Goal: Task Accomplishment & Management: Use online tool/utility

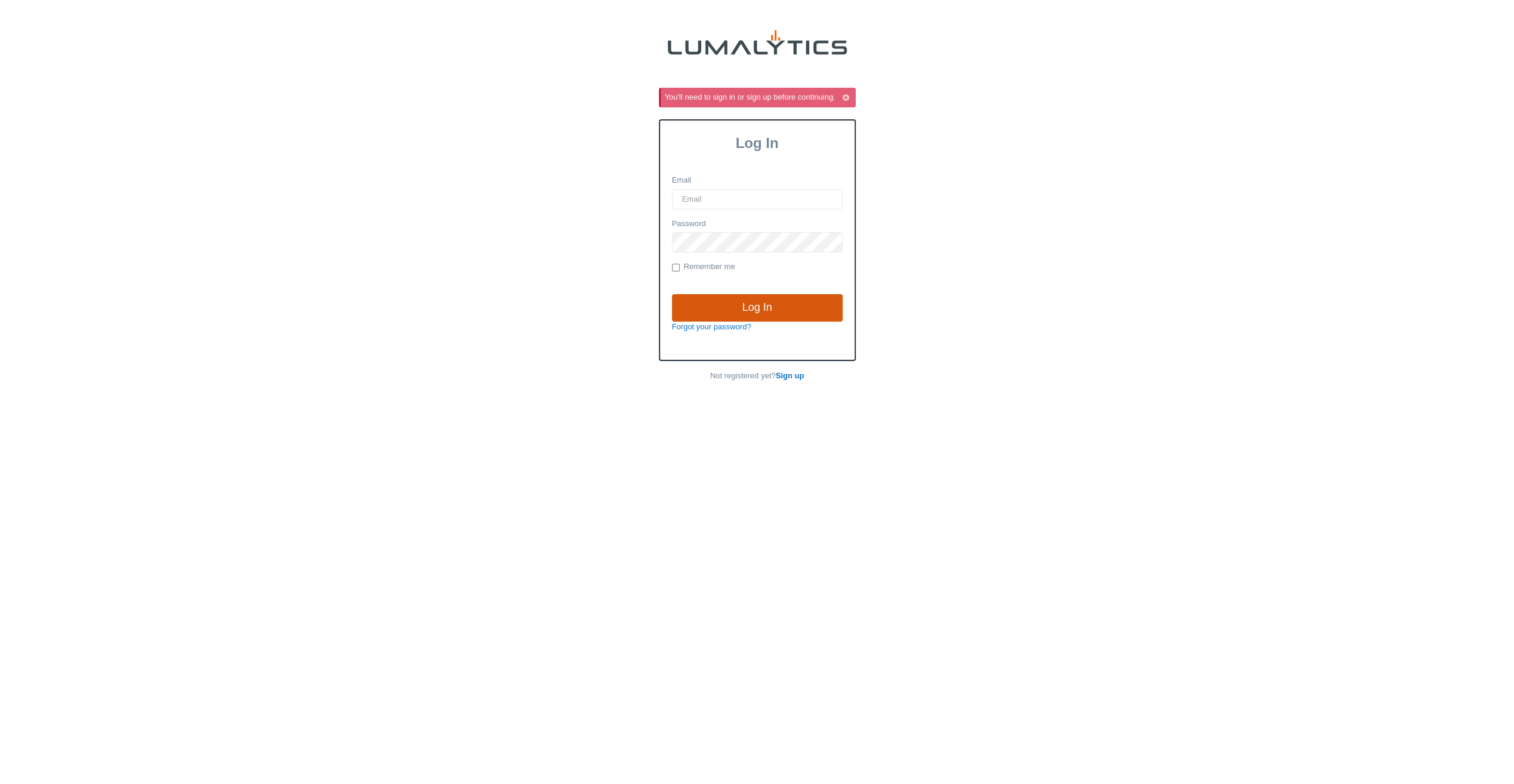
type input "siadmin@valleytruckparts.com"
click at [721, 301] on input "Log In" at bounding box center [757, 308] width 171 height 27
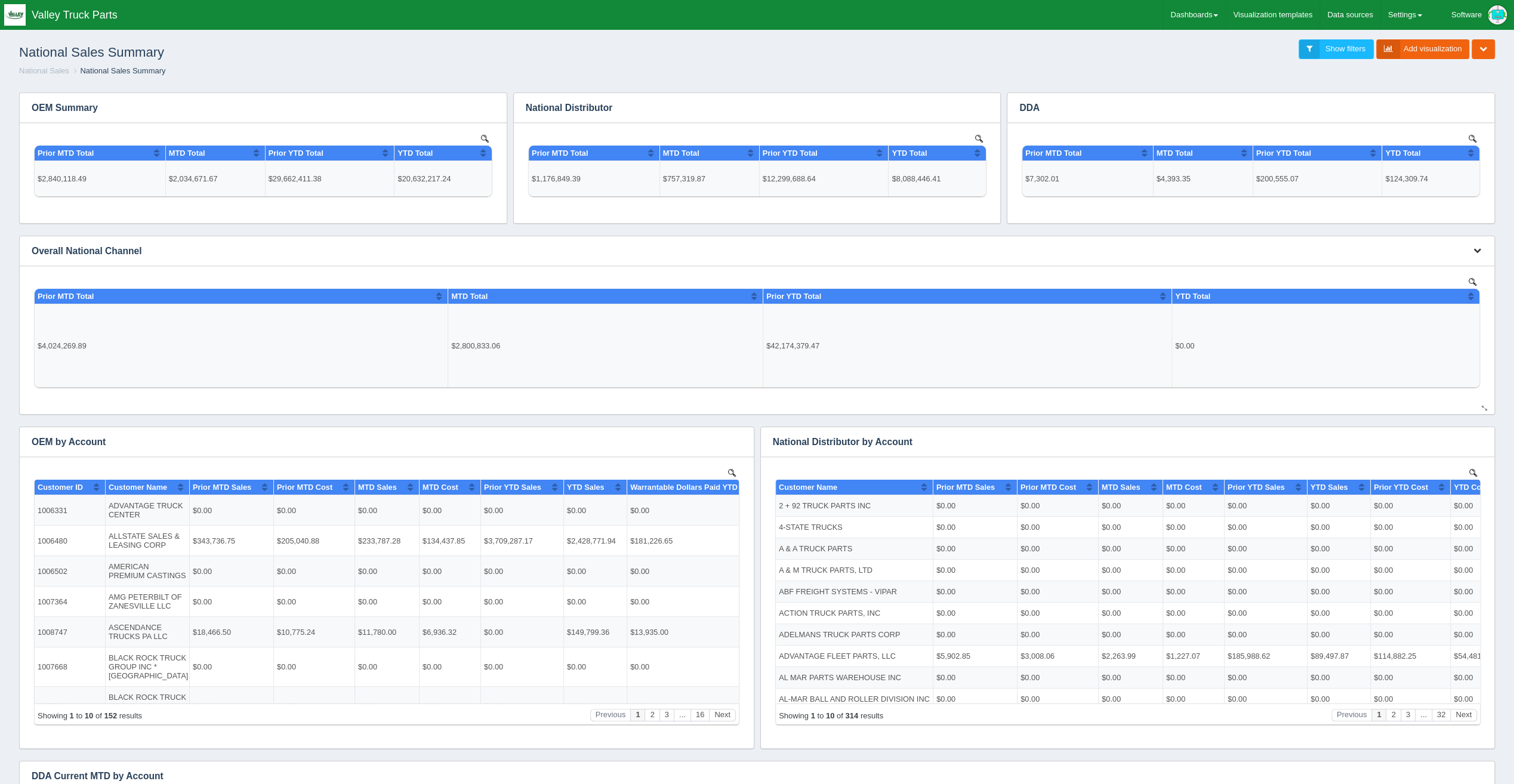
click at [1473, 248] on button "button" at bounding box center [1478, 250] width 16 height 19
click at [1442, 269] on link "Edit chart" at bounding box center [1438, 269] width 96 height 18
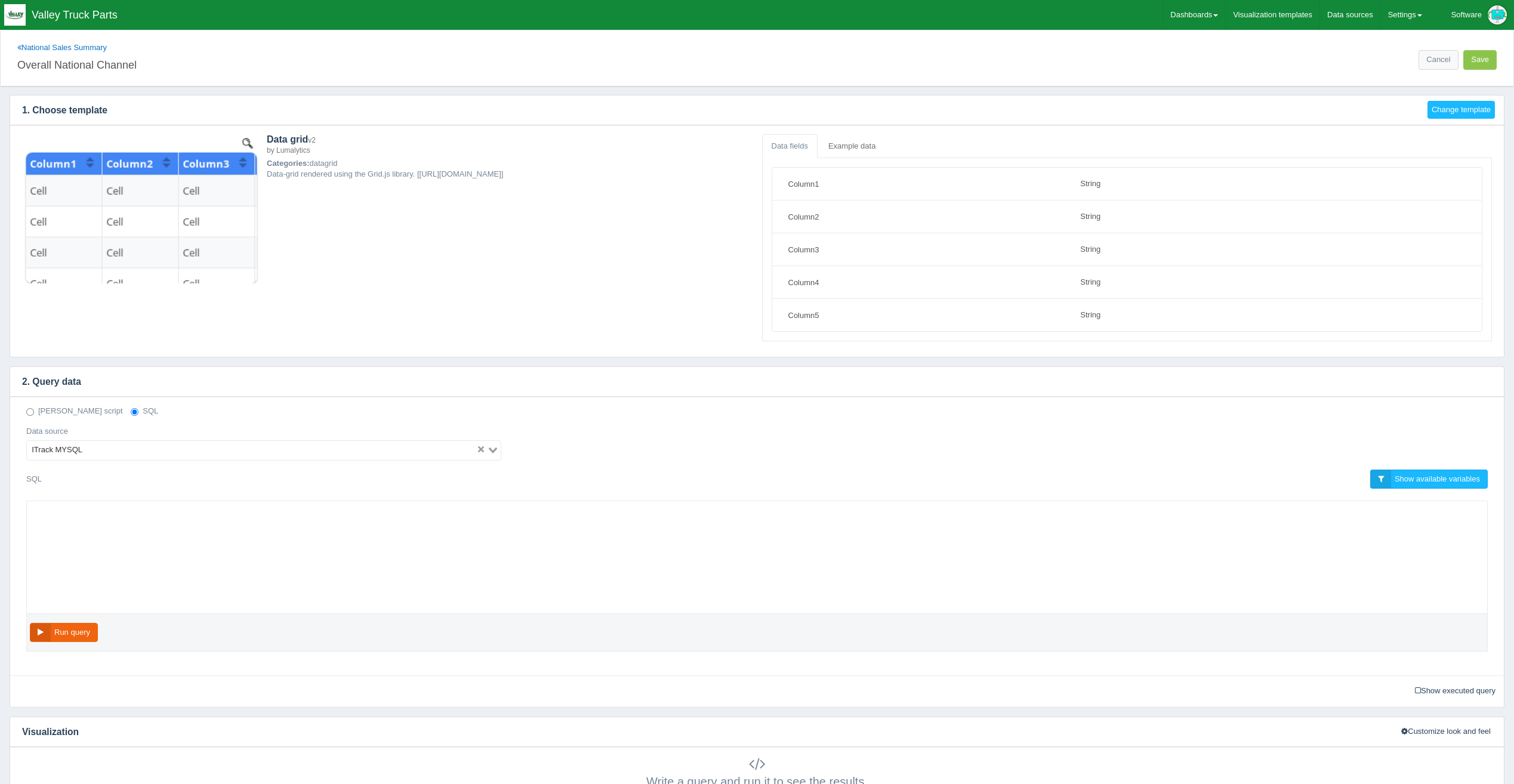
select select "string"
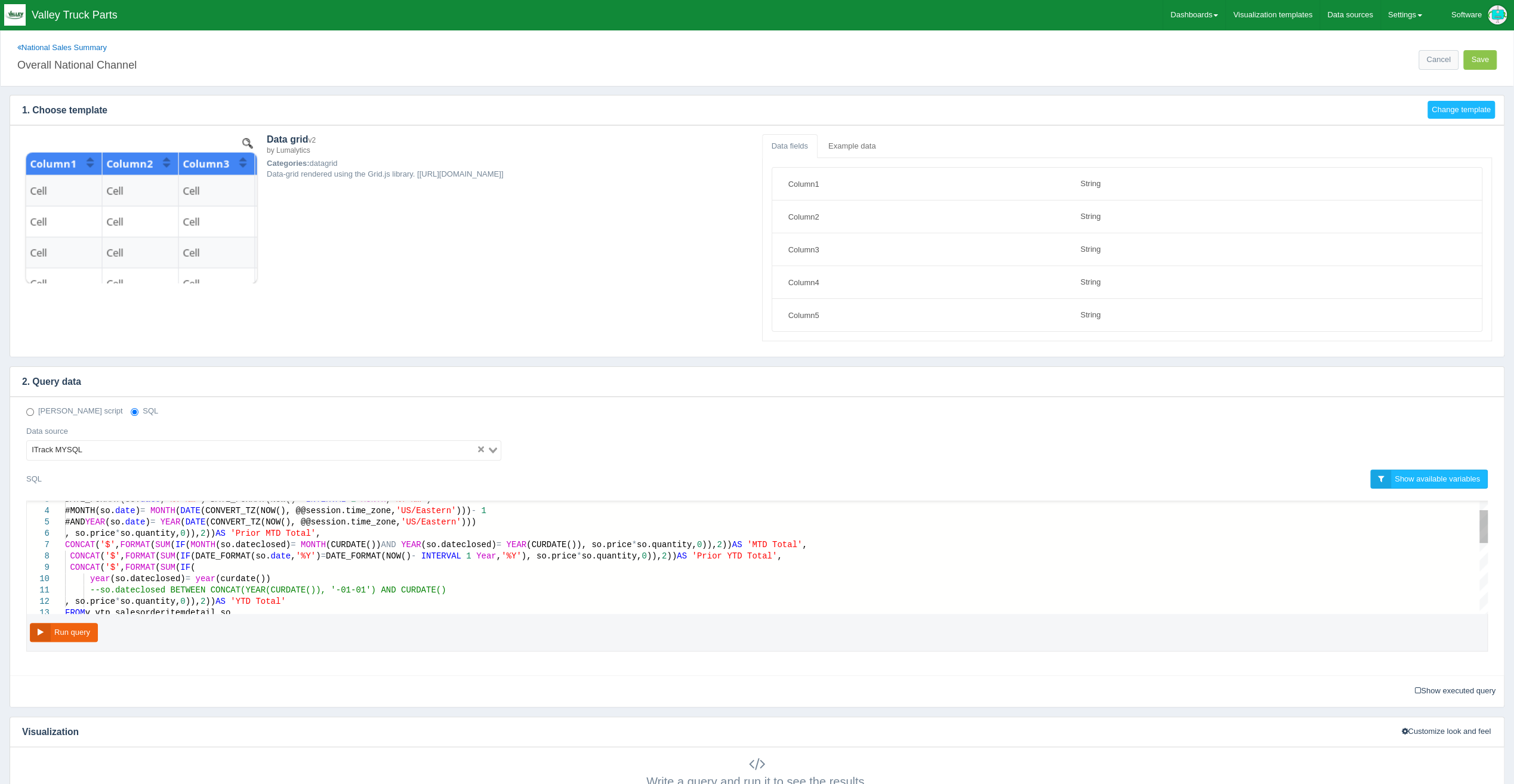
scroll to position [0, 692]
drag, startPoint x: 401, startPoint y: 553, endPoint x: 378, endPoint y: 555, distance: 23.1
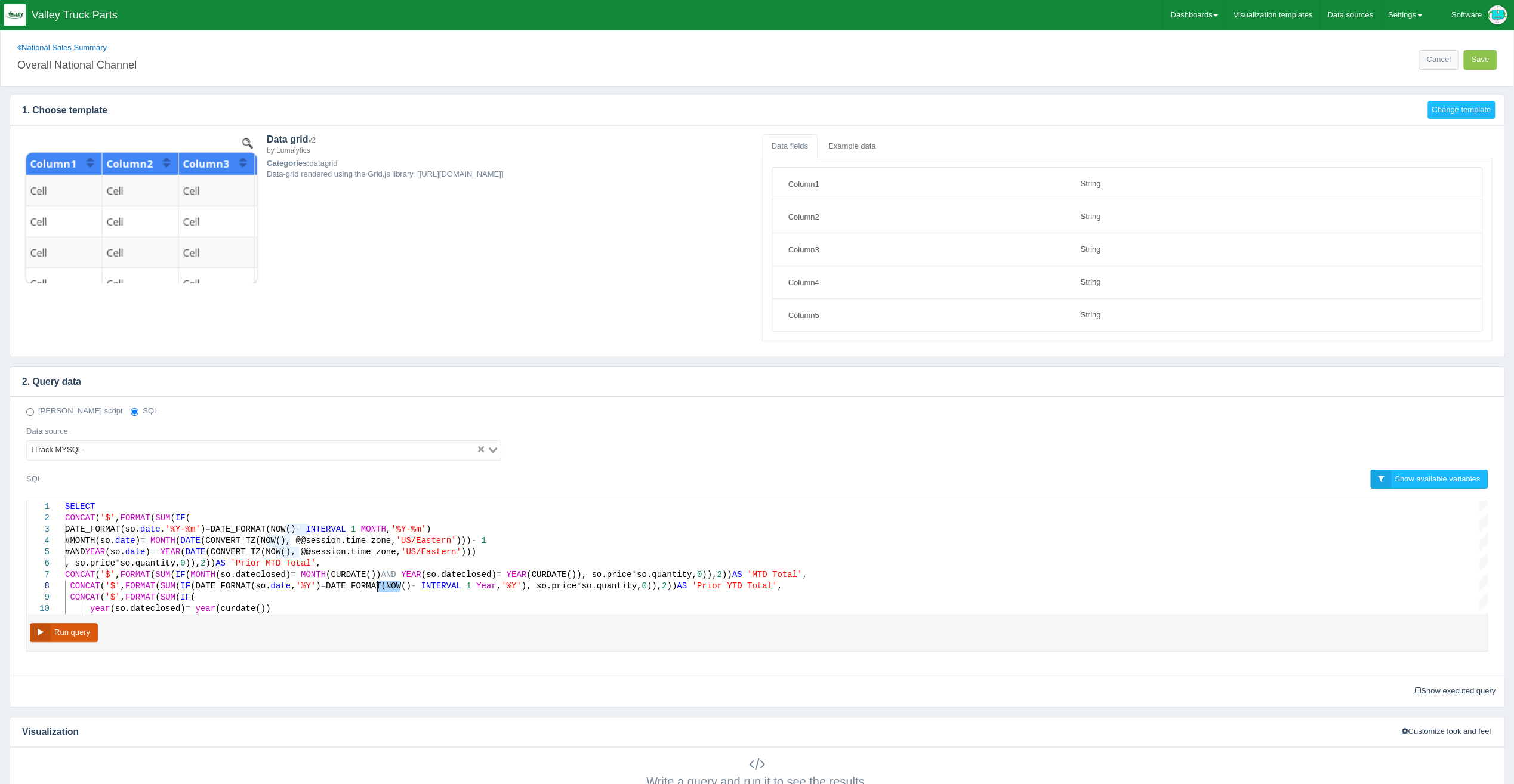
click at [58, 636] on button "Run query" at bounding box center [65, 632] width 68 height 20
click at [453, 577] on div "CONCAT ( '$' , FORMAT ( SUM ( IF ( MONTH (so.dateclosed) = MONTH (CURDATE()) AN…" at bounding box center [777, 575] width 1423 height 12
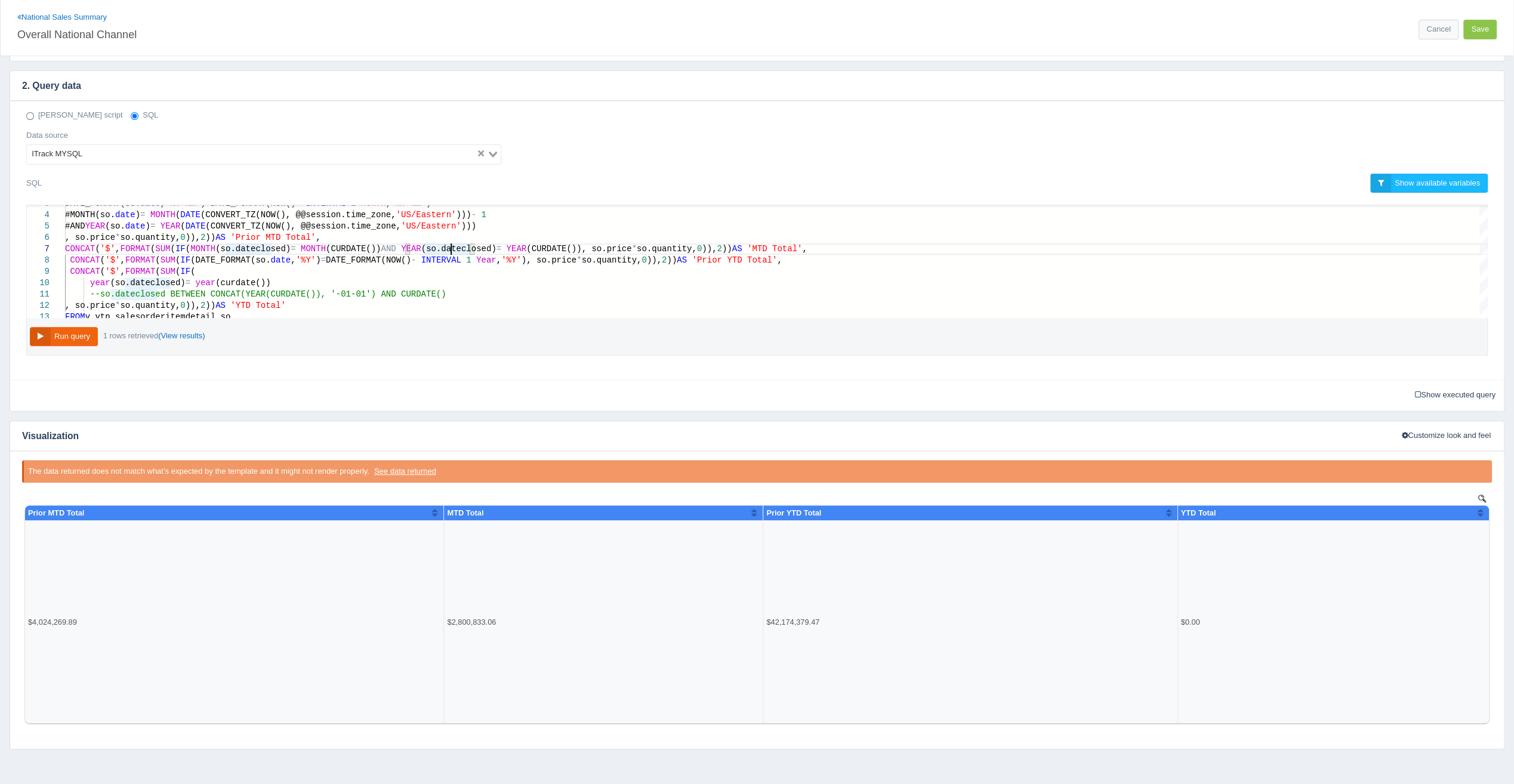
scroll to position [298, 0]
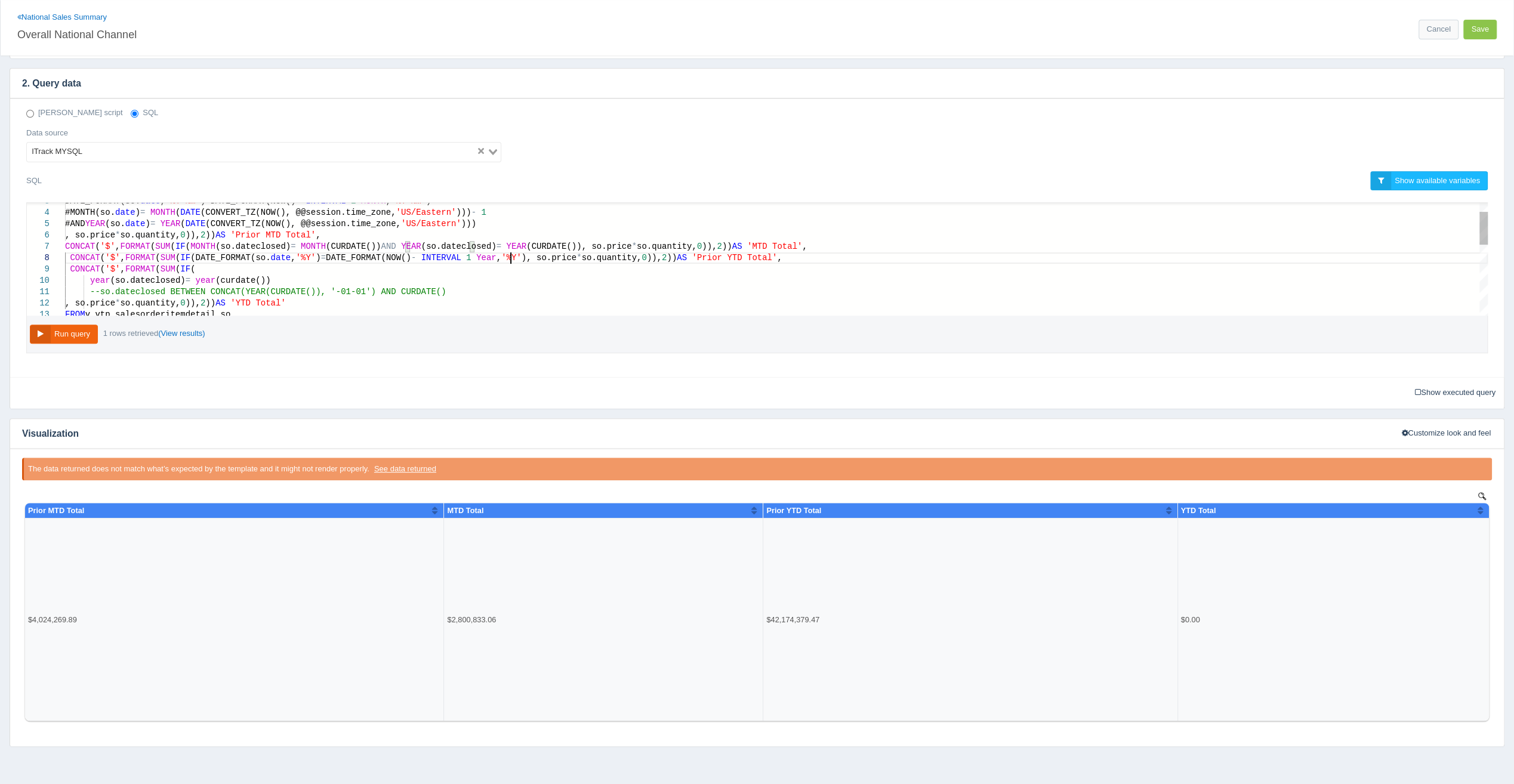
click at [521, 256] on span "), so.price" at bounding box center [549, 258] width 55 height 10
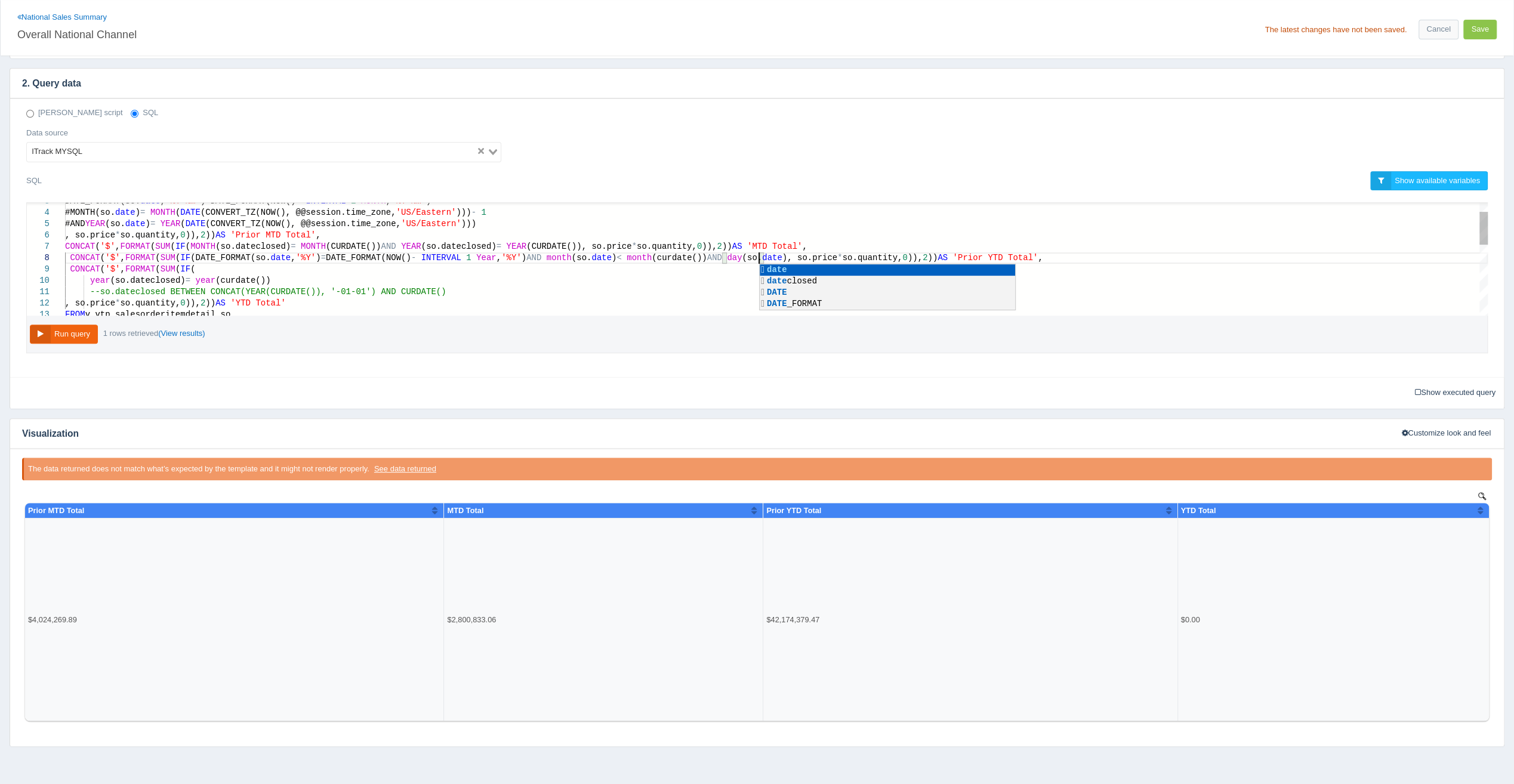
scroll to position [55, 693]
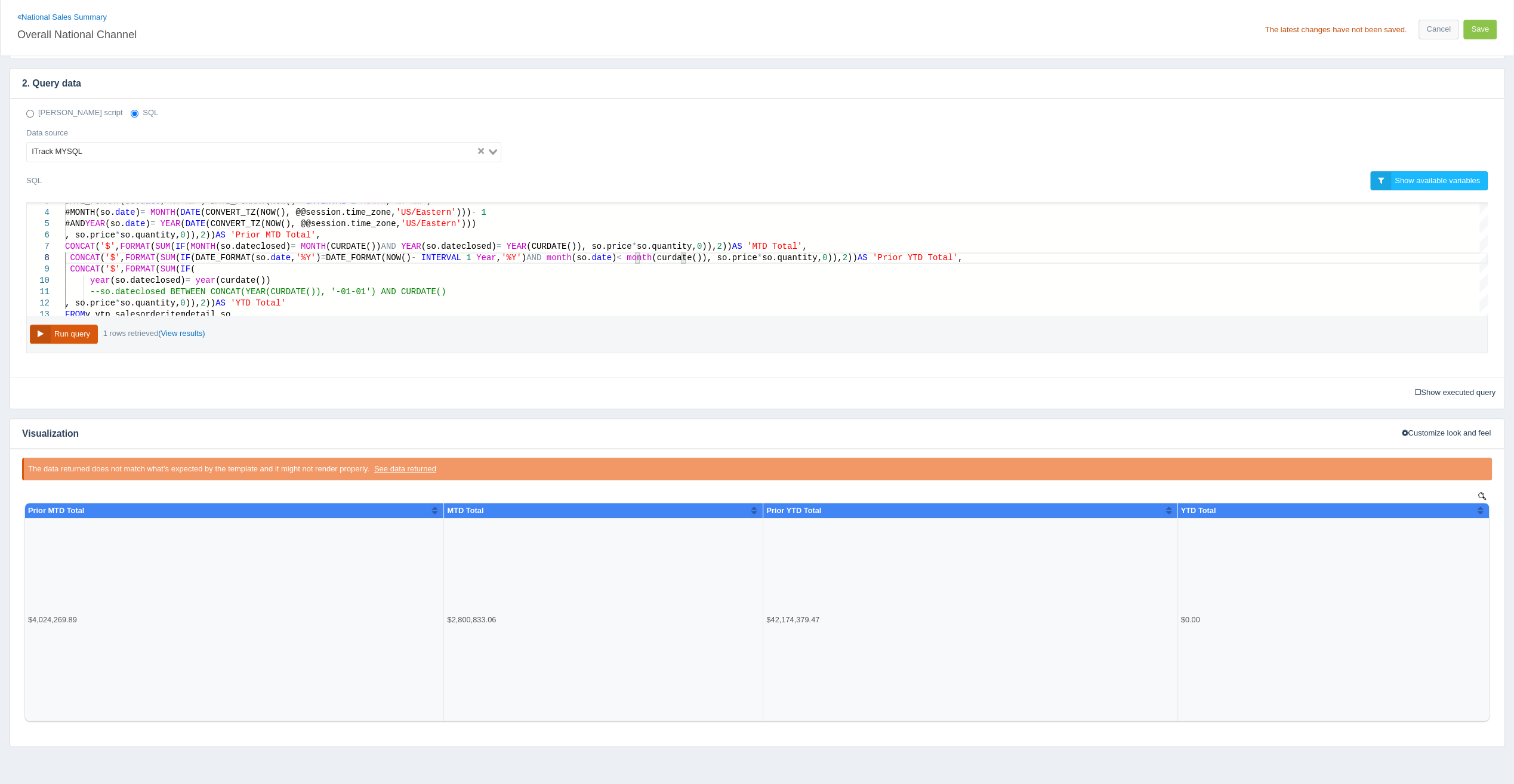
click at [82, 327] on button "Run query" at bounding box center [65, 334] width 68 height 20
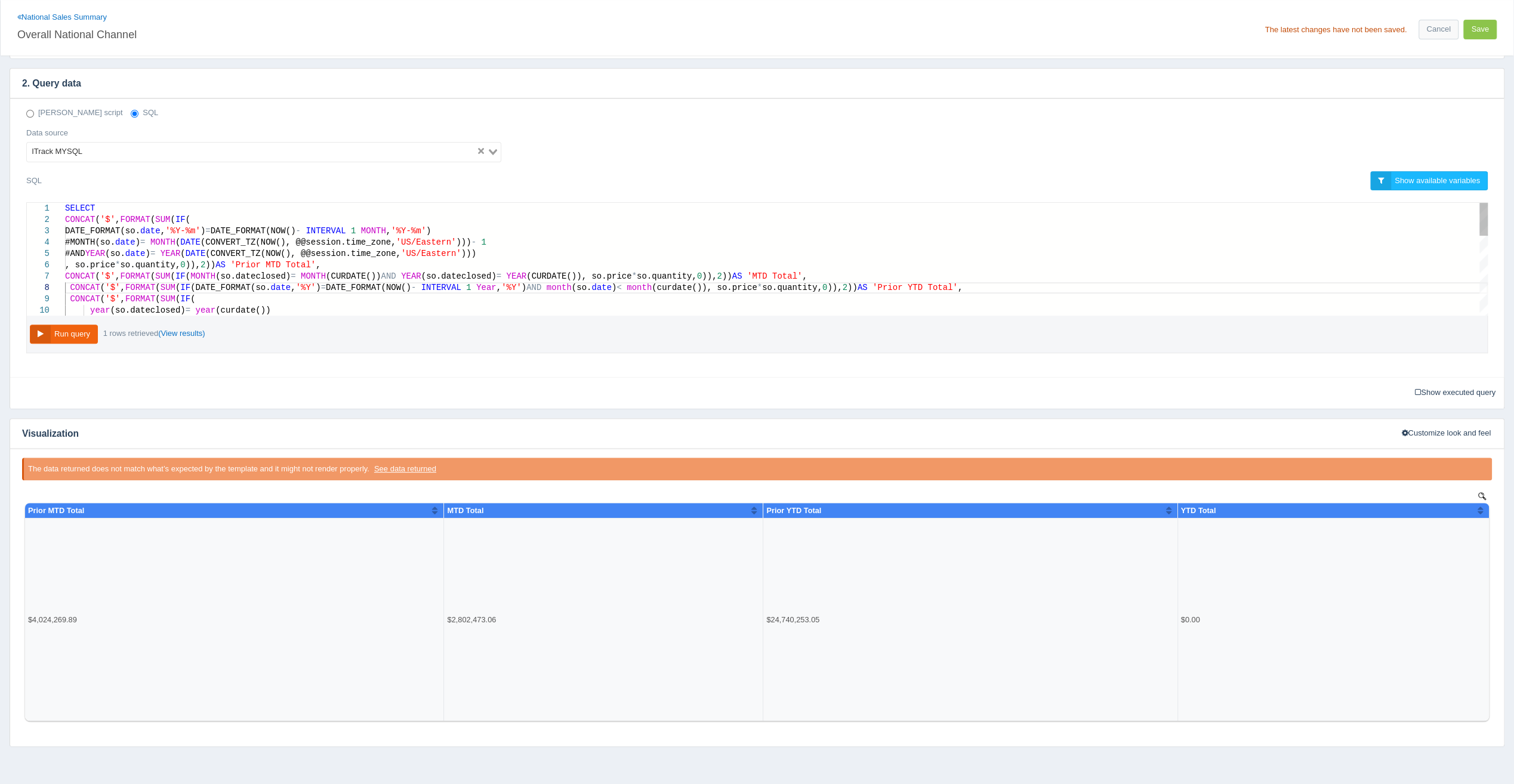
click at [136, 239] on span "date" at bounding box center [125, 242] width 21 height 10
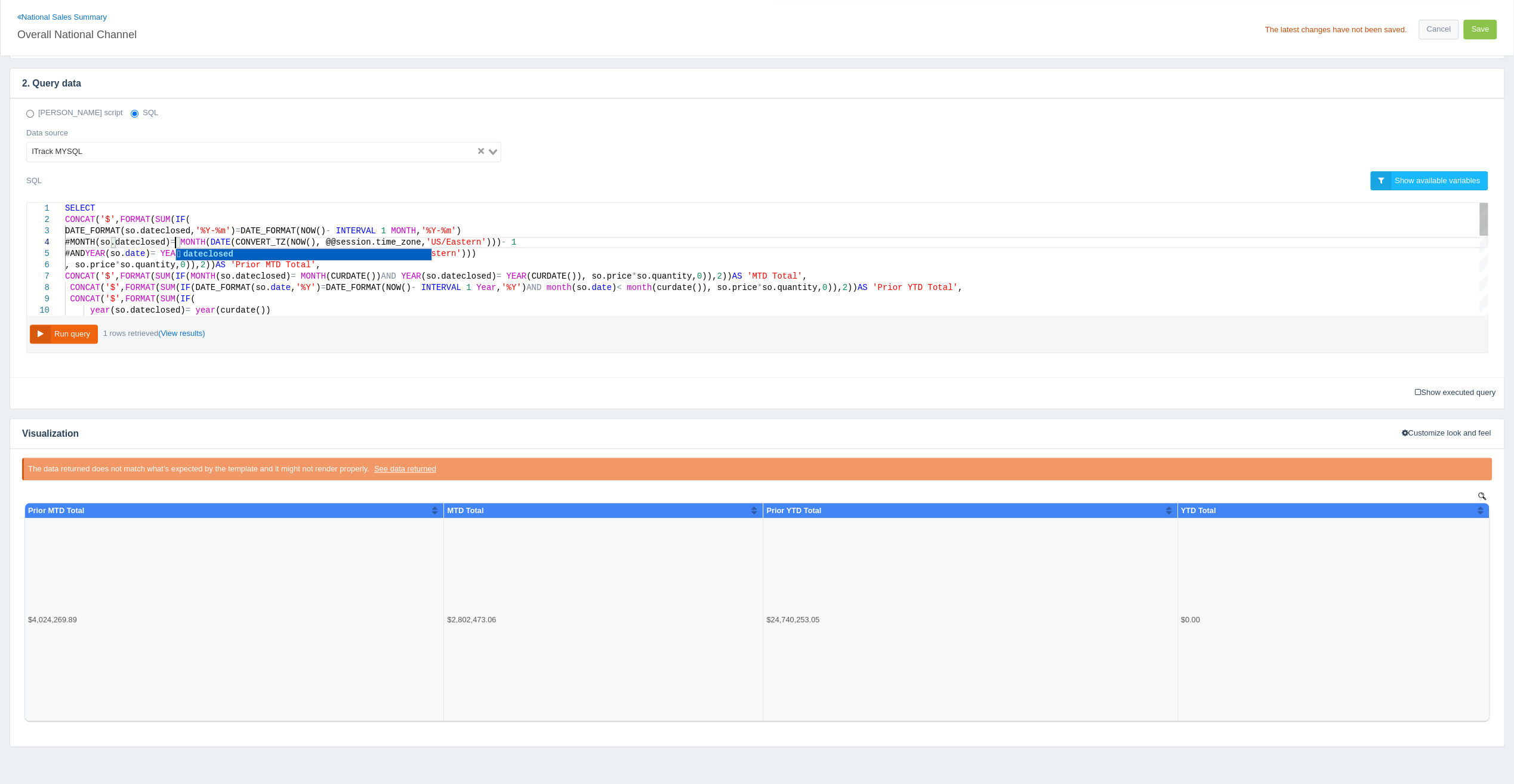
click at [146, 250] on span "date" at bounding box center [135, 253] width 21 height 10
click at [141, 283] on span "FORMAT" at bounding box center [140, 287] width 30 height 10
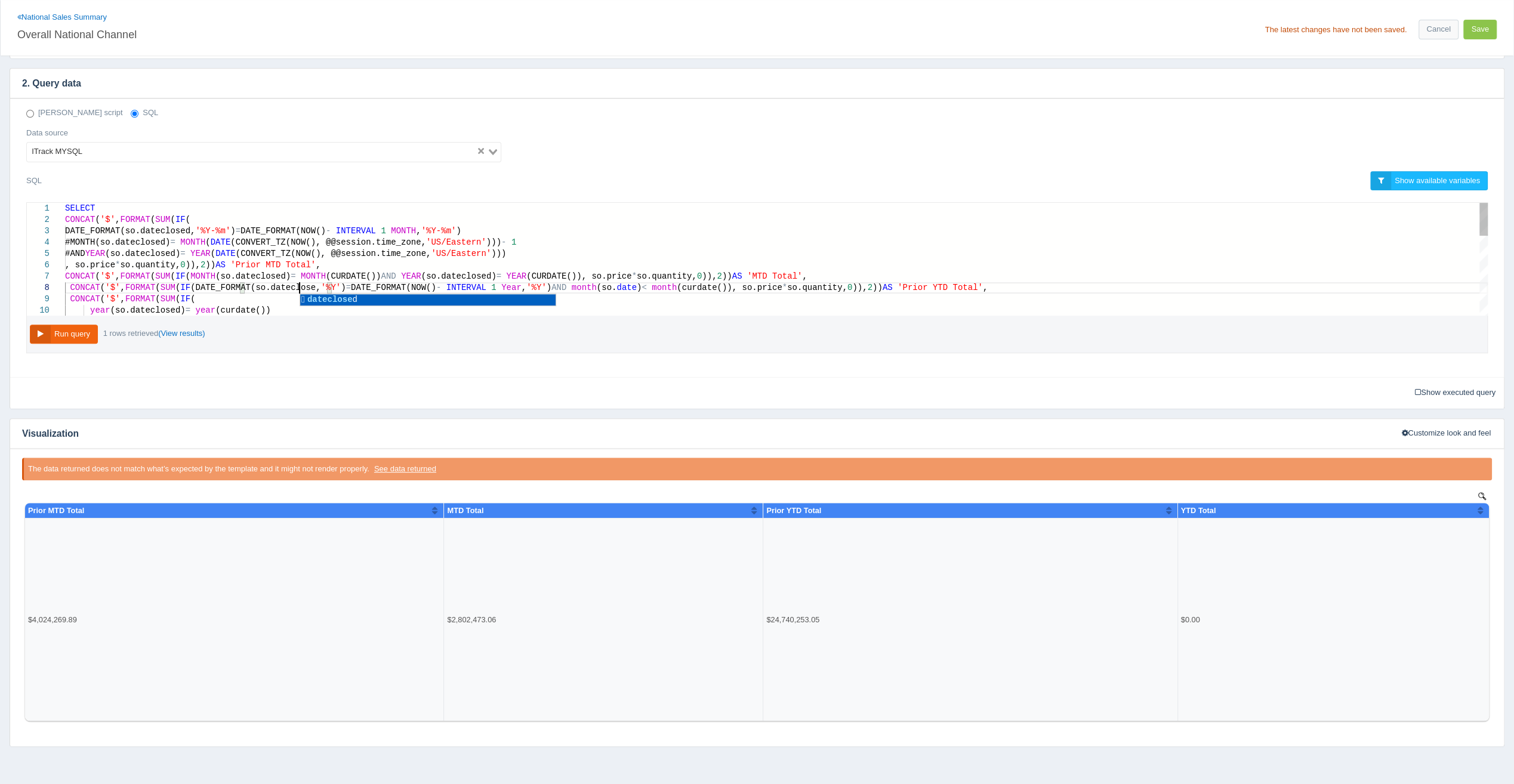
scroll to position [58, 239]
click at [622, 284] on span "date" at bounding box center [632, 287] width 21 height 10
click at [622, 283] on span "date" at bounding box center [632, 287] width 21 height 10
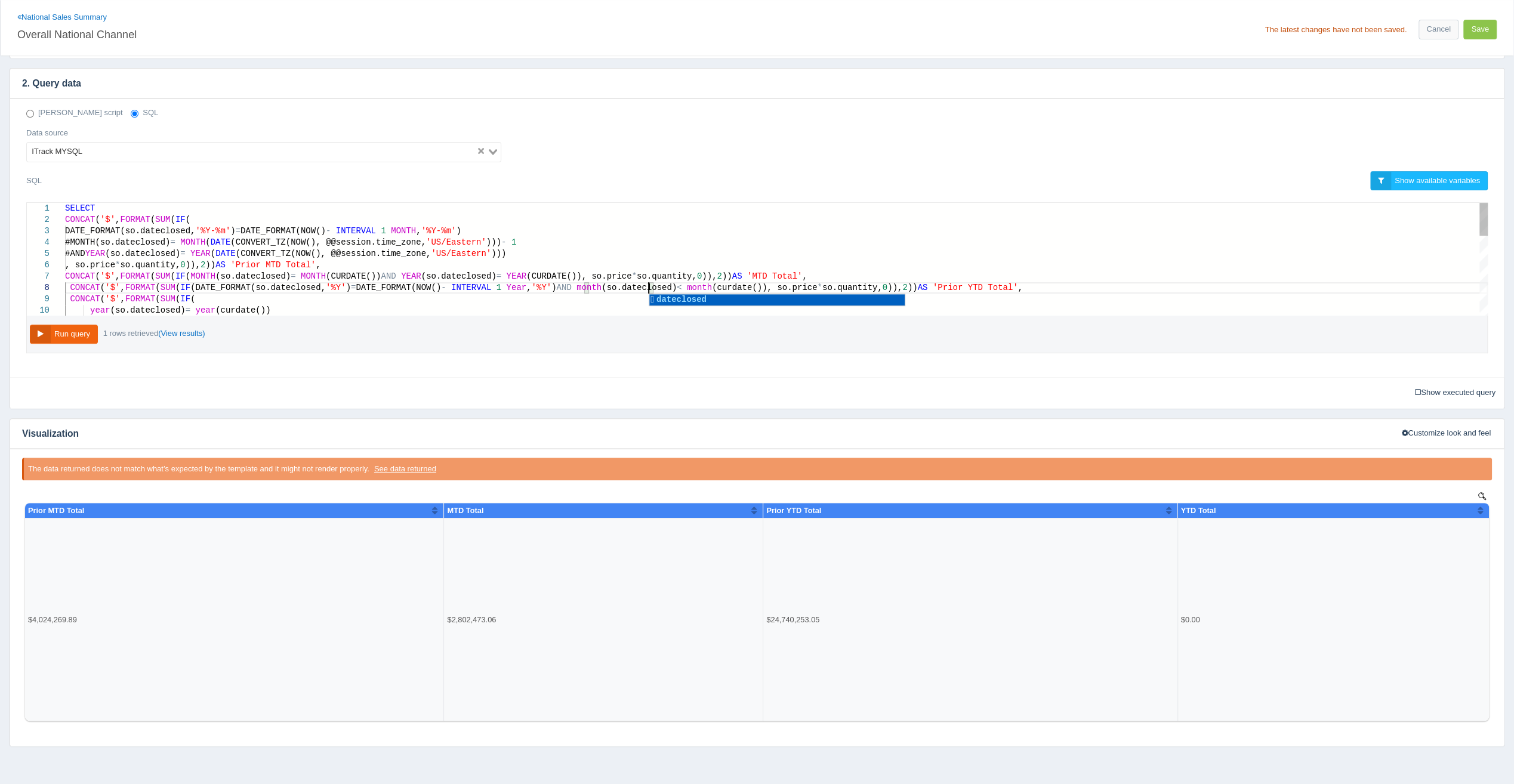
scroll to position [55, 583]
click at [594, 300] on div "CONCAT ( '$' , FORMAT ( SUM ( IF (" at bounding box center [777, 299] width 1423 height 12
type textarea "ONVERT_TZ(NOW(), @@session.time_zone, 'US/Eastern'))) , so.price * so.quantity,…"
click at [72, 330] on button "Run query" at bounding box center [65, 334] width 68 height 20
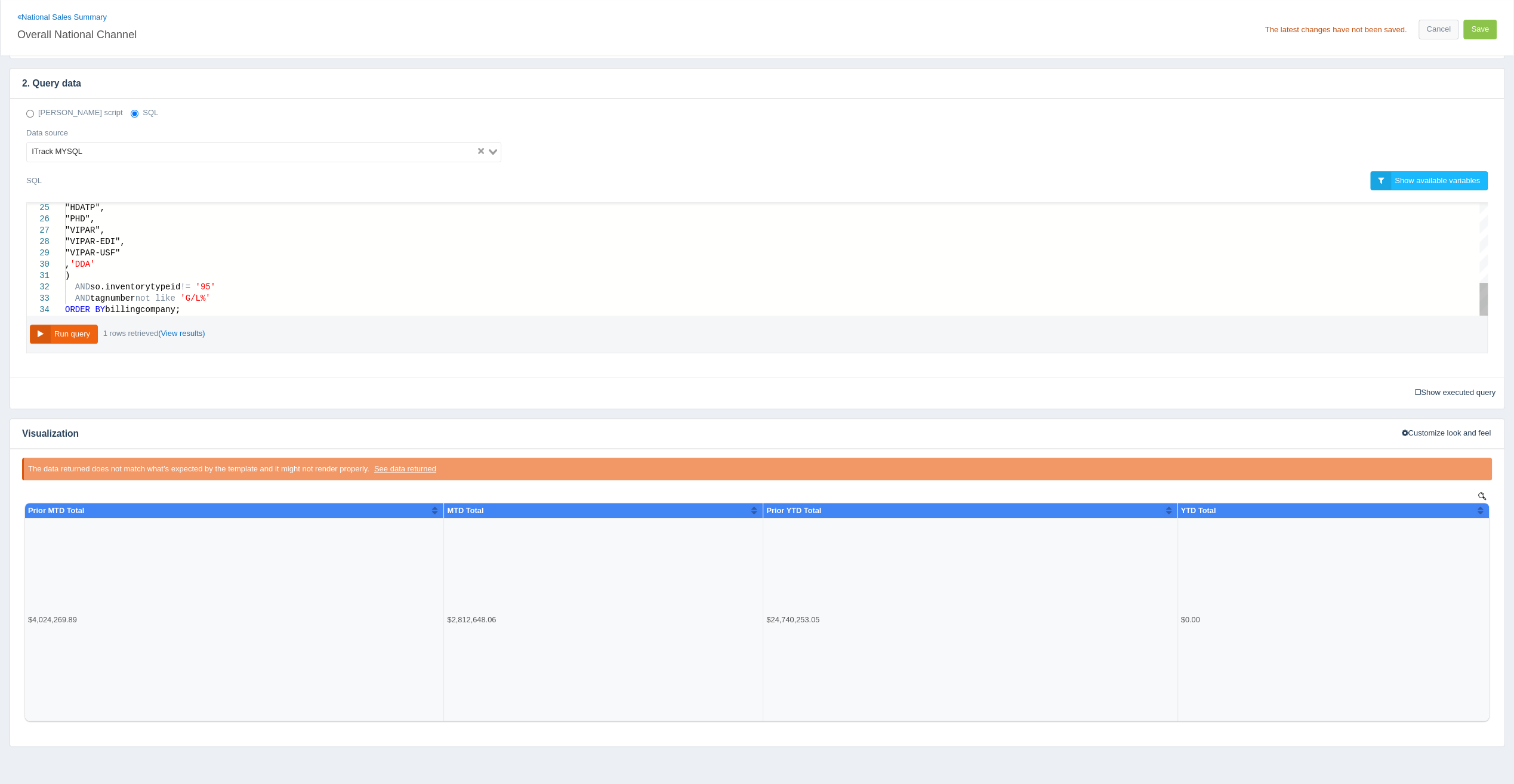
scroll to position [0, 0]
click at [1484, 27] on button "Save" at bounding box center [1480, 29] width 33 height 20
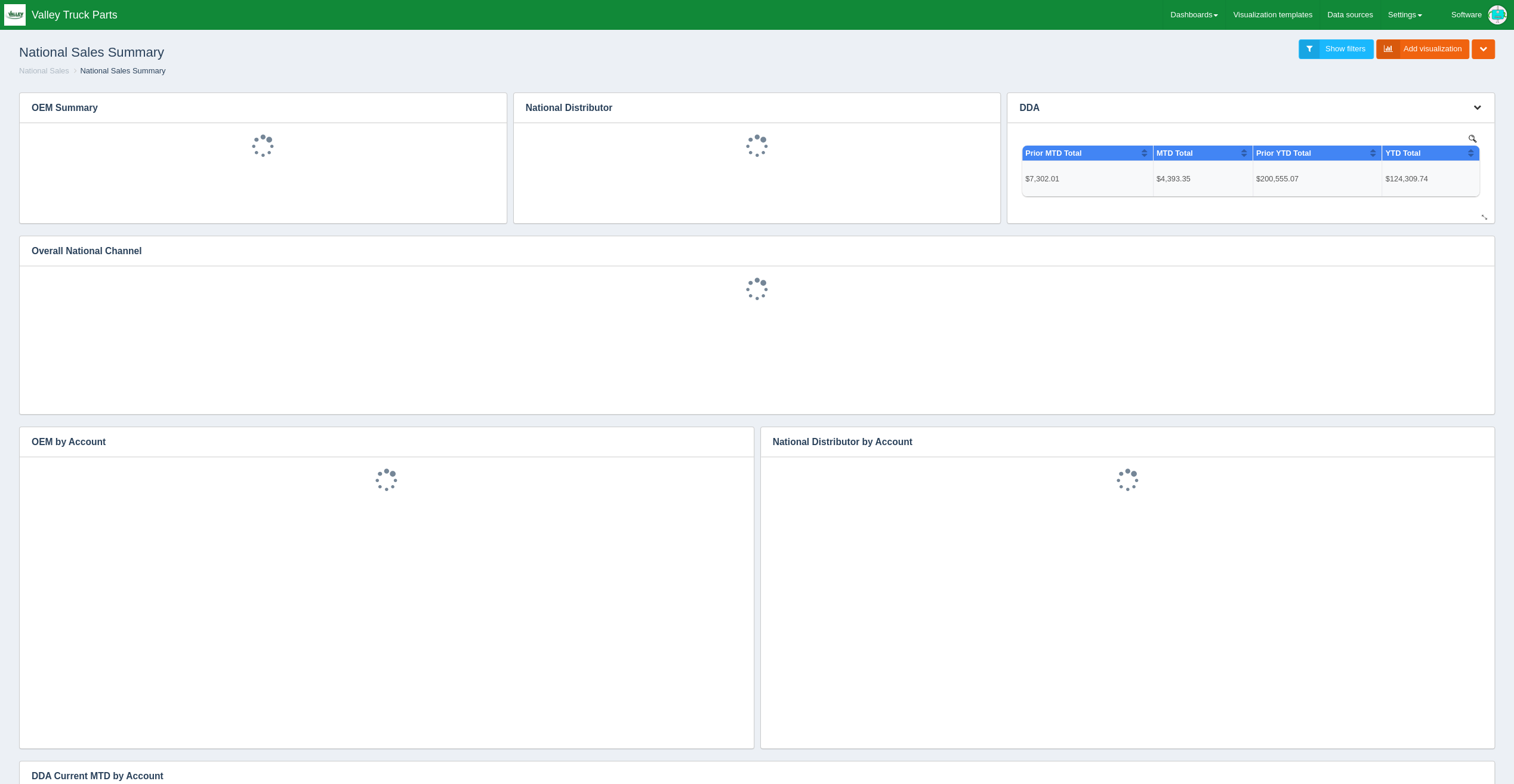
click at [1482, 109] on button "button" at bounding box center [1478, 108] width 16 height 19
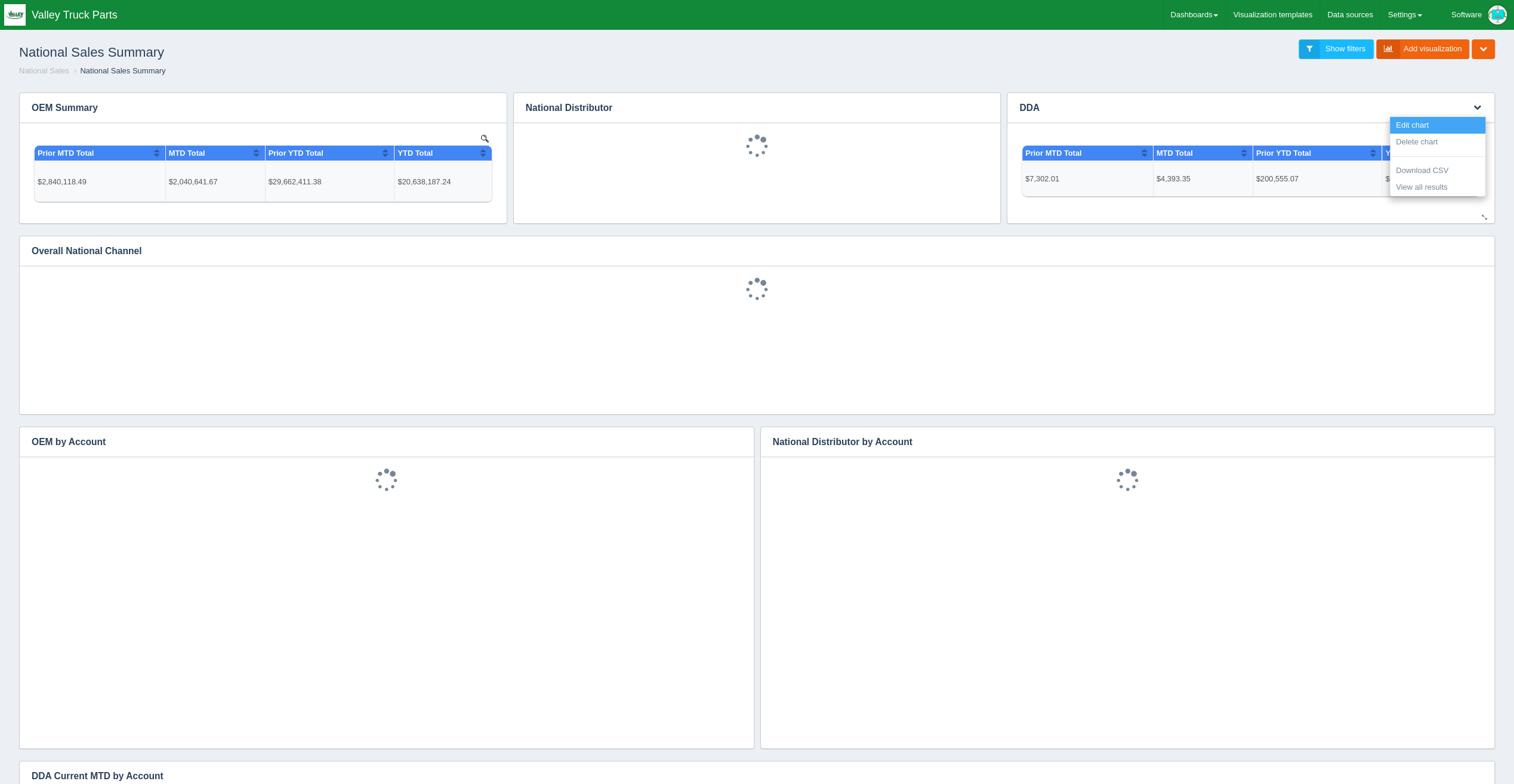
click at [1454, 123] on link "Edit chart" at bounding box center [1438, 126] width 96 height 18
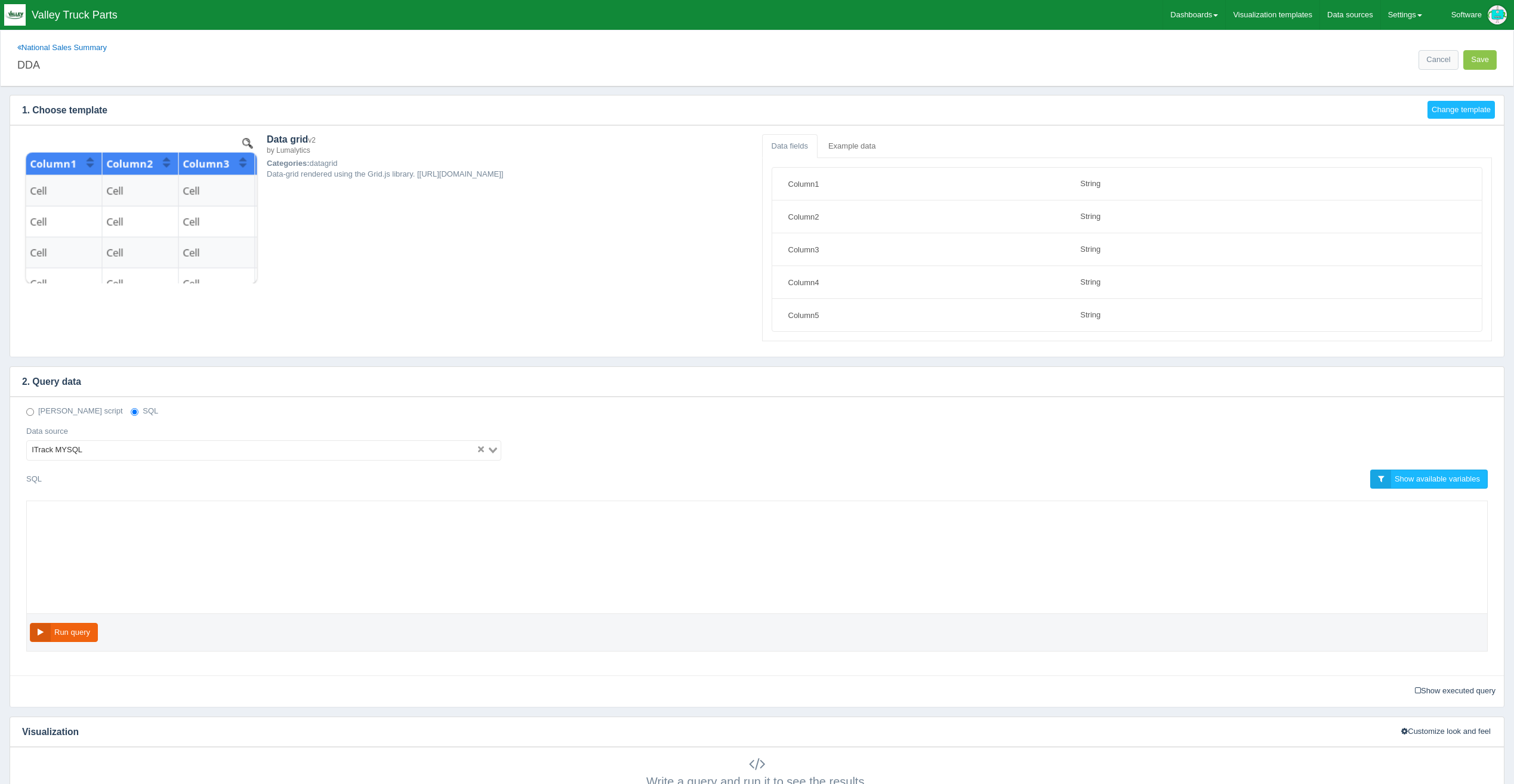
select select "string"
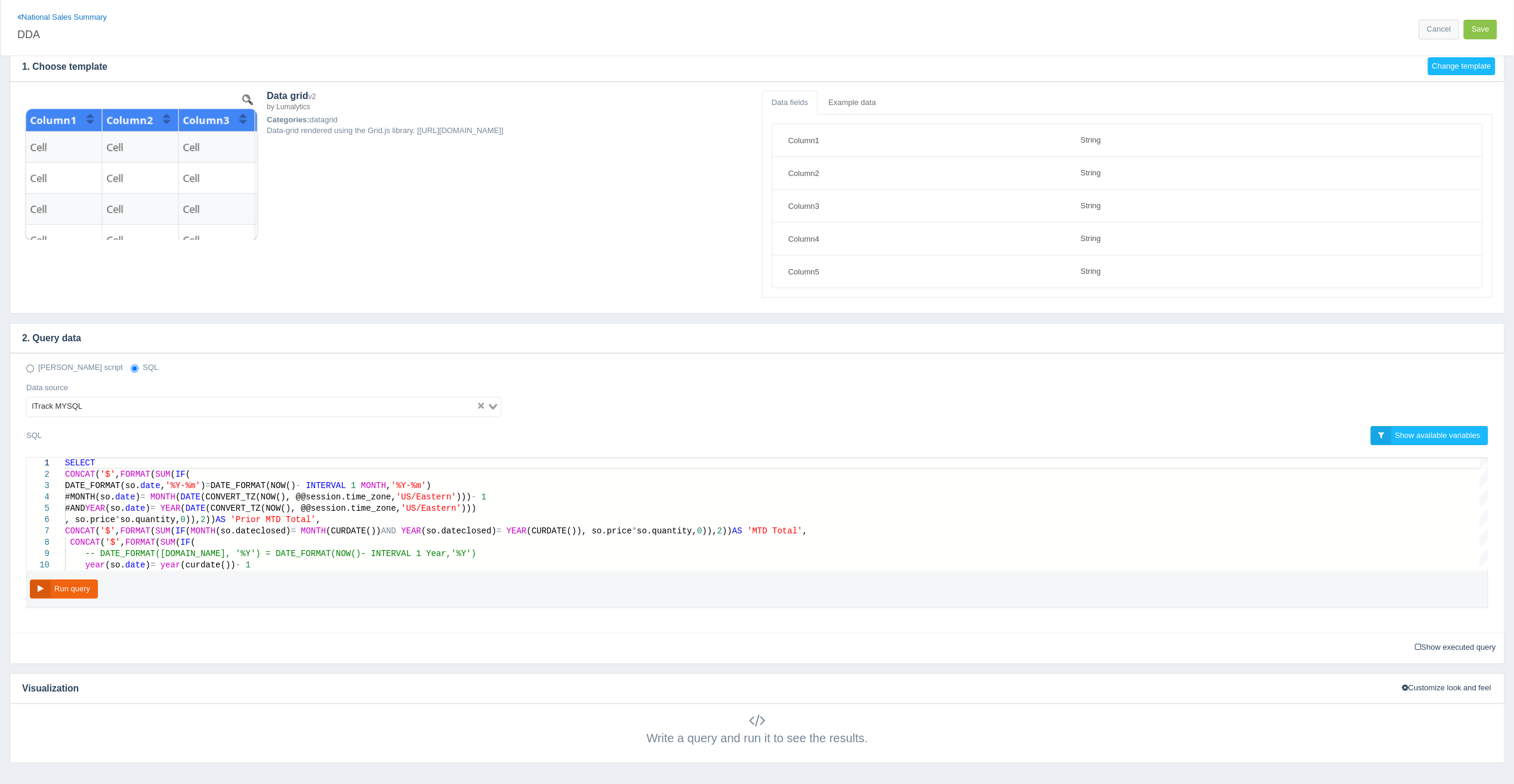
scroll to position [94, 0]
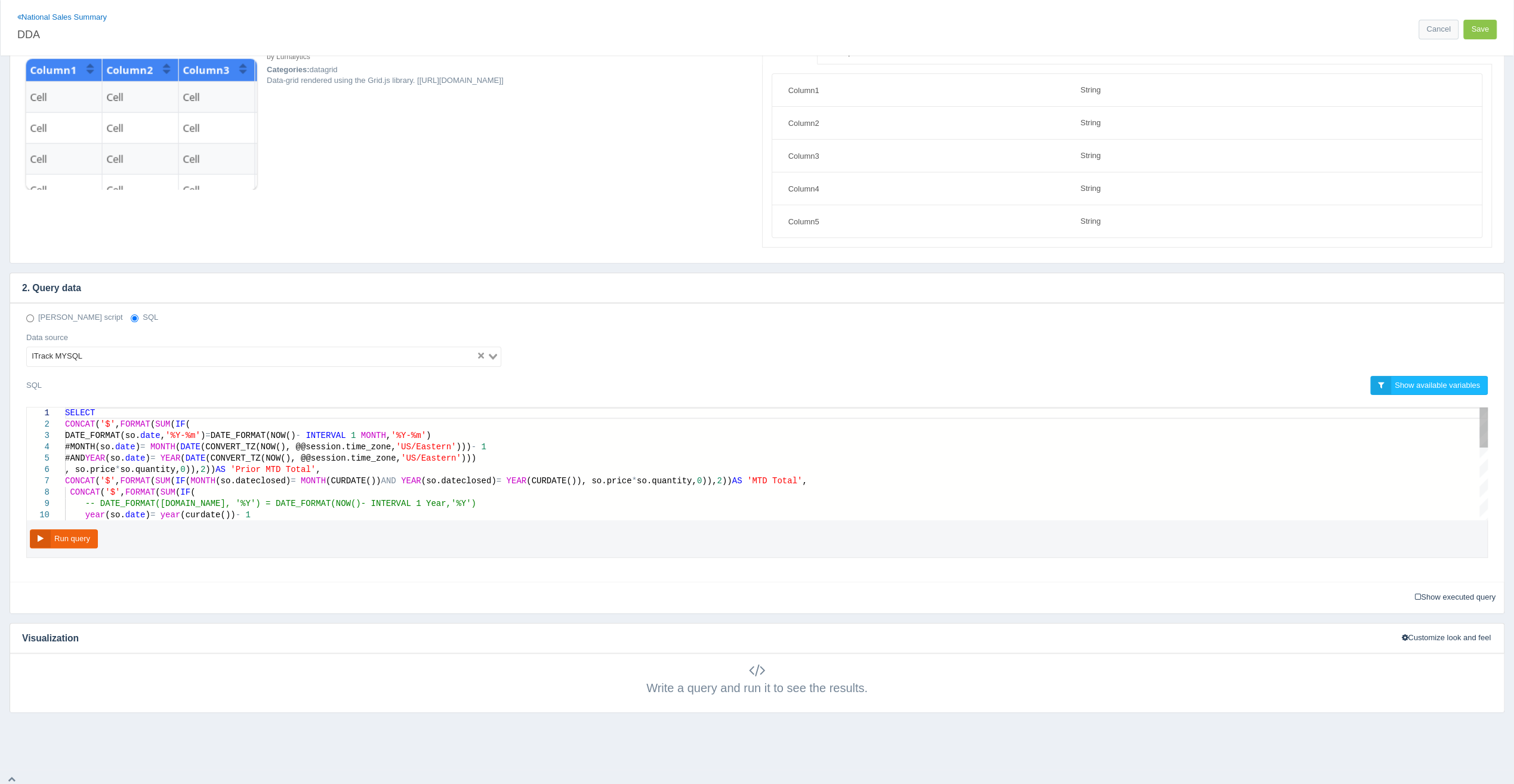
click at [136, 445] on span "date" at bounding box center [125, 447] width 21 height 10
click at [160, 431] on span "date" at bounding box center [150, 436] width 21 height 10
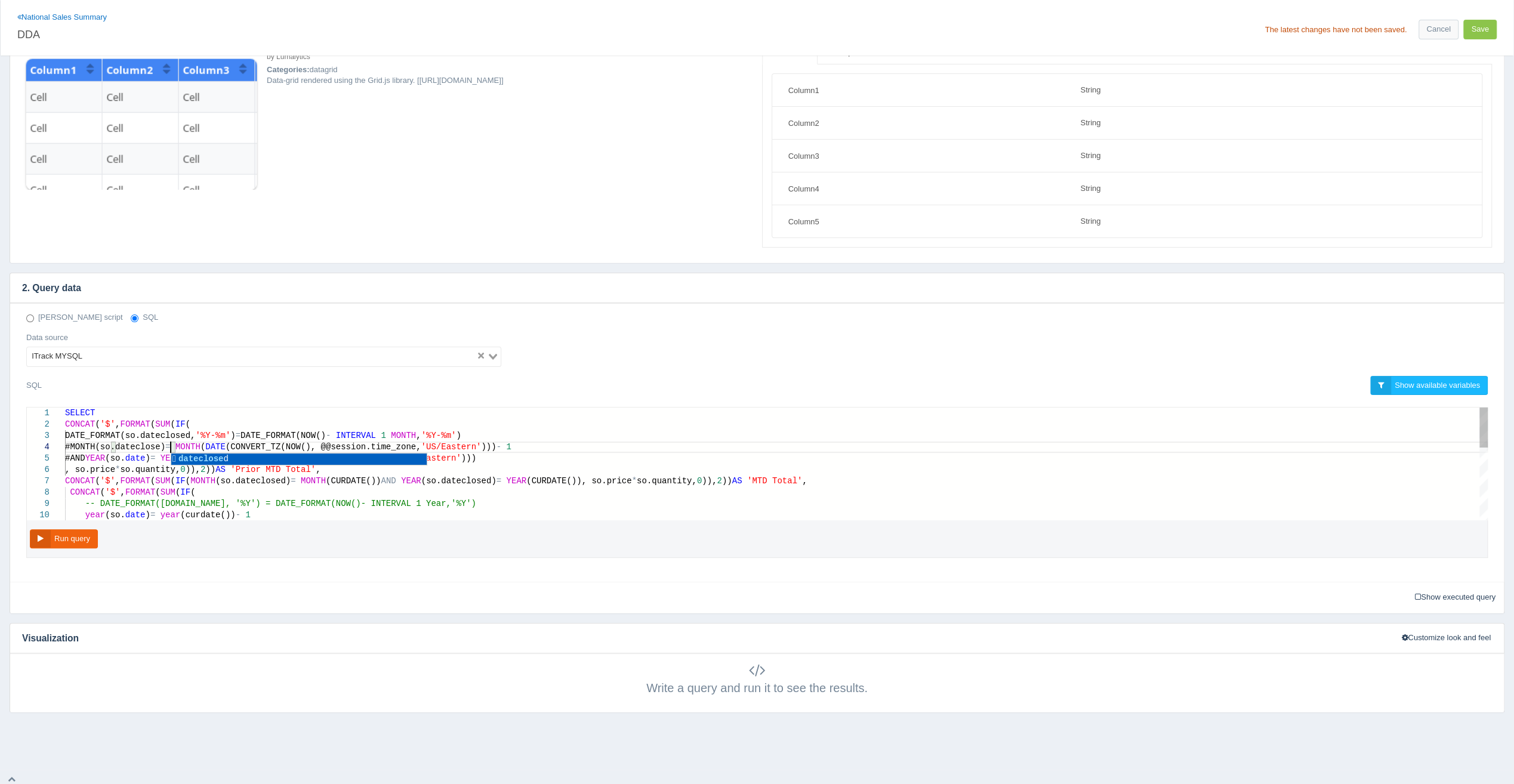
scroll to position [34, 128]
click at [146, 455] on span "date" at bounding box center [135, 458] width 21 height 10
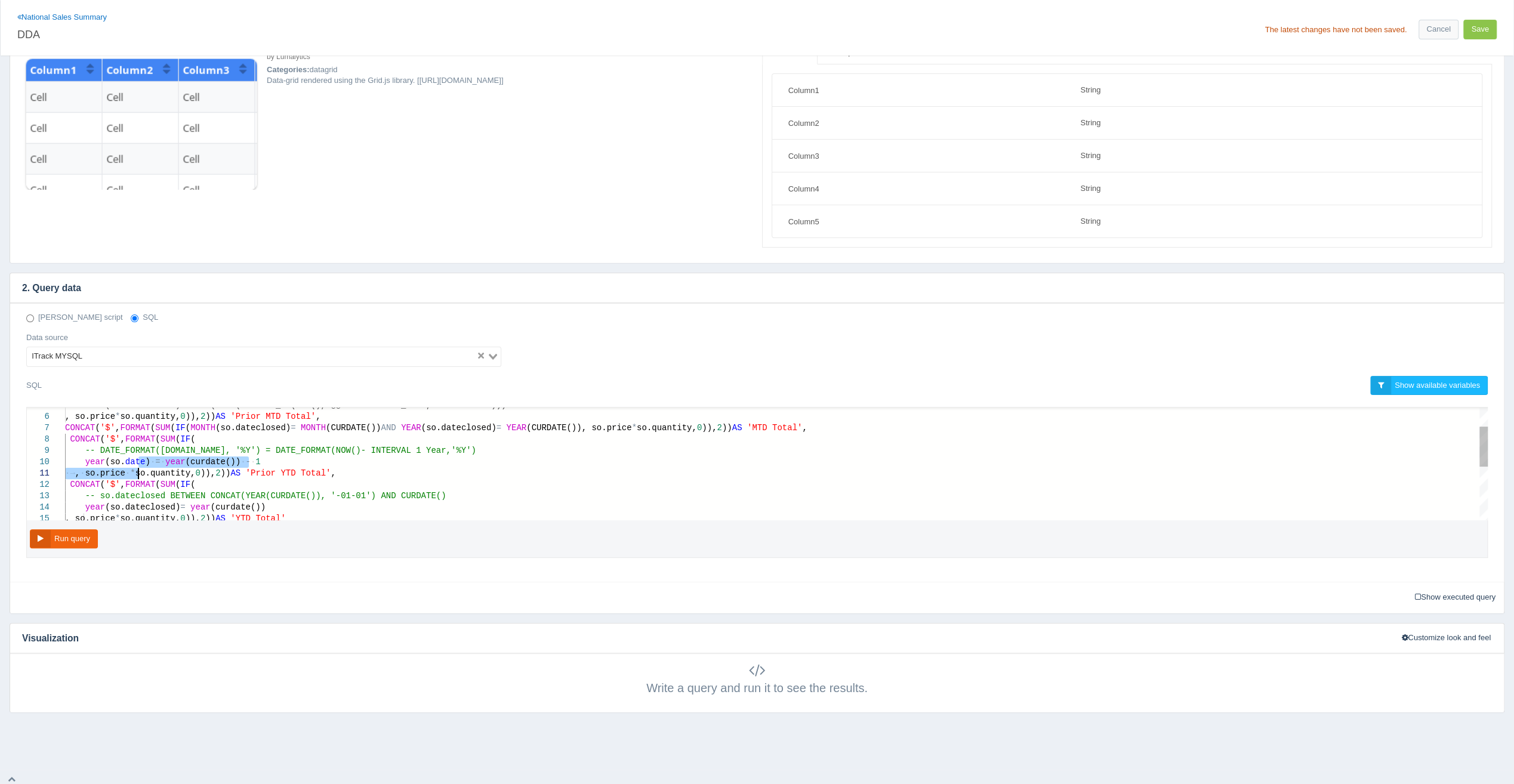
click at [145, 461] on span ")" at bounding box center [147, 461] width 5 height 10
click at [151, 457] on span "·" at bounding box center [153, 461] width 5 height 10
click at [145, 458] on span ")" at bounding box center [147, 461] width 5 height 10
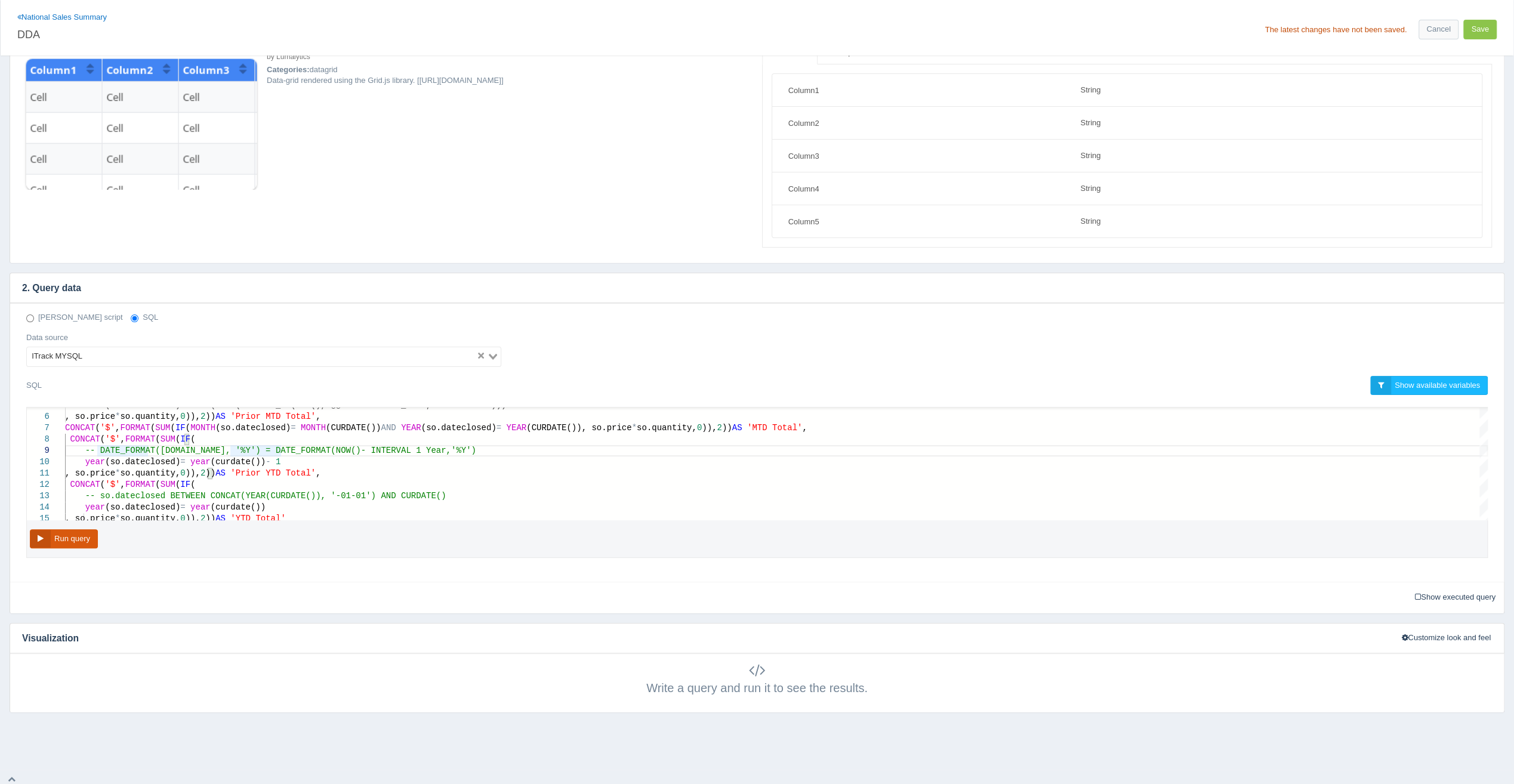
click at [64, 530] on button "Run query" at bounding box center [65, 539] width 68 height 20
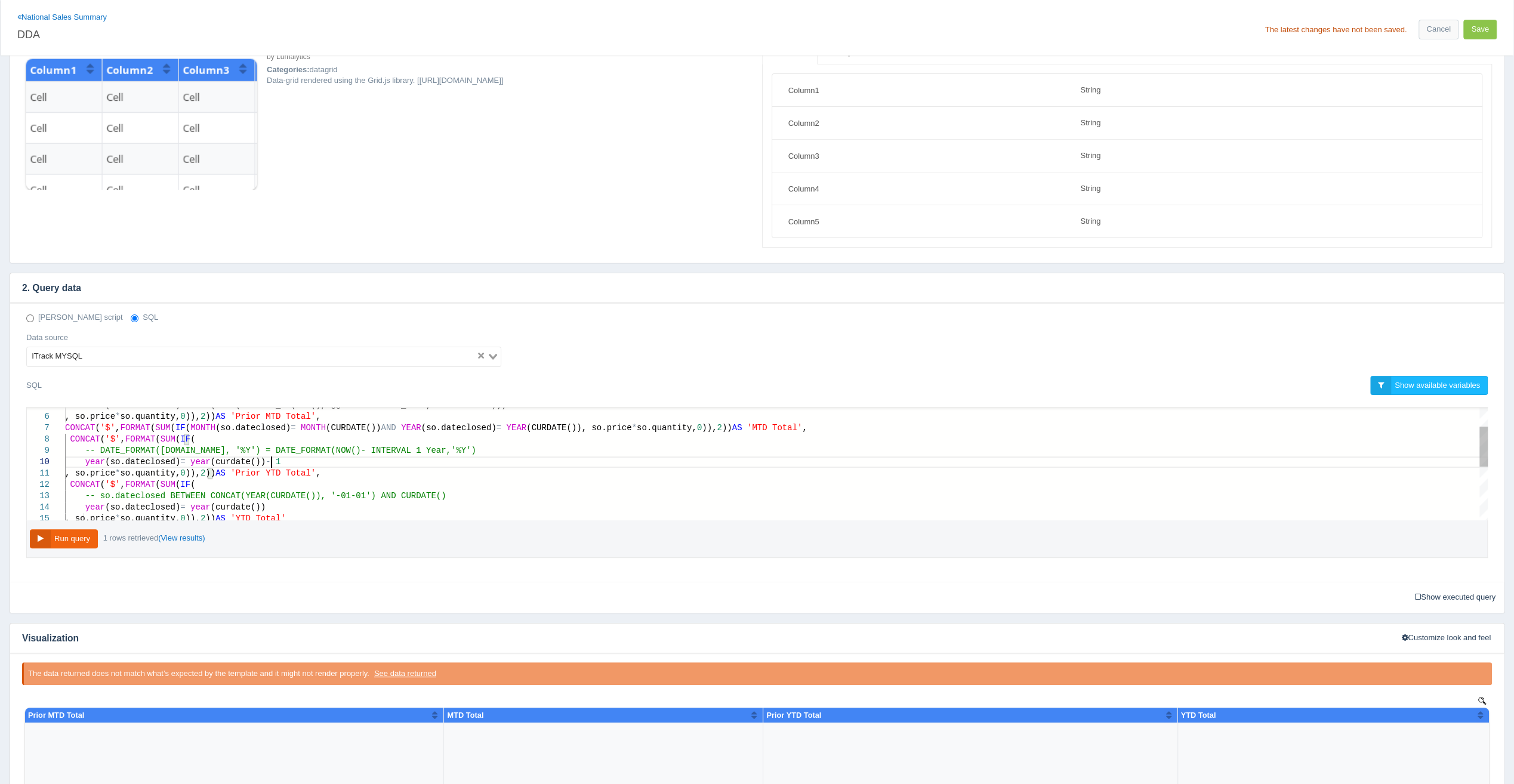
scroll to position [68, 206]
click at [278, 457] on div "year (so.dateclosed) = year (curdate()) - 1" at bounding box center [777, 462] width 1423 height 12
click at [382, 435] on div "CONCAT ( '$' , FORMAT ( SUM ( IF (" at bounding box center [777, 440] width 1423 height 12
drag, startPoint x: 394, startPoint y: 461, endPoint x: 446, endPoint y: 456, distance: 52.2
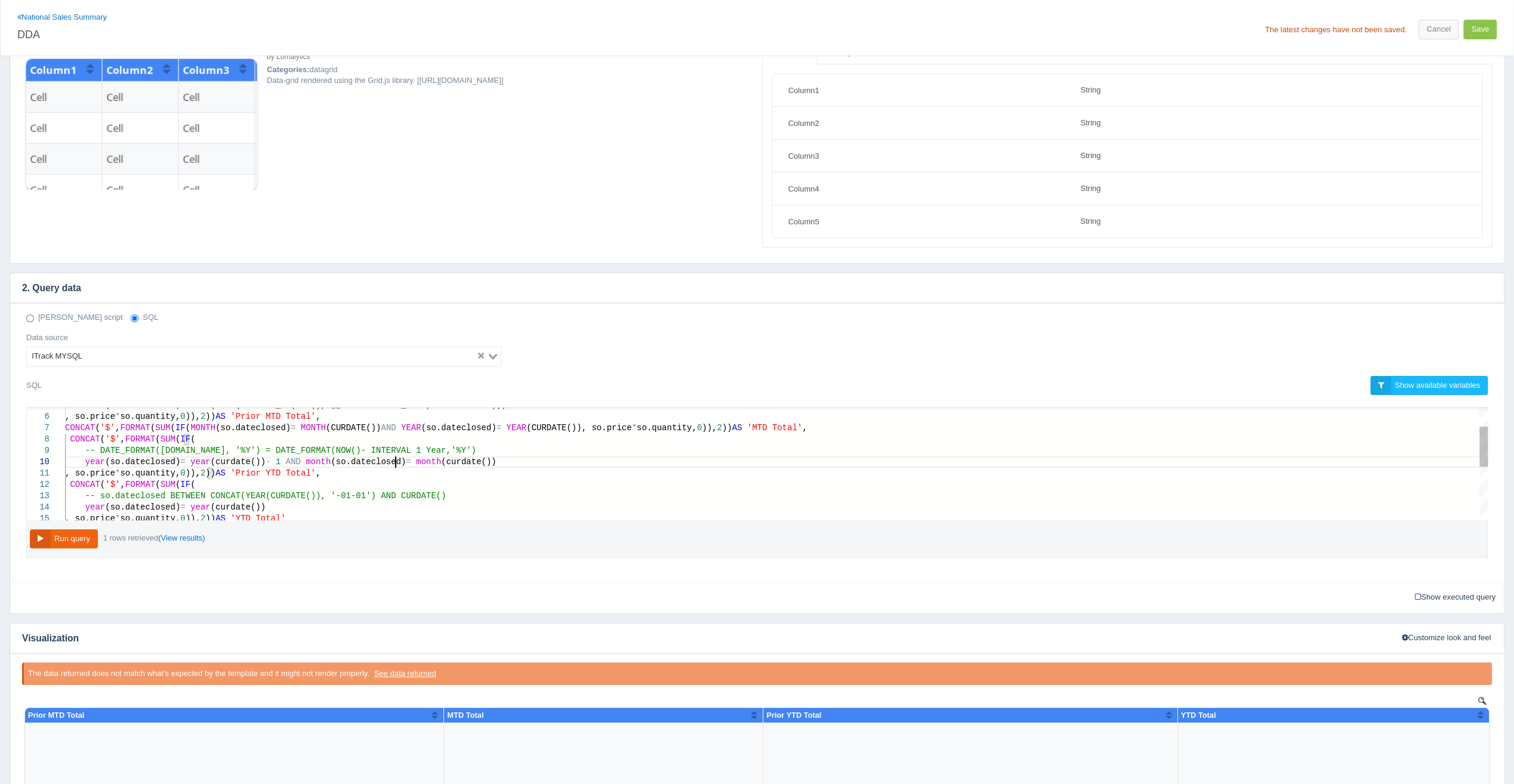
click at [423, 439] on div "CONCAT ( '$' , FORMAT ( SUM ( IF (" at bounding box center [777, 440] width 1423 height 12
click at [411, 458] on span at bounding box center [413, 461] width 5 height 10
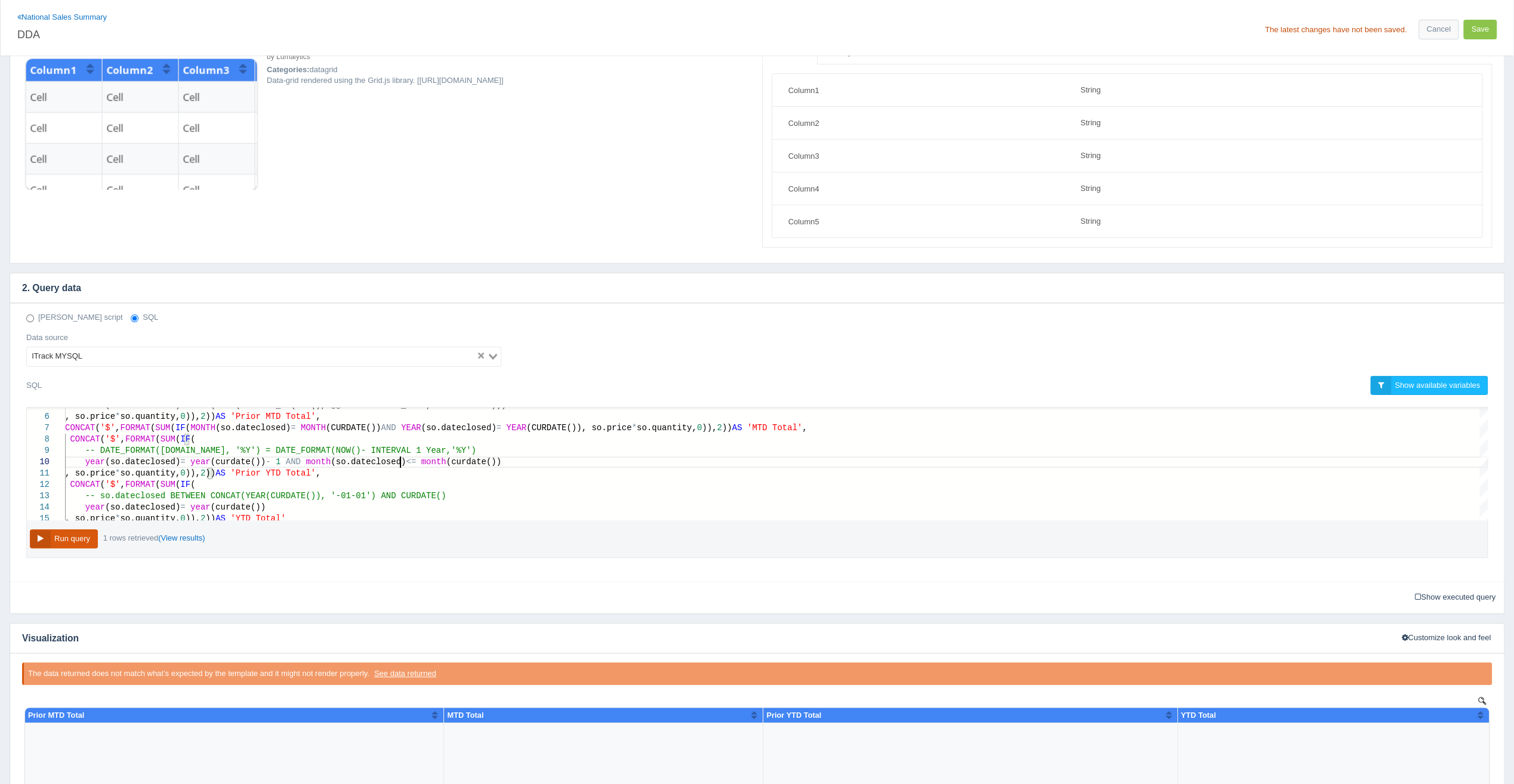
type textarea "US/Eastern'))) - 1 #AND YEAR(so.dateclosed) = YEAR(DATE(CONVERT_TZ(NOW(), @@ses…"
click at [87, 535] on button "Run query" at bounding box center [65, 539] width 68 height 20
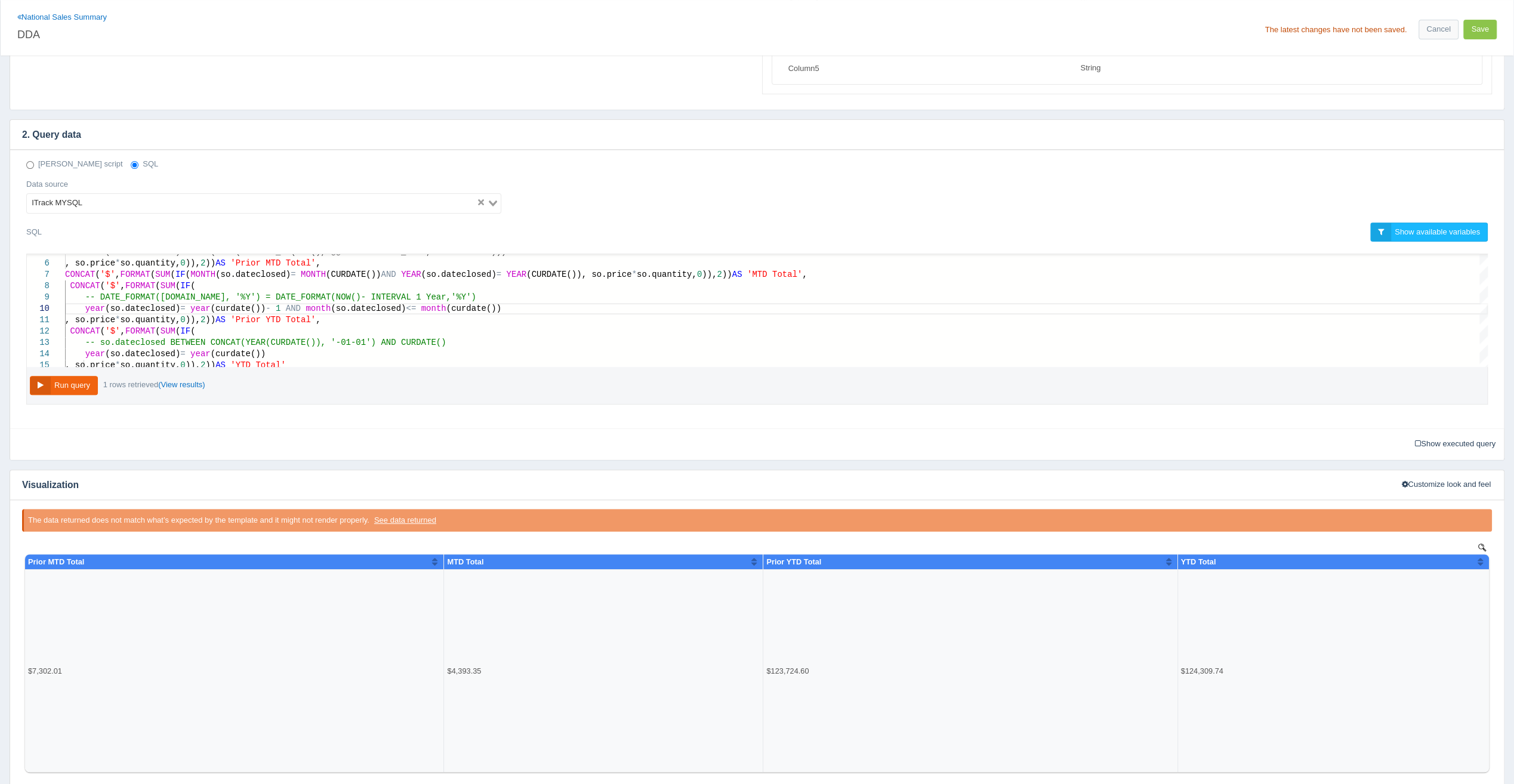
scroll to position [213, 0]
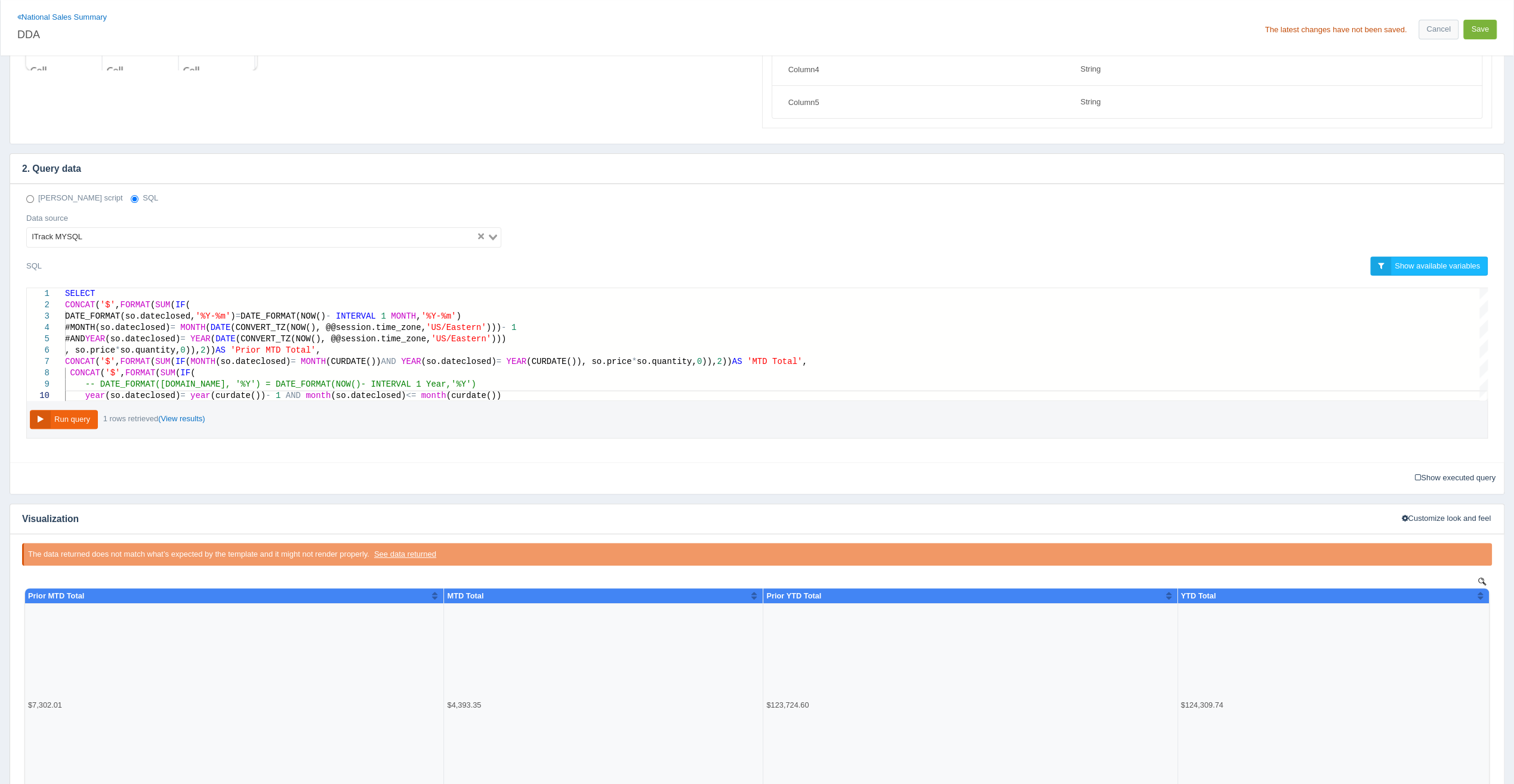
click at [1468, 26] on button "Save" at bounding box center [1480, 29] width 33 height 20
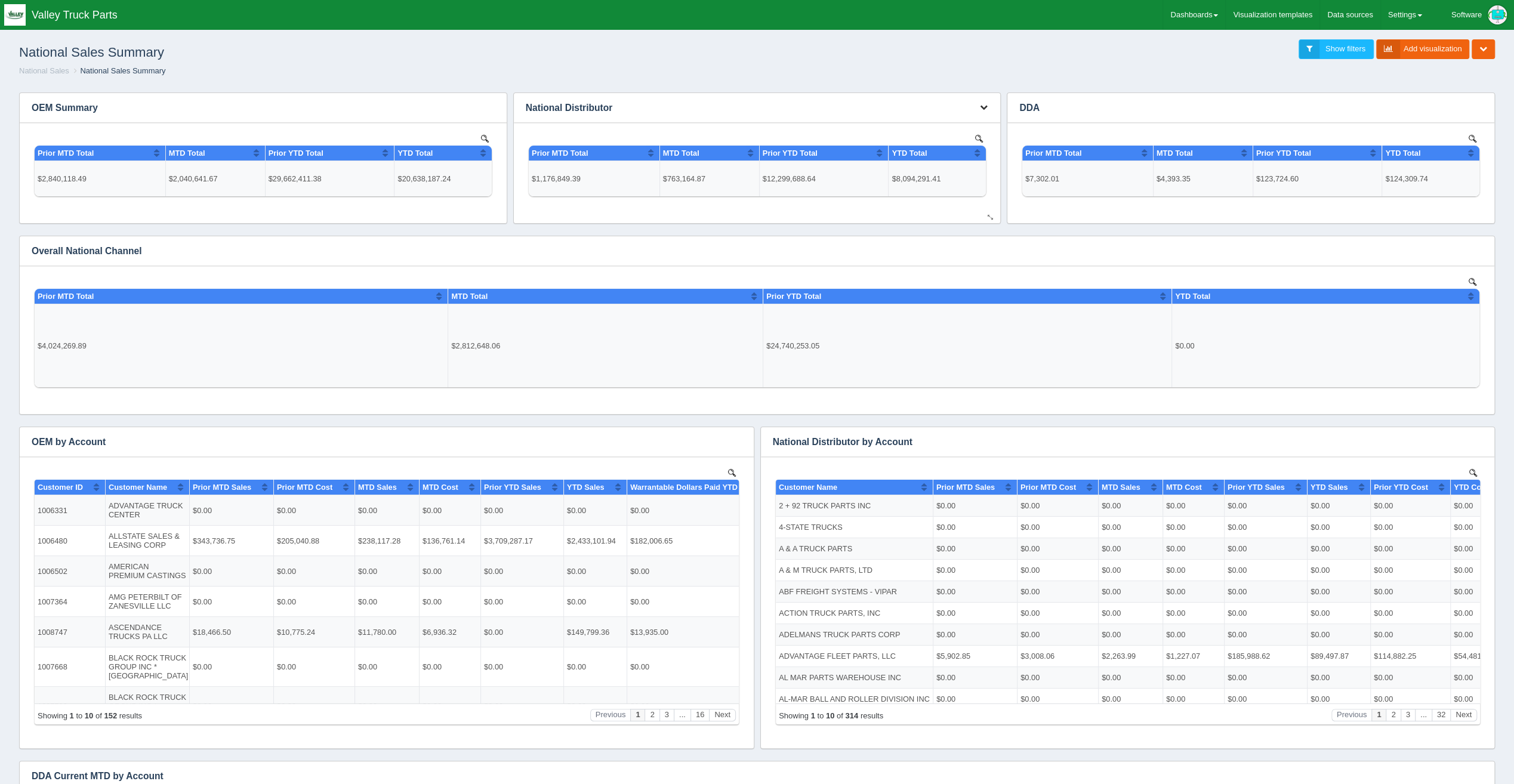
click at [986, 102] on button "button" at bounding box center [983, 108] width 16 height 19
click at [970, 119] on link "Edit chart" at bounding box center [944, 126] width 96 height 18
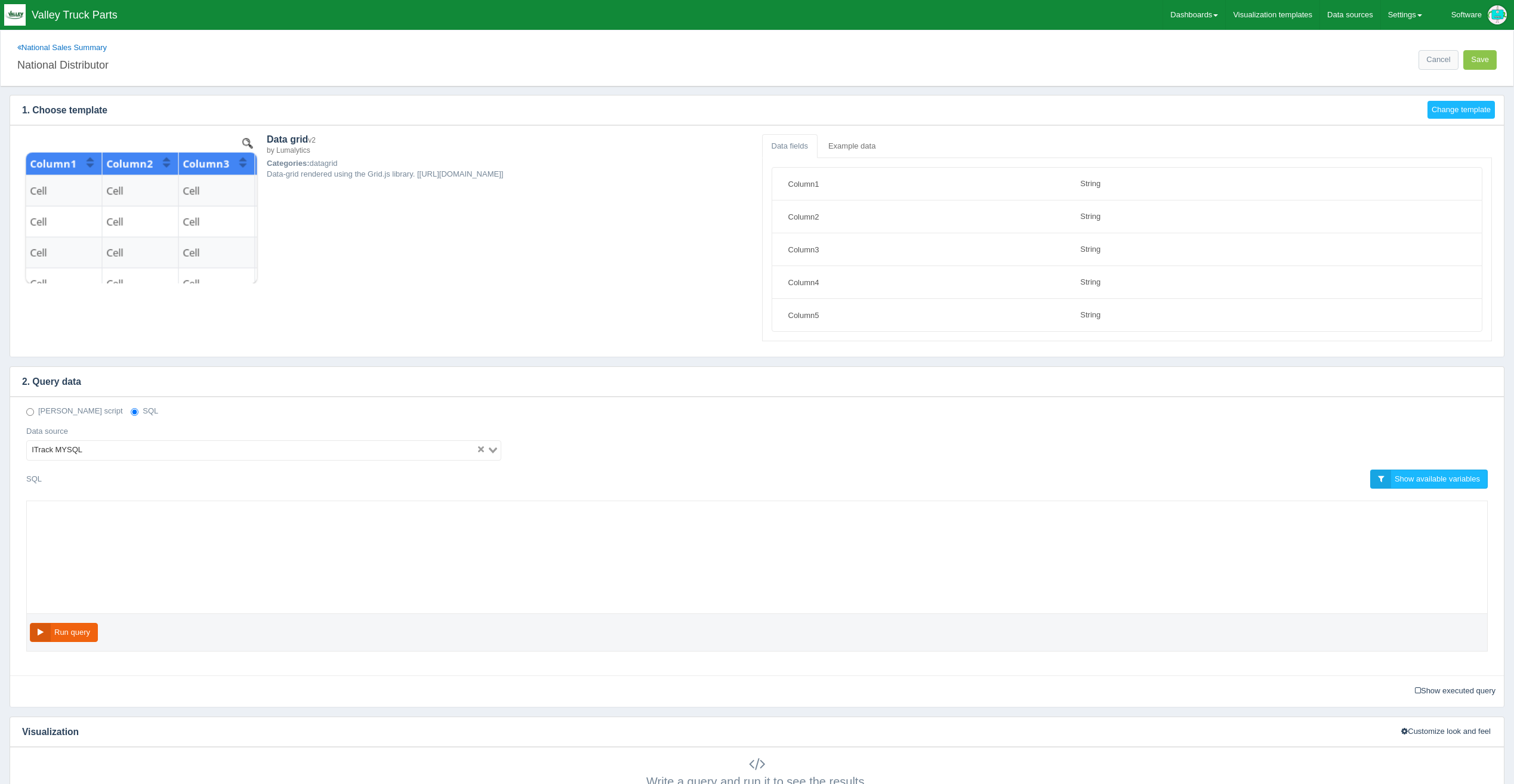
select select "string"
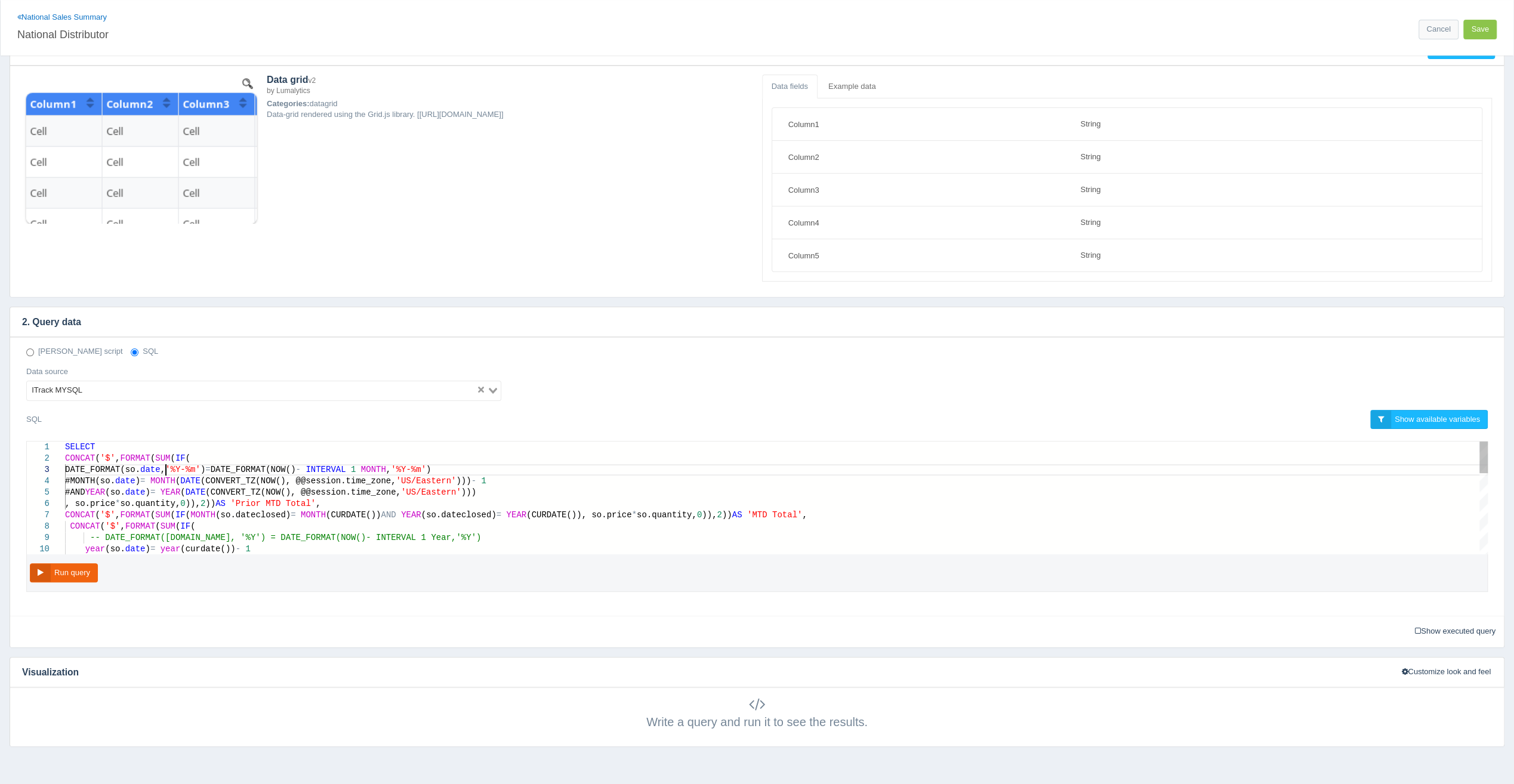
scroll to position [0, 692]
click at [160, 466] on span "date" at bounding box center [150, 469] width 21 height 10
click at [140, 479] on span ")" at bounding box center [138, 481] width 5 height 10
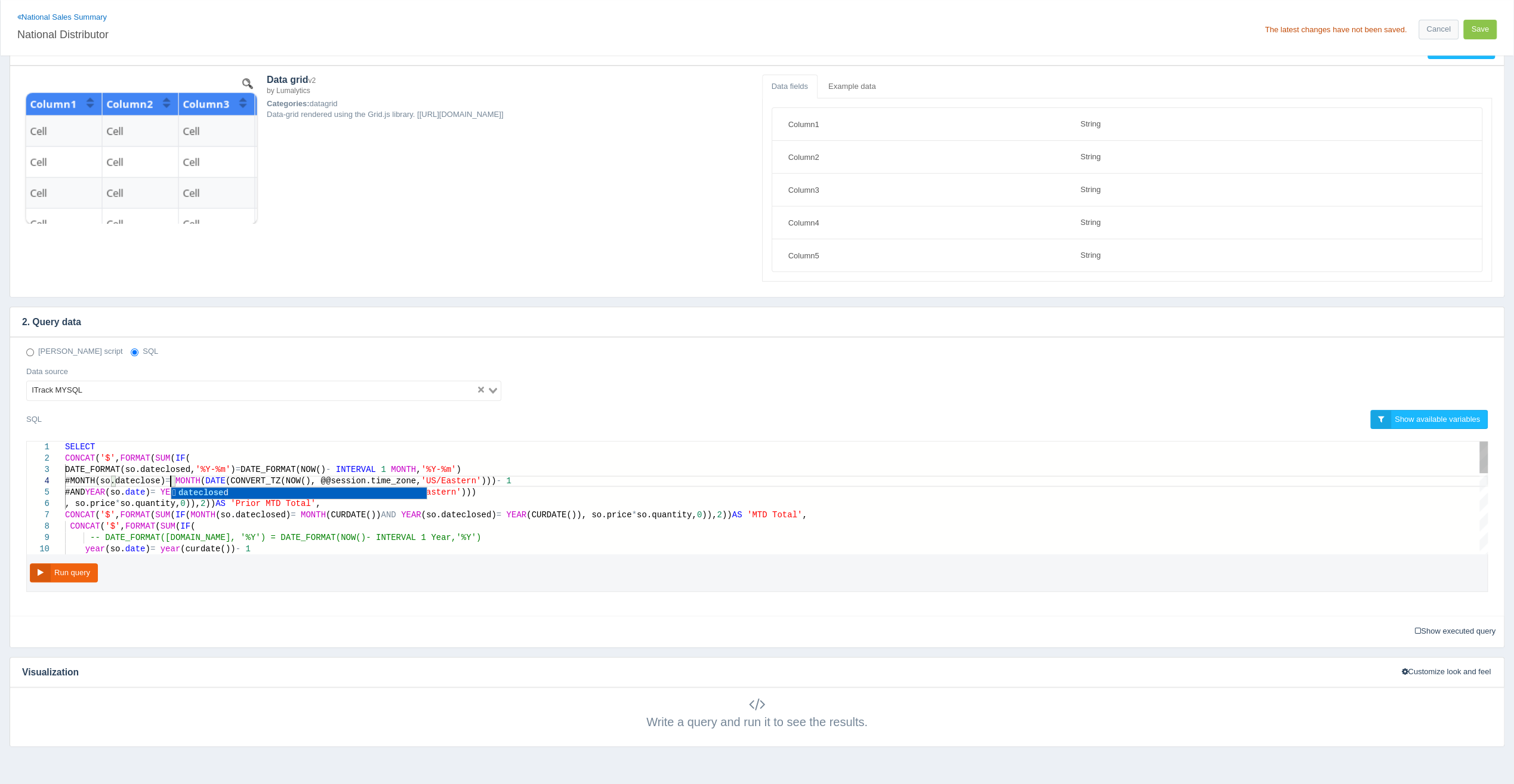
scroll to position [34, 128]
click at [136, 544] on div "SELECT CONCAT ( '$' , FORMAT ( SUM ( IF ( DATE_FORMAT(so.dateclosed, '%Y-%m' ) …" at bounding box center [777, 640] width 1423 height 397
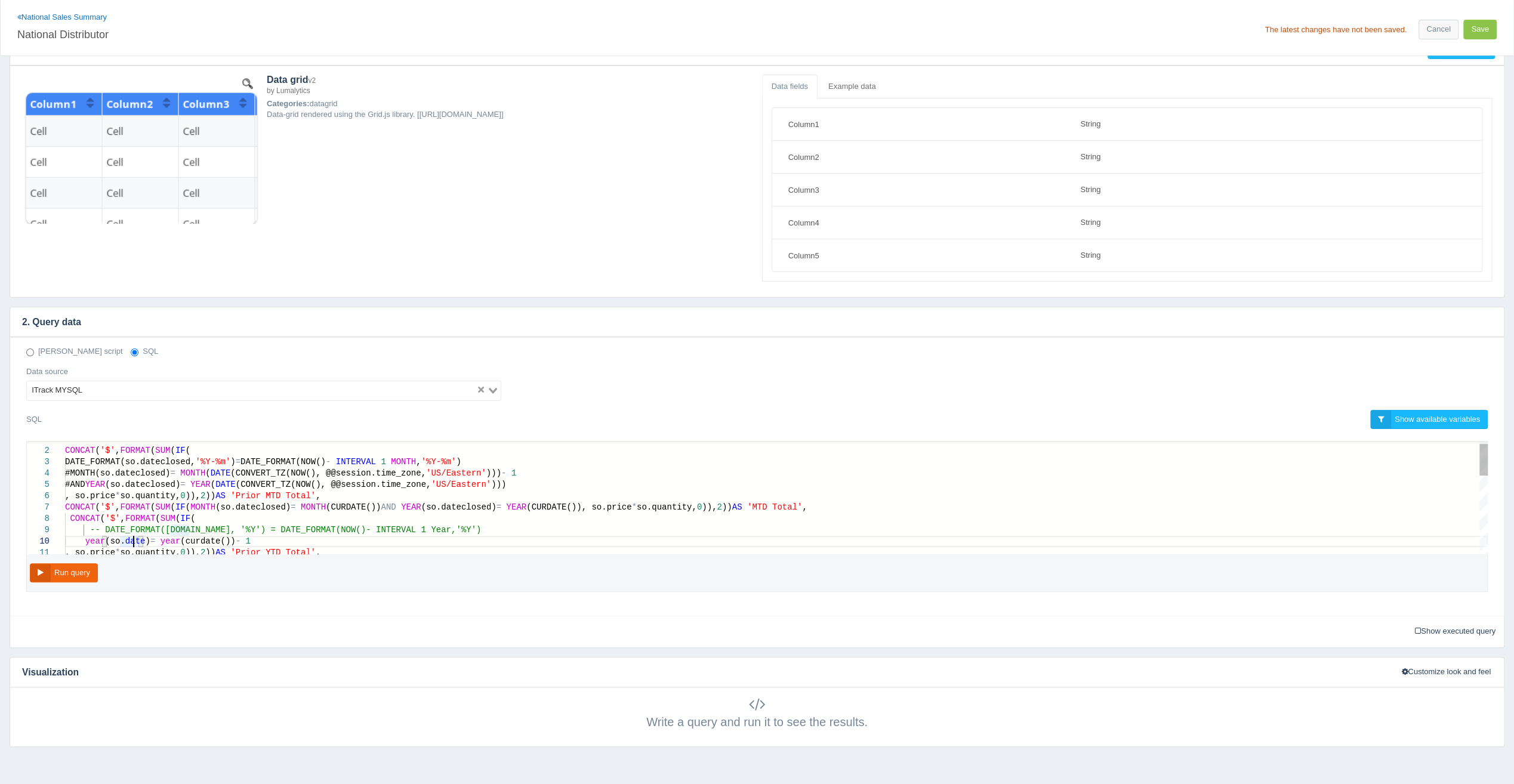
click at [136, 540] on span "date" at bounding box center [135, 542] width 21 height 10
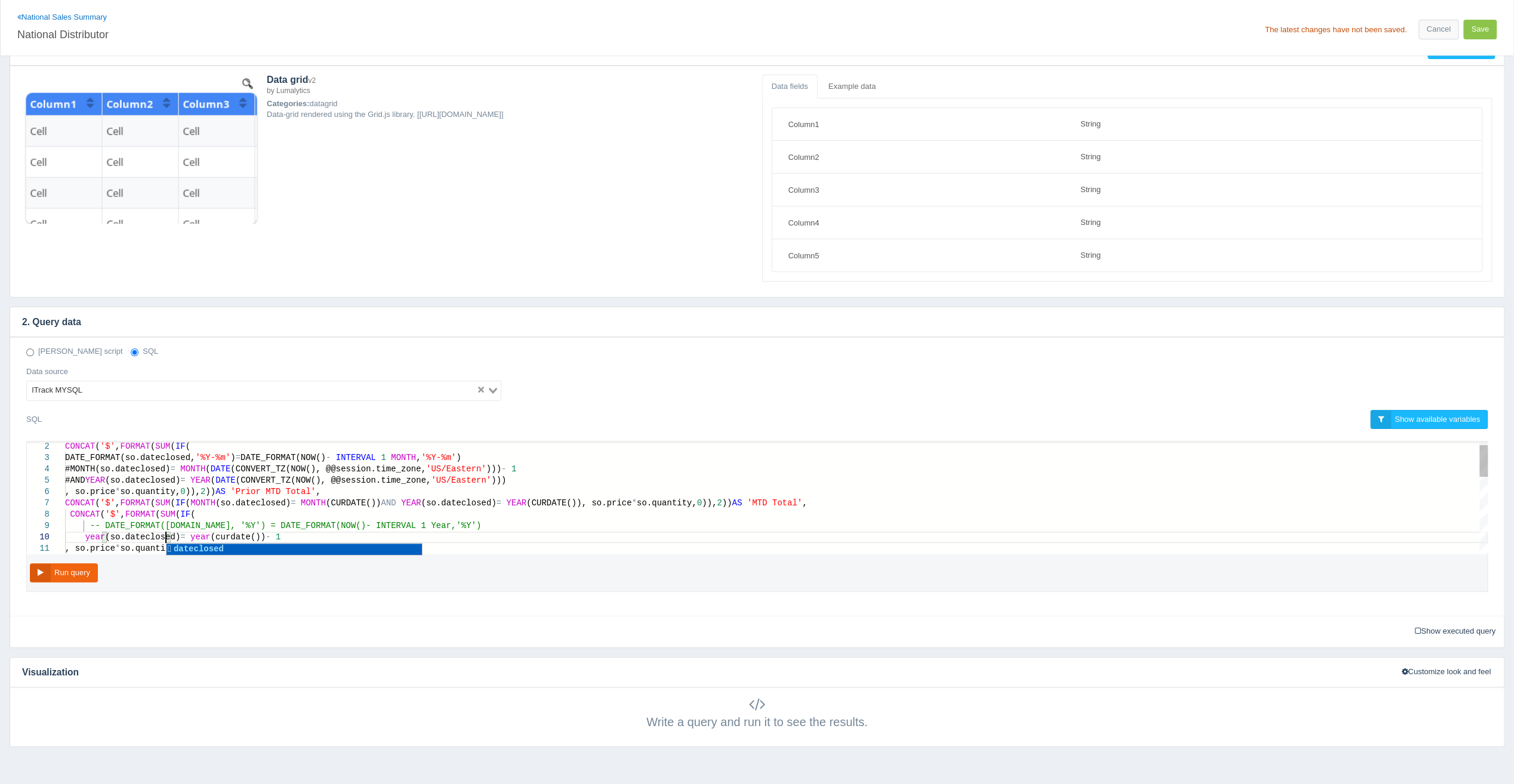
scroll to position [68, 118]
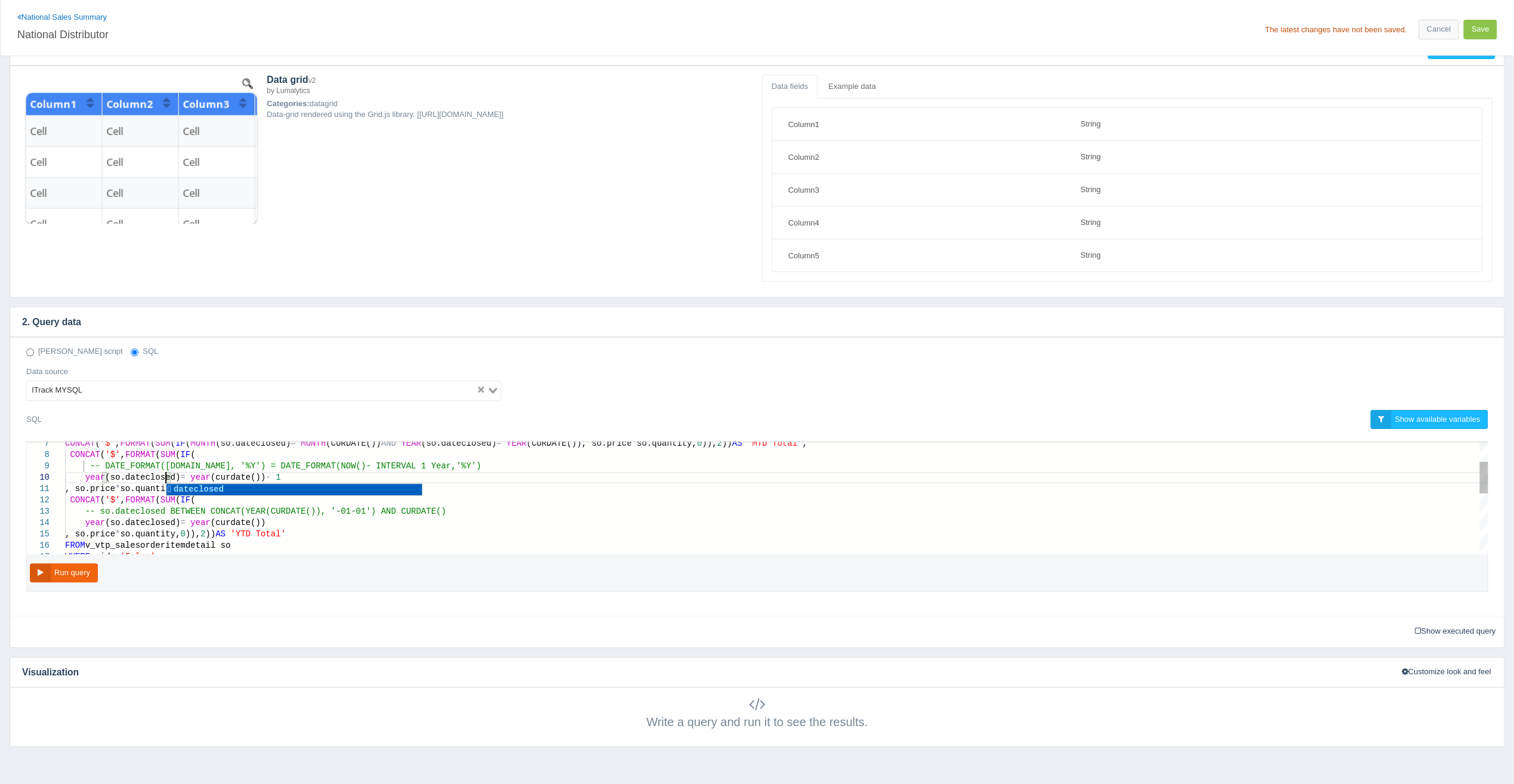
click at [305, 512] on span "-- so.dateclosed BETWEEN CONCAT(YEAR(CURDATE()), '" at bounding box center [210, 511] width 250 height 10
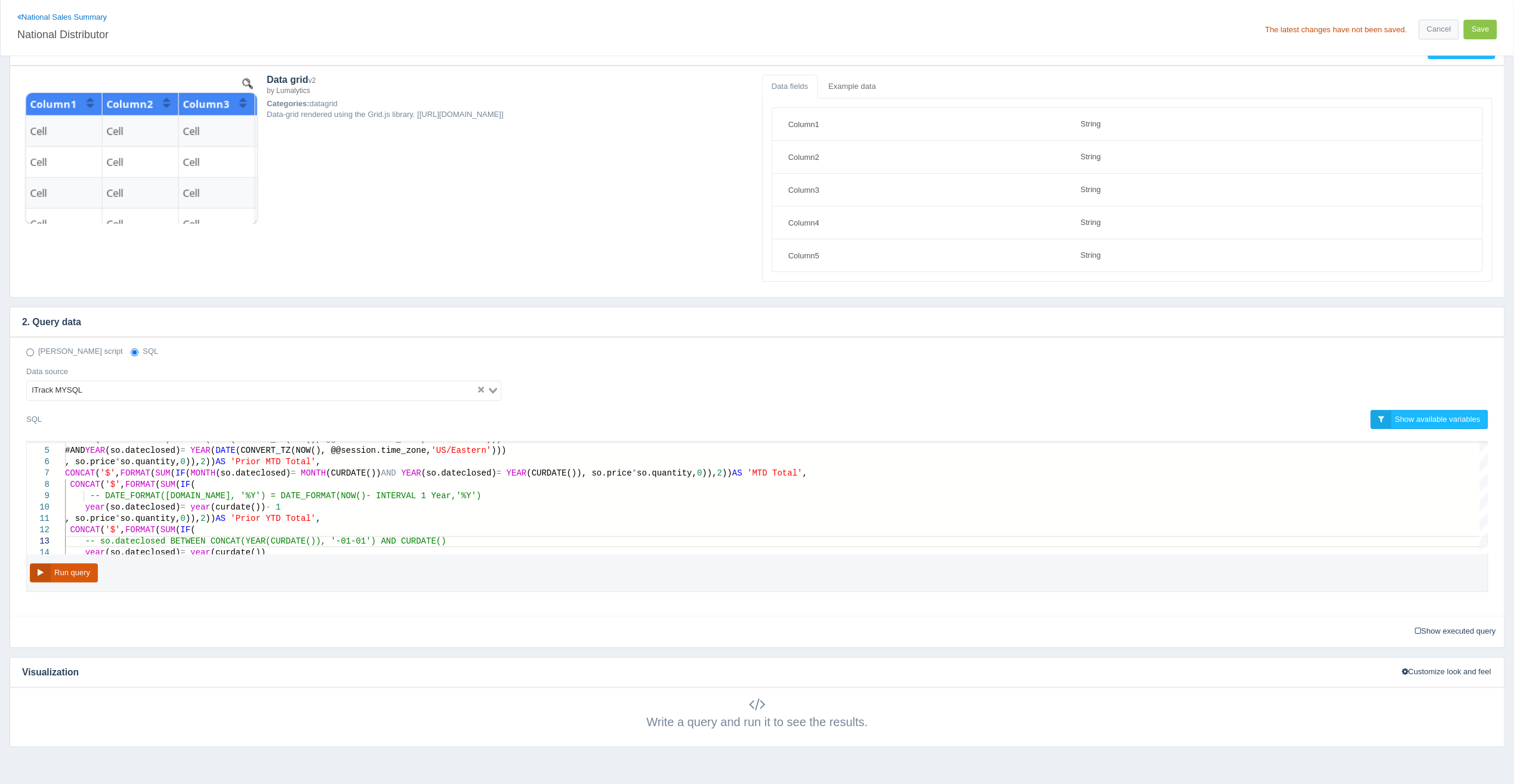
click at [59, 566] on button "Run query" at bounding box center [65, 573] width 68 height 20
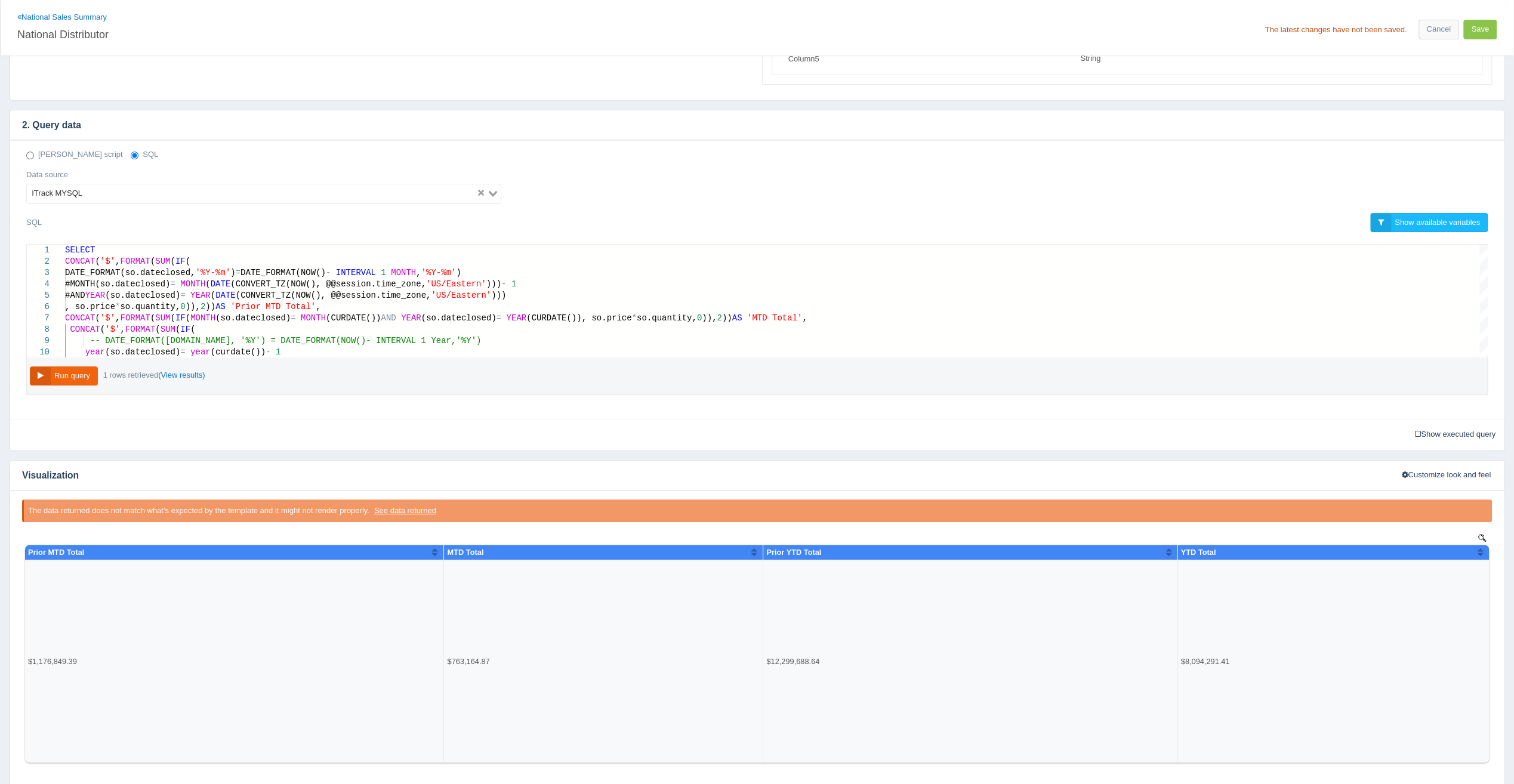
scroll to position [239, 0]
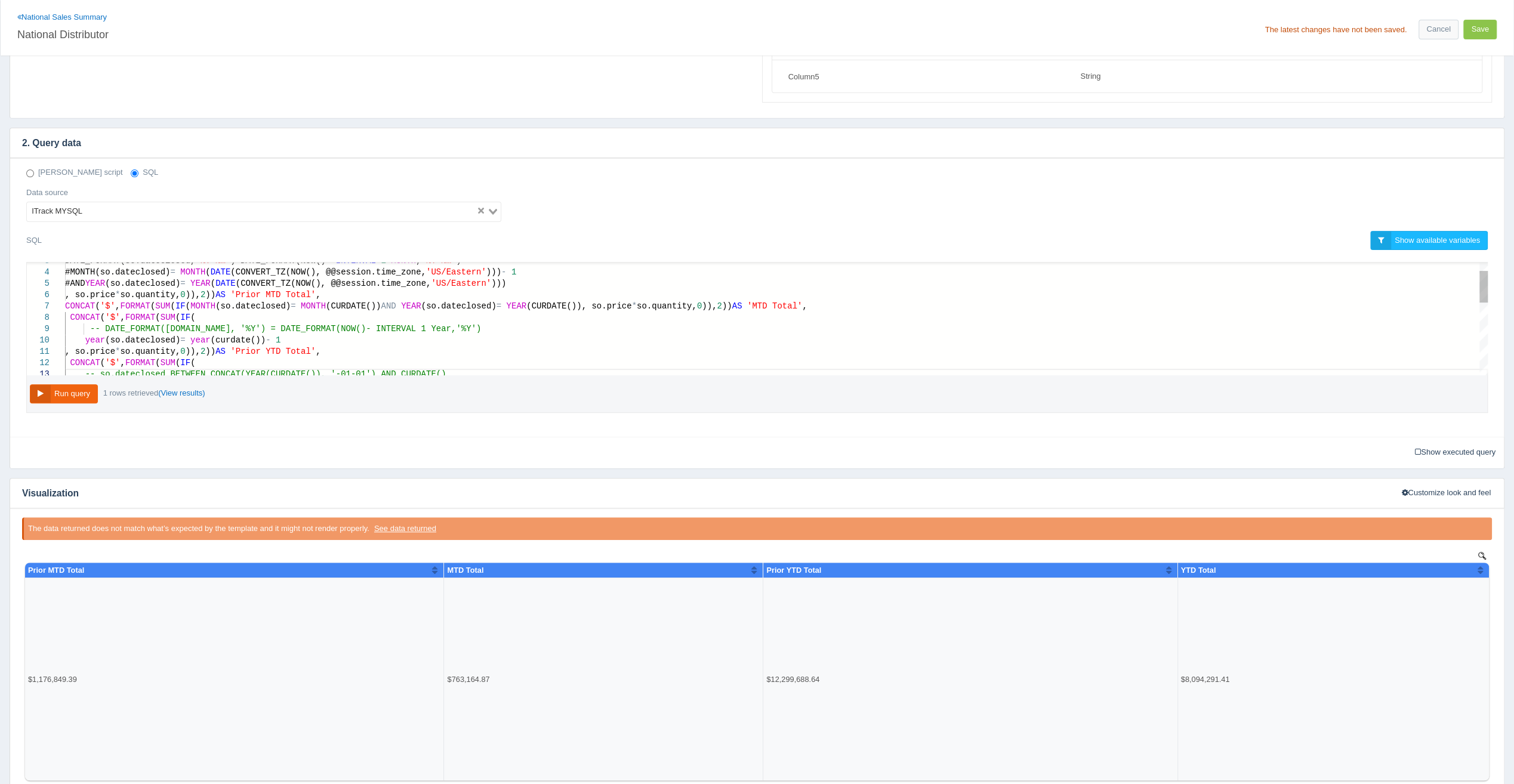
click at [276, 335] on div "year (so.dateclosed) = year (curdate()) - 1" at bounding box center [777, 340] width 1423 height 12
type textarea "1 #AND YEAR(so.dateclosed) = YEAR(DATE(CONVERT_TZ(NOW(), @@session.time_zone, '…"
click at [82, 393] on button "Run query" at bounding box center [65, 394] width 68 height 20
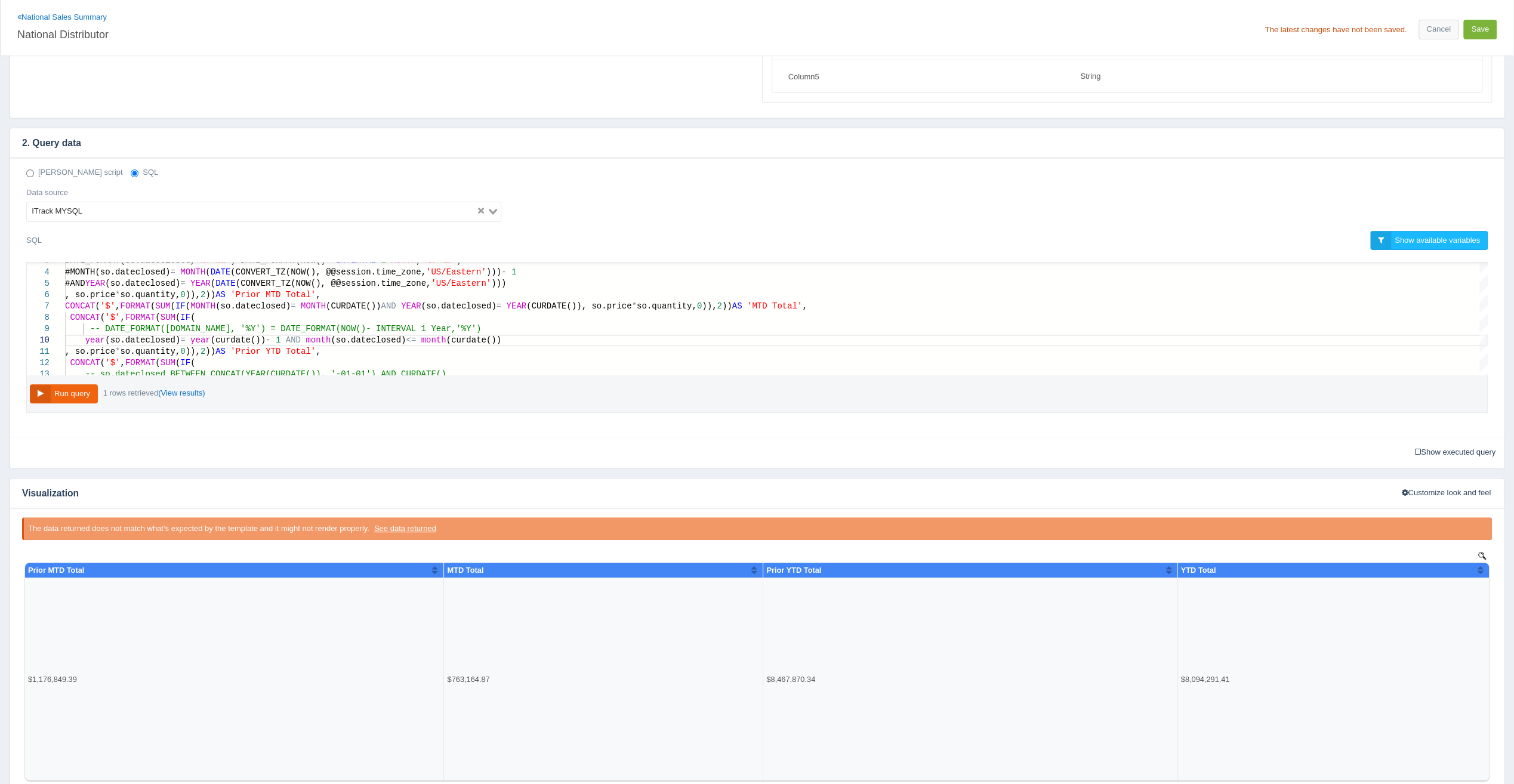
click at [1478, 36] on button "Save" at bounding box center [1480, 29] width 33 height 20
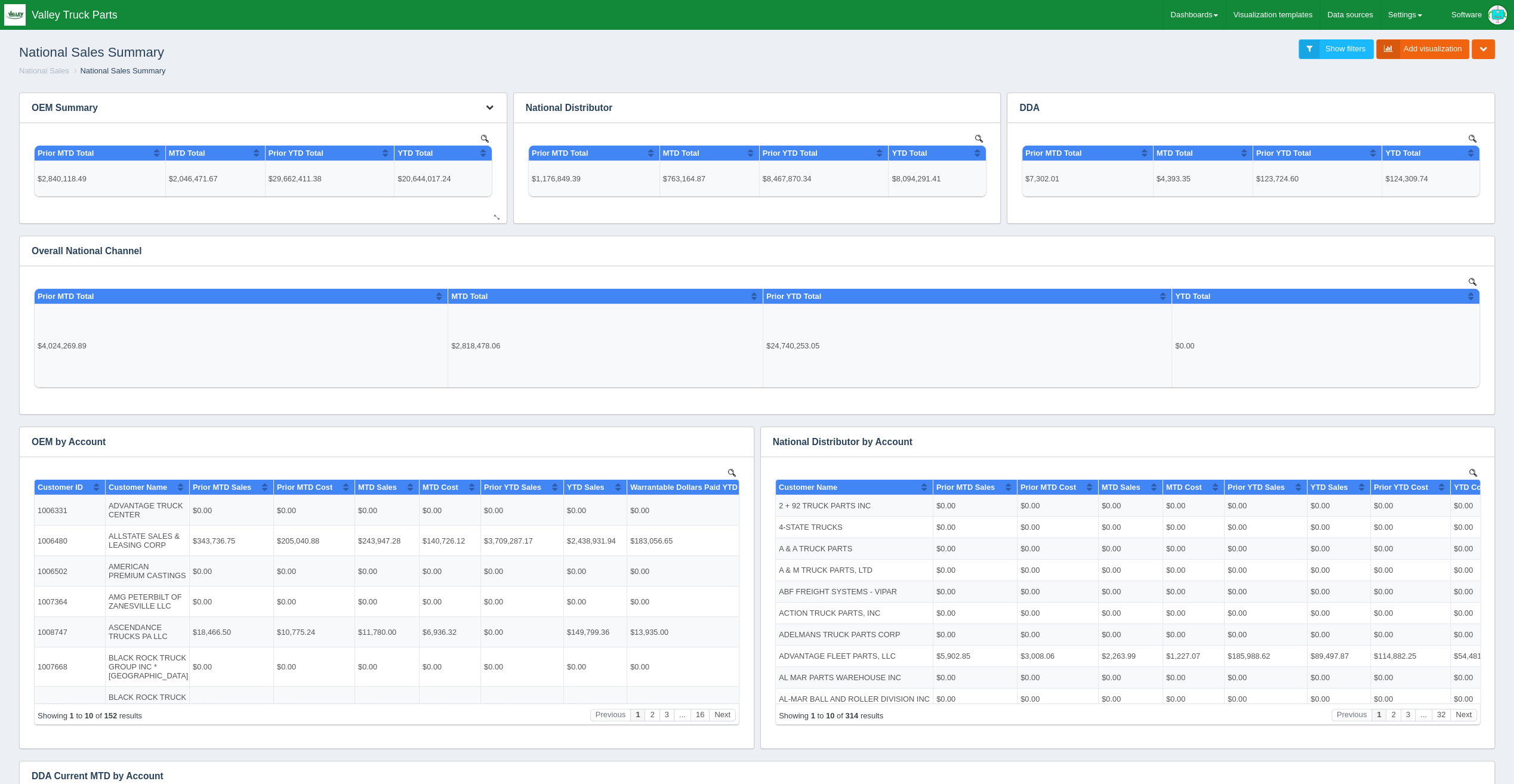
click at [486, 107] on icon "button" at bounding box center [490, 108] width 8 height 8
click at [478, 128] on link "Edit chart" at bounding box center [450, 126] width 96 height 18
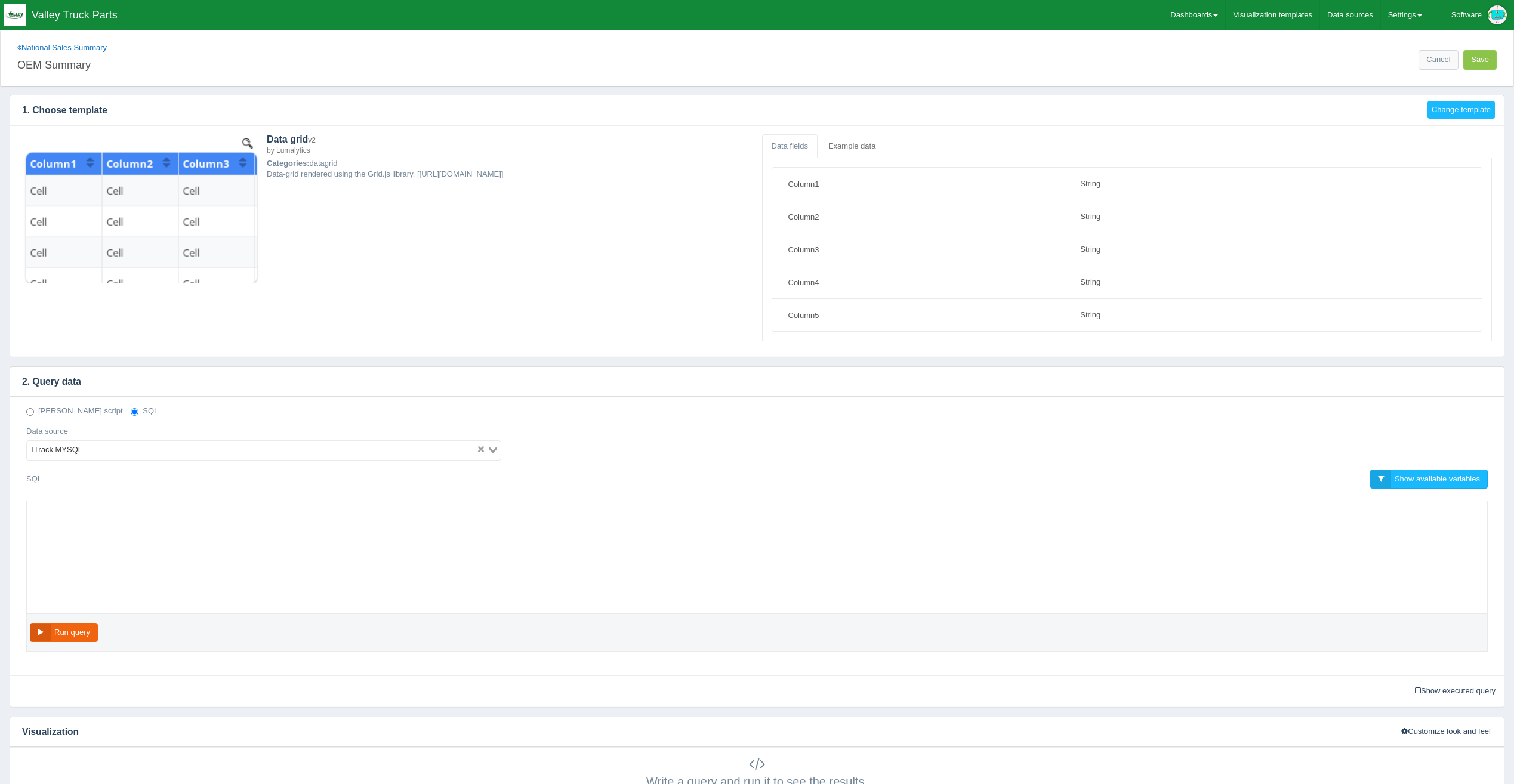
select select "string"
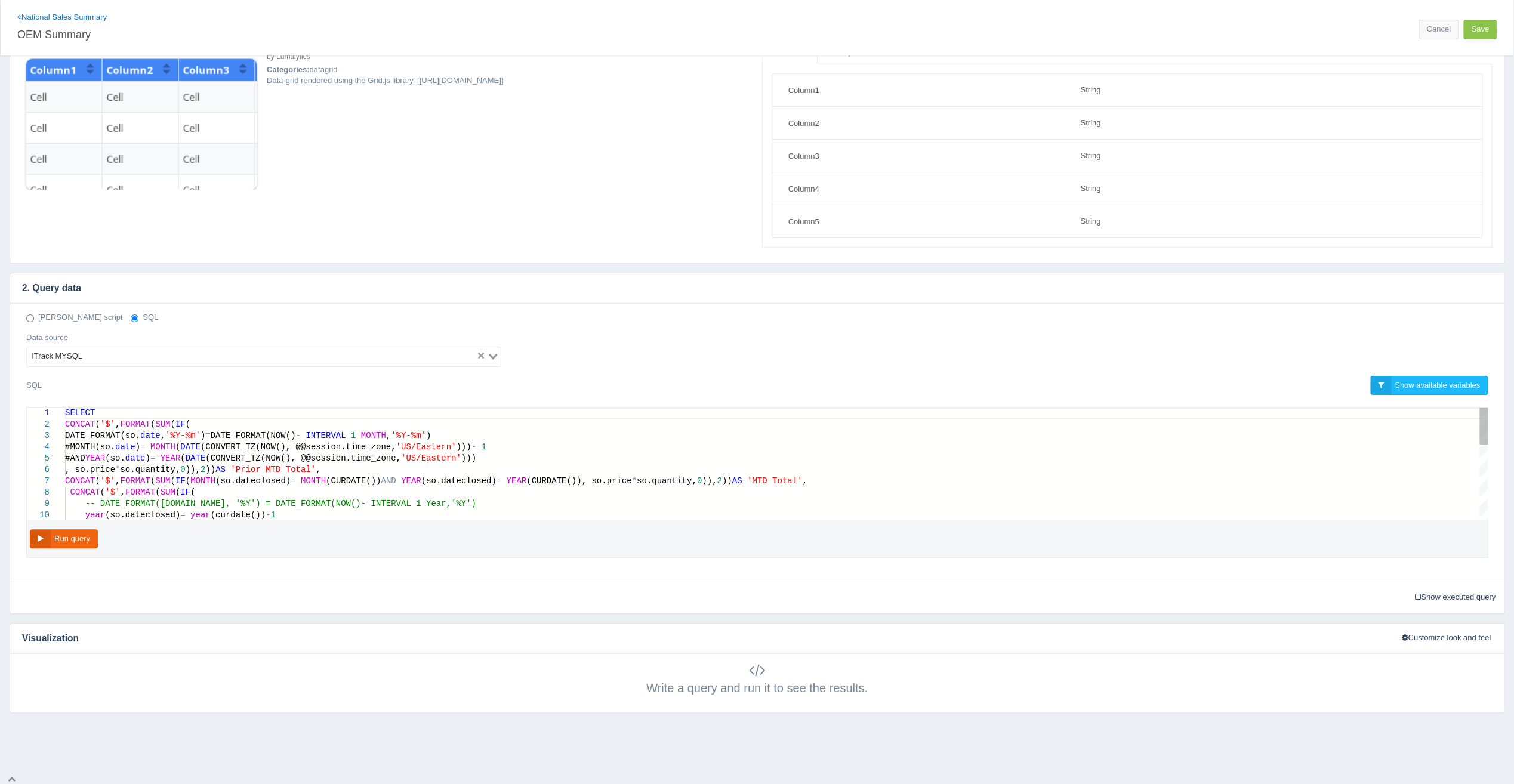
scroll to position [0, 692]
click at [160, 434] on span "date" at bounding box center [150, 436] width 21 height 10
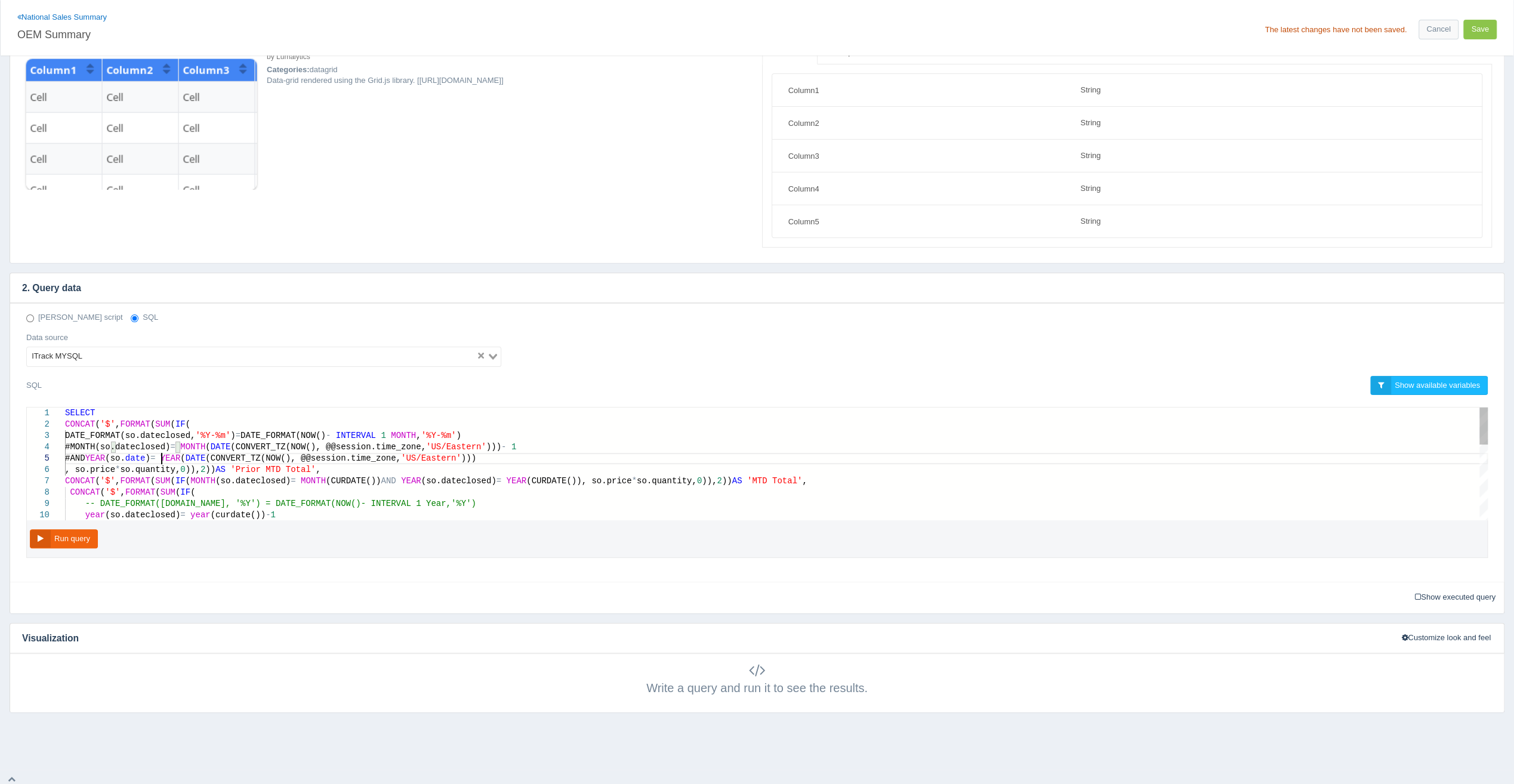
click at [156, 469] on span "so.quantity," at bounding box center [151, 469] width 61 height 10
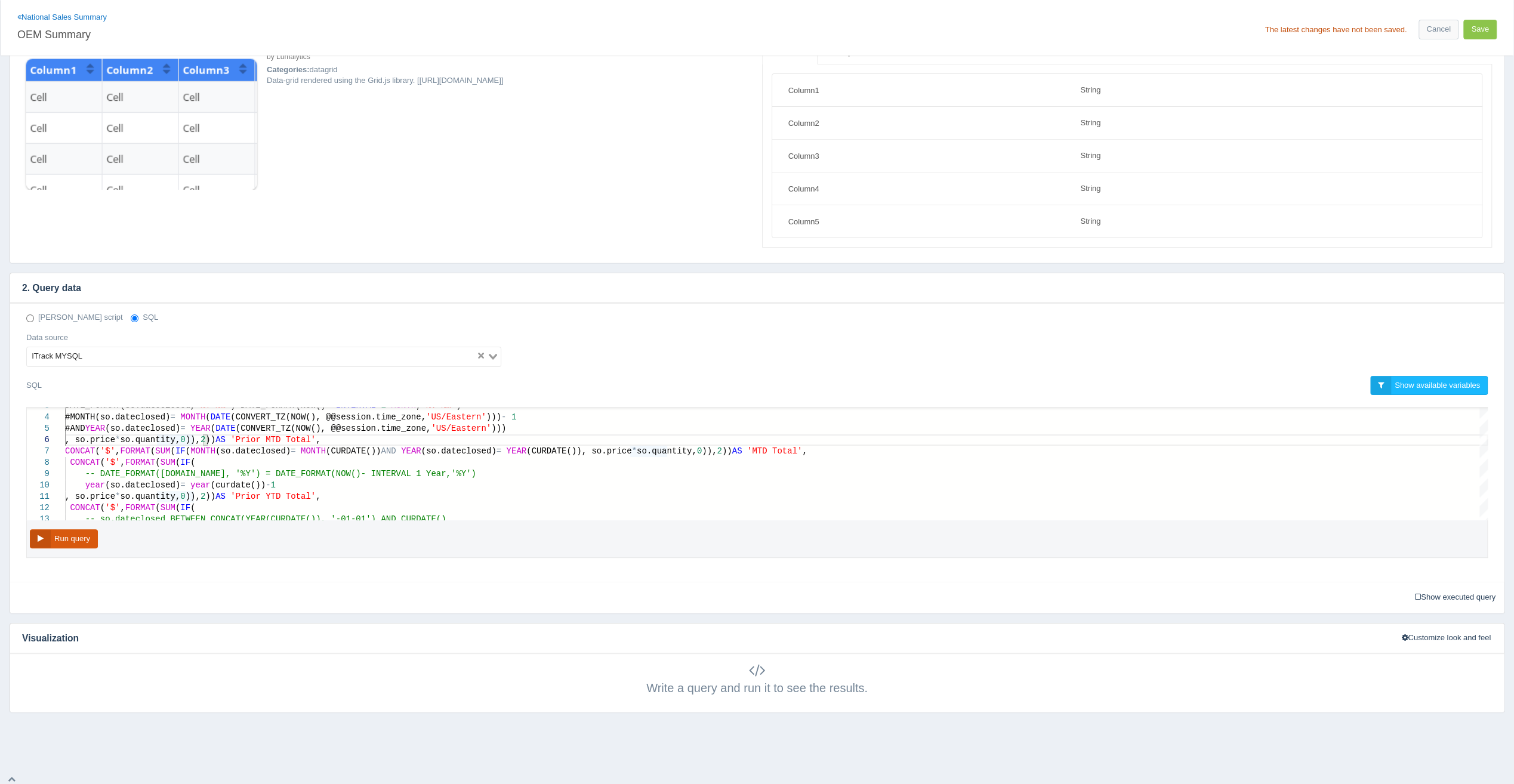
click at [61, 537] on button "Run query" at bounding box center [65, 539] width 68 height 20
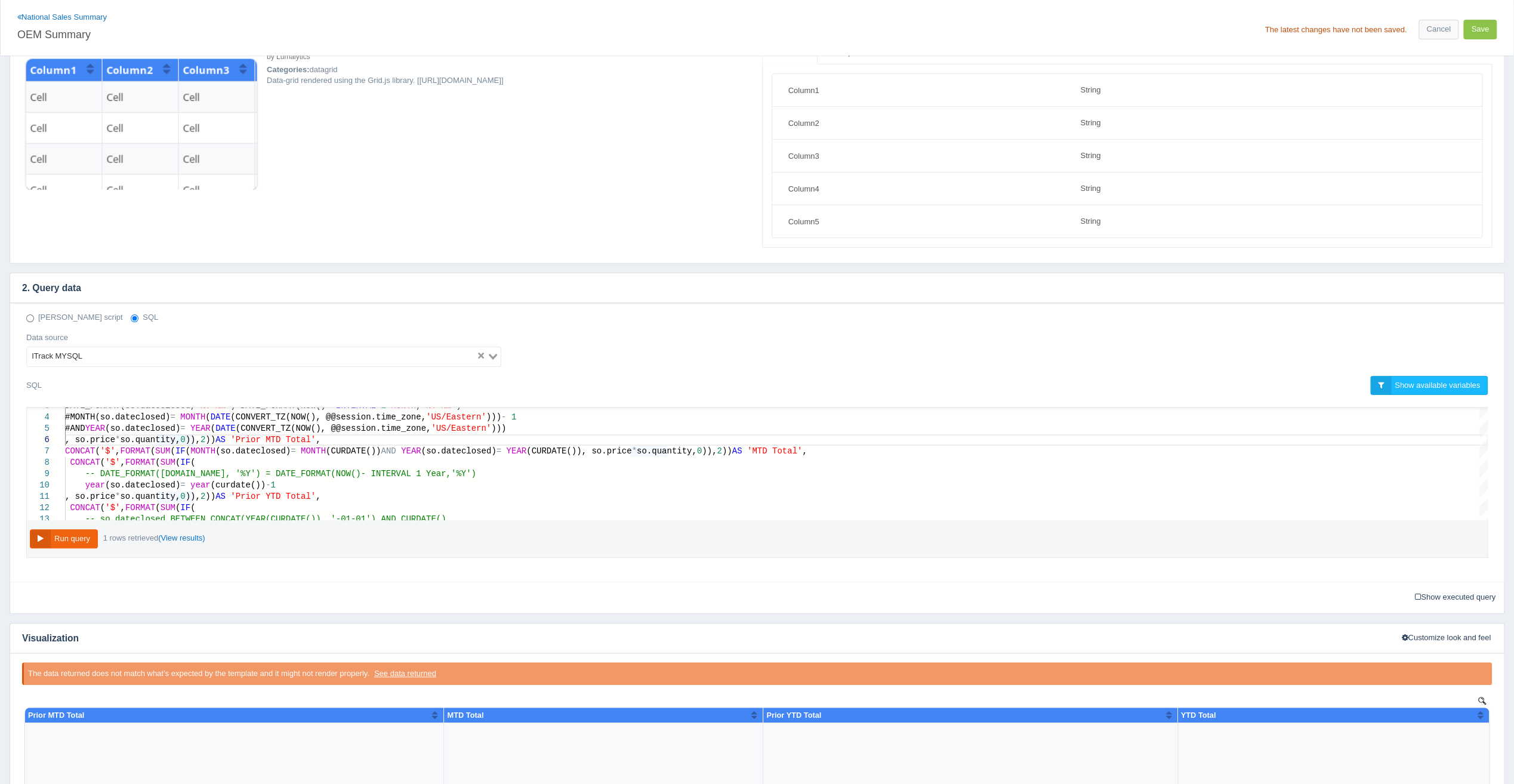
scroll to position [273, 0]
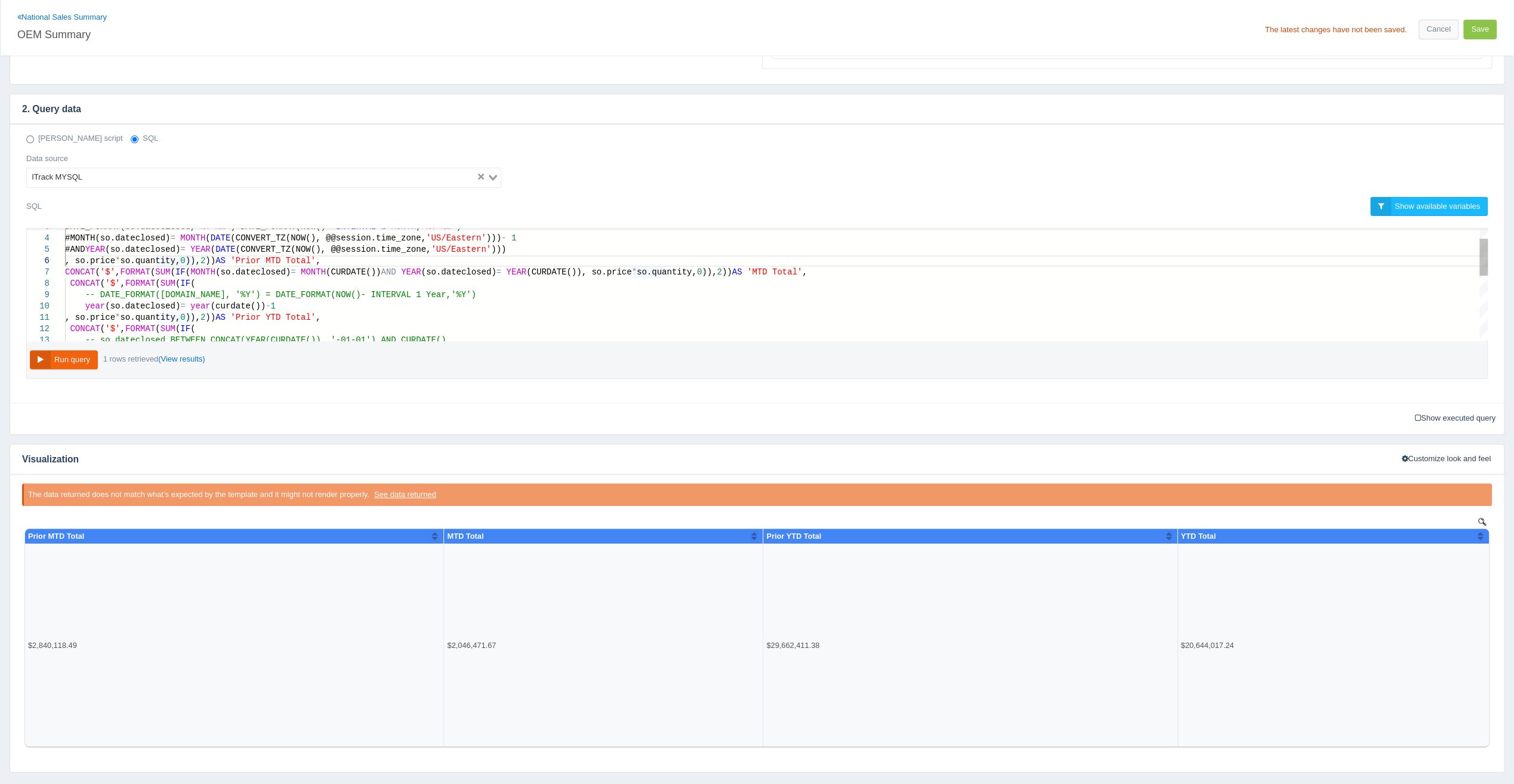
click at [286, 305] on div "year (so.dateclosed) = year (curdate()) - 1" at bounding box center [777, 307] width 1423 height 12
type textarea "- 1 #AND YEAR(so.dateclosed) = YEAR(DATE(CONVERT_TZ(NOW(), @@session.time_zone,…"
click at [60, 361] on button "Run query" at bounding box center [65, 360] width 68 height 20
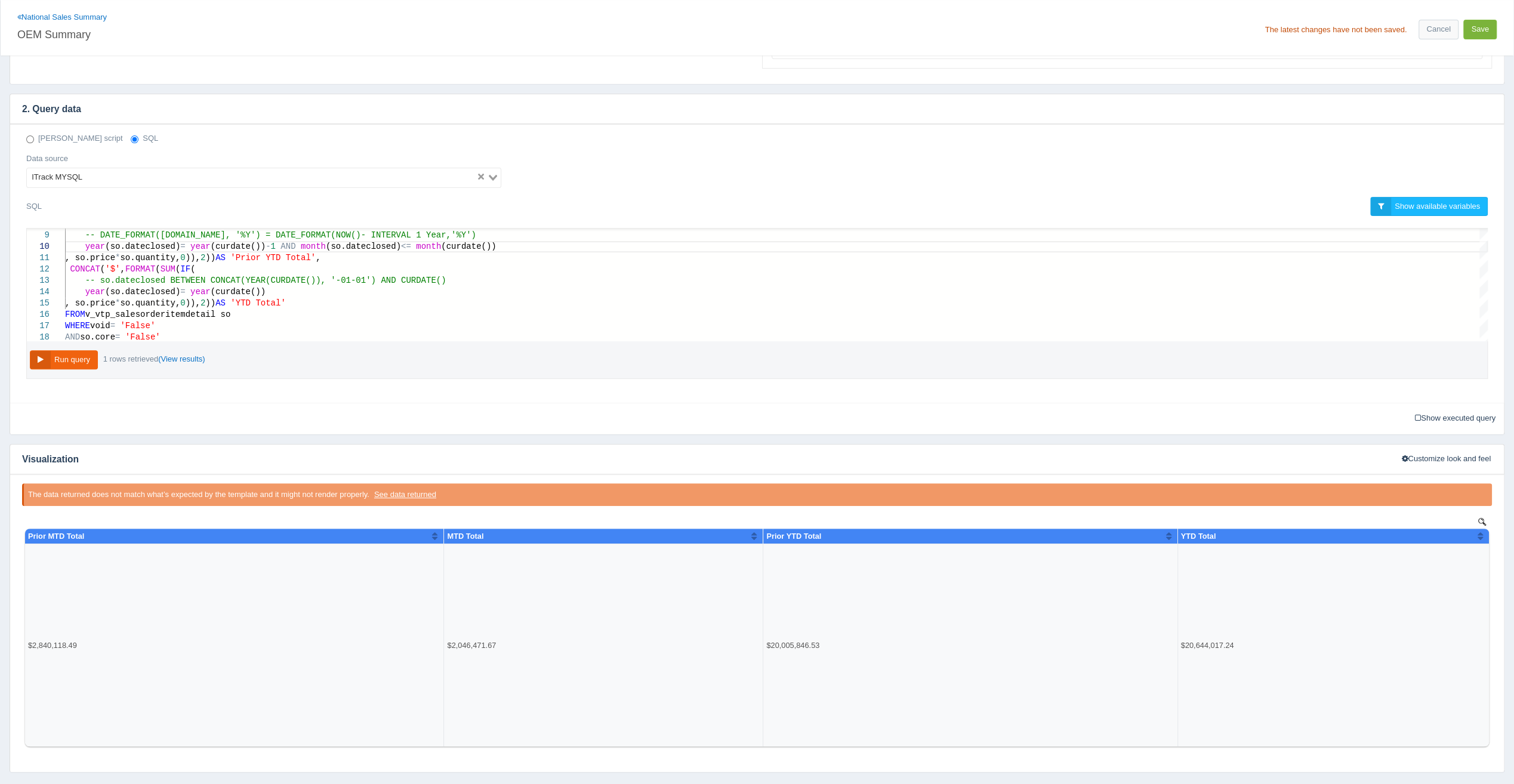
click at [1465, 32] on button "Save" at bounding box center [1480, 29] width 33 height 20
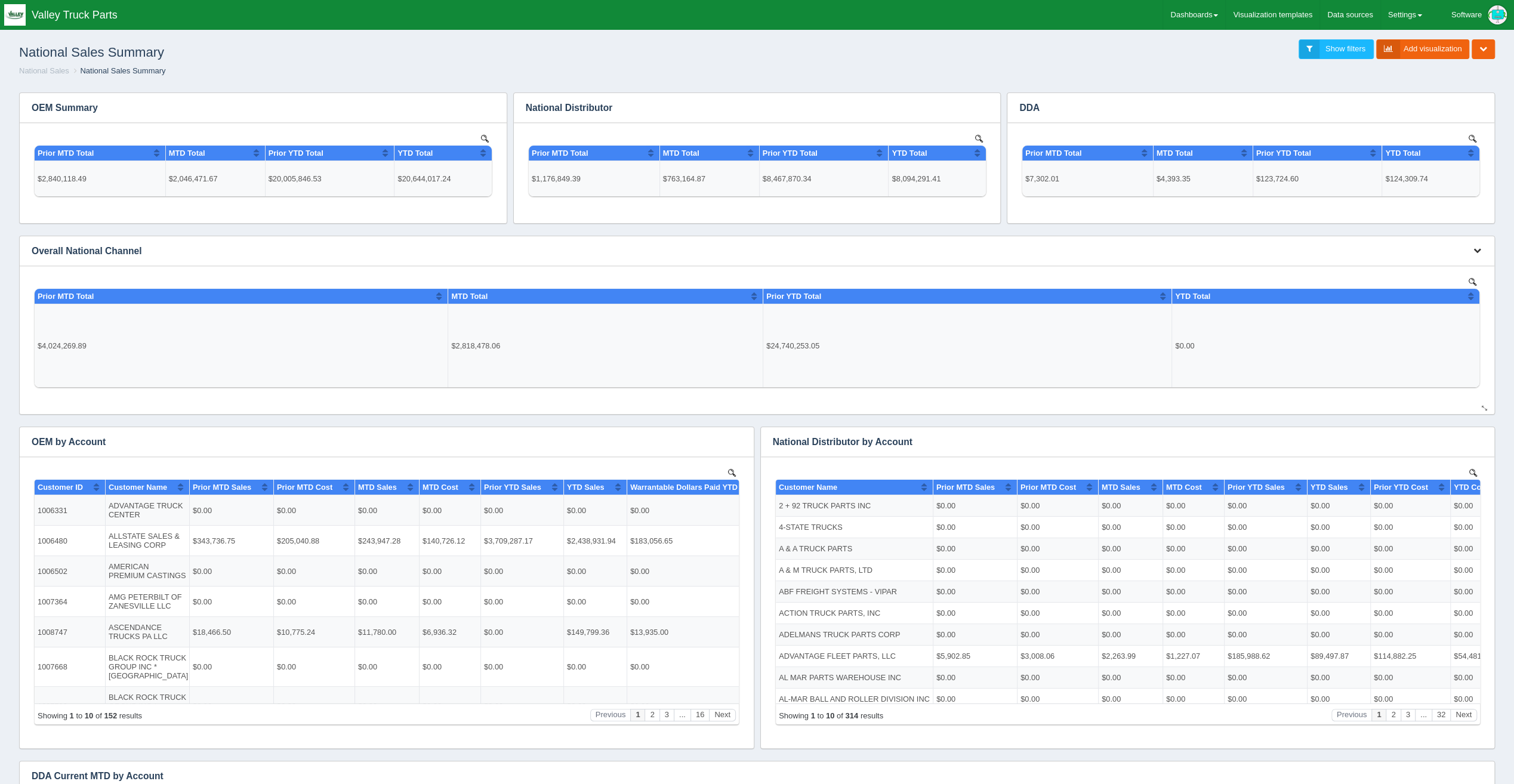
click at [1475, 253] on icon "button" at bounding box center [1478, 250] width 8 height 8
click at [1455, 271] on link "Edit chart" at bounding box center [1438, 269] width 96 height 18
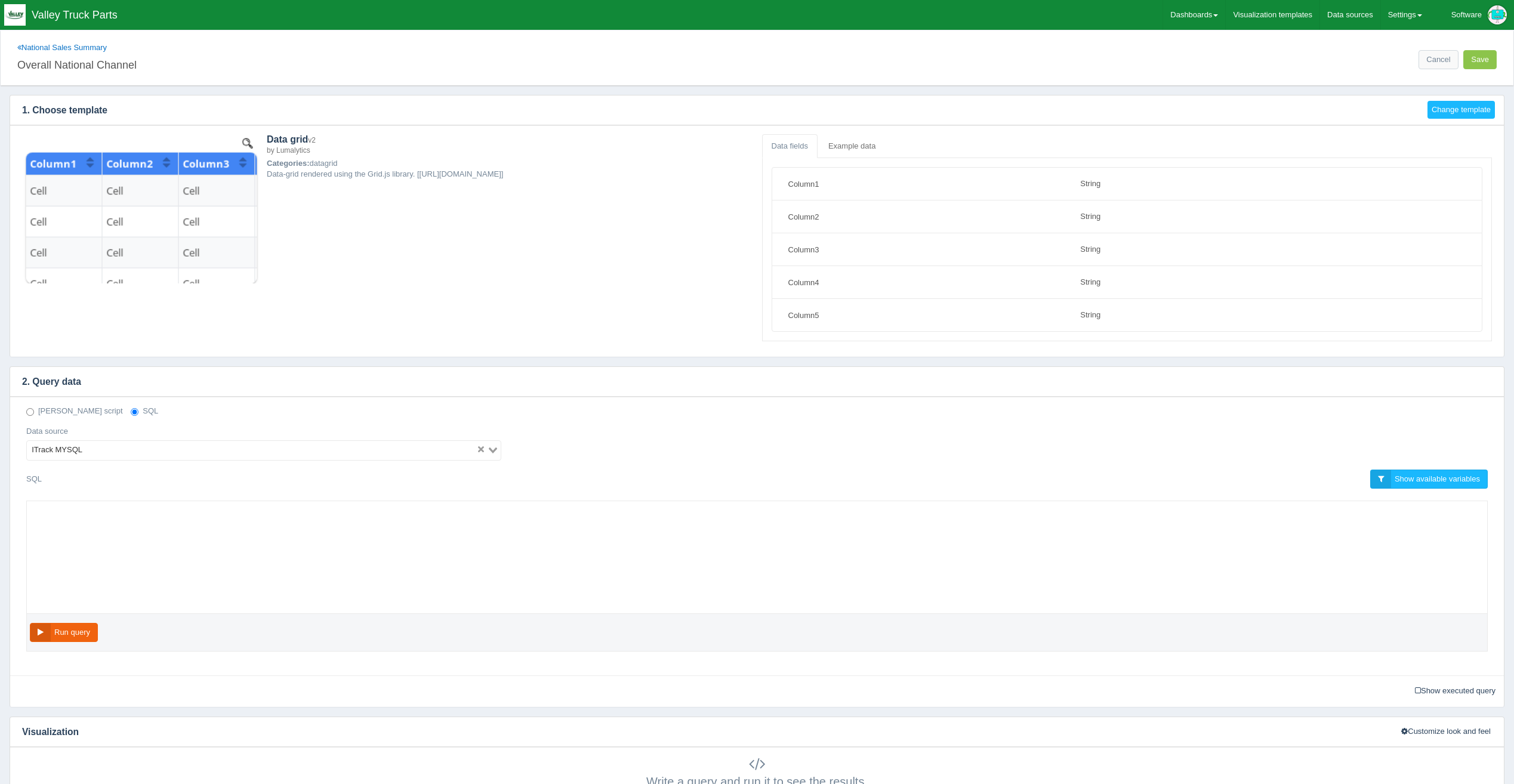
select select "string"
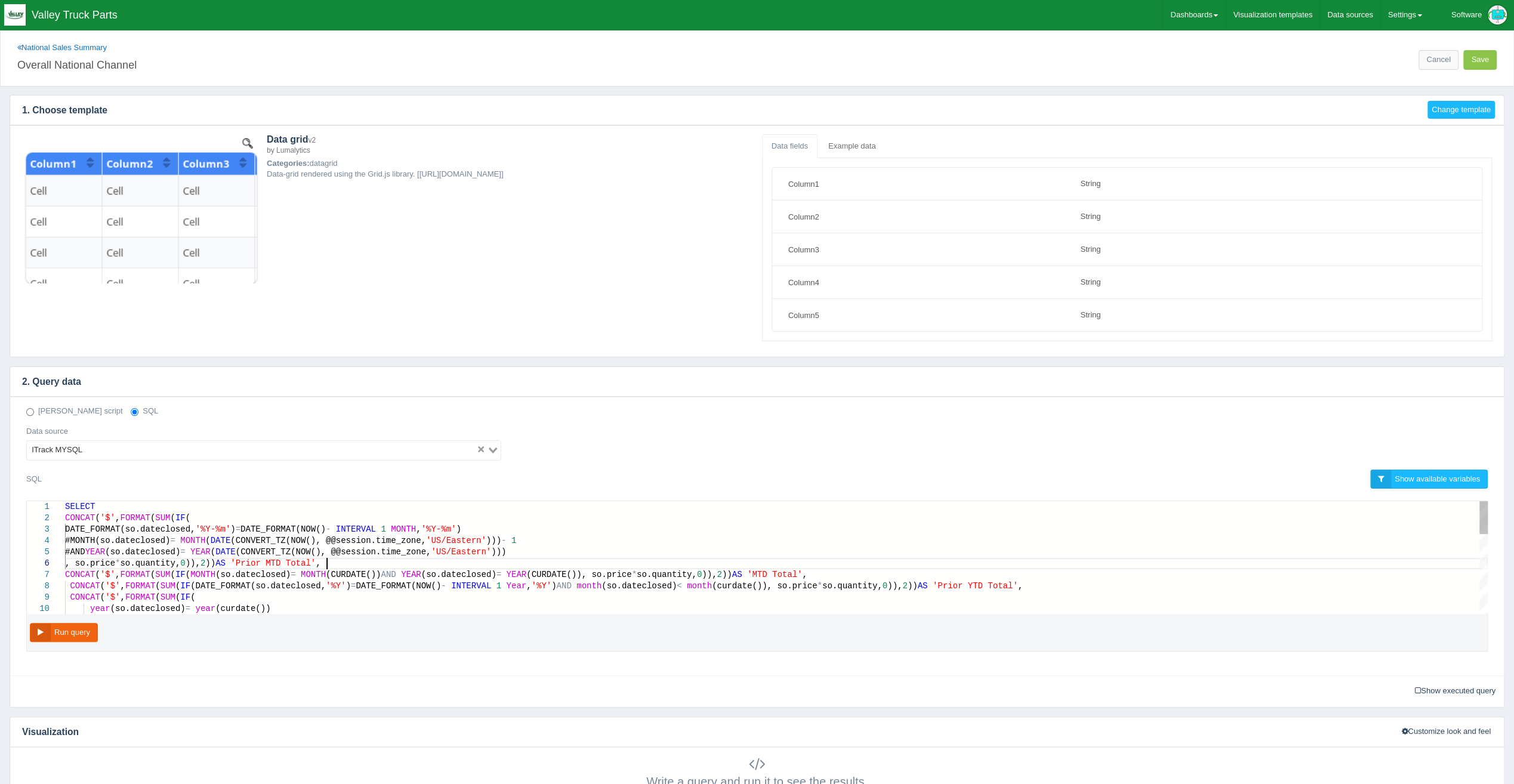
scroll to position [0, 610]
click at [352, 558] on div ", so.price * so.quantity, 0 )), 2 )) AS 'Prior MTD Total' ," at bounding box center [777, 564] width 1423 height 12
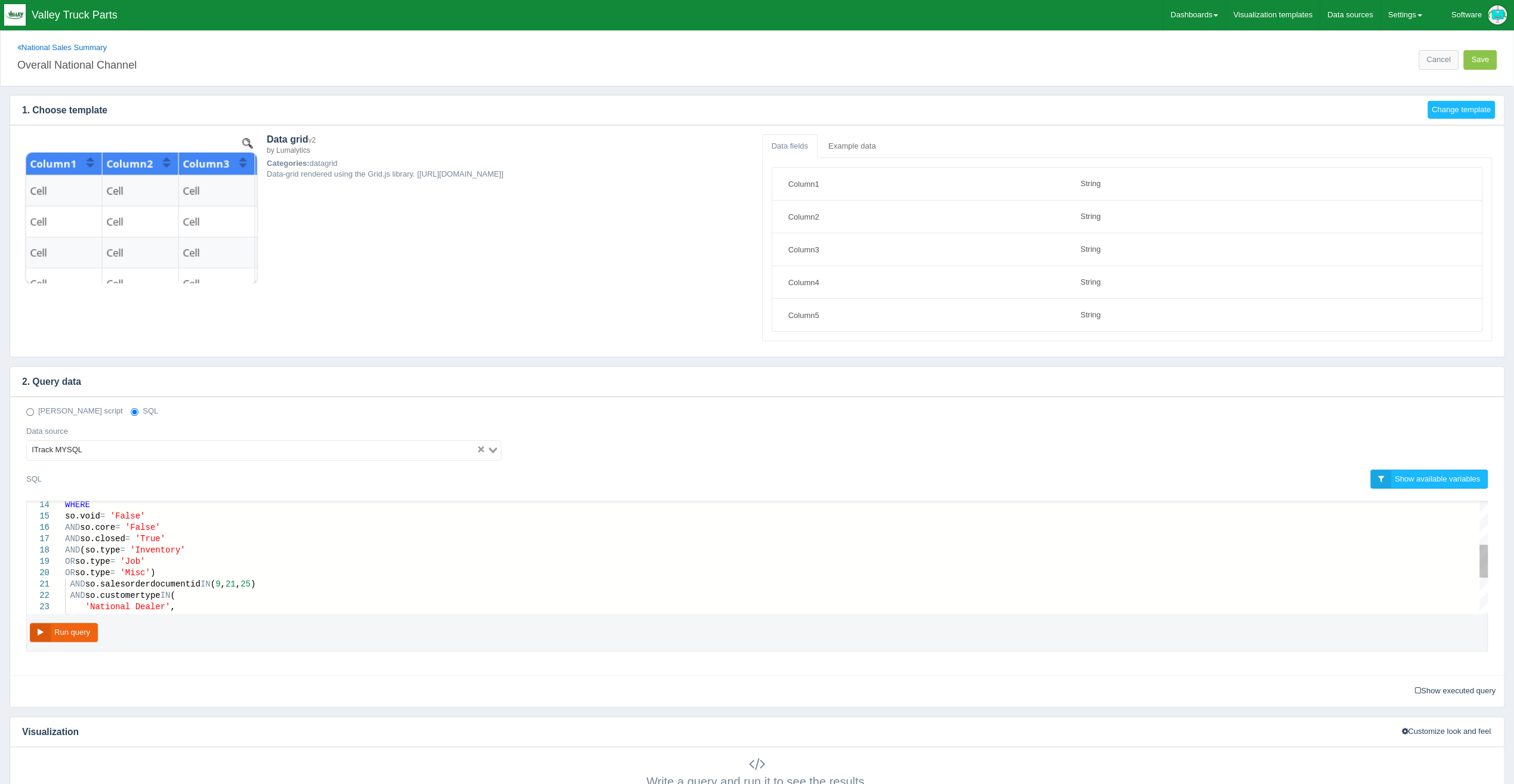
scroll to position [0, 367]
drag, startPoint x: 66, startPoint y: 513, endPoint x: 226, endPoint y: 588, distance: 176.7
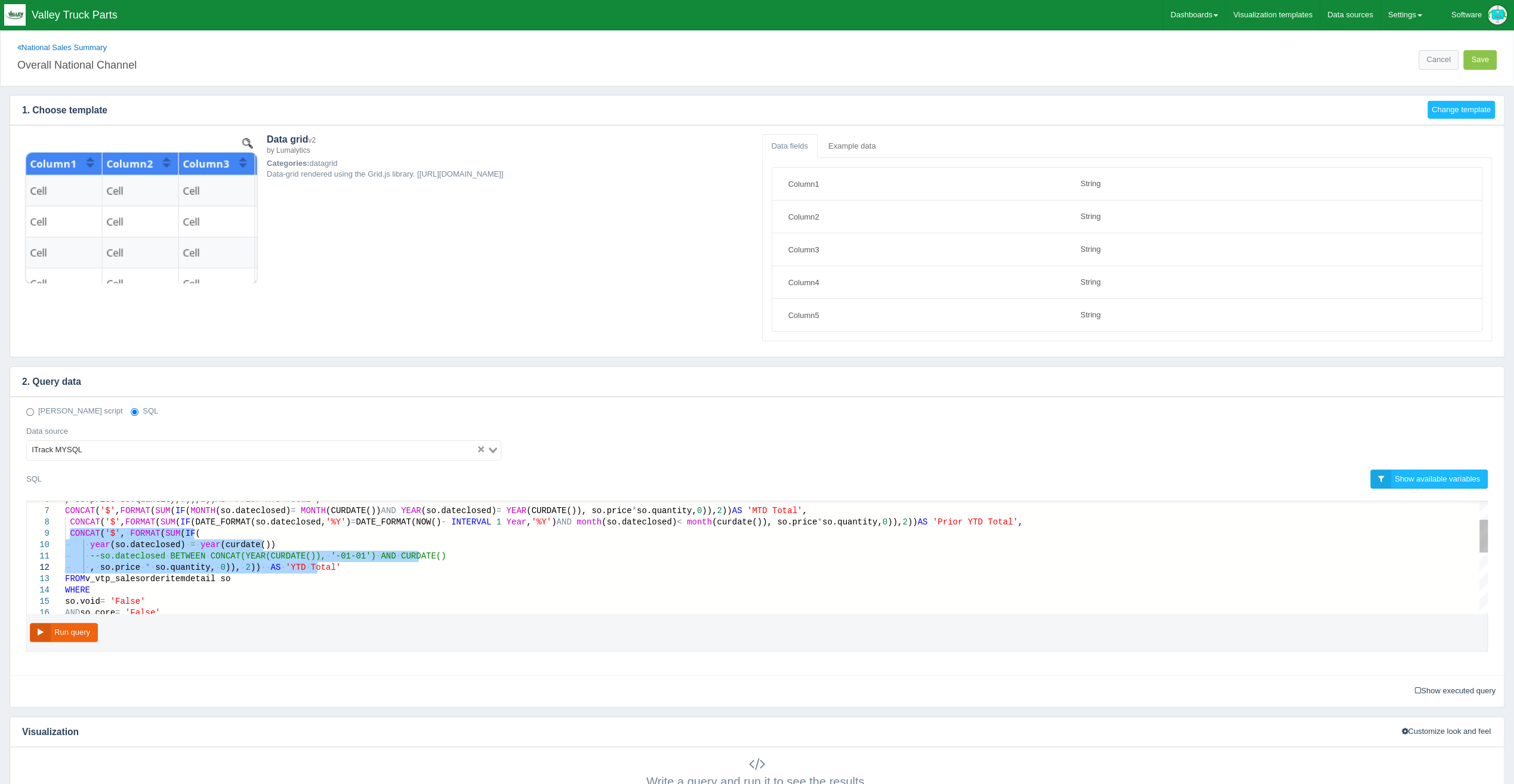
drag, startPoint x: 69, startPoint y: 530, endPoint x: 334, endPoint y: 561, distance: 266.8
drag, startPoint x: 448, startPoint y: 552, endPoint x: 453, endPoint y: 544, distance: 9.4
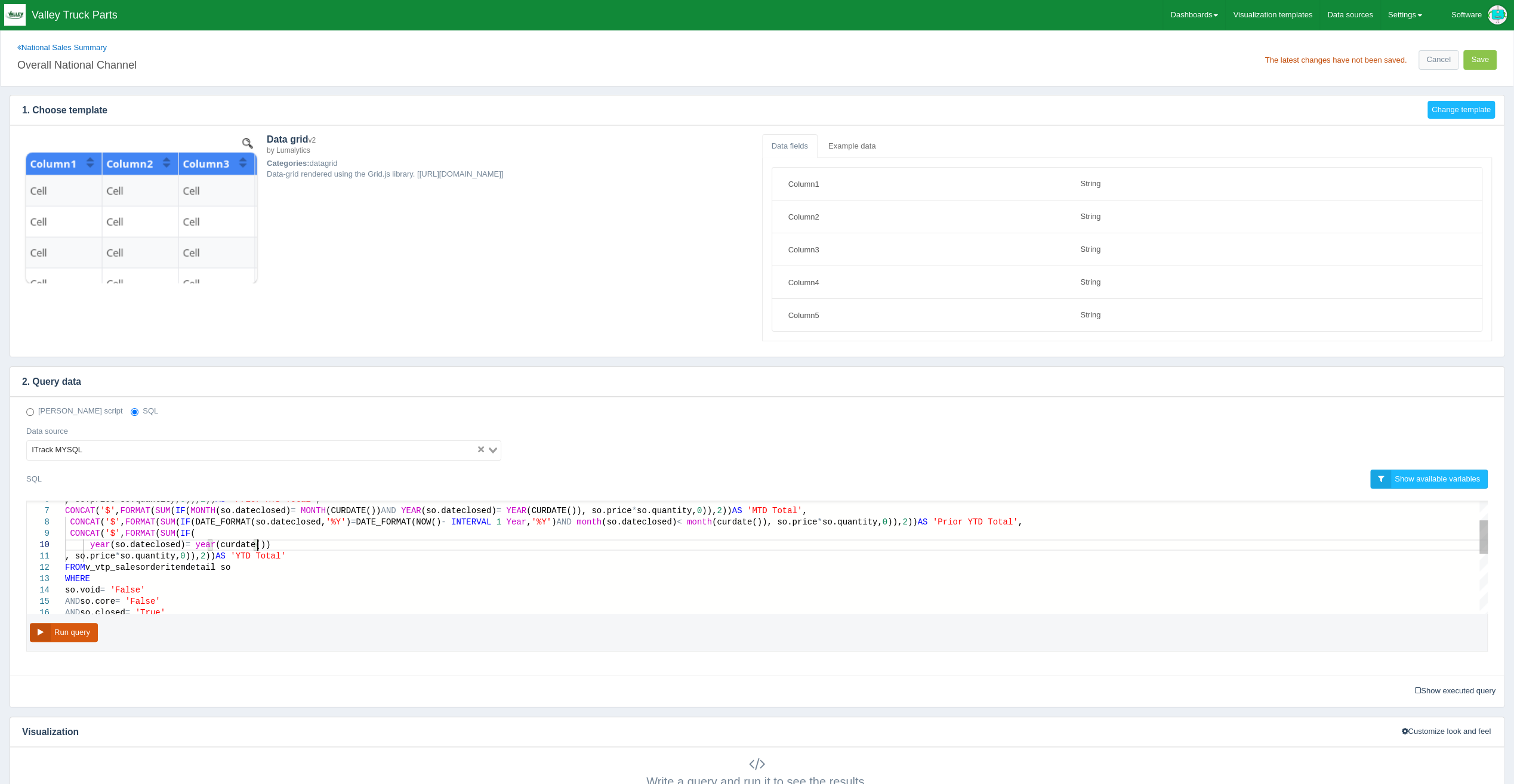
click at [61, 626] on button "Run query" at bounding box center [65, 632] width 68 height 20
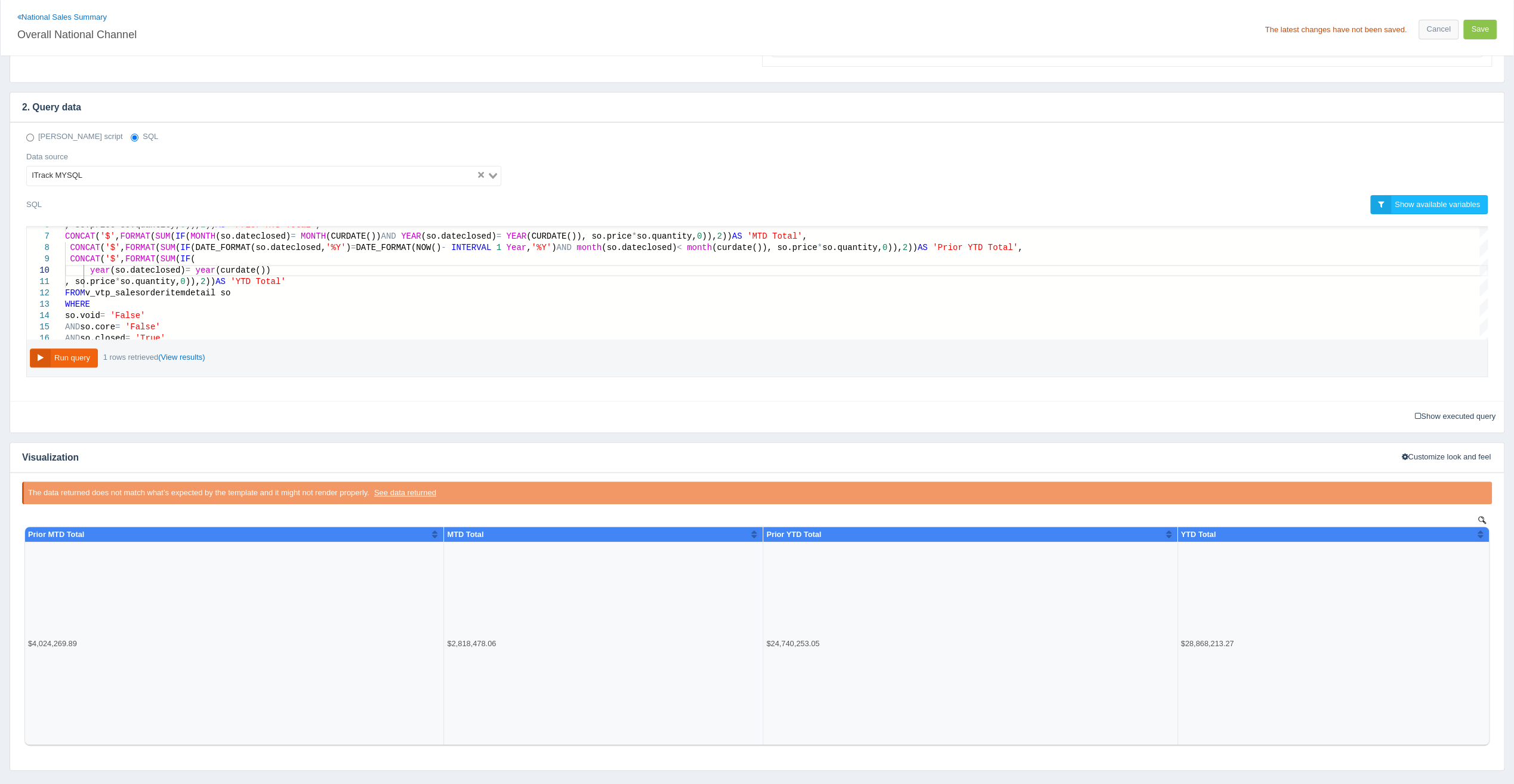
scroll to position [153, 0]
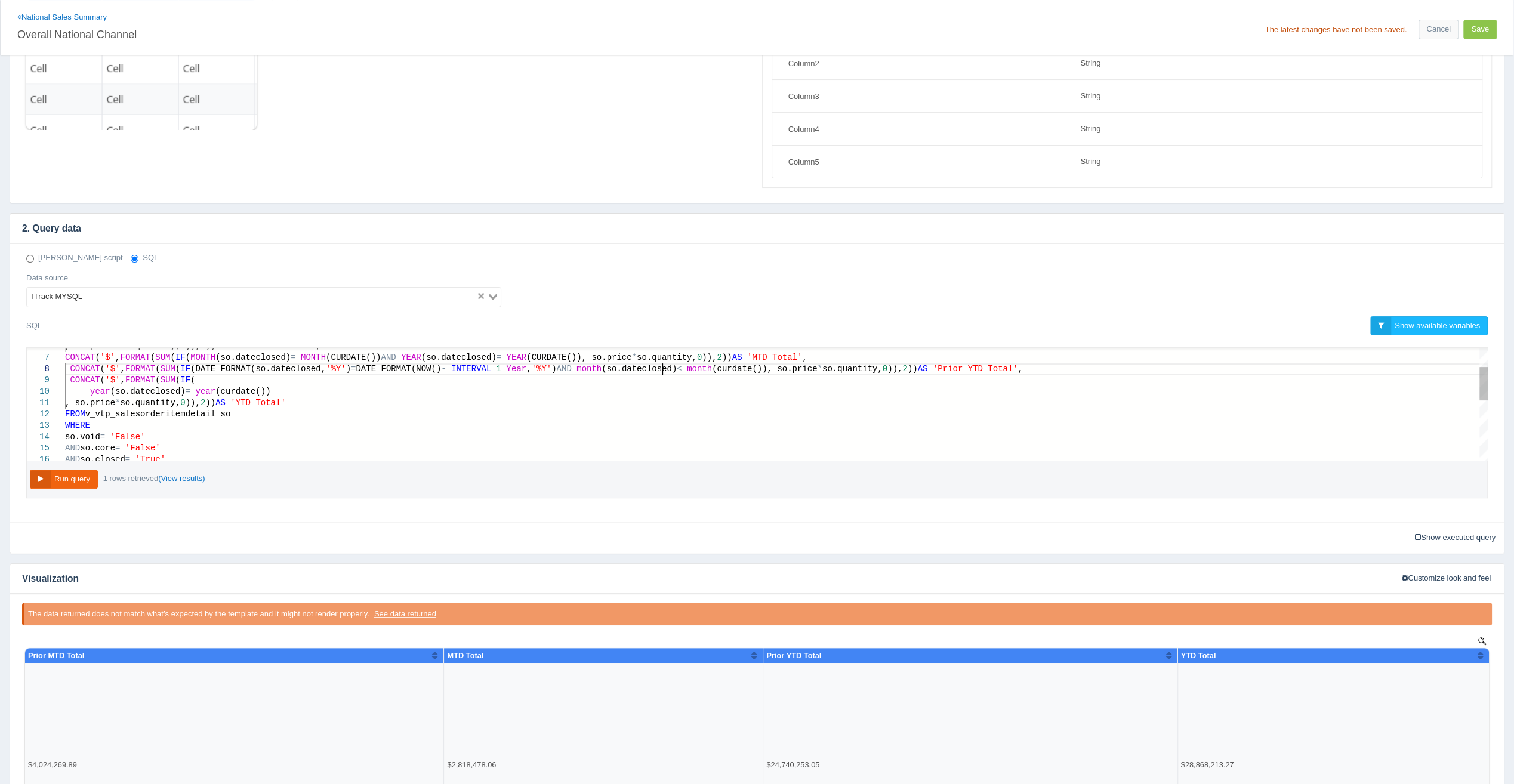
click at [683, 368] on span at bounding box center [685, 369] width 5 height 10
type textarea "E(CONVERT_TZ(NOW(), @@session.time_zone, 'US/Eastern'))) - 1 #AND YEAR(so.datec…"
click at [75, 476] on button "Run query" at bounding box center [65, 479] width 68 height 20
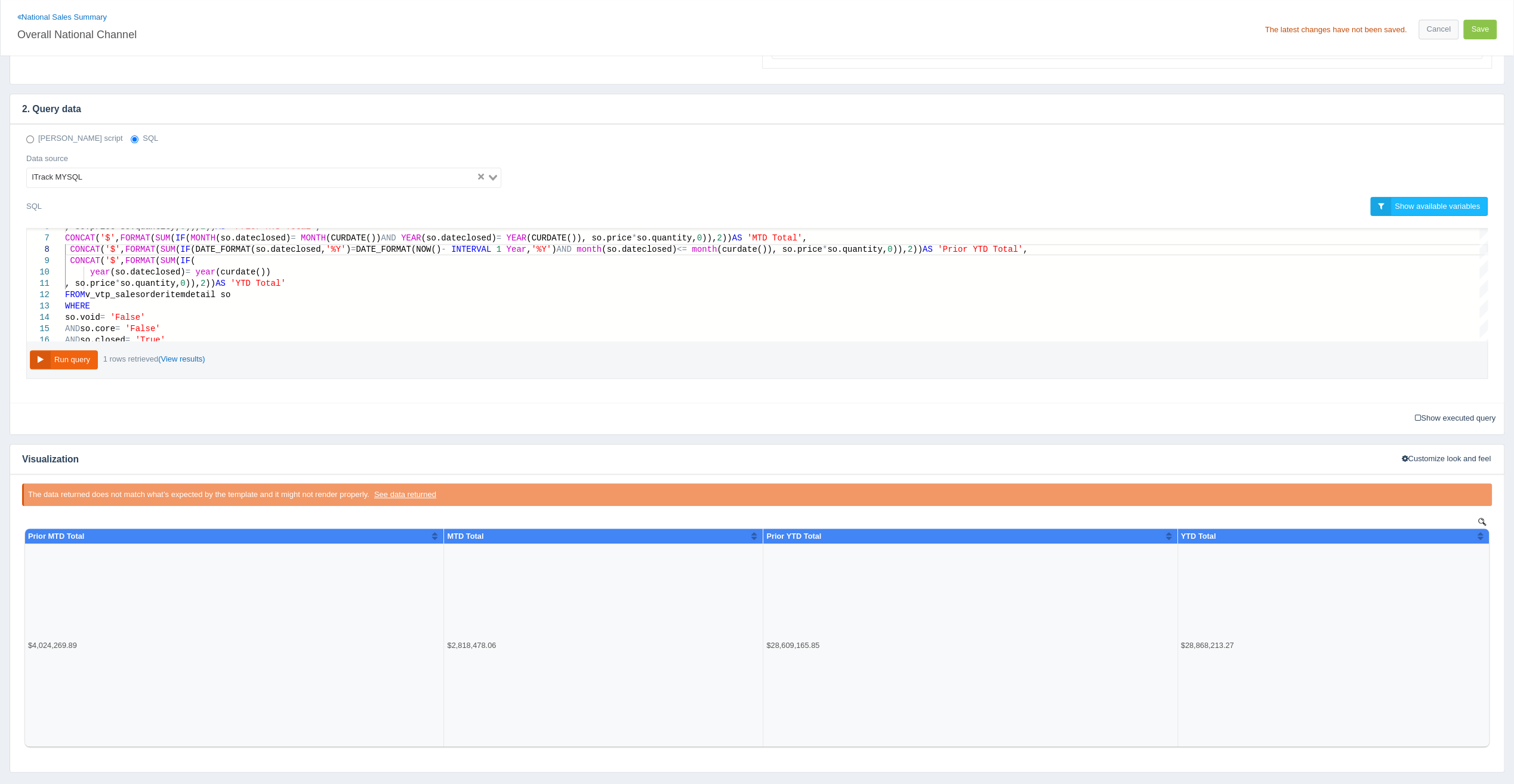
scroll to position [0, 0]
click at [1483, 31] on button "Save" at bounding box center [1480, 29] width 33 height 20
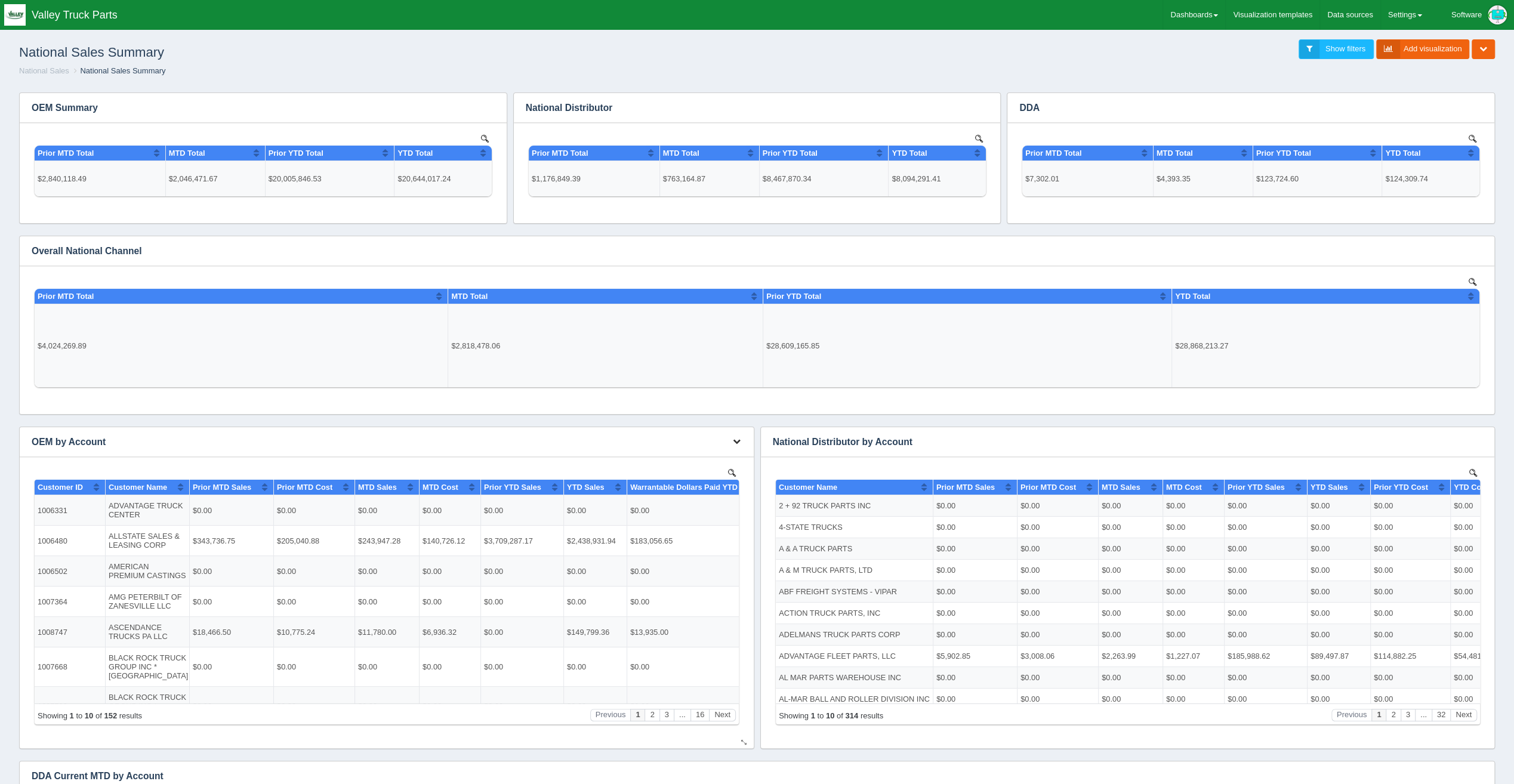
click at [732, 442] on button "button" at bounding box center [736, 441] width 16 height 19
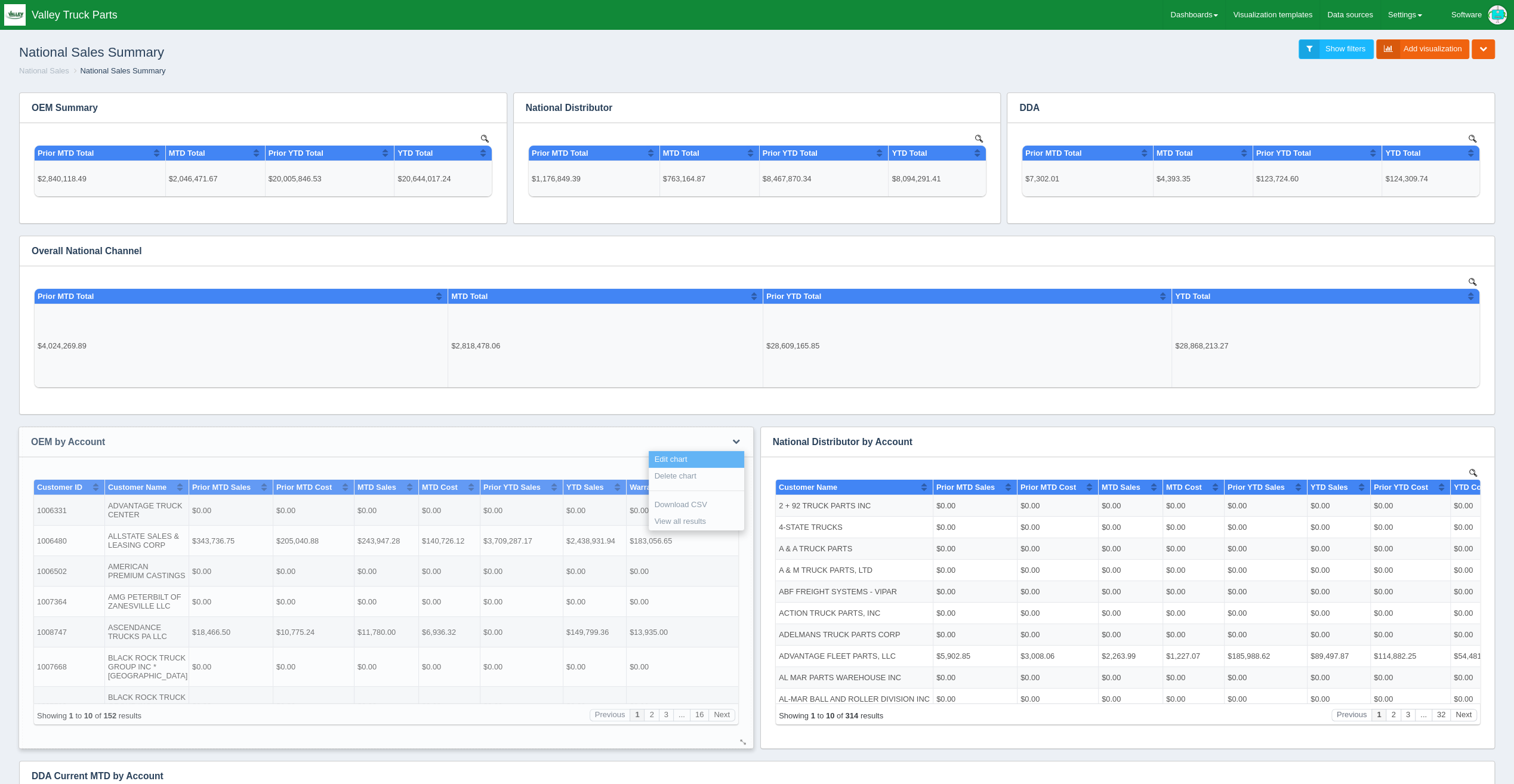
click at [720, 457] on link "Edit chart" at bounding box center [696, 459] width 96 height 18
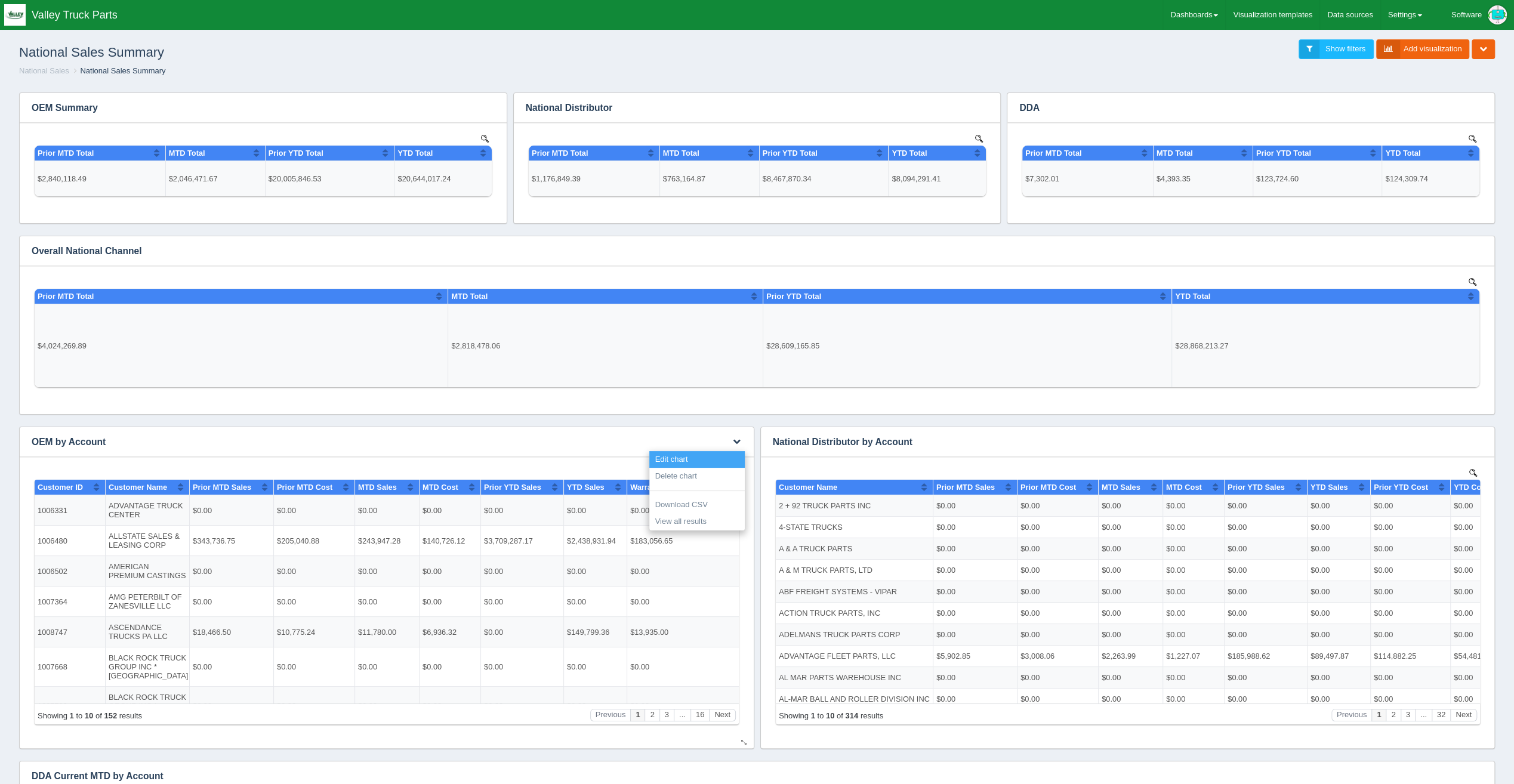
click at [714, 457] on link "Edit chart" at bounding box center [697, 459] width 96 height 18
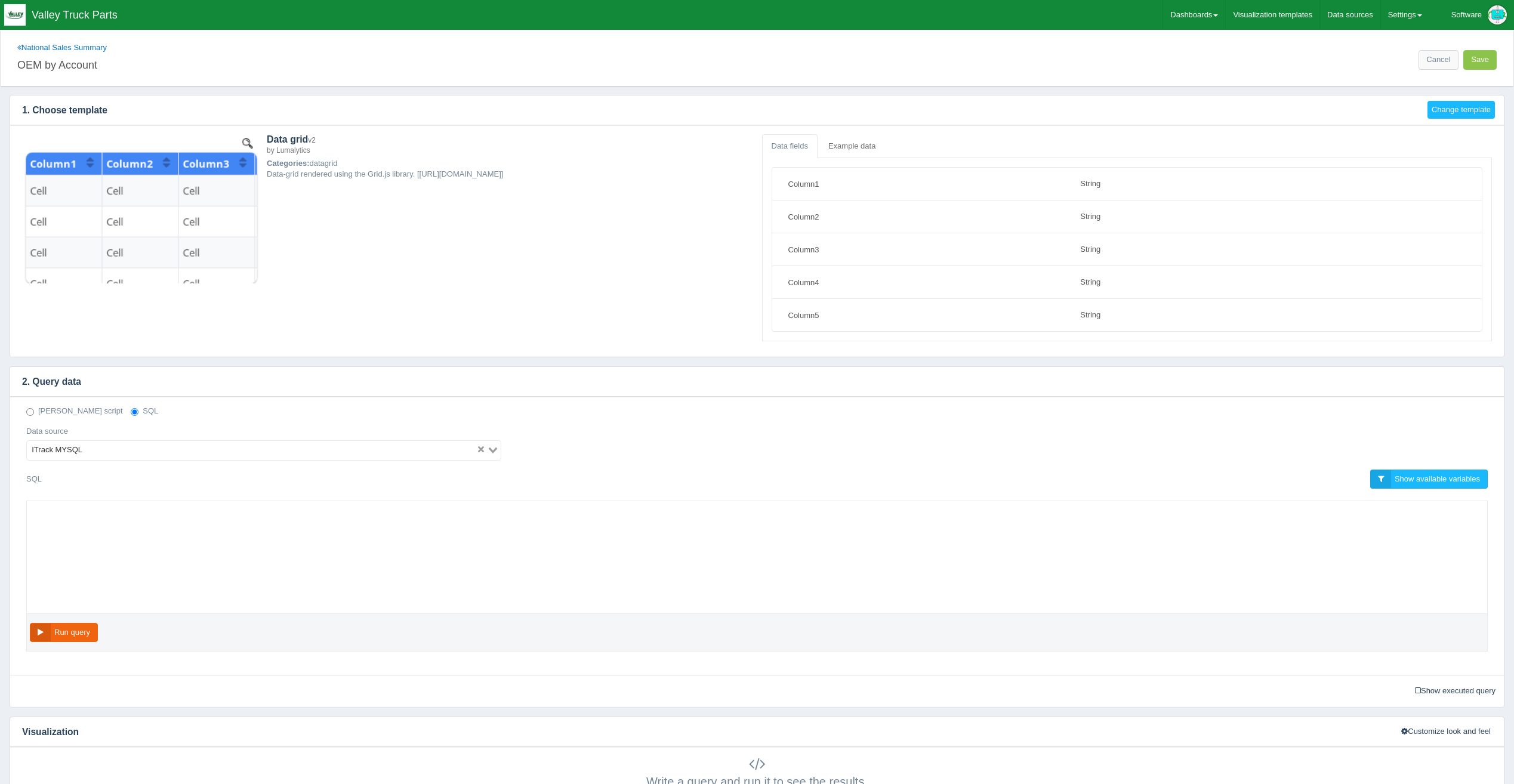
select select "string"
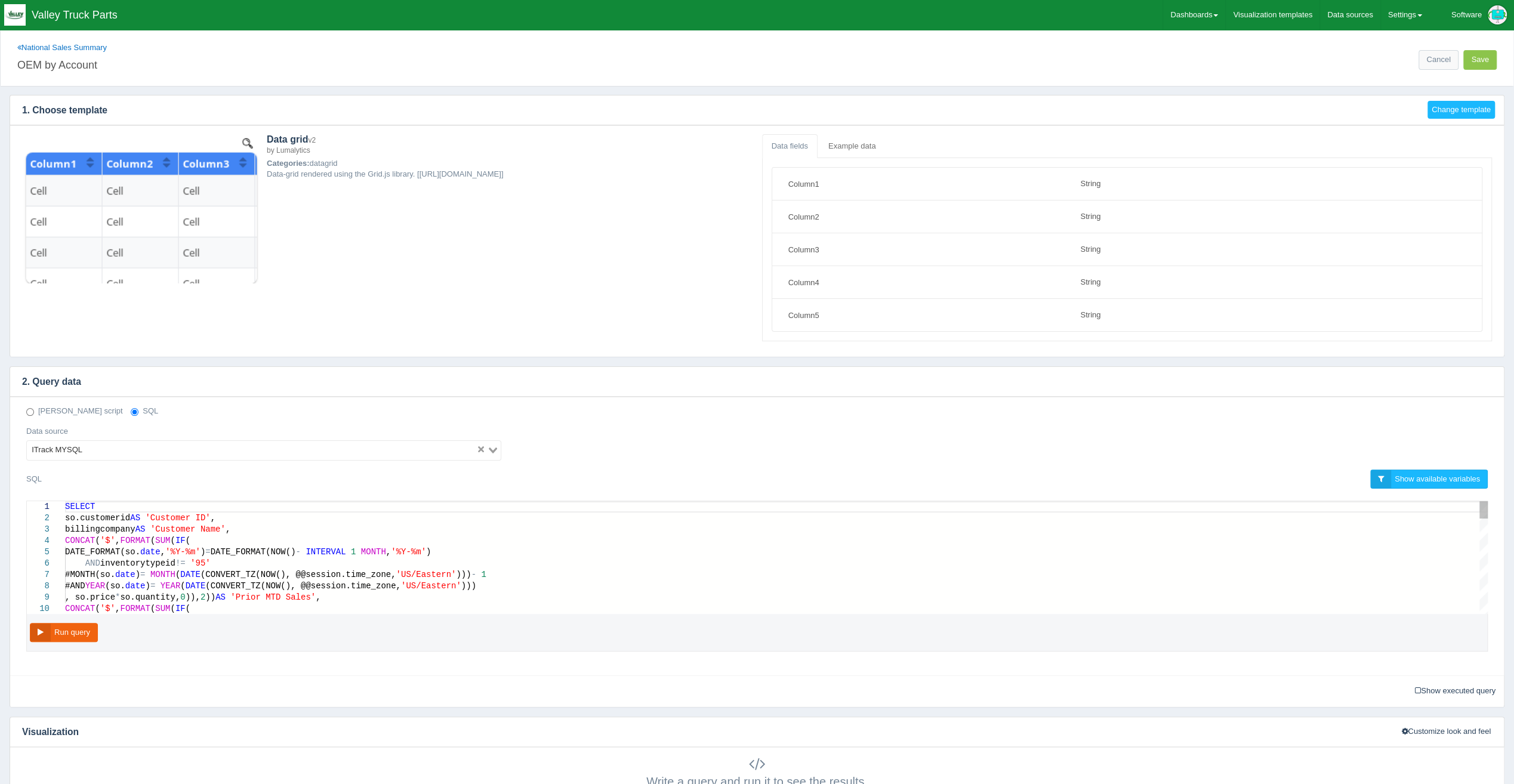
click at [270, 535] on div "CONCAT ( '$' , FORMAT ( SUM ( IF (" at bounding box center [777, 541] width 1423 height 12
click at [273, 524] on div "billingcompany AS 'Customer Name' ," at bounding box center [777, 530] width 1423 height 12
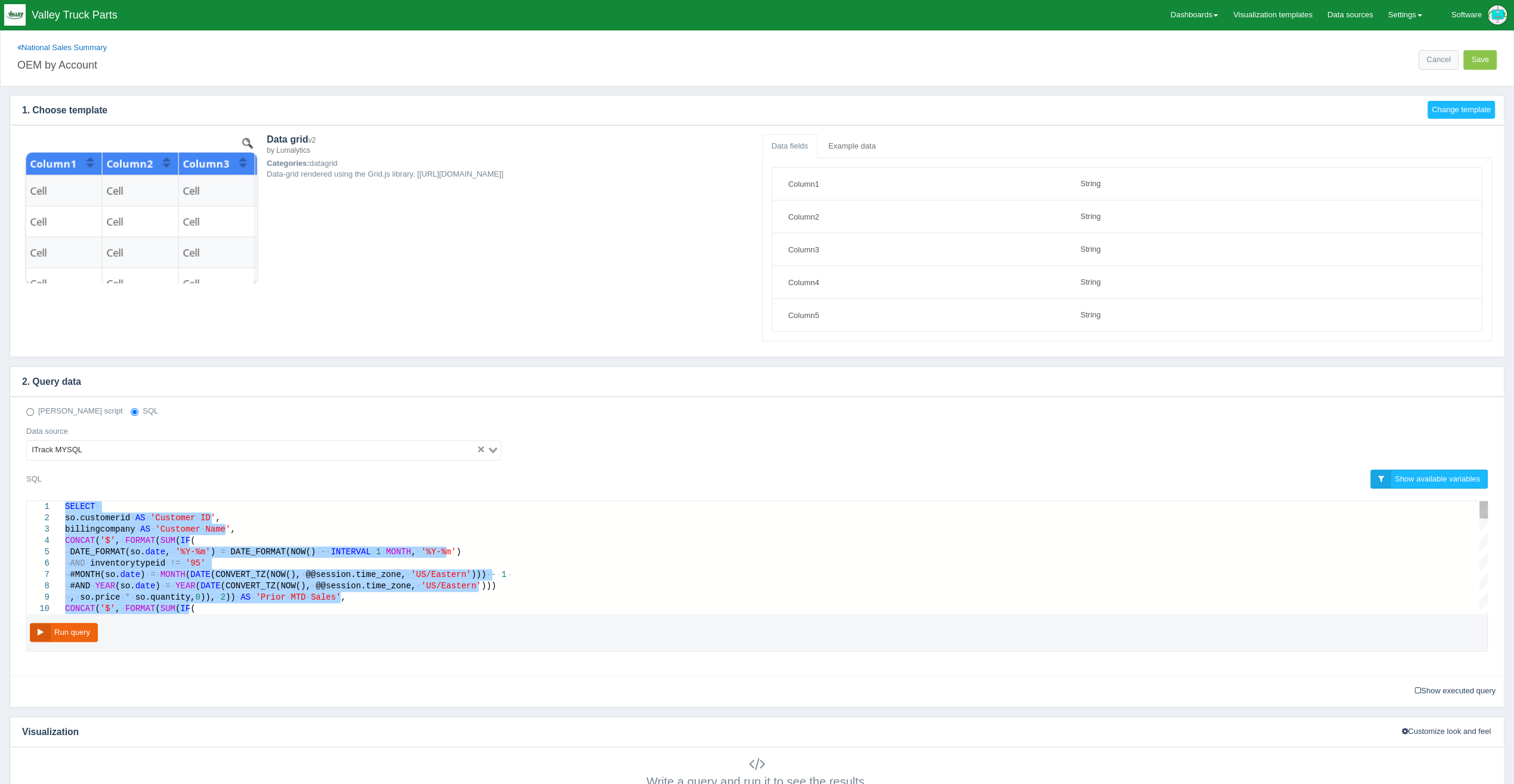
click at [248, 547] on span "DATE_FORMAT(NOW()" at bounding box center [273, 552] width 85 height 10
paste textarea "-- 1006196,1006197,1006222,1006430,1006550,1006662,1006663,1006821,1007274,1006…"
type textarea "-- 1006196,1006197,1006222,1006430,1006550,1006662,1006663,1006821,1007274,1006…"
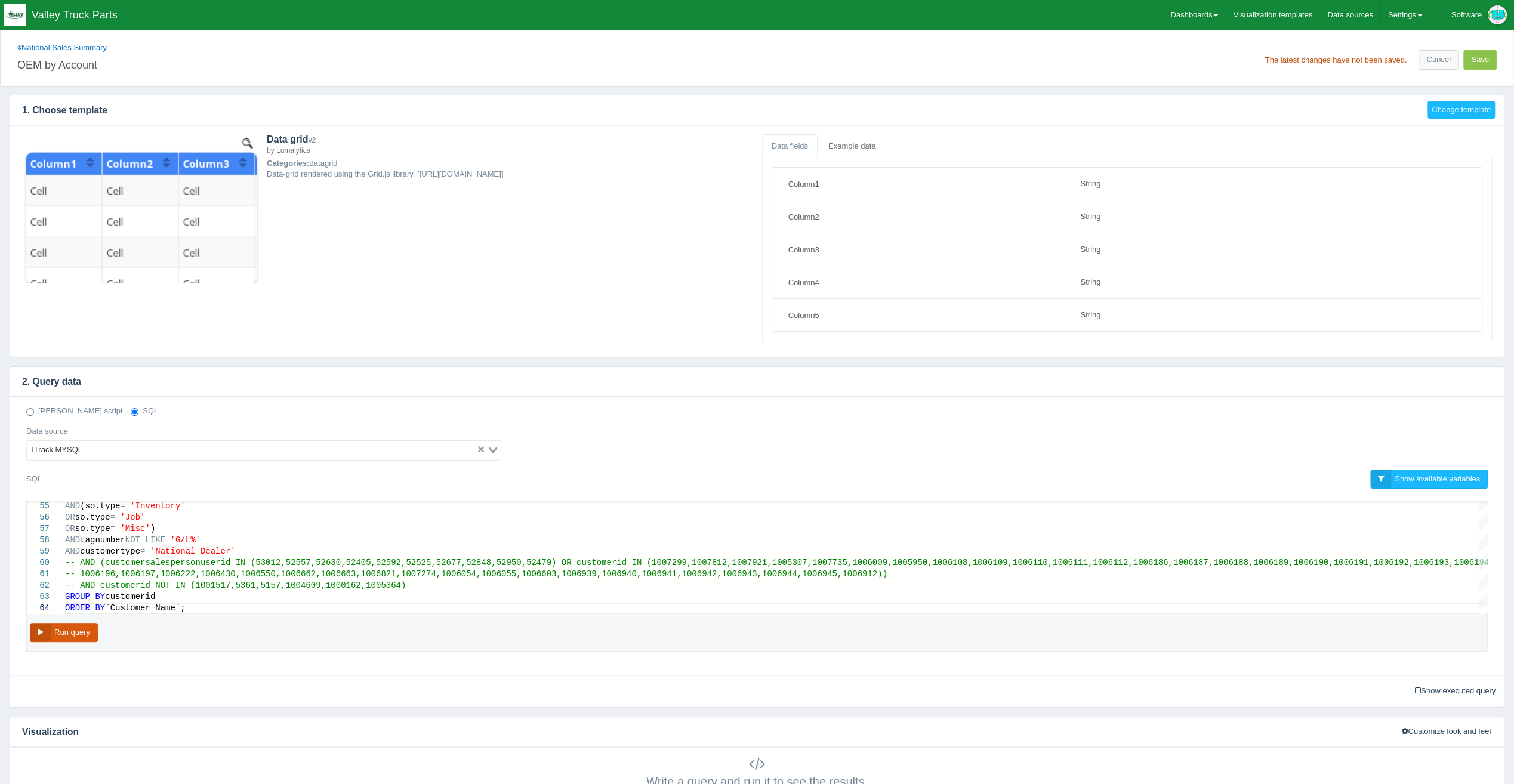
click at [66, 626] on button "Run query" at bounding box center [65, 632] width 68 height 20
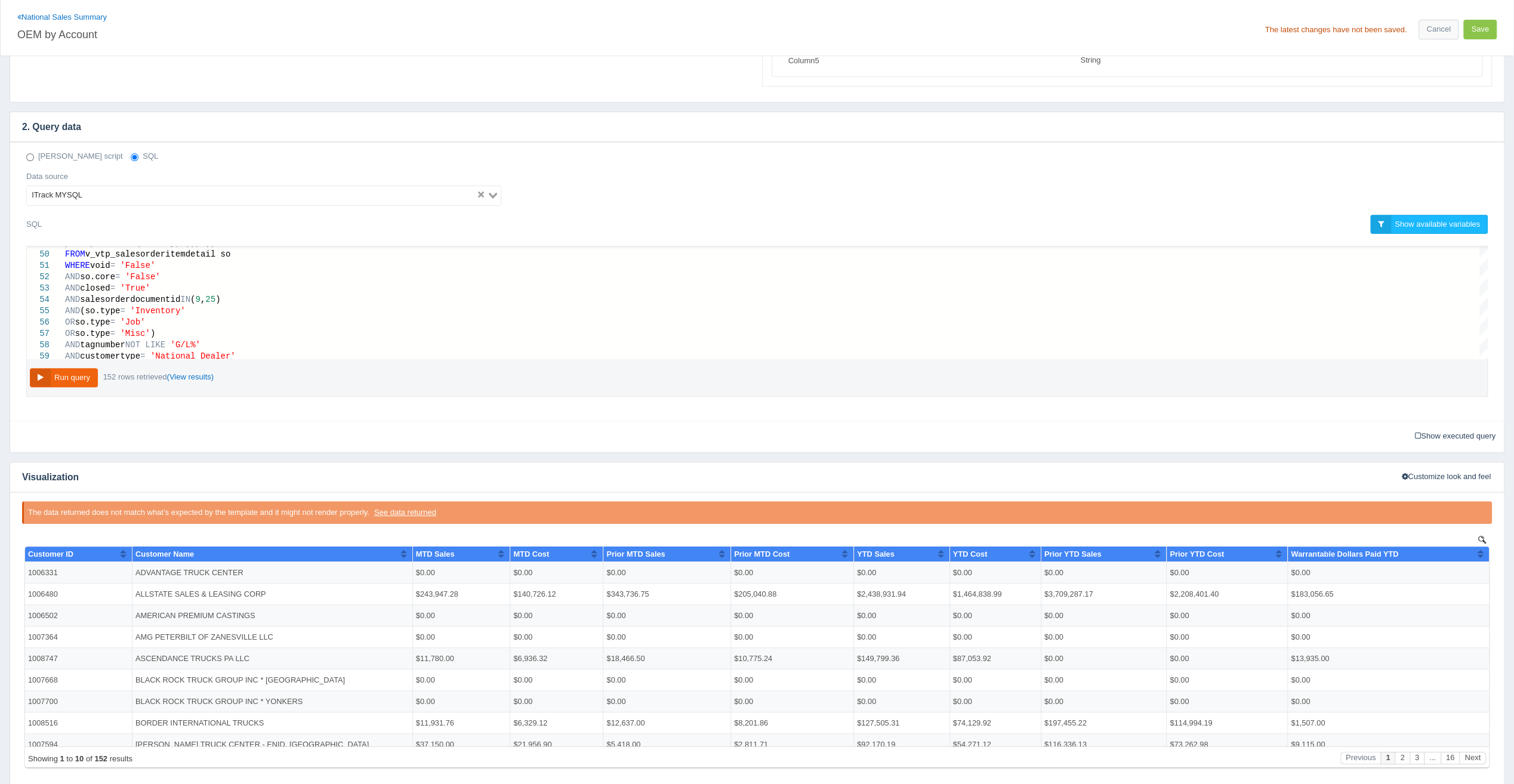
scroll to position [237, 0]
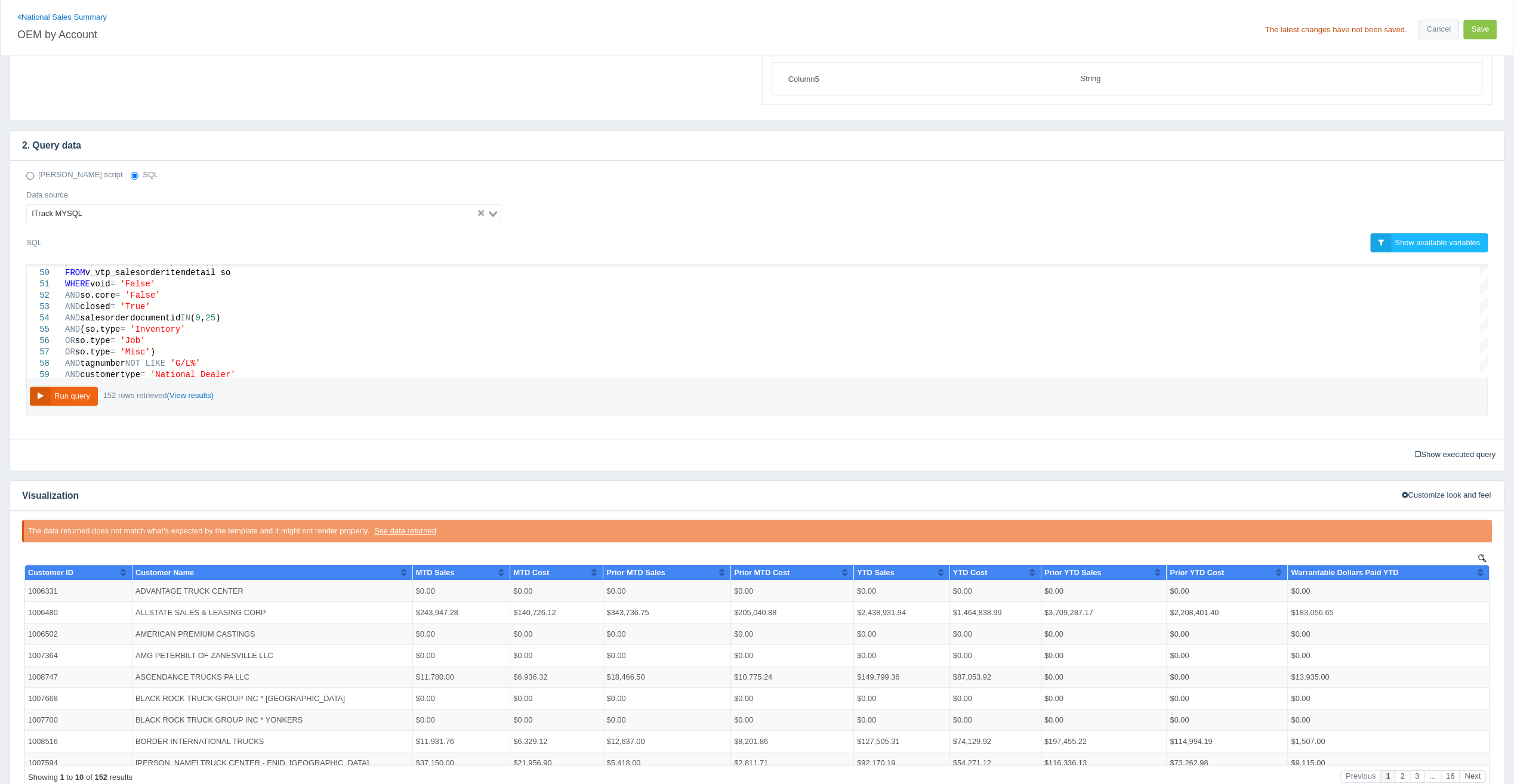
click at [1483, 17] on div "The latest changes have not been saved. Cancel Save" at bounding box center [1130, 25] width 745 height 27
click at [1482, 26] on button "Save" at bounding box center [1480, 29] width 33 height 20
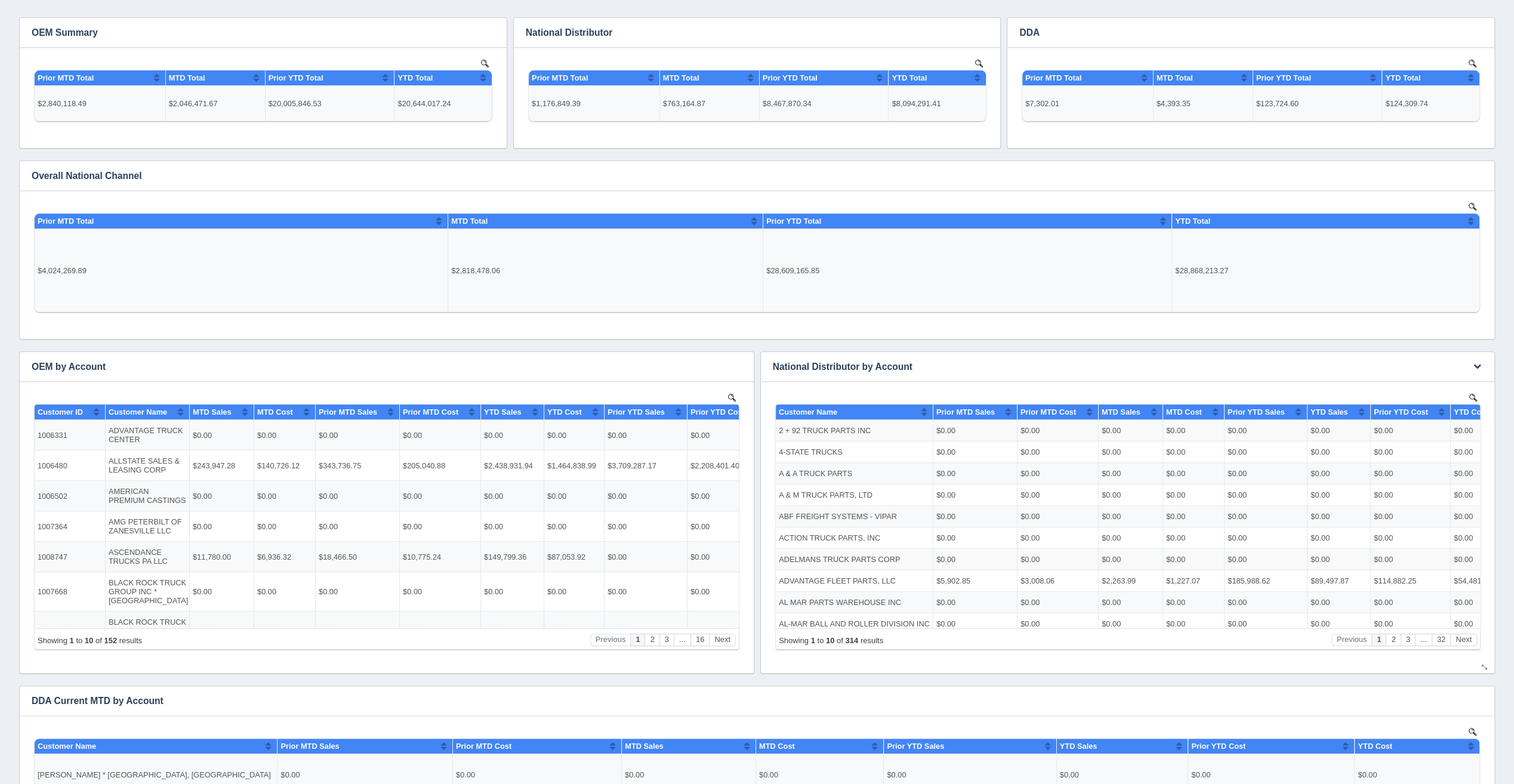
scroll to position [60, 0]
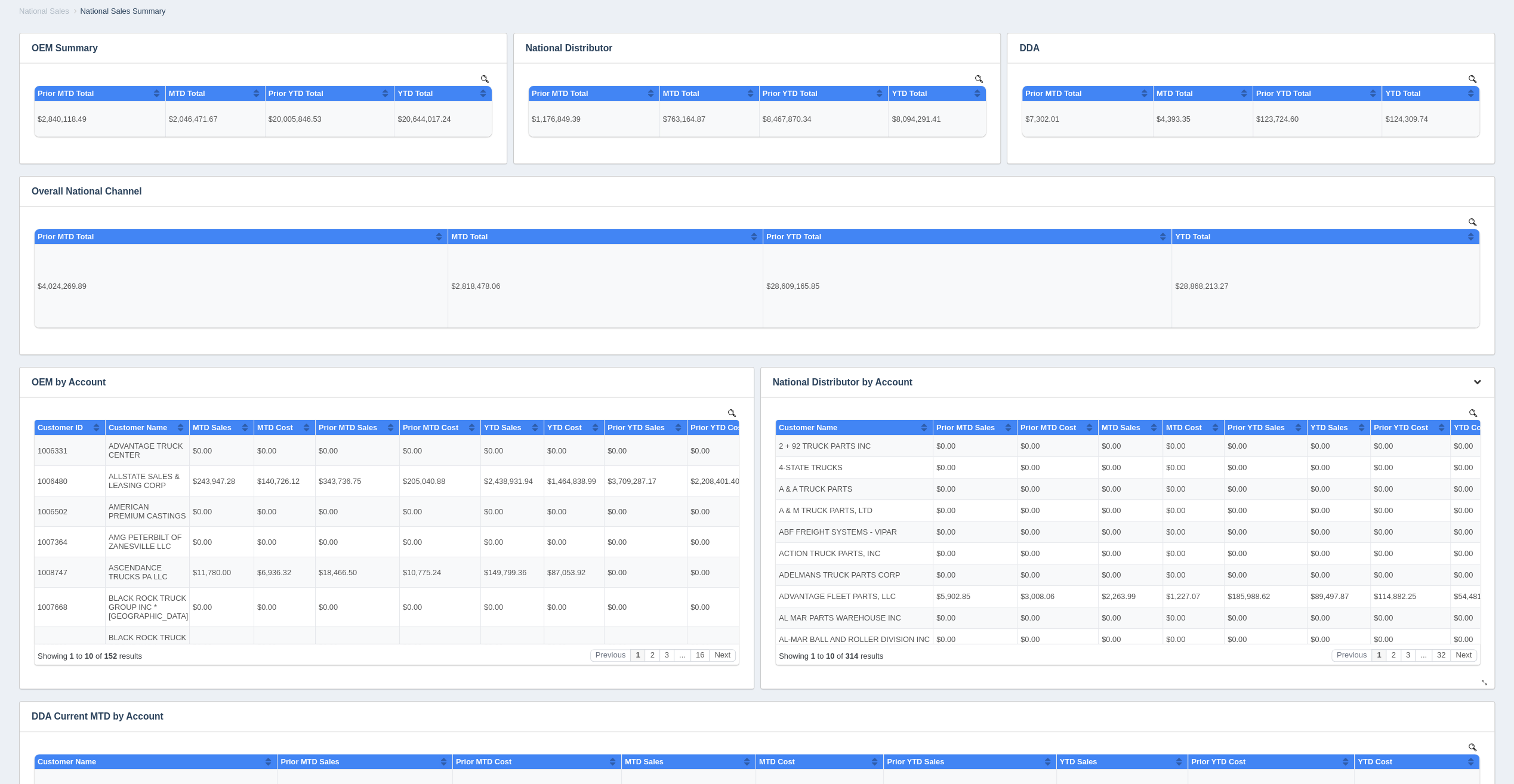
click at [1477, 385] on button "button" at bounding box center [1478, 381] width 16 height 19
click at [1435, 399] on link "Edit chart" at bounding box center [1438, 400] width 96 height 18
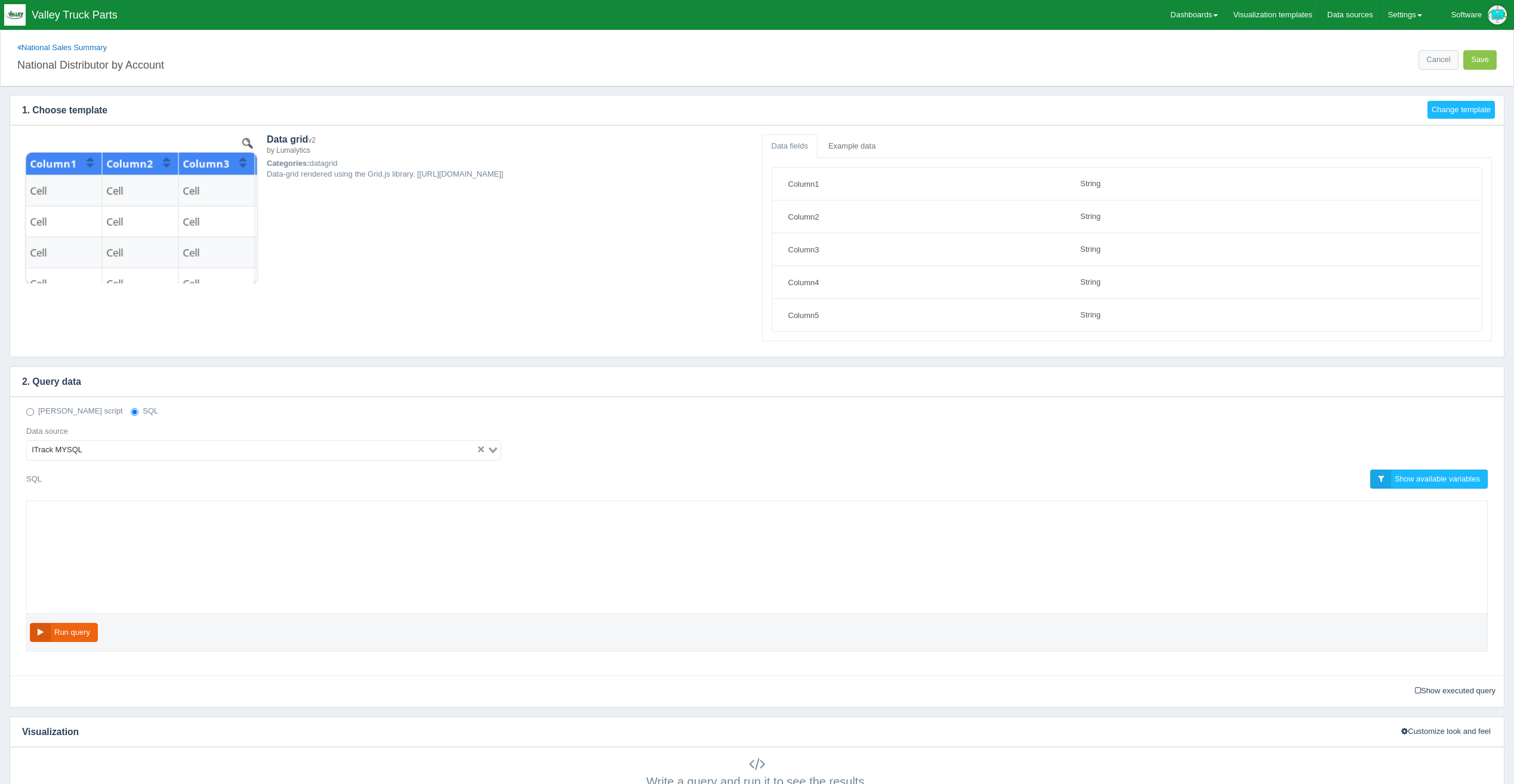
select select "string"
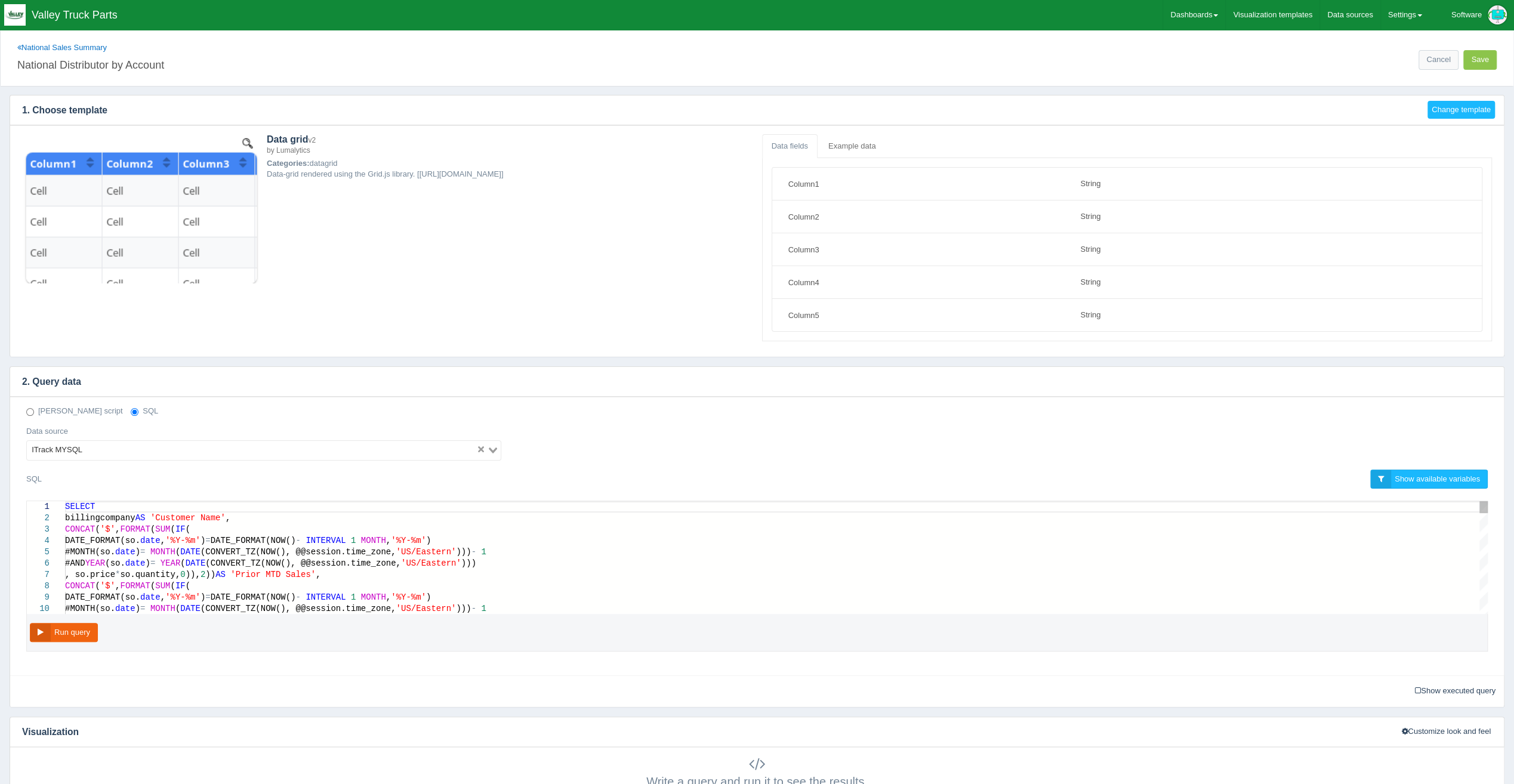
click at [307, 565] on div "#AND YEAR (so. date ) = YEAR ( DATE (CONVERT_TZ(NOW(), @@session.time_zone, 'US…" at bounding box center [777, 564] width 1423 height 12
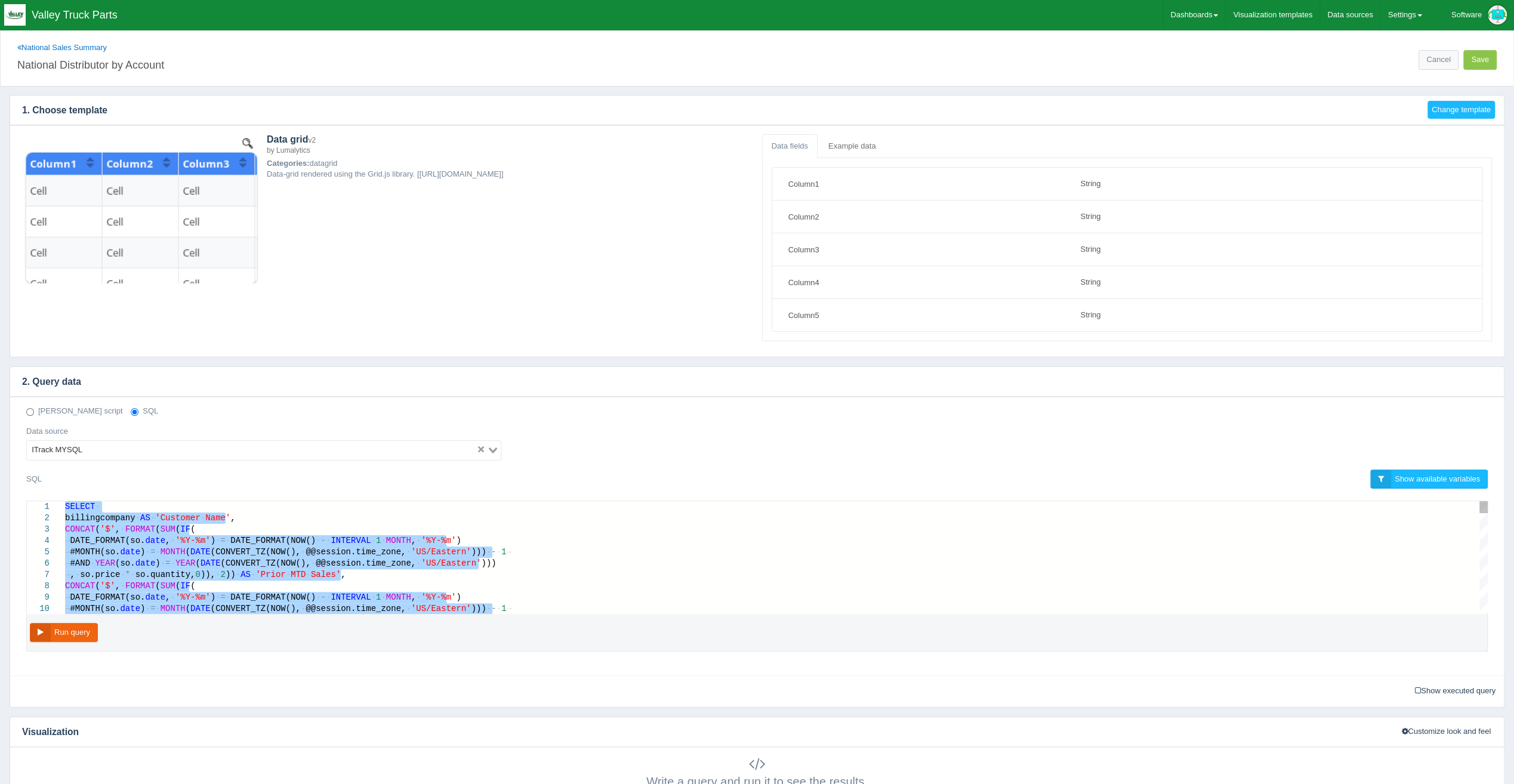
paste textarea "Editor content;Press Alt+F1 for Accessibility Options."
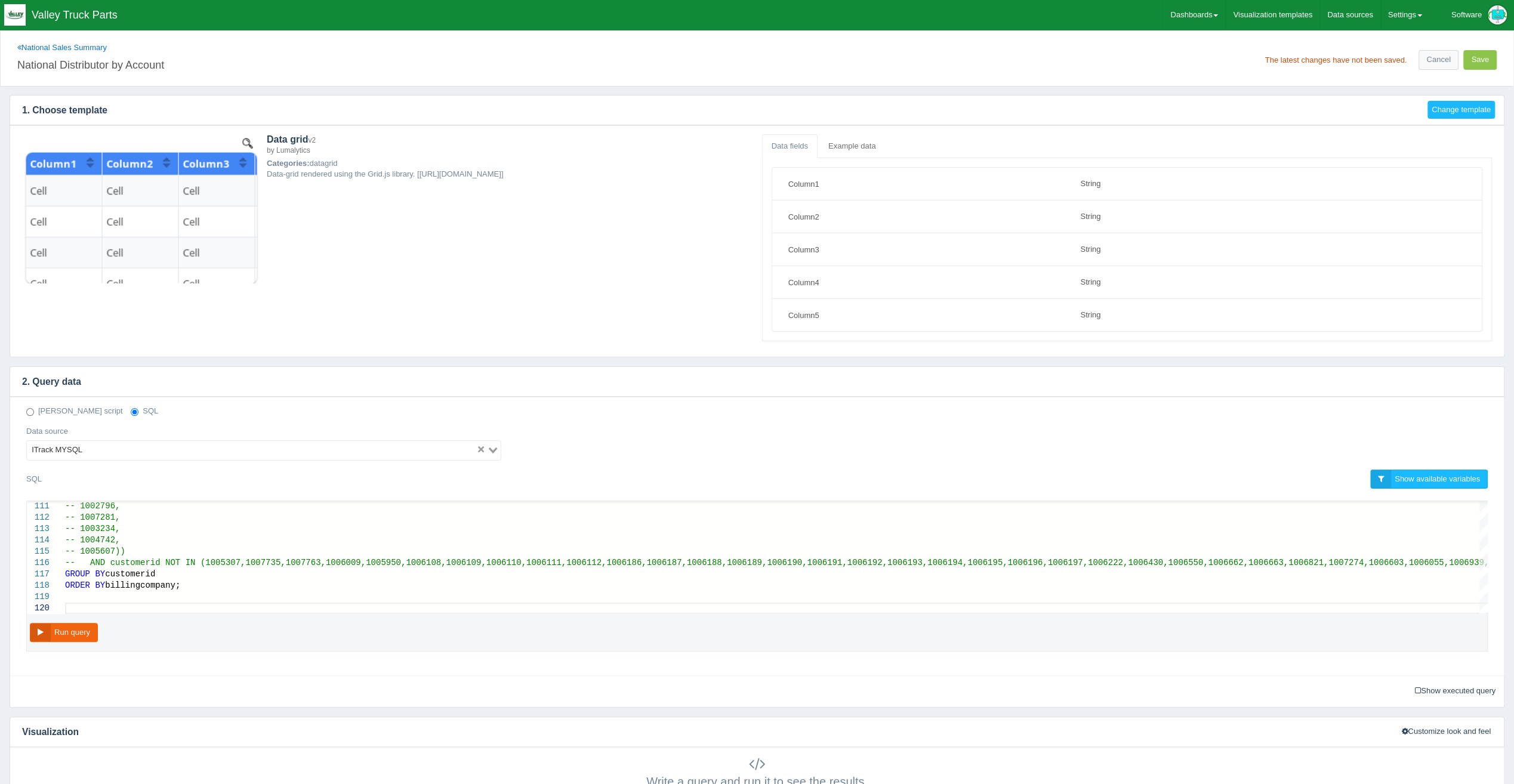
type textarea "-- 1002796, -- 1007281, -- 1003234, -- 1004742, -- 1005607)) -- AND customerid …"
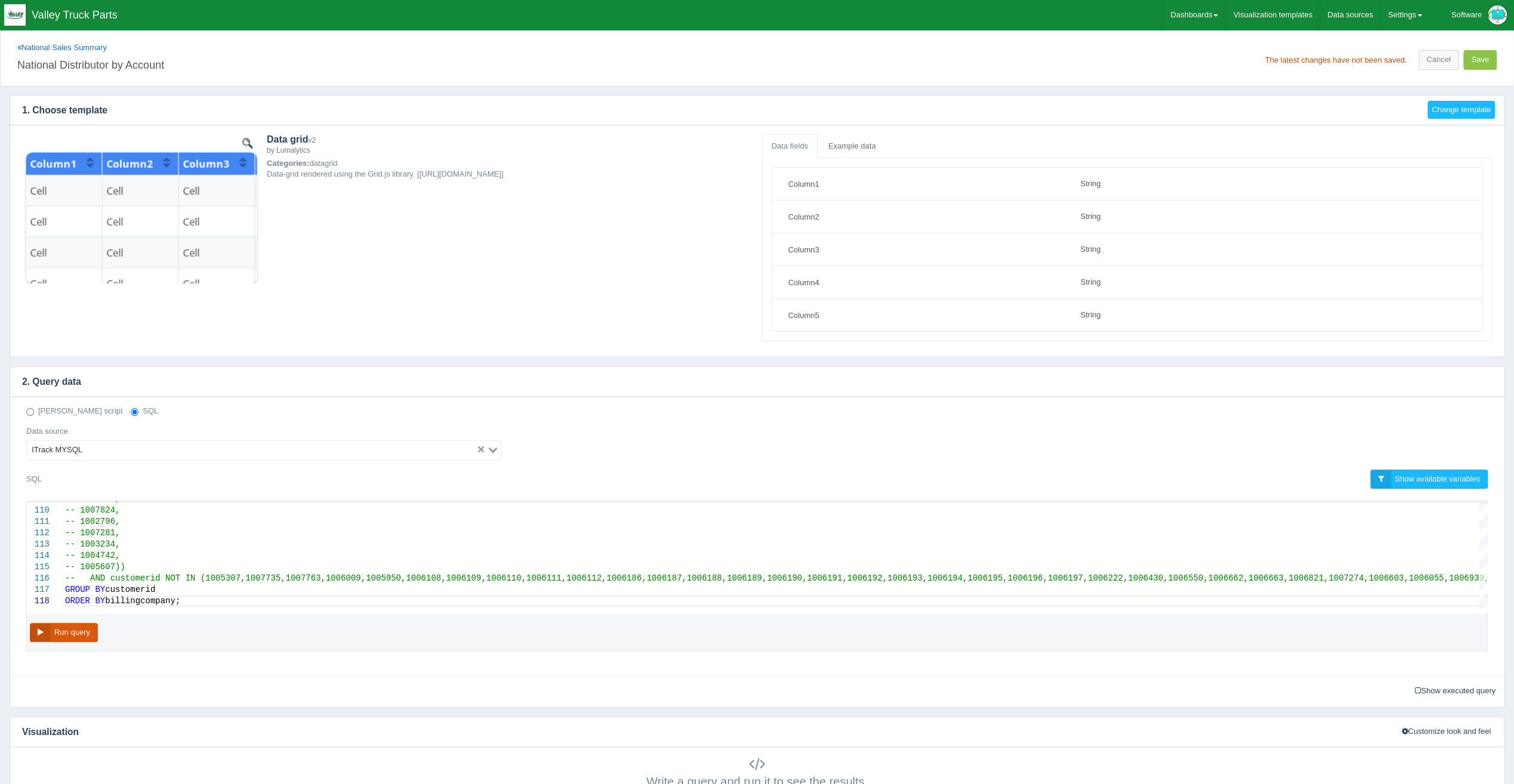
click at [89, 632] on button "Run query" at bounding box center [65, 632] width 68 height 20
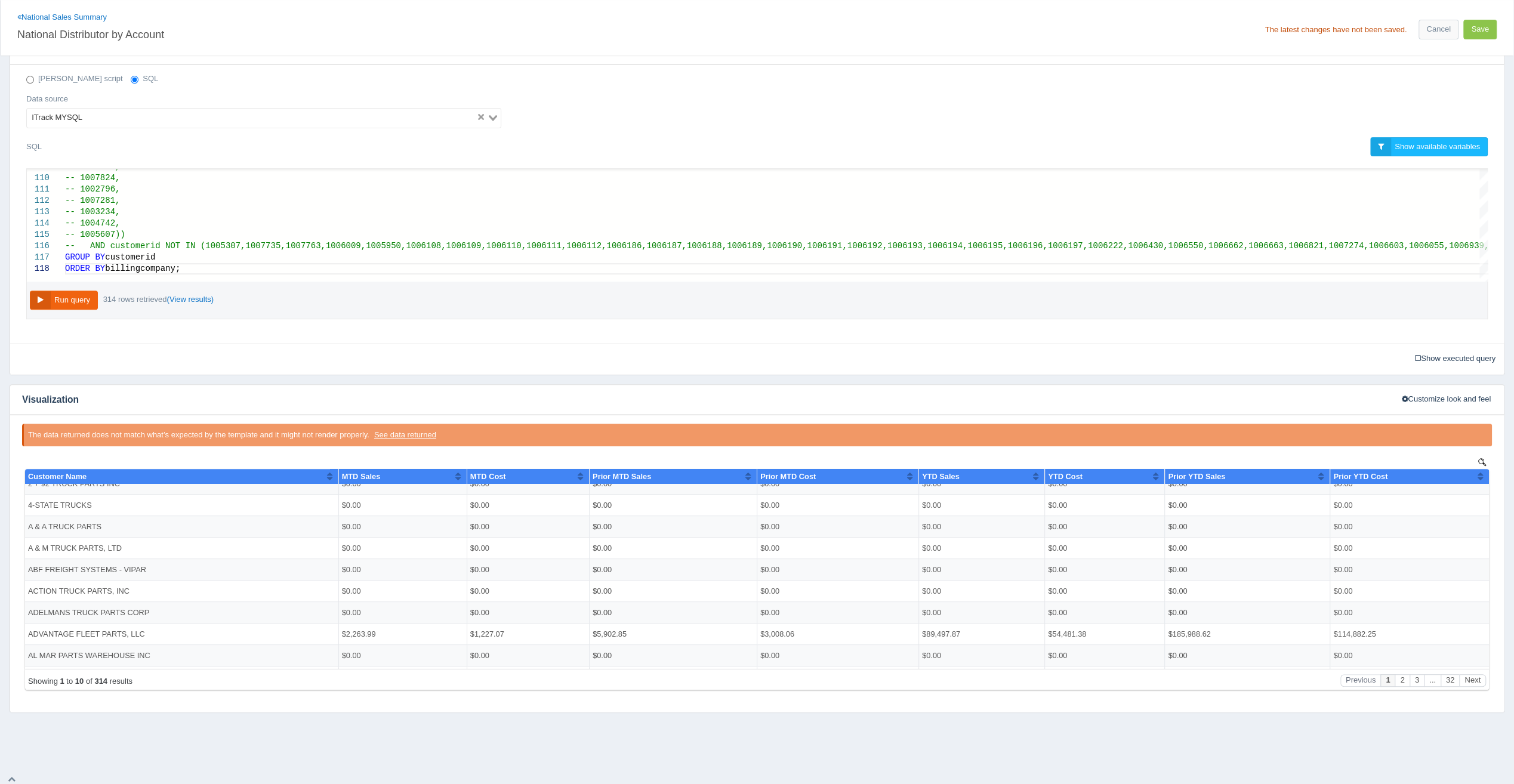
scroll to position [0, 0]
click at [1475, 33] on button "Save" at bounding box center [1480, 29] width 33 height 20
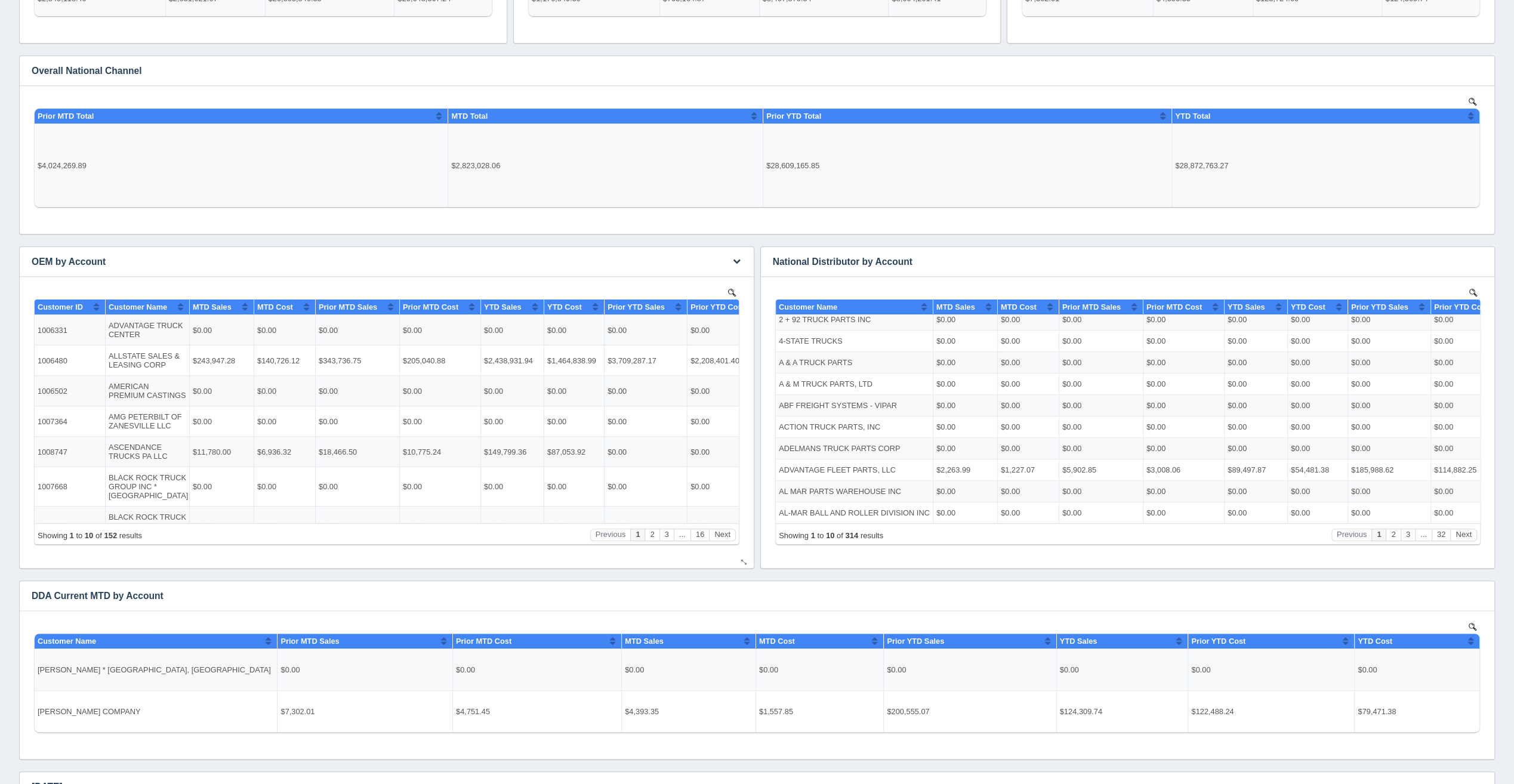
scroll to position [179, 0]
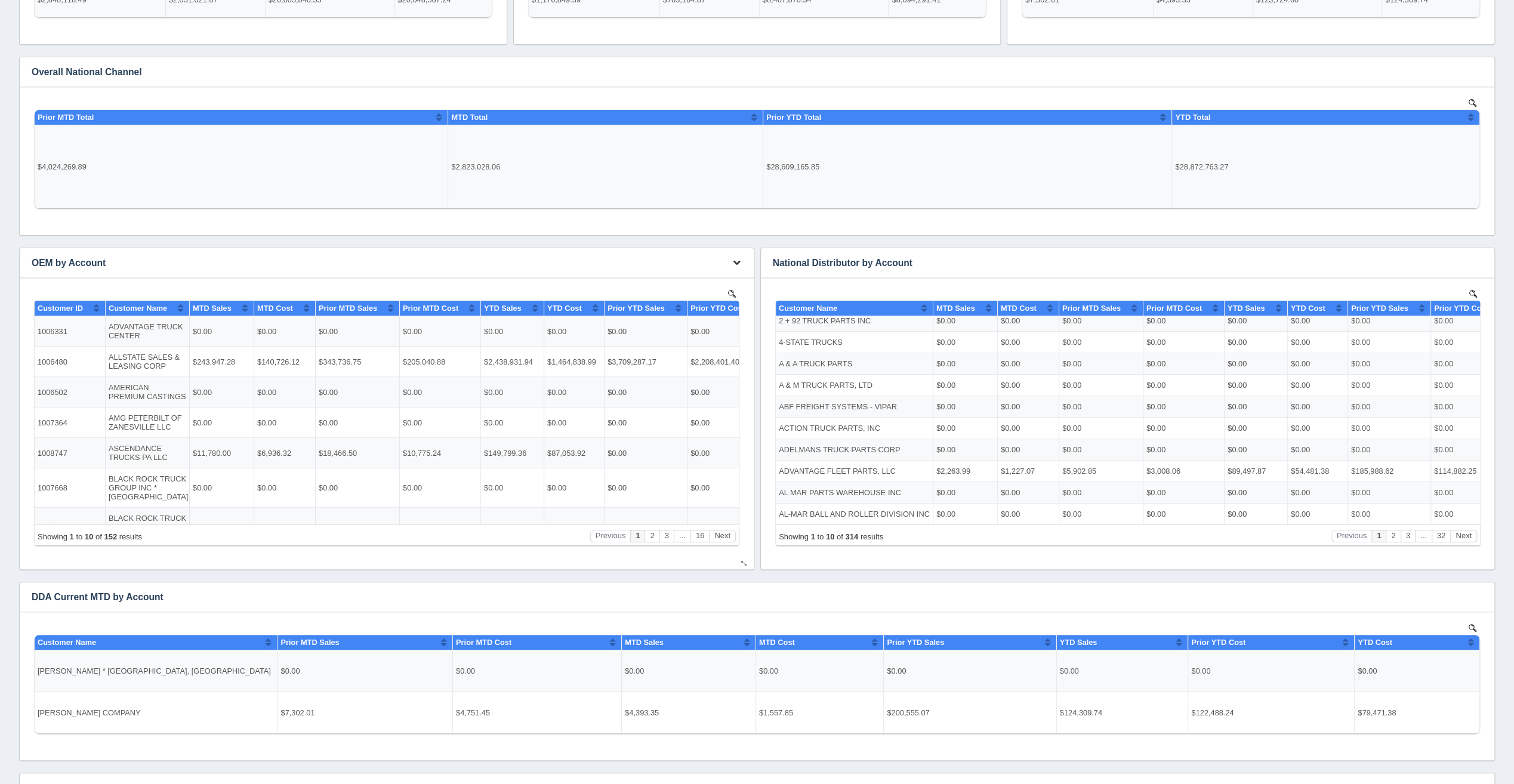
click at [730, 262] on button "button" at bounding box center [736, 262] width 16 height 19
click at [718, 277] on link "Edit chart" at bounding box center [697, 281] width 96 height 18
click at [689, 281] on link "Edit chart" at bounding box center [697, 281] width 96 height 18
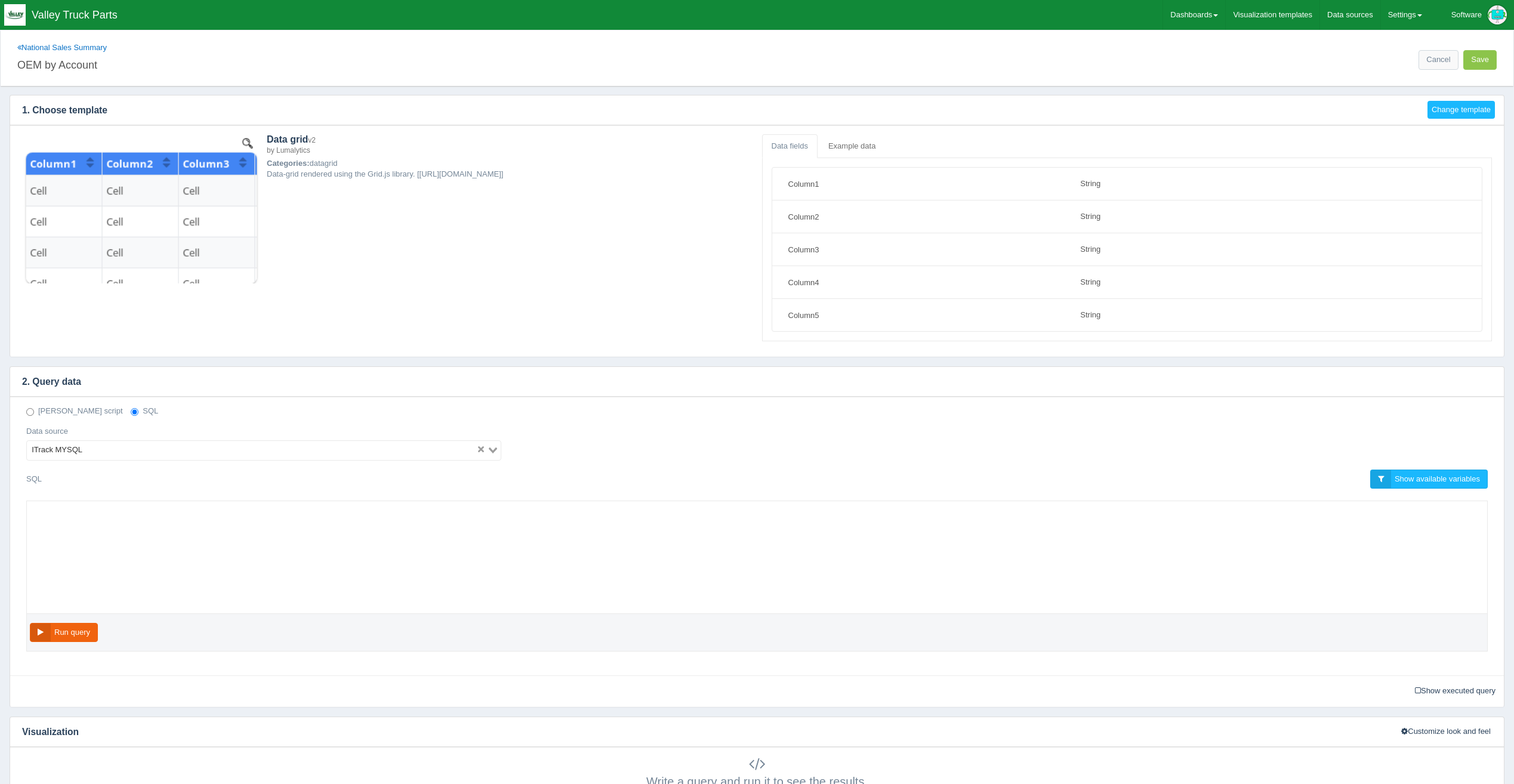
select select "string"
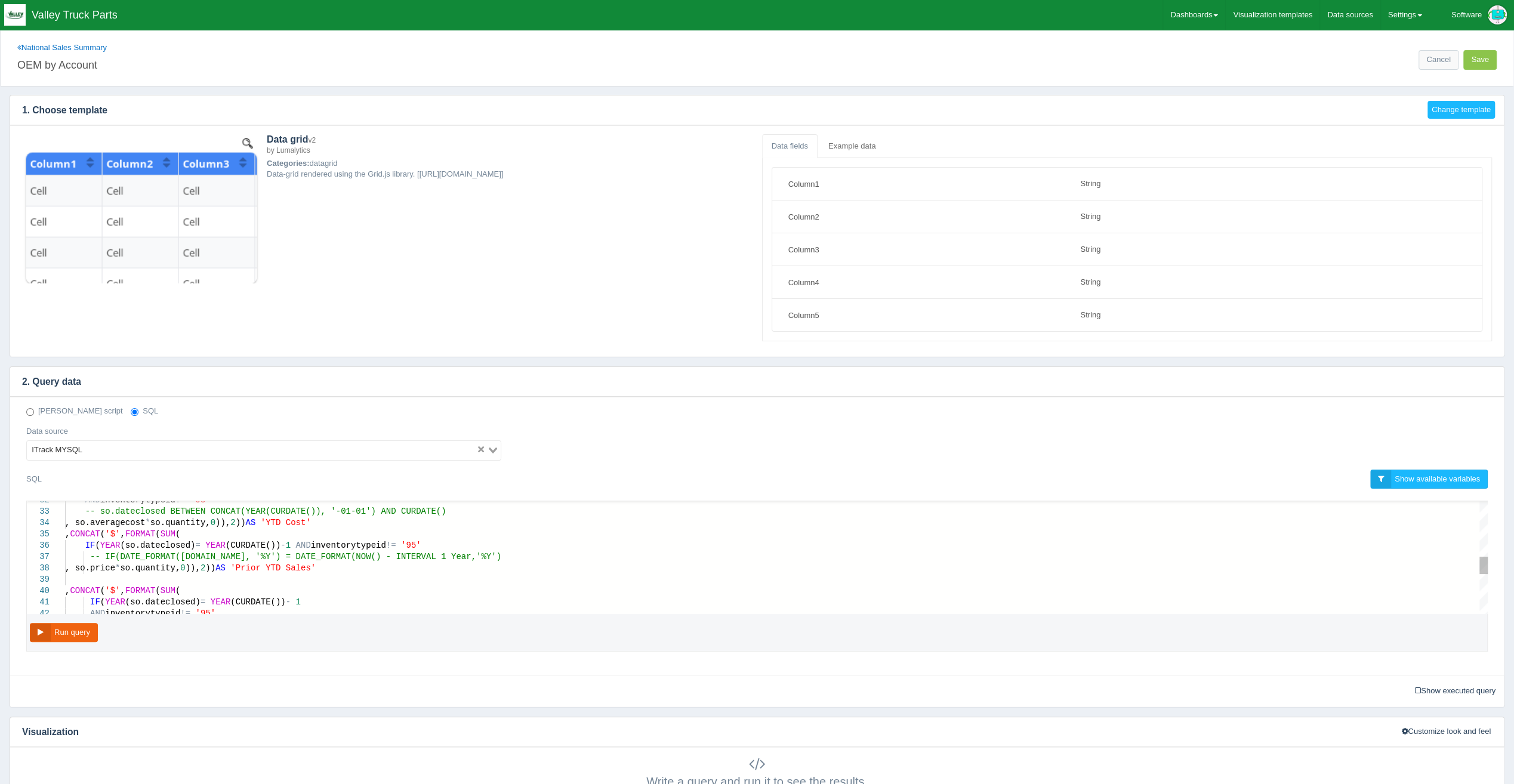
type textarea "YEAR(so.dateclosed) = YEAR(CURDATE()) AND inventorytypeid != '95' -- so.dateclo…"
click at [418, 541] on div "IF ( YEAR (so.dateclosed) = YEAR (CURDATE()) - 1 AND inventorytypeid != '95'" at bounding box center [777, 545] width 1423 height 12
click at [74, 45] on link "National Sales Summary" at bounding box center [63, 47] width 90 height 9
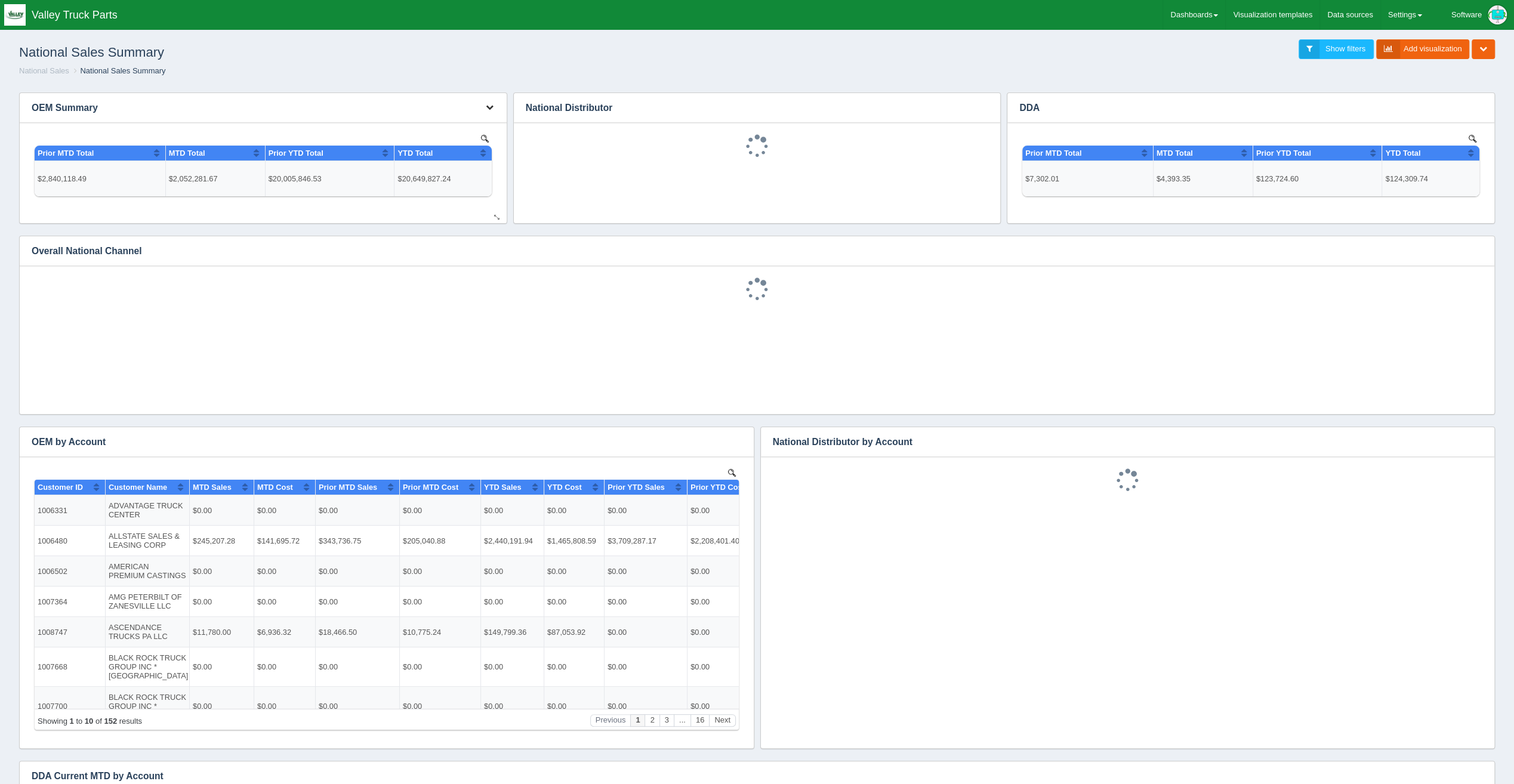
click at [492, 108] on icon "button" at bounding box center [490, 108] width 8 height 8
click at [473, 120] on link "Edit chart" at bounding box center [450, 126] width 96 height 18
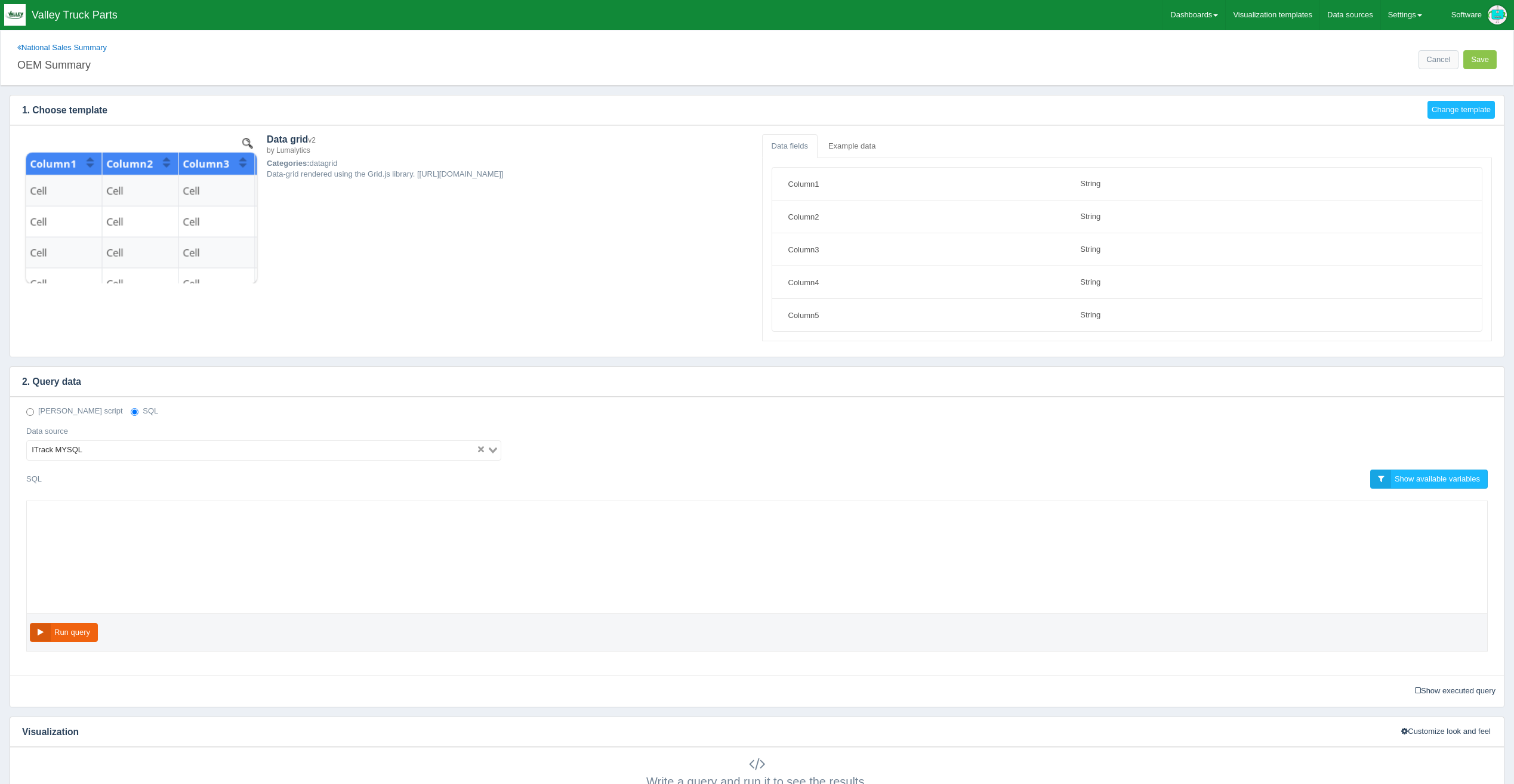
select select "string"
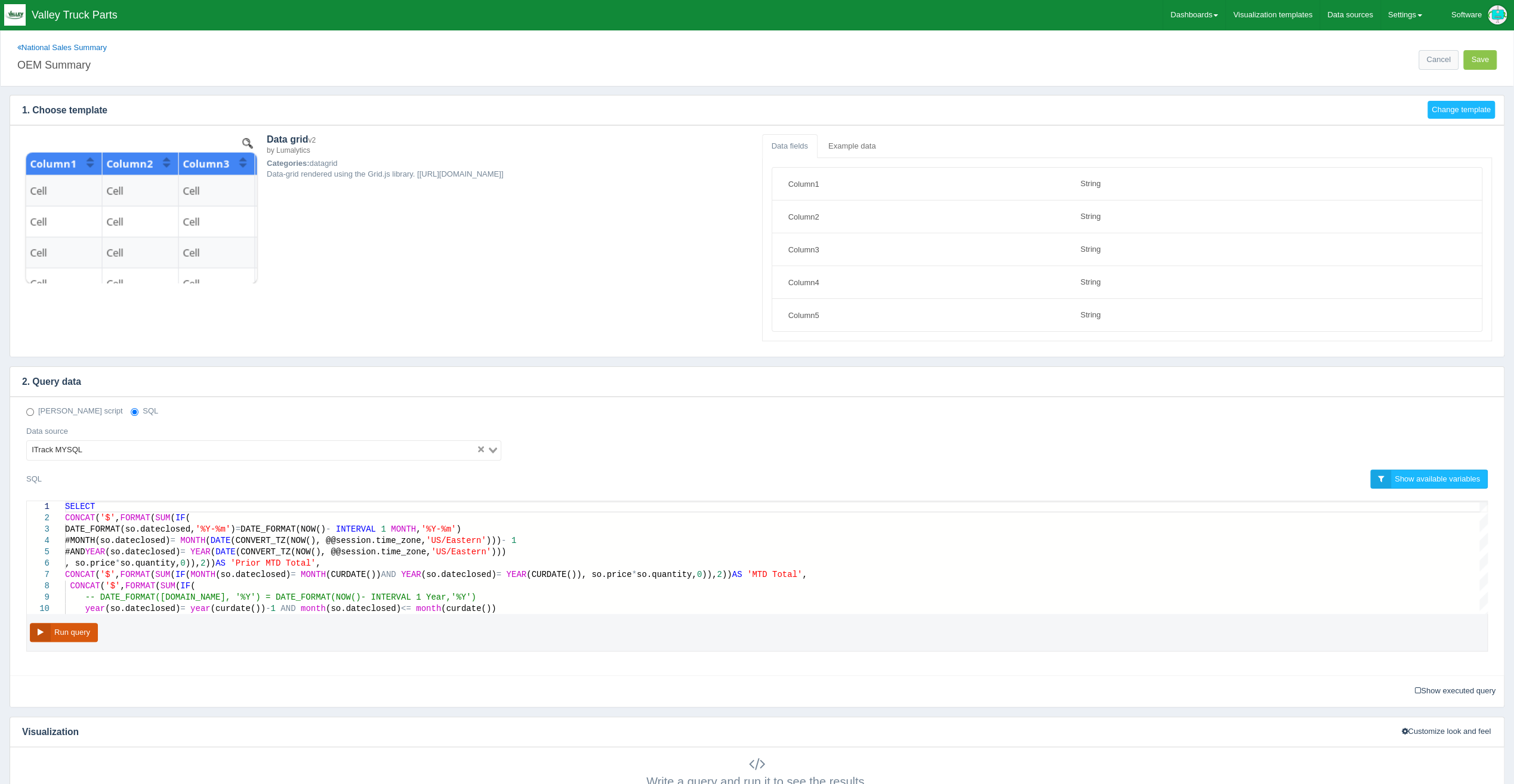
click at [80, 624] on button "Run query" at bounding box center [65, 632] width 68 height 20
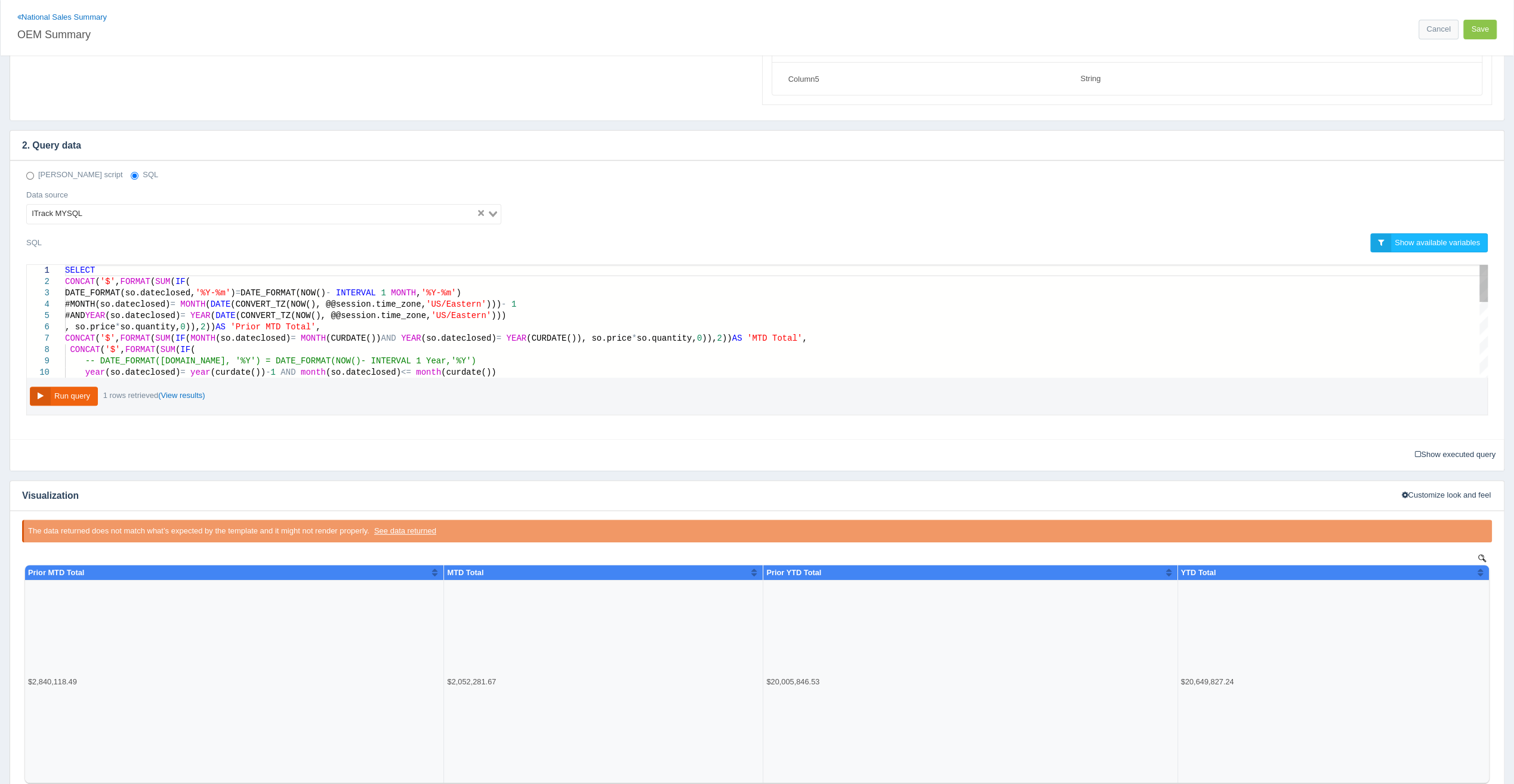
scroll to position [0, 610]
drag, startPoint x: 503, startPoint y: 311, endPoint x: 503, endPoint y: 292, distance: 19.0
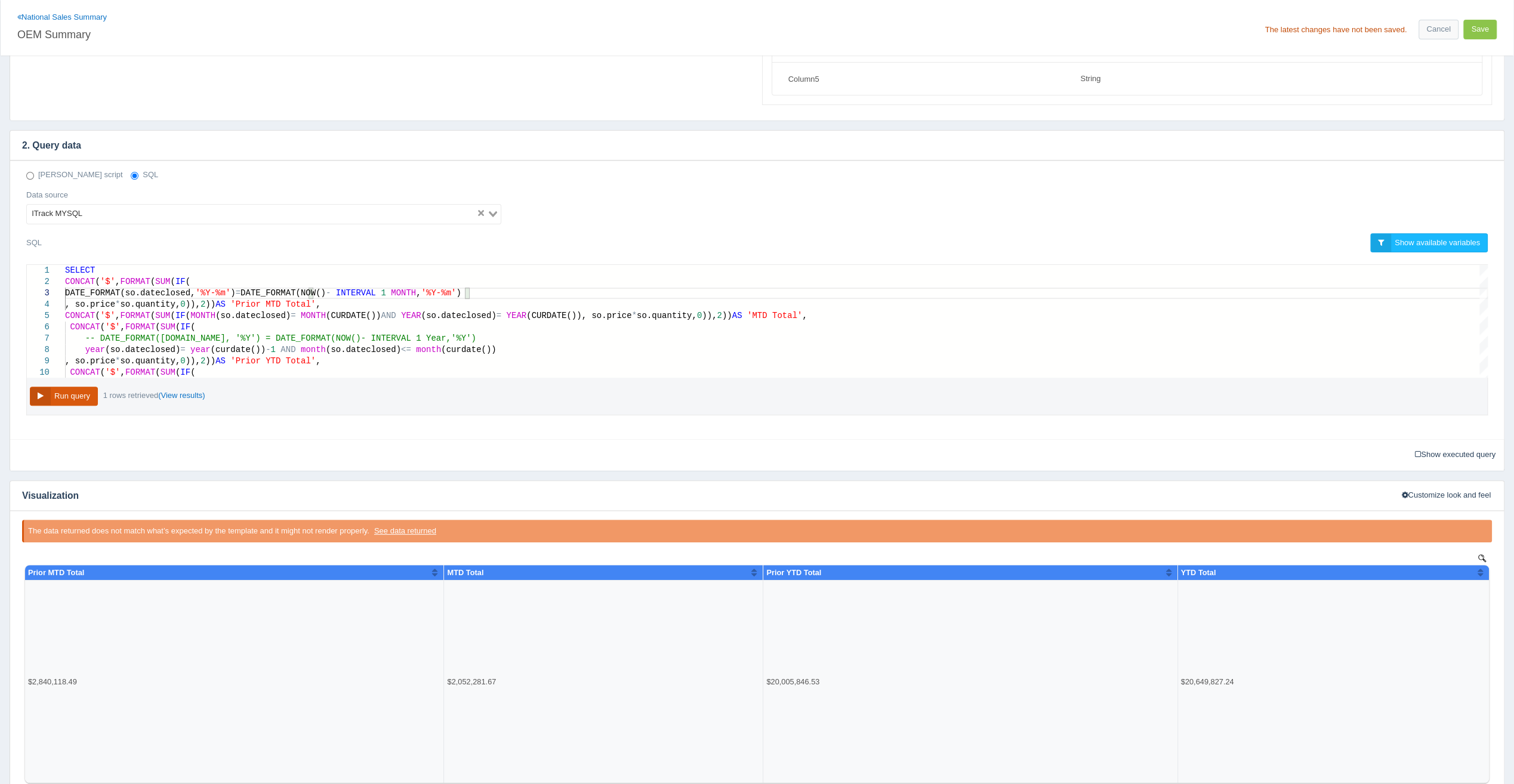
click at [72, 386] on button "Run query" at bounding box center [65, 396] width 68 height 20
click at [483, 288] on div "DATE_FORMAT(so.dateclosed, '%Y-%m' ) = DATE_FORMAT(NOW() - INTERVAL 1 MONTH , '…" at bounding box center [777, 293] width 1423 height 12
click at [67, 392] on button "Run query" at bounding box center [65, 396] width 68 height 20
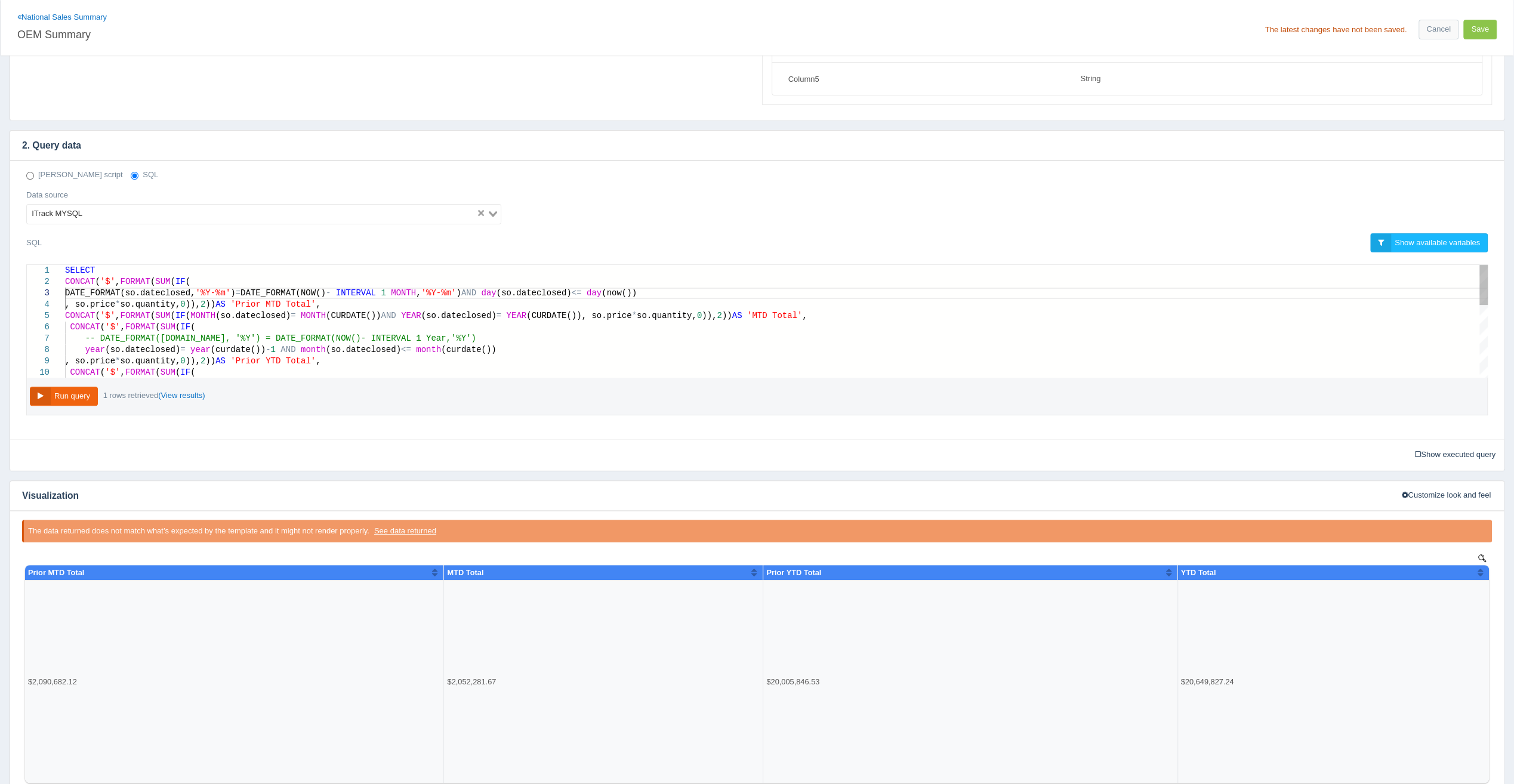
scroll to position [0, 0]
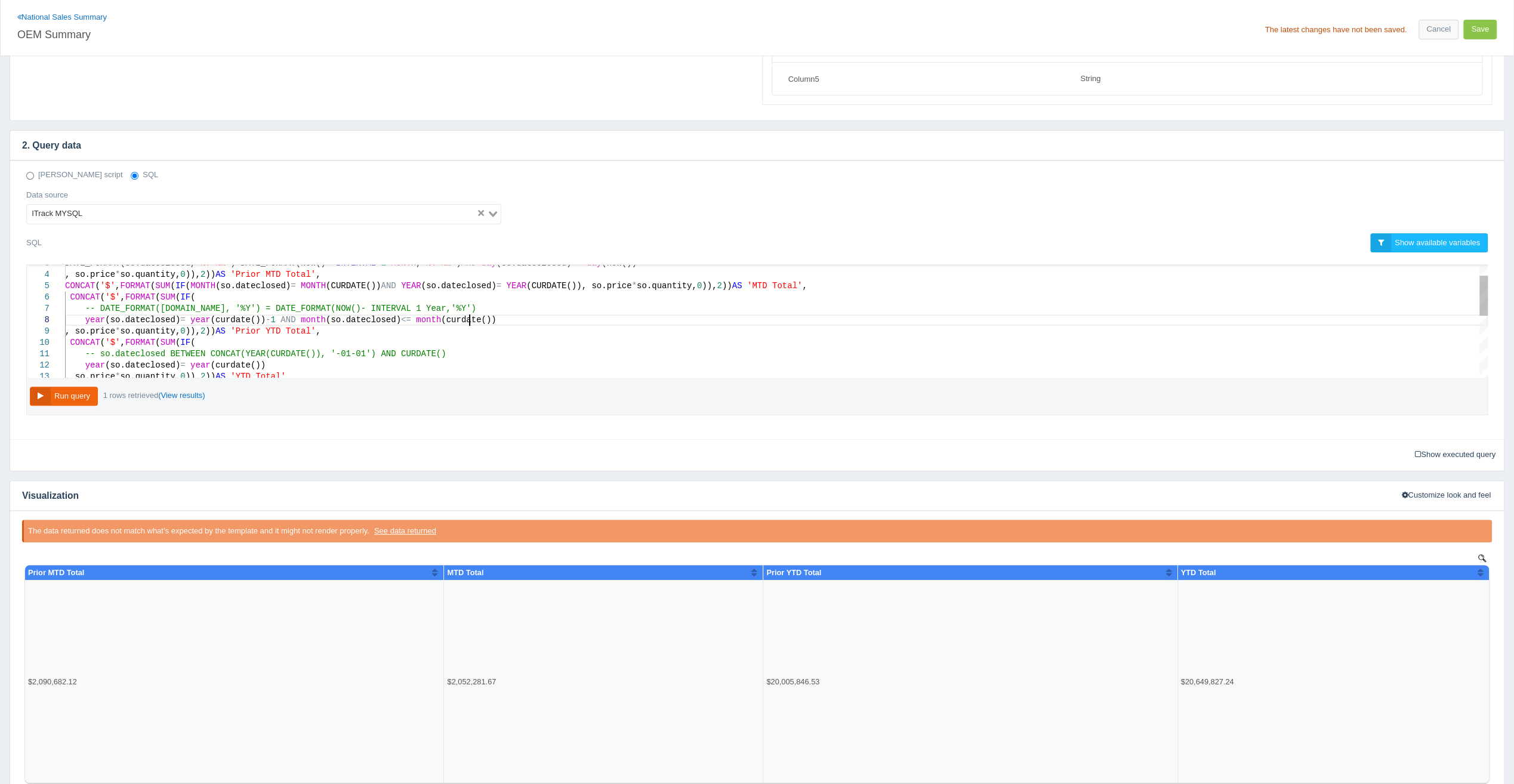
click at [478, 315] on div "year (so.dateclosed) = year (curdate()) - 1 AND month (so.dateclosed) <= month …" at bounding box center [777, 321] width 1423 height 12
click at [905, 315] on div "year (so.dateclosed) = year (curdate()) - 1 AND month (so.dateclosed) <= month …" at bounding box center [777, 321] width 1423 height 12
click at [70, 393] on button "Run query" at bounding box center [65, 396] width 68 height 20
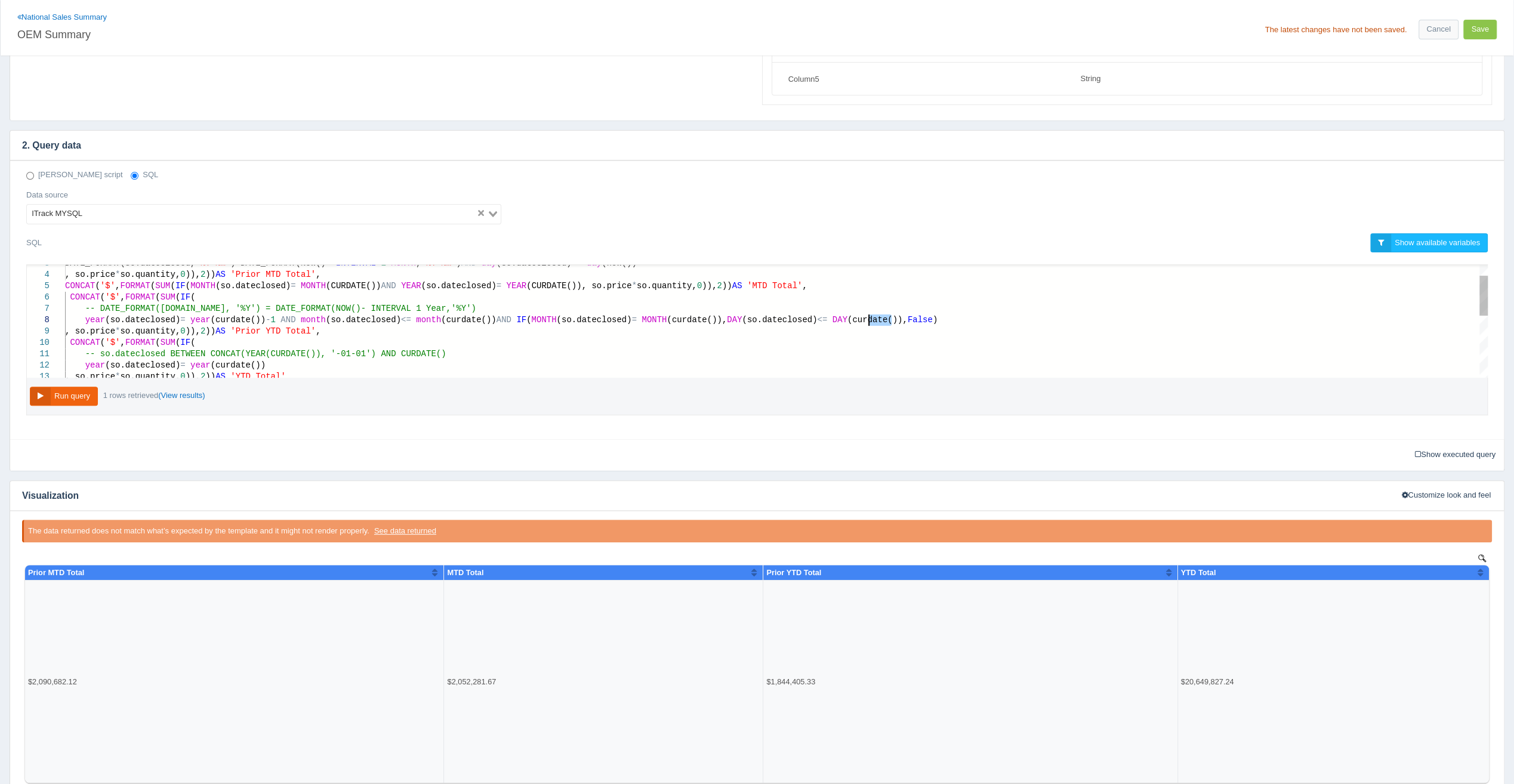
drag, startPoint x: 891, startPoint y: 317, endPoint x: 868, endPoint y: 316, distance: 23.0
click at [64, 386] on button "Run query" at bounding box center [65, 396] width 68 height 20
drag, startPoint x: 492, startPoint y: 315, endPoint x: 892, endPoint y: 316, distance: 400.0
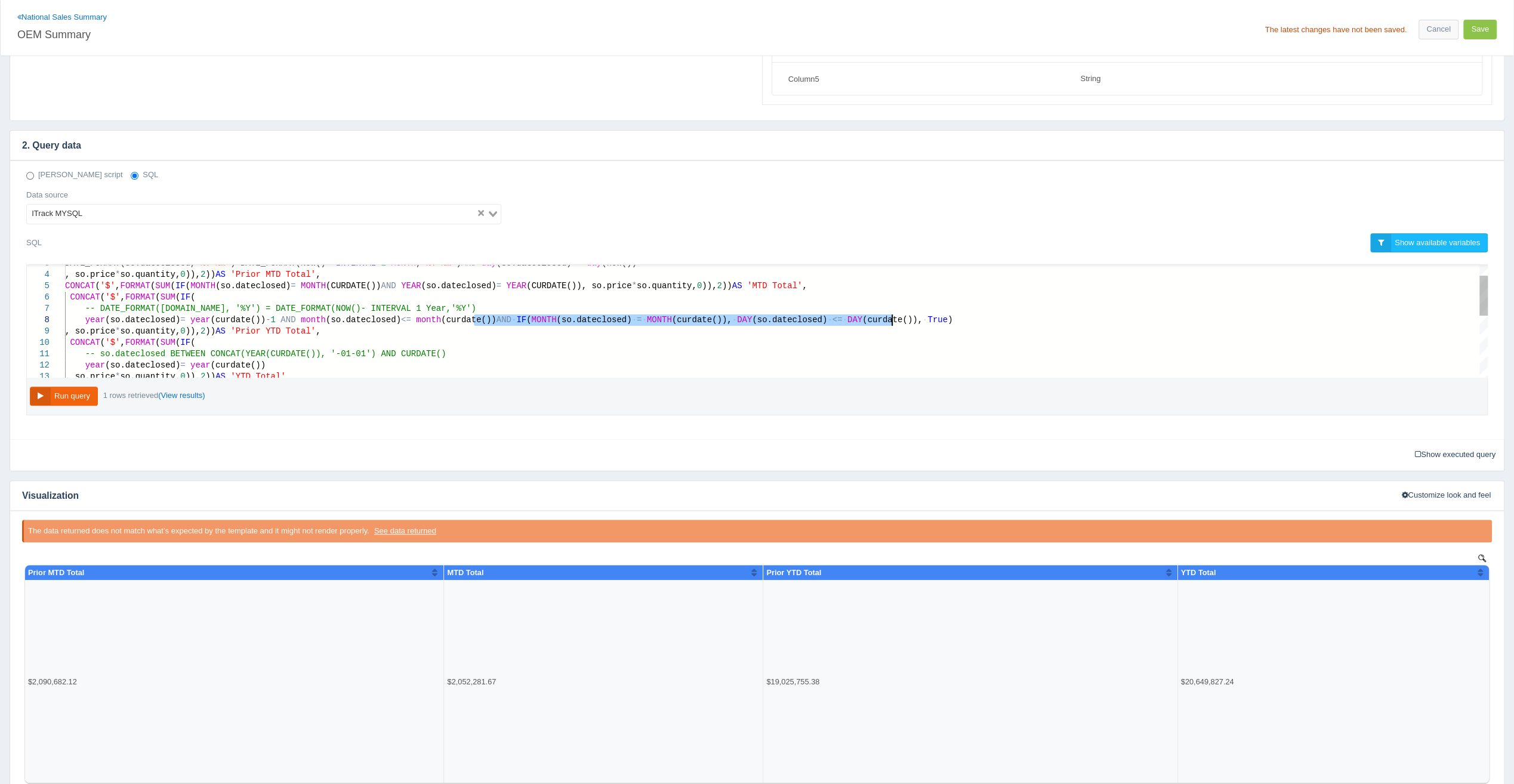
drag, startPoint x: 472, startPoint y: 316, endPoint x: 905, endPoint y: 319, distance: 433.0
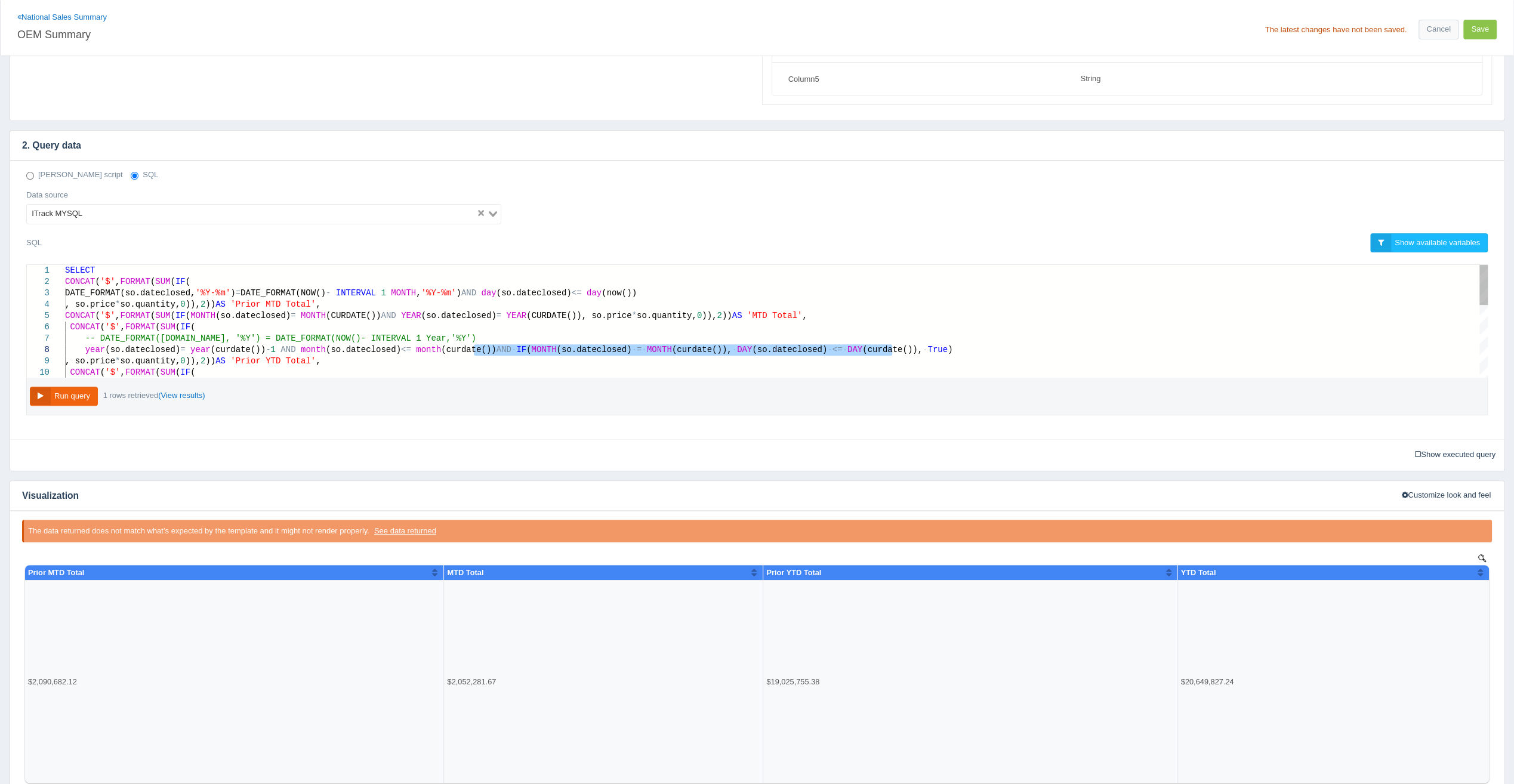
click at [559, 305] on div ", so.price * so.quantity, 0 )), 2 )) AS 'Prior MTD Total' ," at bounding box center [777, 305] width 1423 height 12
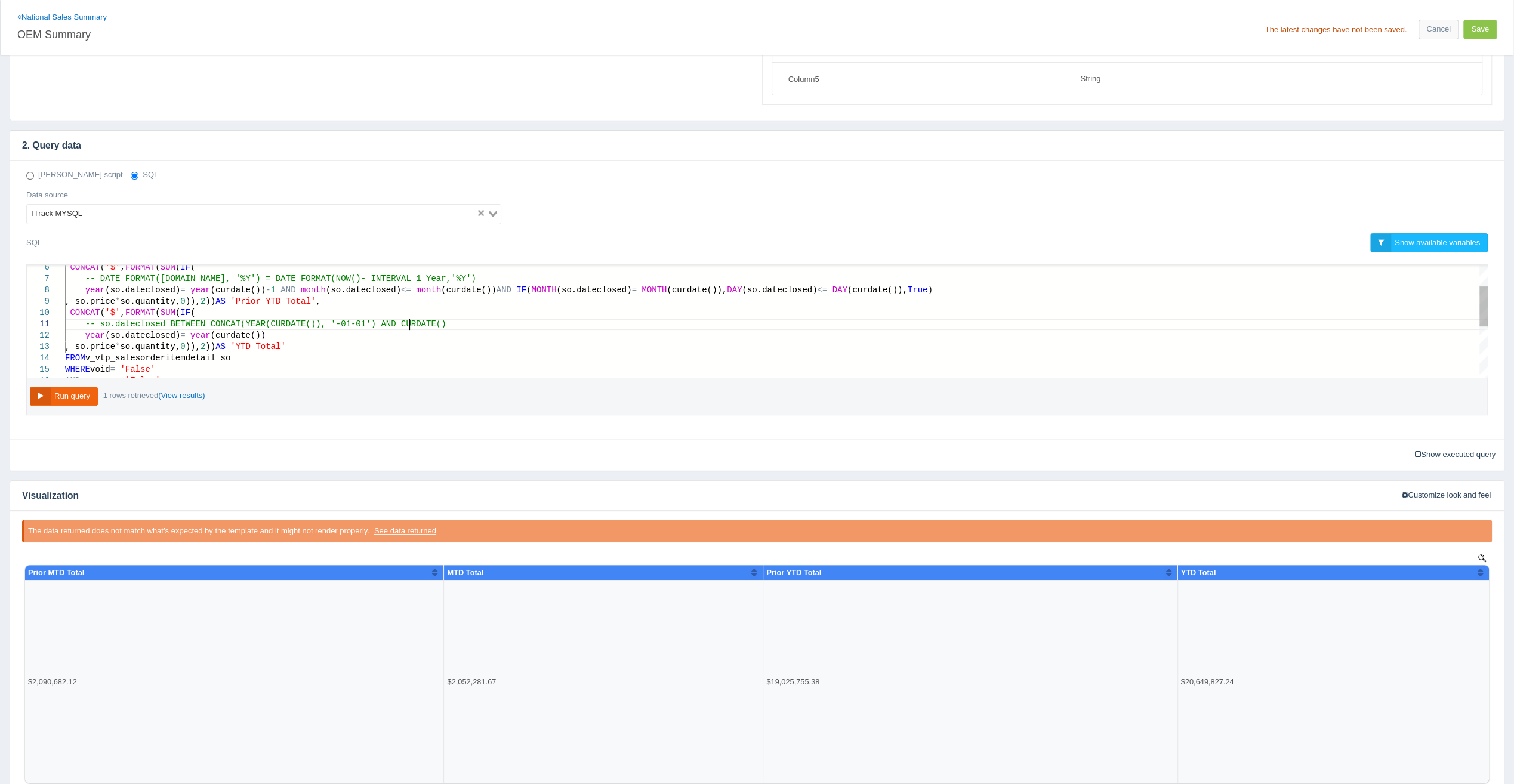
click at [410, 320] on span "-01-01') AND CURDATE()" at bounding box center [391, 325] width 111 height 10
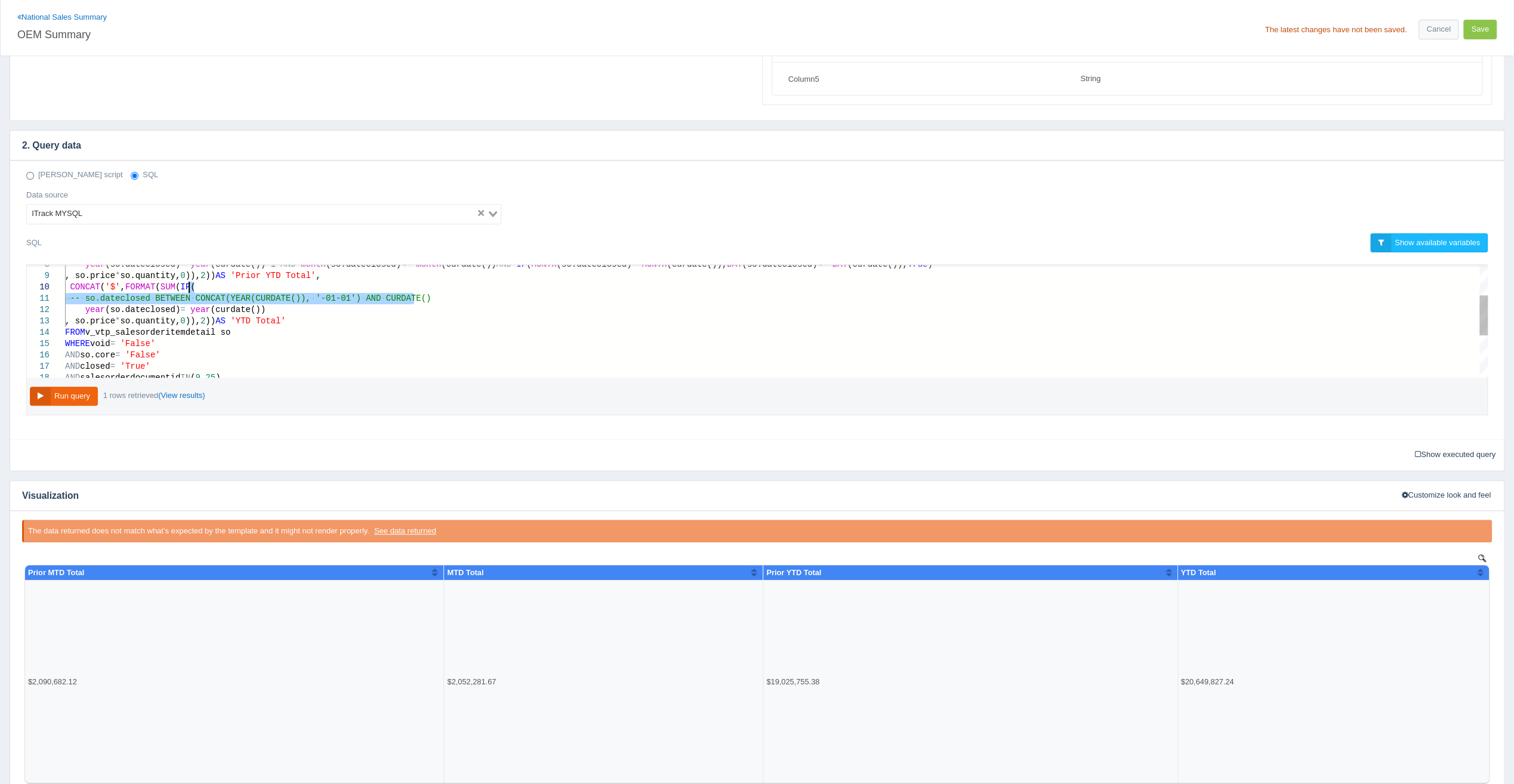
drag, startPoint x: 427, startPoint y: 296, endPoint x: 434, endPoint y: 287, distance: 11.4
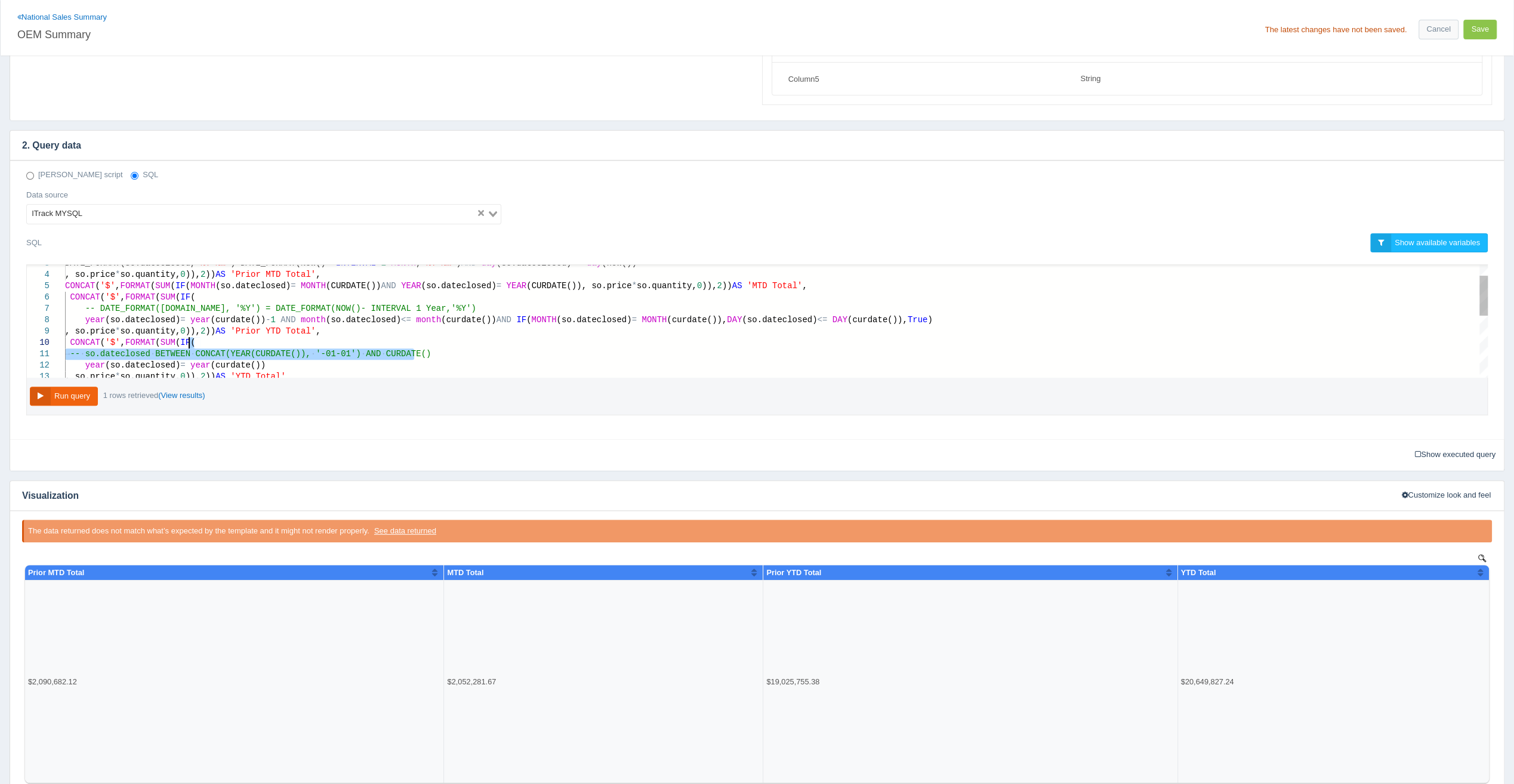
click at [365, 330] on div ", so.price * so.quantity, 0 )), 2 )) AS 'Prior YTD Total' ," at bounding box center [777, 331] width 1423 height 12
type textarea "SELECT CONCAT('$', FORMAT(SUM(IF( DATE_FORMAT(so.dateclosed, '%Y-%m') = DATE_FO…"
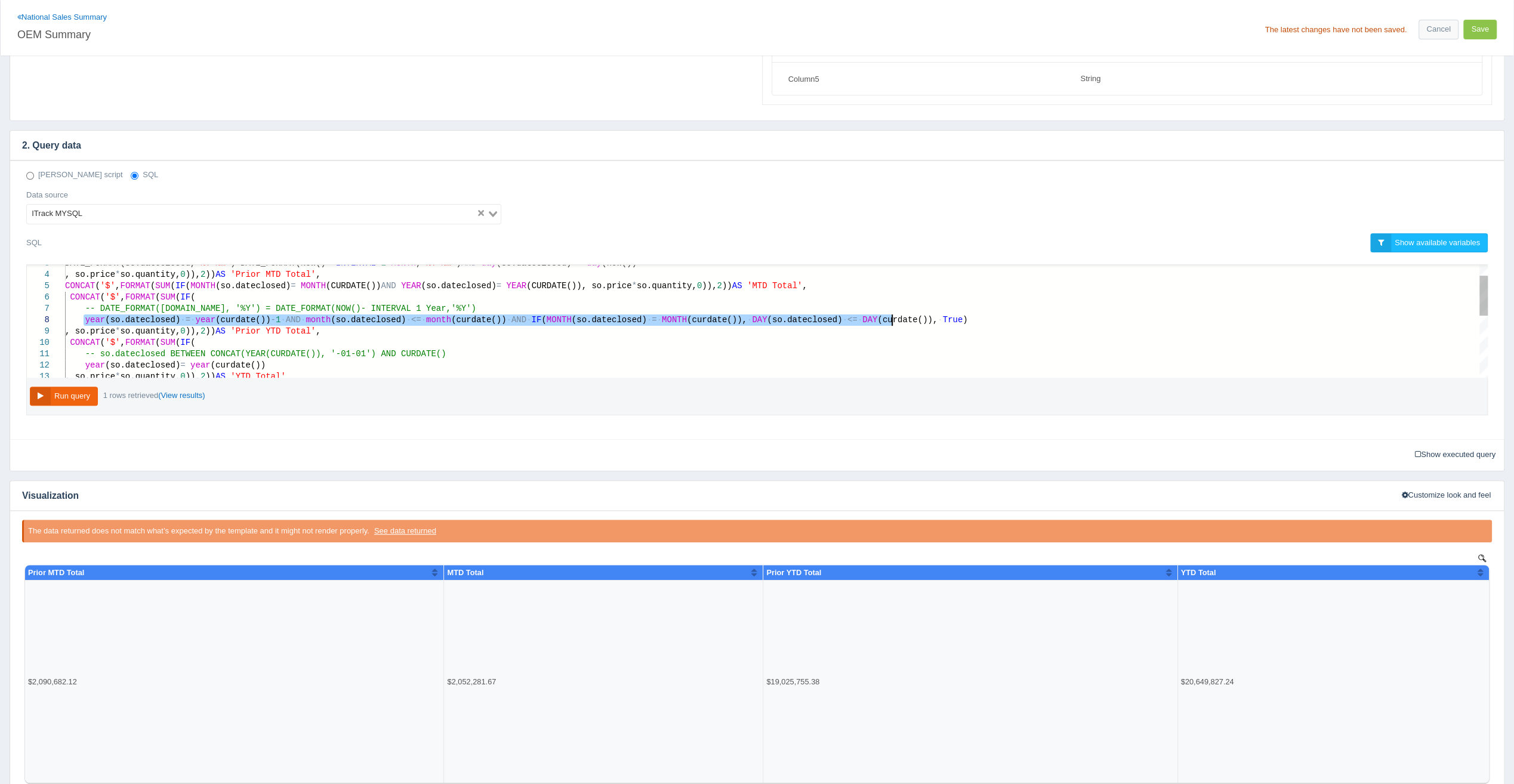
drag, startPoint x: 82, startPoint y: 316, endPoint x: 900, endPoint y: 316, distance: 818.0
drag, startPoint x: 329, startPoint y: 301, endPoint x: 319, endPoint y: 308, distance: 12.2
click at [361, 304] on span "- INTERVAL 1 Year,'%Y')" at bounding box center [419, 309] width 115 height 10
drag, startPoint x: 84, startPoint y: 316, endPoint x: 897, endPoint y: 319, distance: 813.0
click at [1486, 33] on button "Save" at bounding box center [1480, 29] width 33 height 20
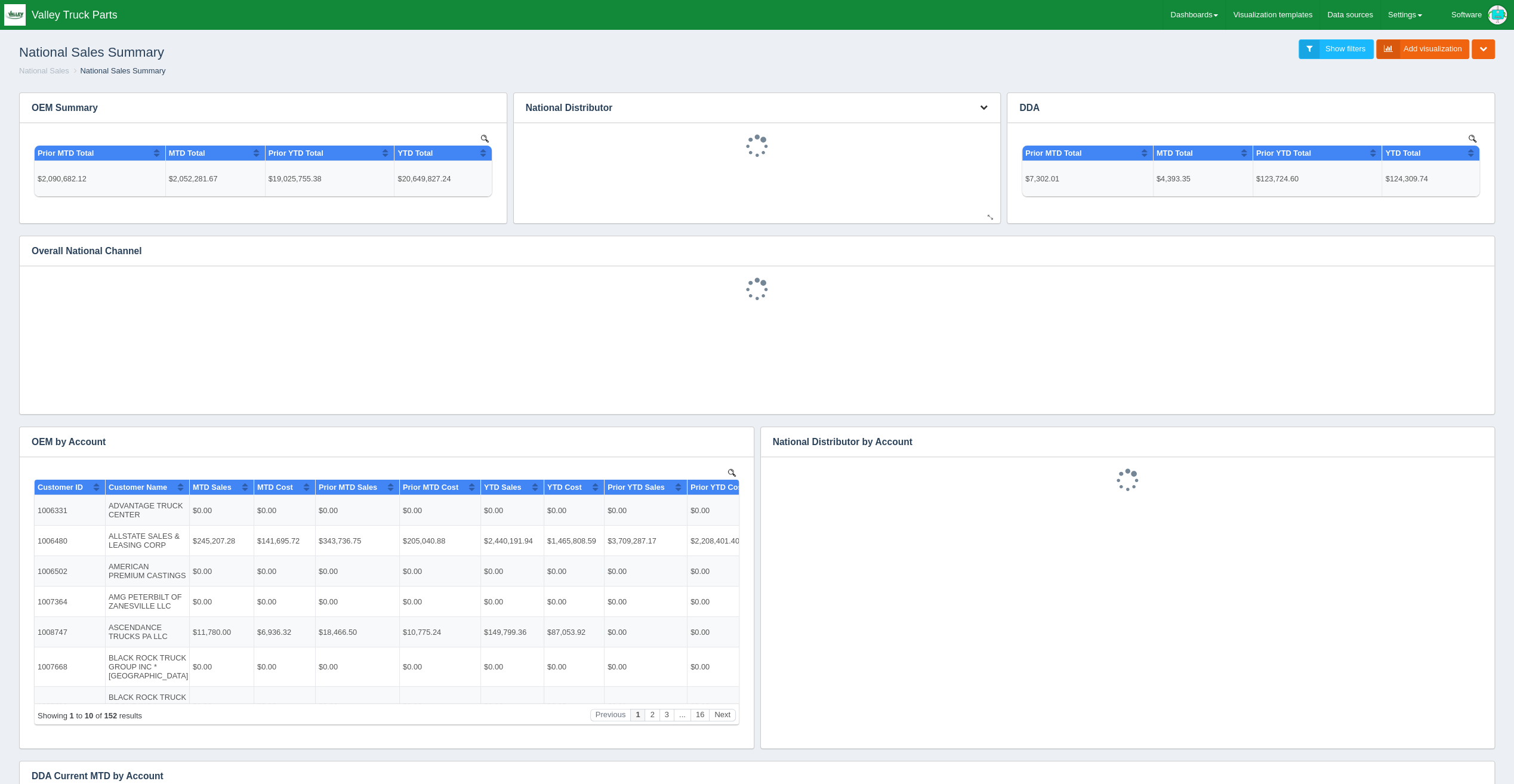
click at [985, 106] on icon "button" at bounding box center [983, 108] width 8 height 8
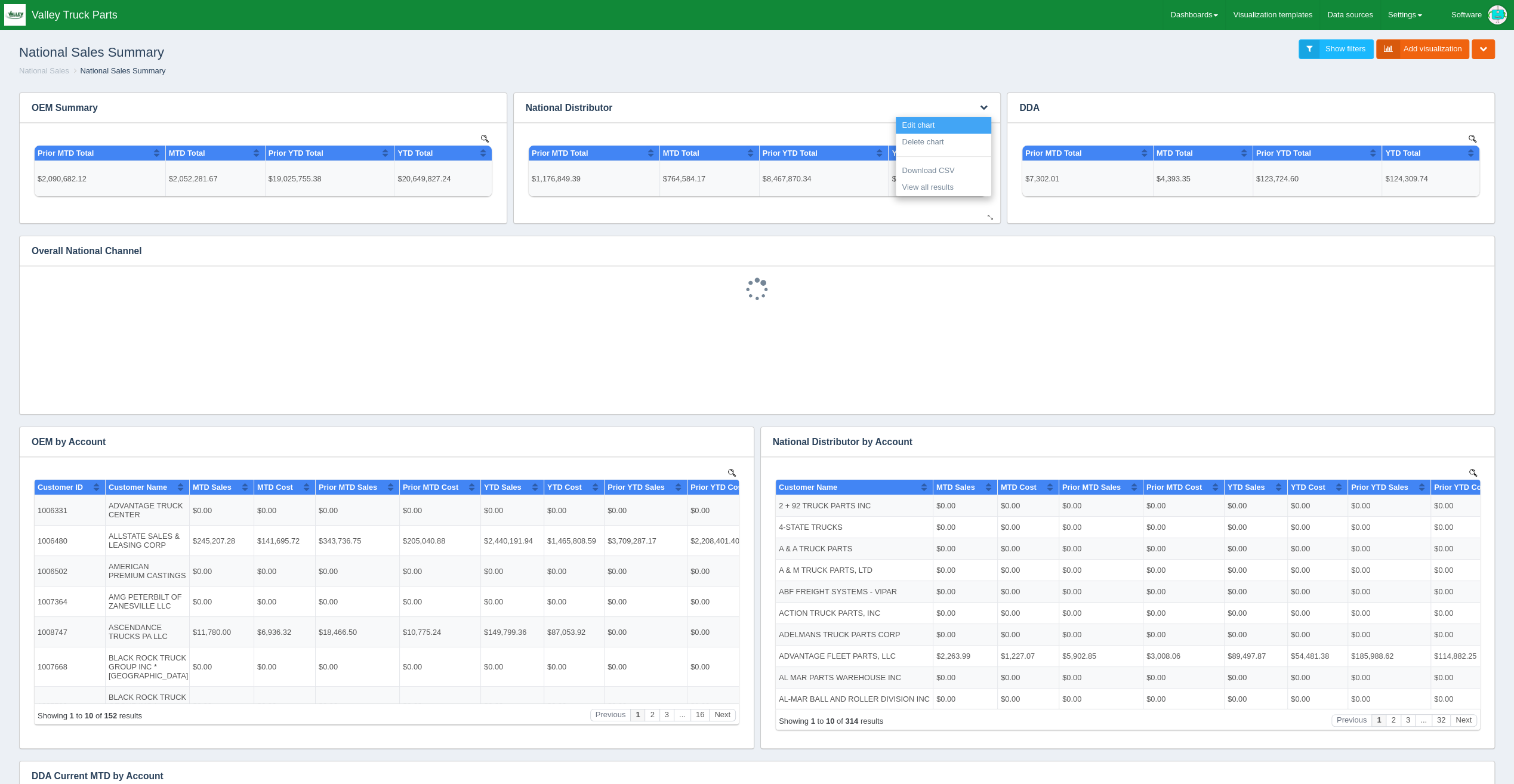
click at [914, 126] on link "Edit chart" at bounding box center [944, 126] width 96 height 18
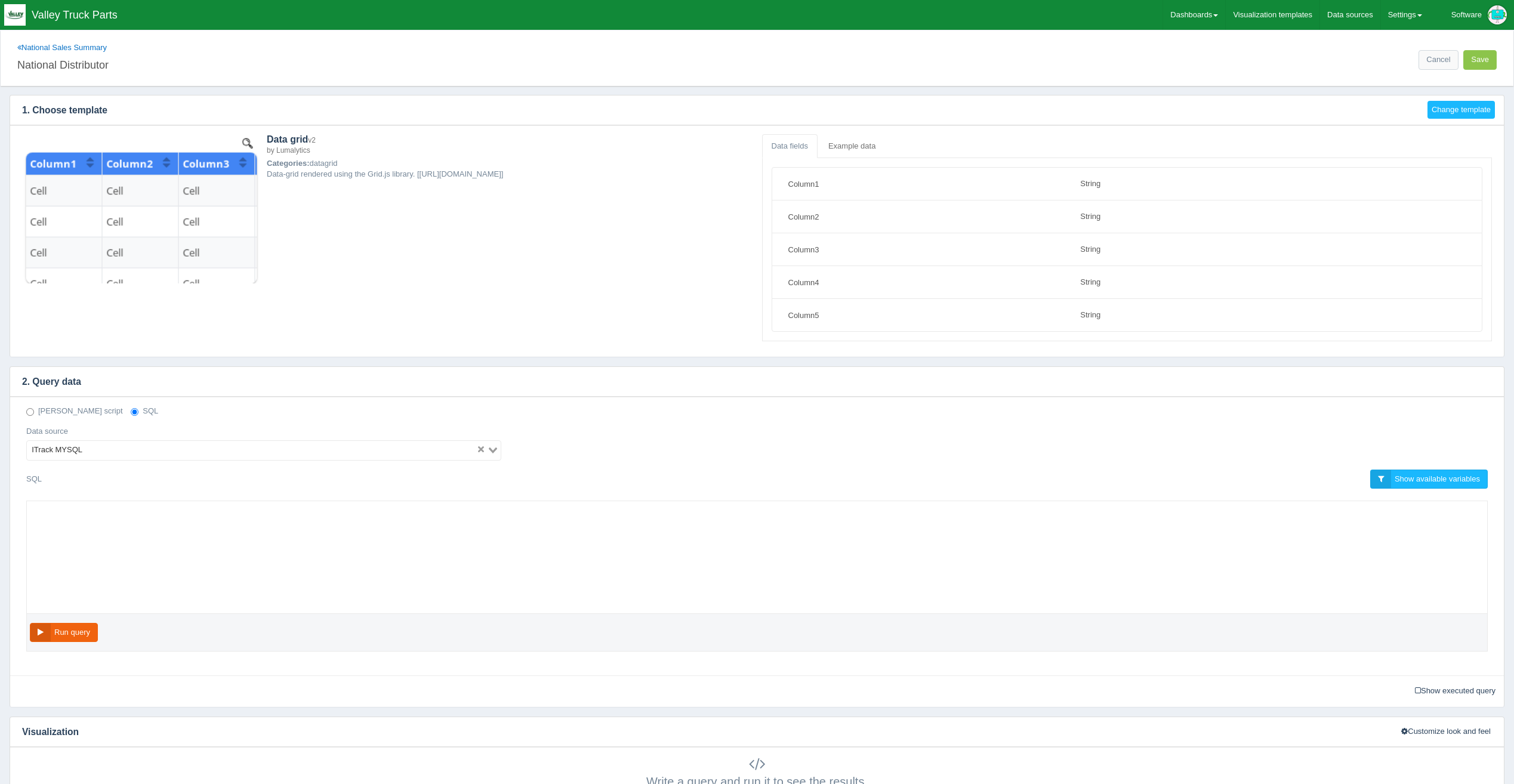
select select "string"
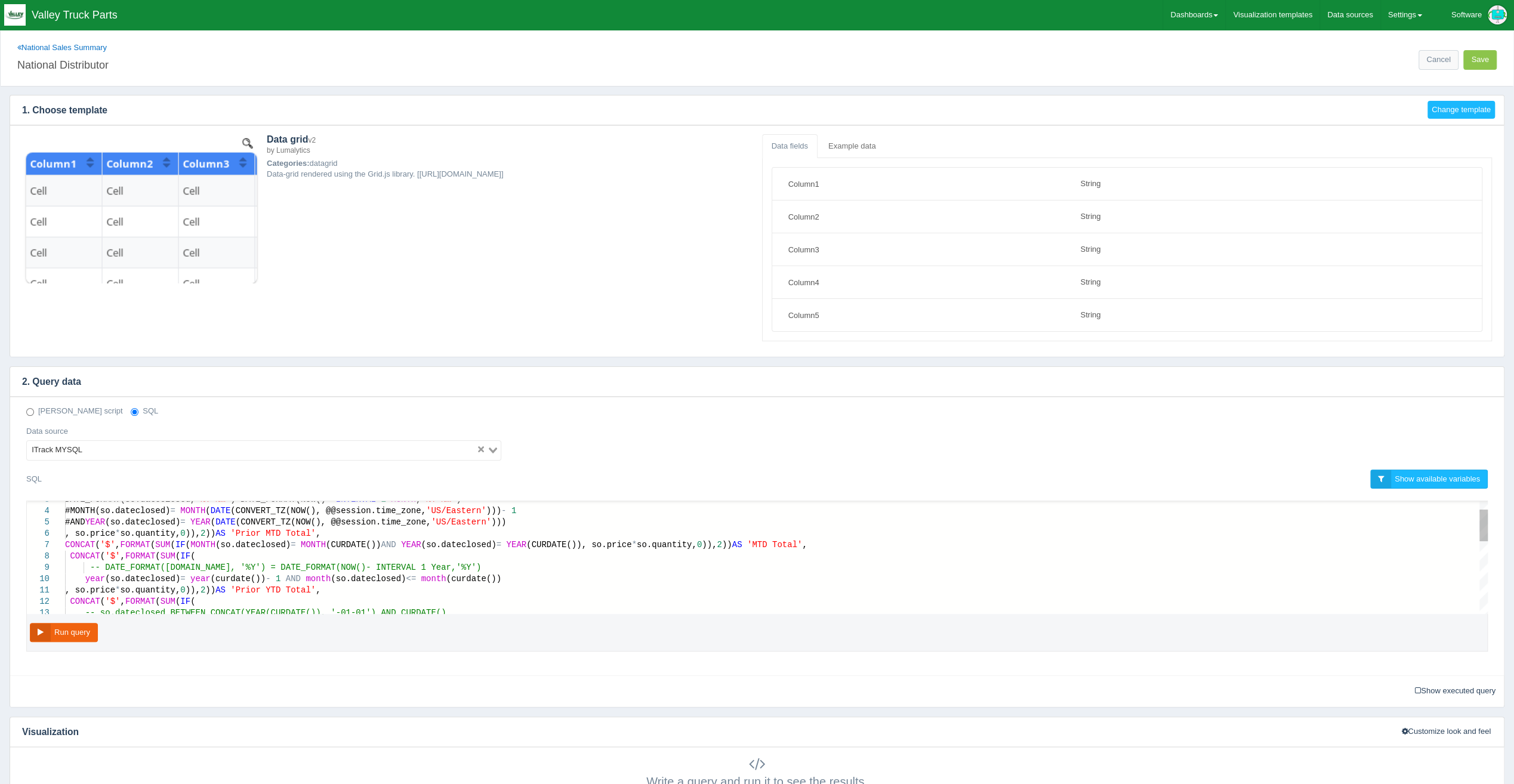
scroll to position [0, 610]
drag, startPoint x: 481, startPoint y: 575, endPoint x: 80, endPoint y: 581, distance: 401.0
paste textarea "'))) , so.price * so.quantity,0)), 2)) AS 'Prior MTD Total', CONCAT('$', FORMAT…"
click at [61, 632] on button "Run query" at bounding box center [65, 632] width 68 height 20
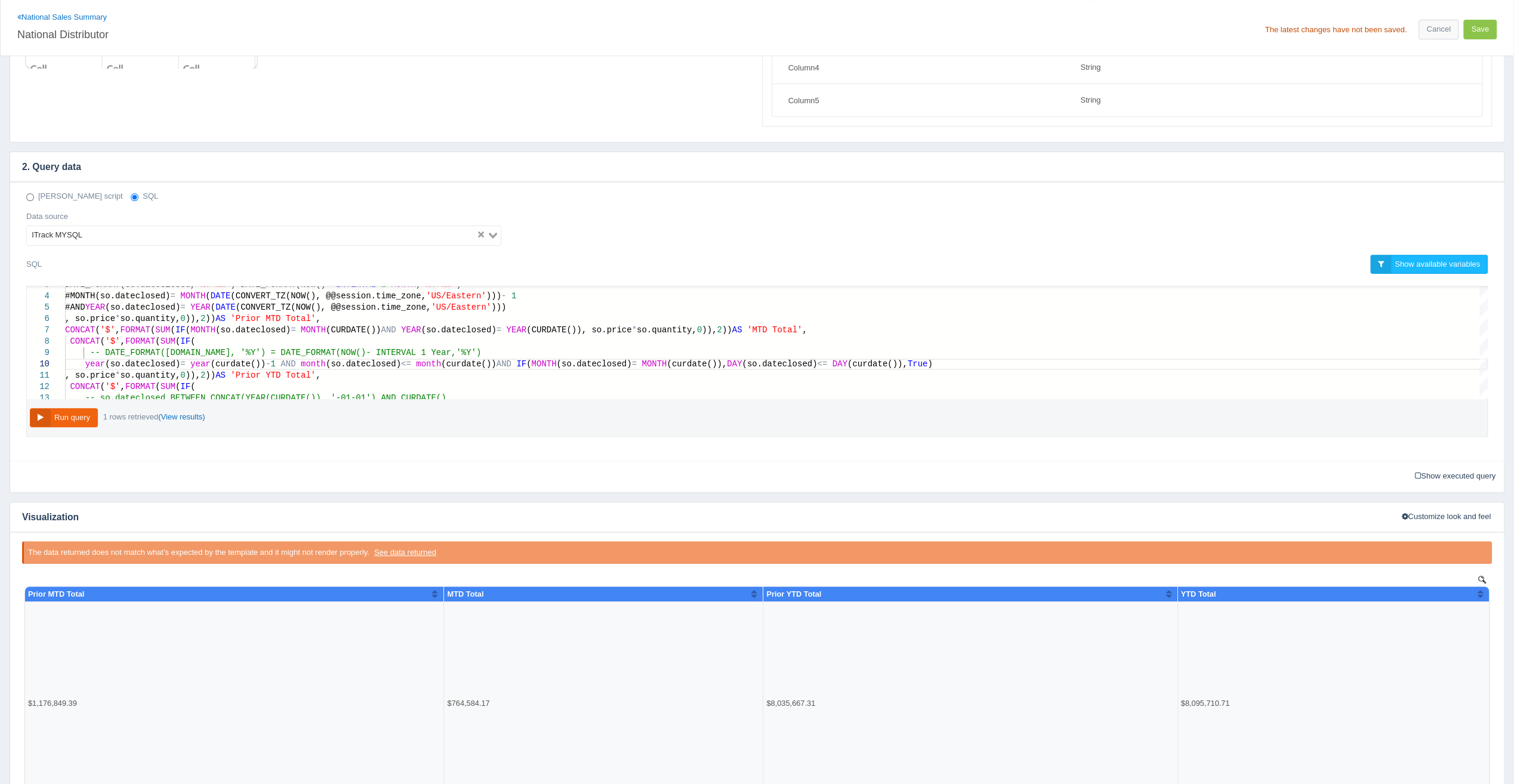
scroll to position [332, 0]
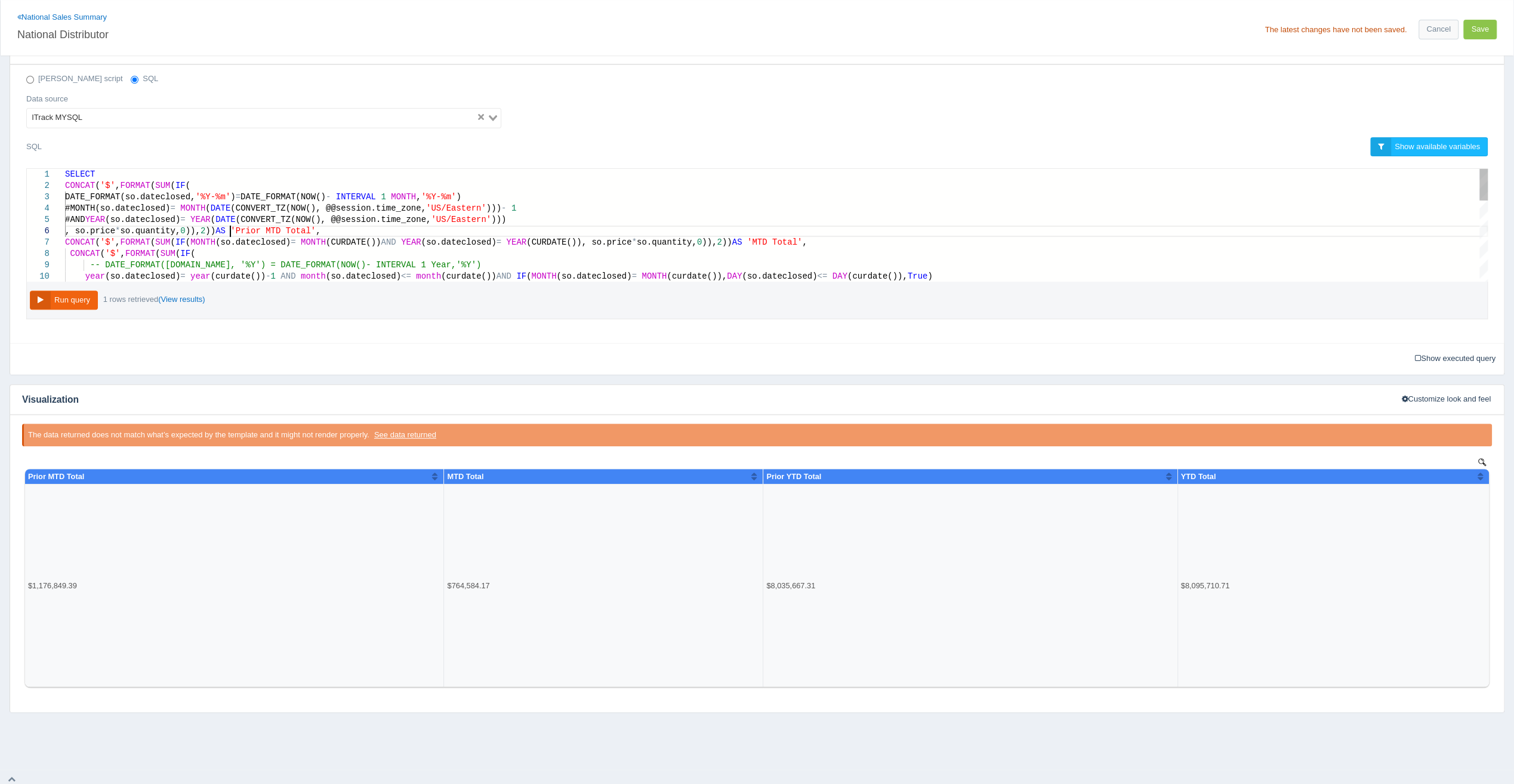
click at [215, 228] on span "))" at bounding box center [210, 231] width 10 height 10
click at [215, 227] on span "))" at bounding box center [210, 231] width 10 height 10
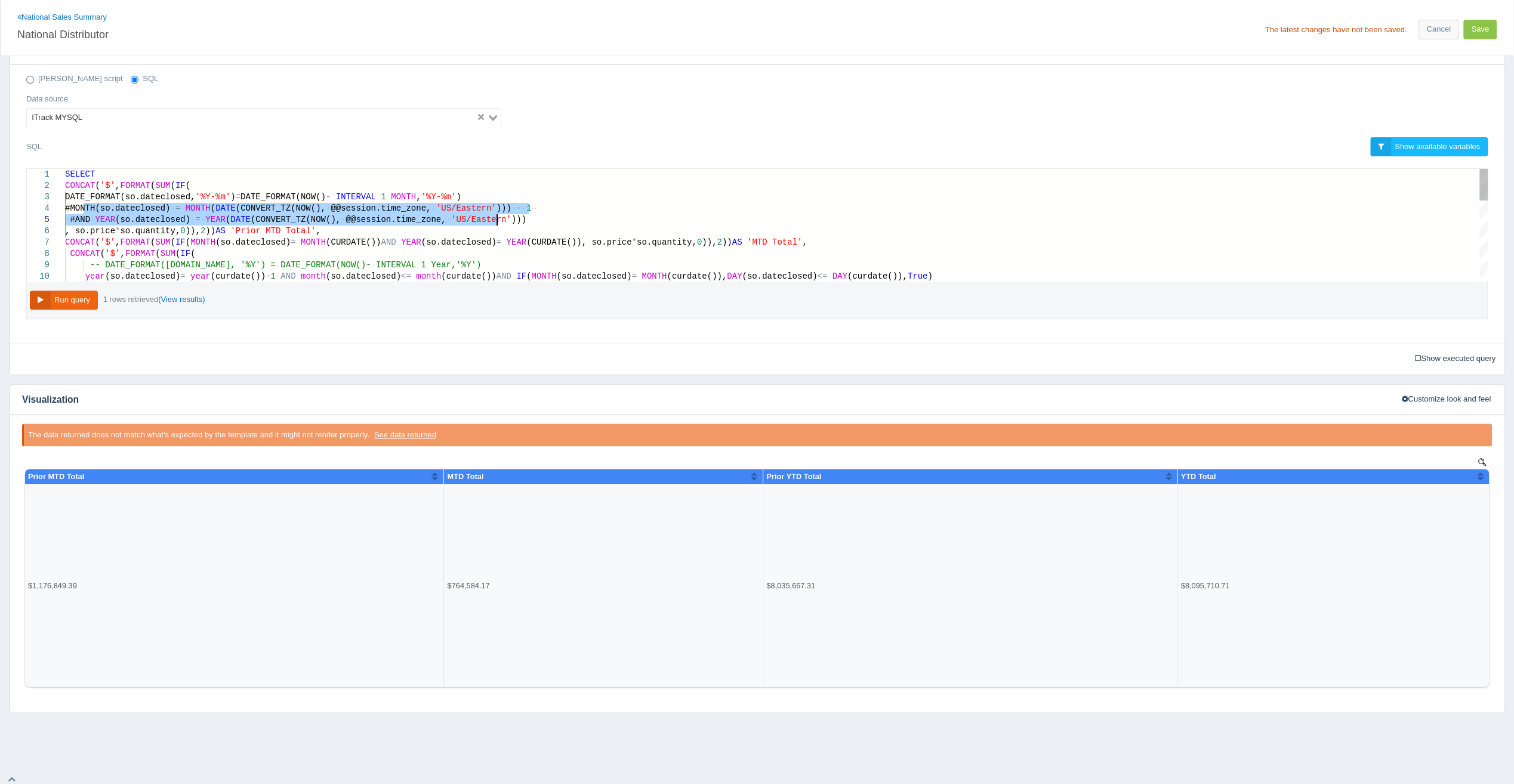
drag, startPoint x: 81, startPoint y: 204, endPoint x: 496, endPoint y: 218, distance: 415.2
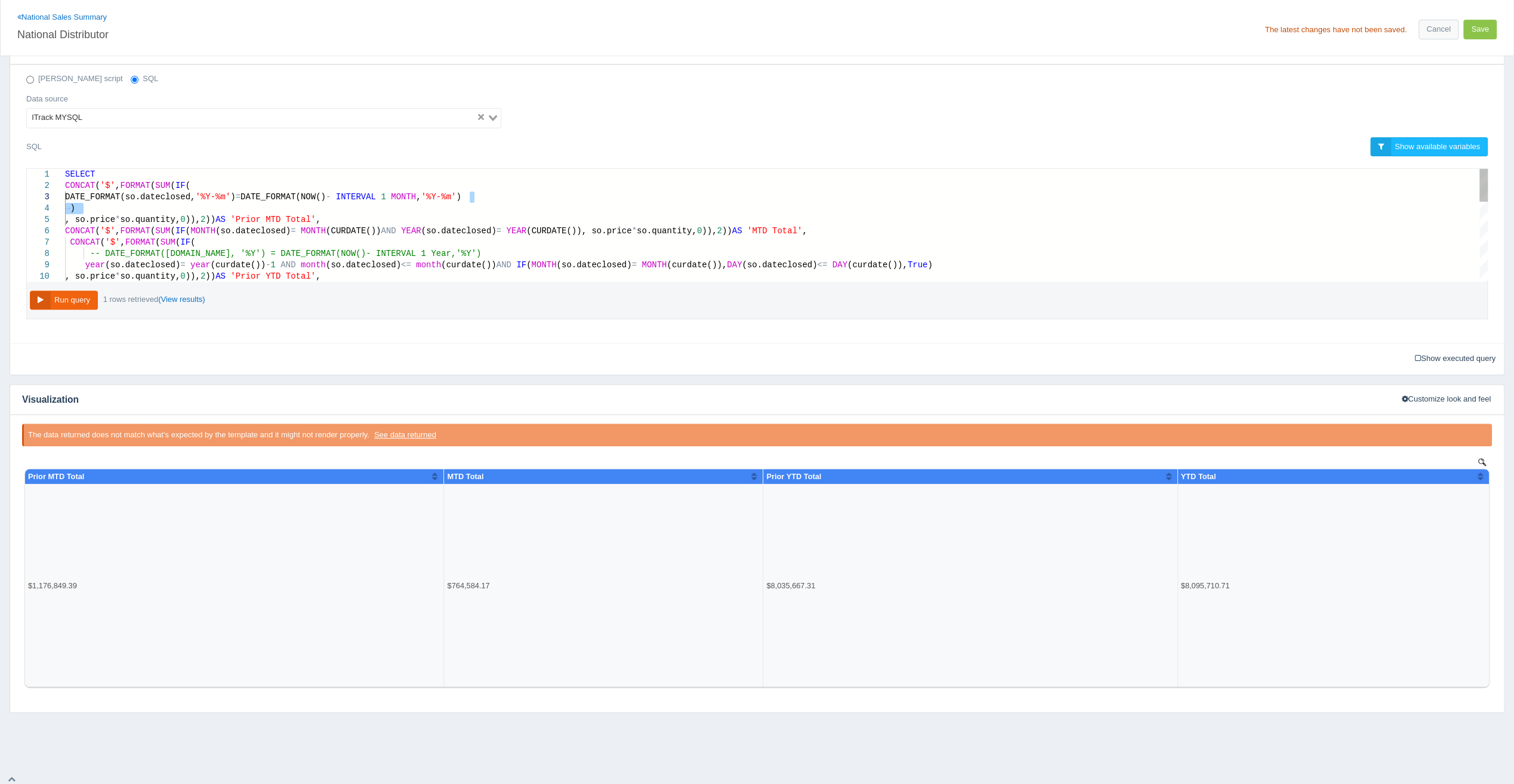
drag, startPoint x: 84, startPoint y: 204, endPoint x: 491, endPoint y: 194, distance: 407.1
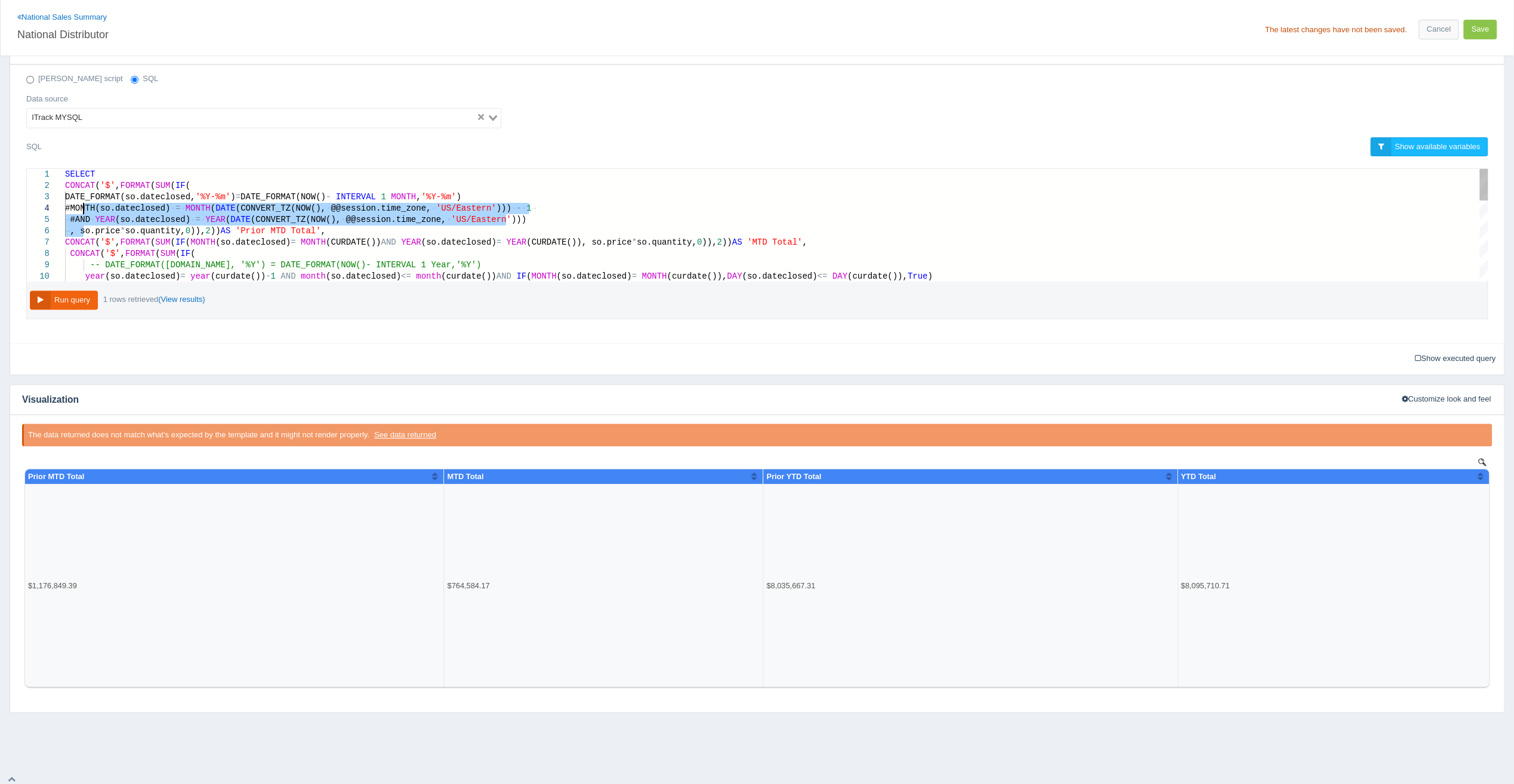
drag, startPoint x: 82, startPoint y: 229, endPoint x: 83, endPoint y: 204, distance: 25.0
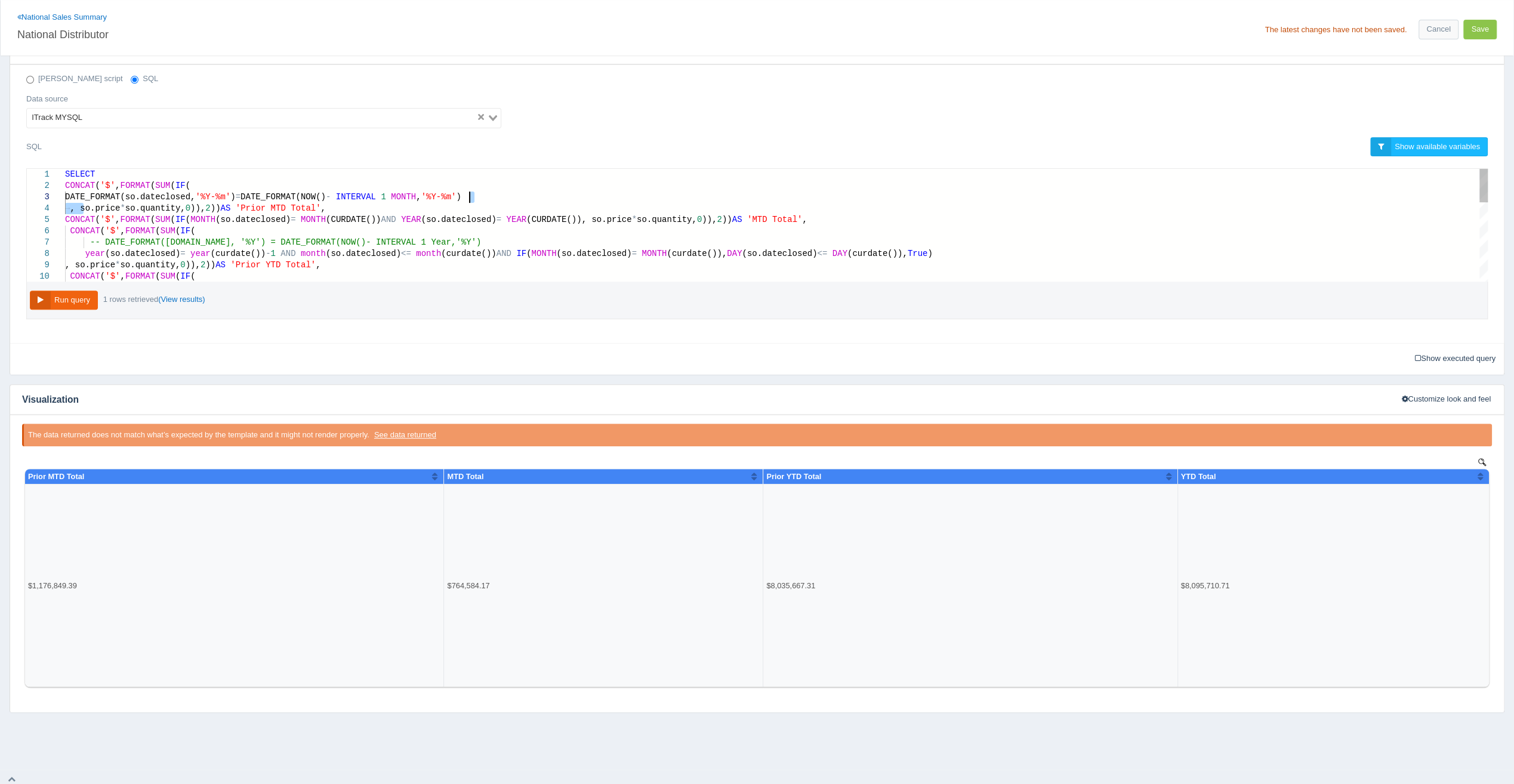
drag, startPoint x: 83, startPoint y: 204, endPoint x: 481, endPoint y: 189, distance: 398.3
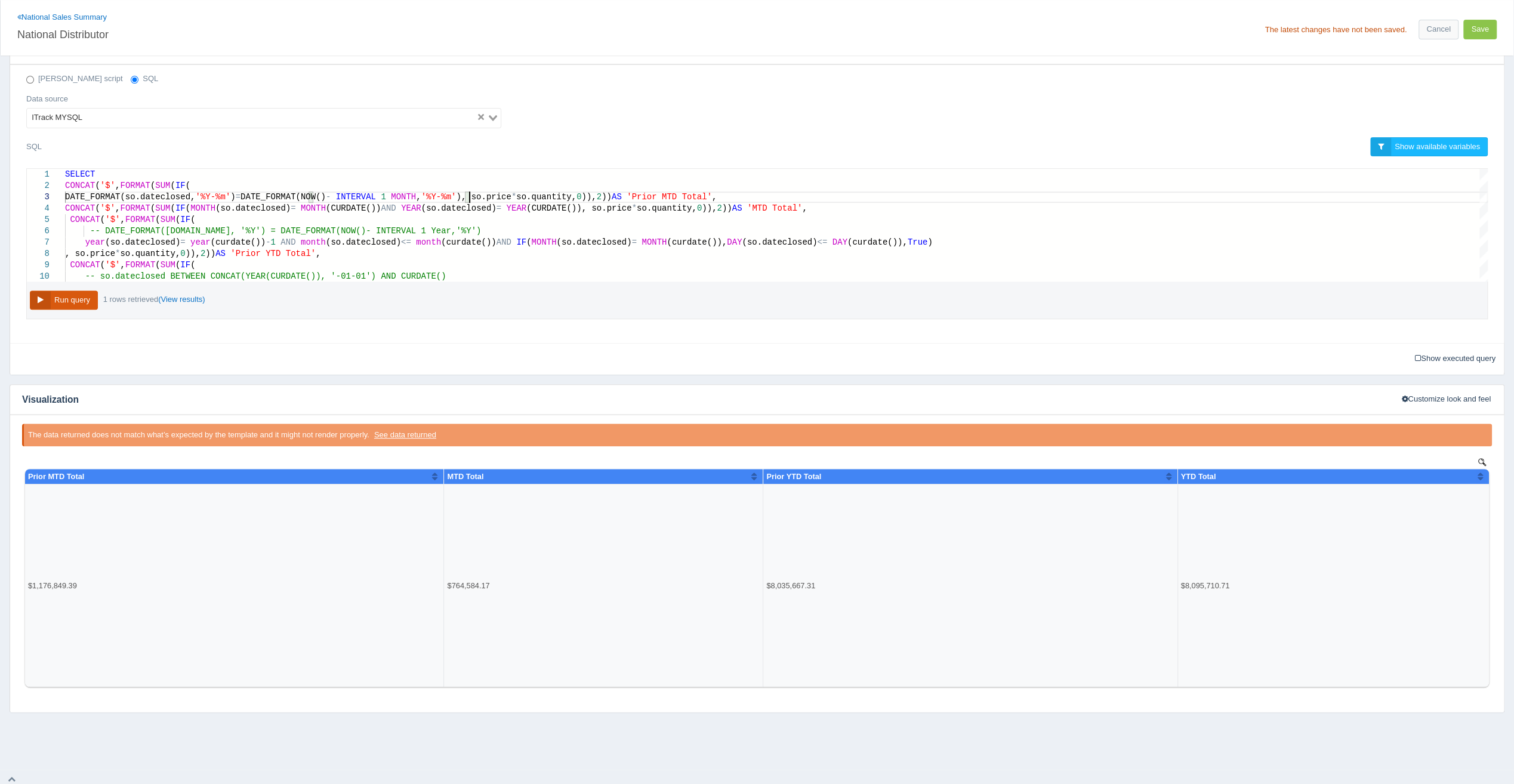
click at [60, 291] on button "Run query" at bounding box center [65, 300] width 68 height 20
click at [612, 193] on span "))" at bounding box center [606, 197] width 10 height 10
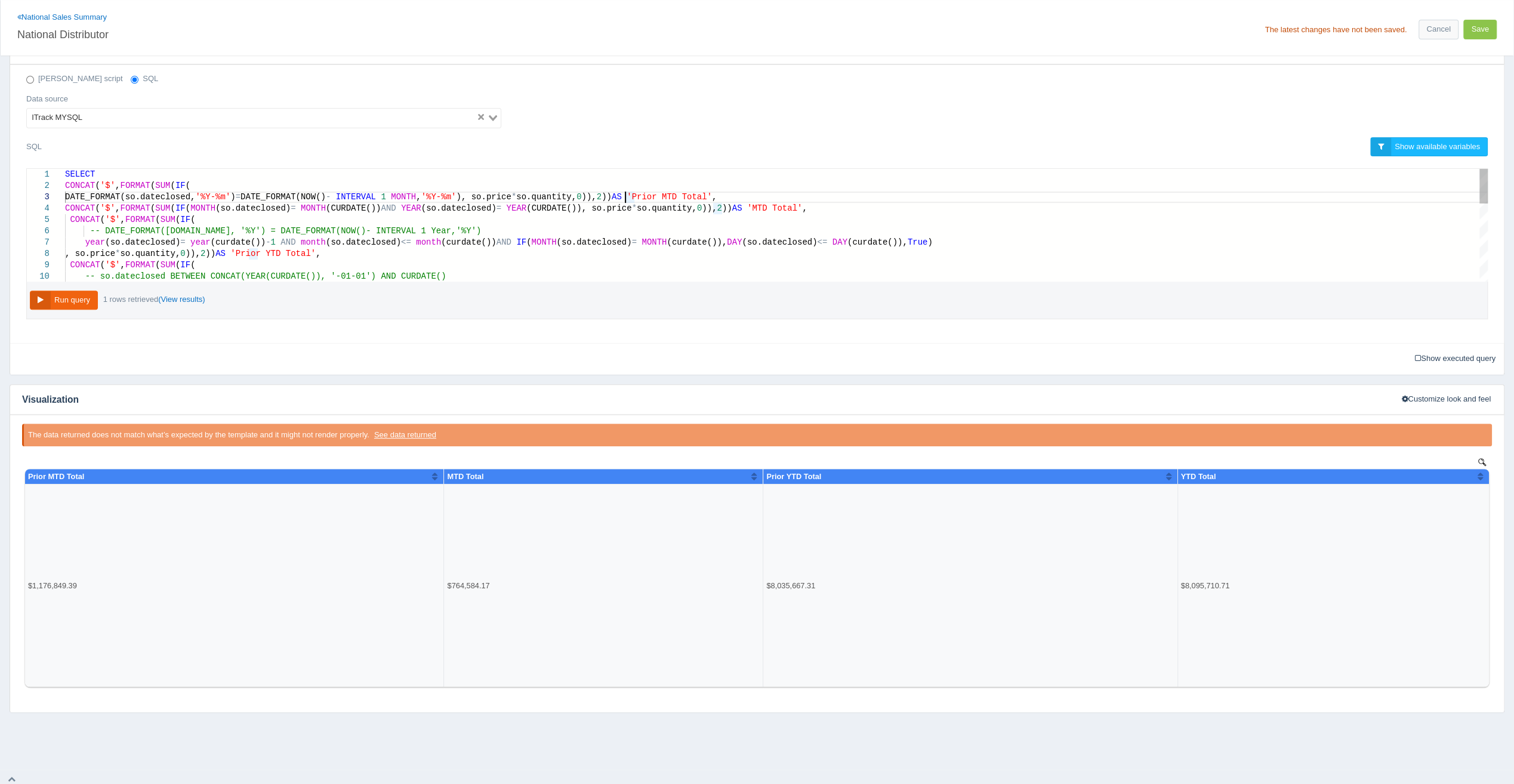
click at [468, 195] on span "), so.price" at bounding box center [483, 197] width 55 height 10
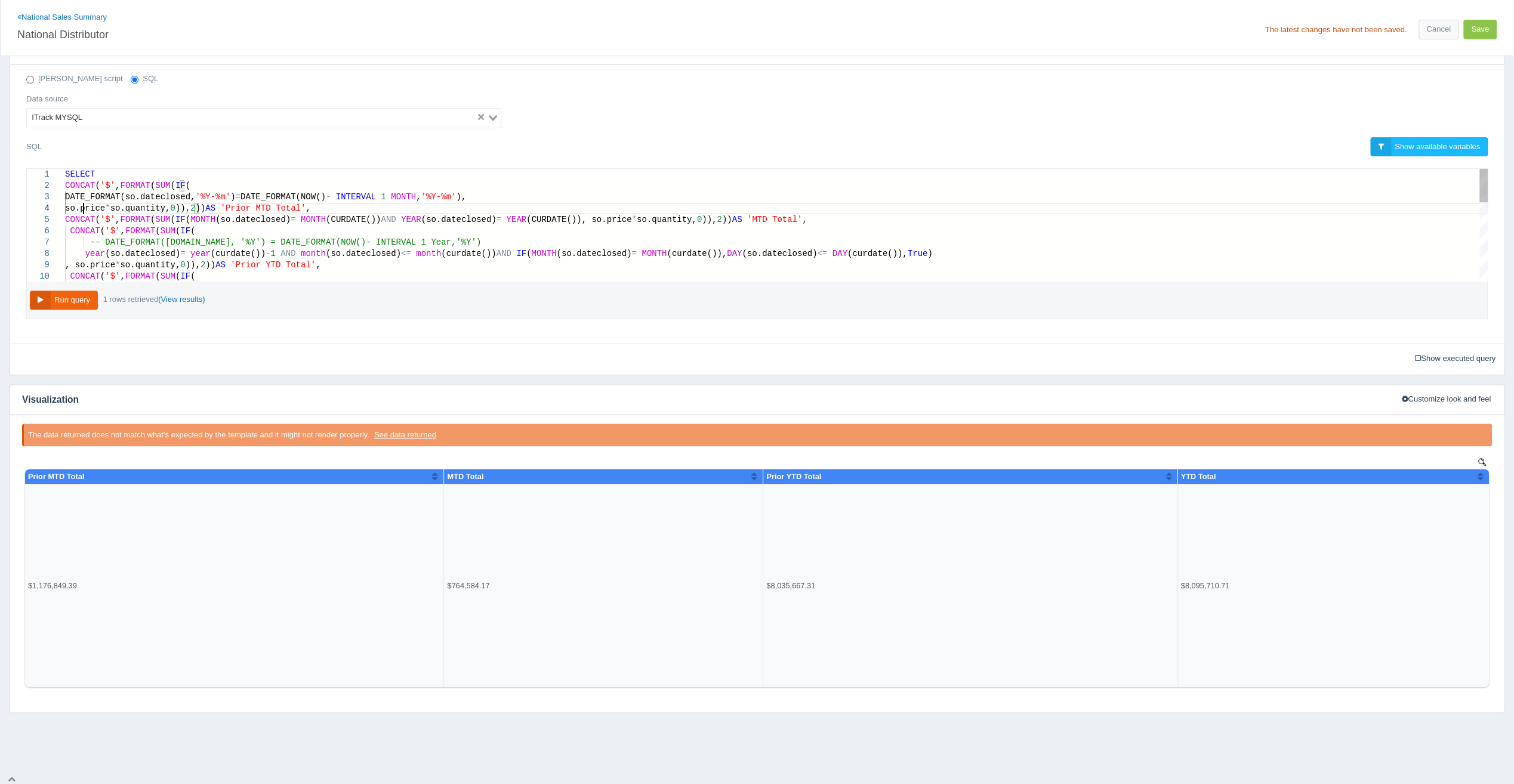
type textarea "SELECT CONCAT('$', FORMAT(SUM(IF( DATE_FORMAT(so.dateclosed, '%Y-%m') = DATE_FO…"
click at [80, 291] on button "Run query" at bounding box center [65, 300] width 68 height 20
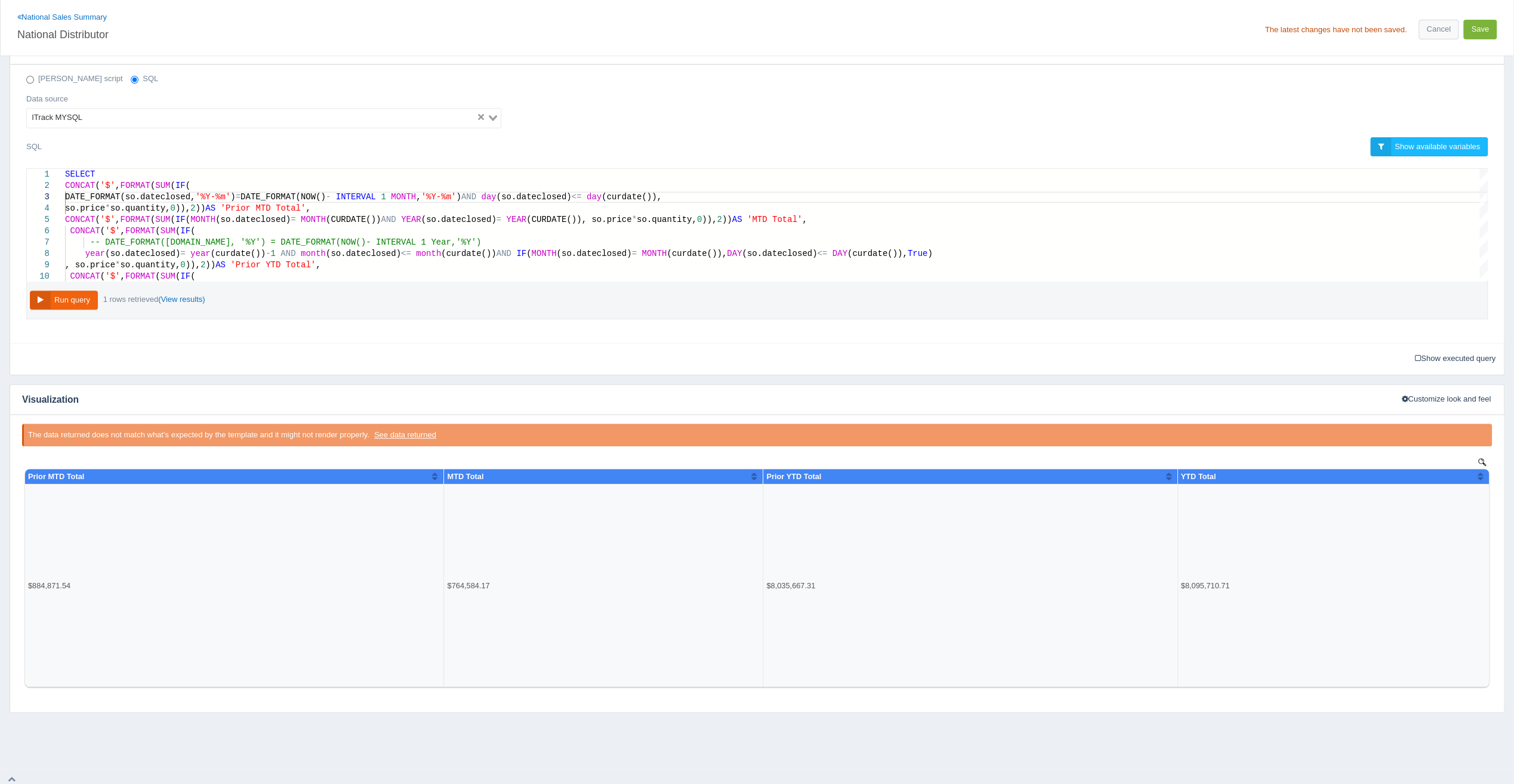
click at [1471, 30] on button "Save" at bounding box center [1480, 29] width 33 height 20
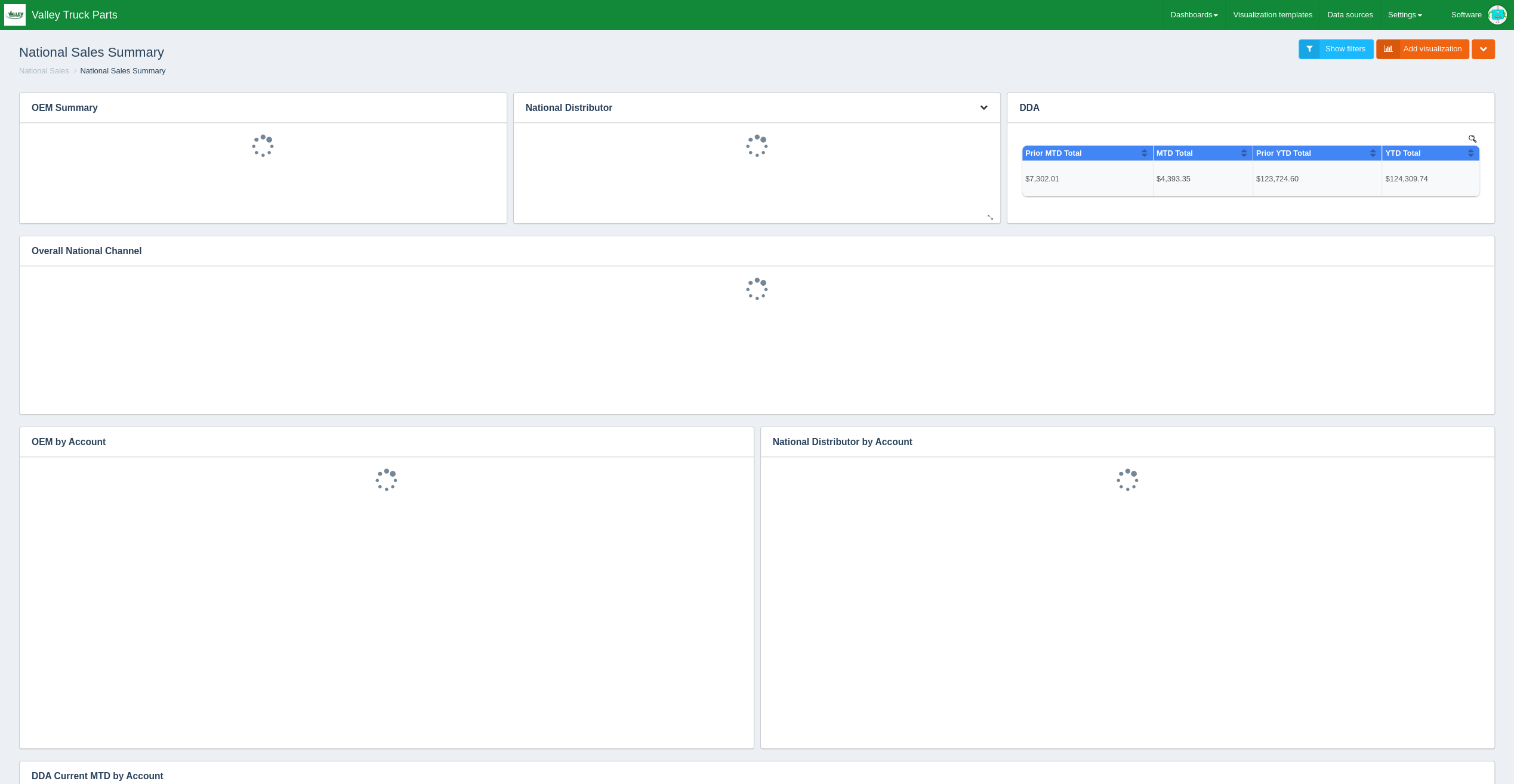
click at [986, 109] on icon "button" at bounding box center [983, 108] width 8 height 8
click at [955, 126] on link "Edit chart" at bounding box center [944, 126] width 96 height 18
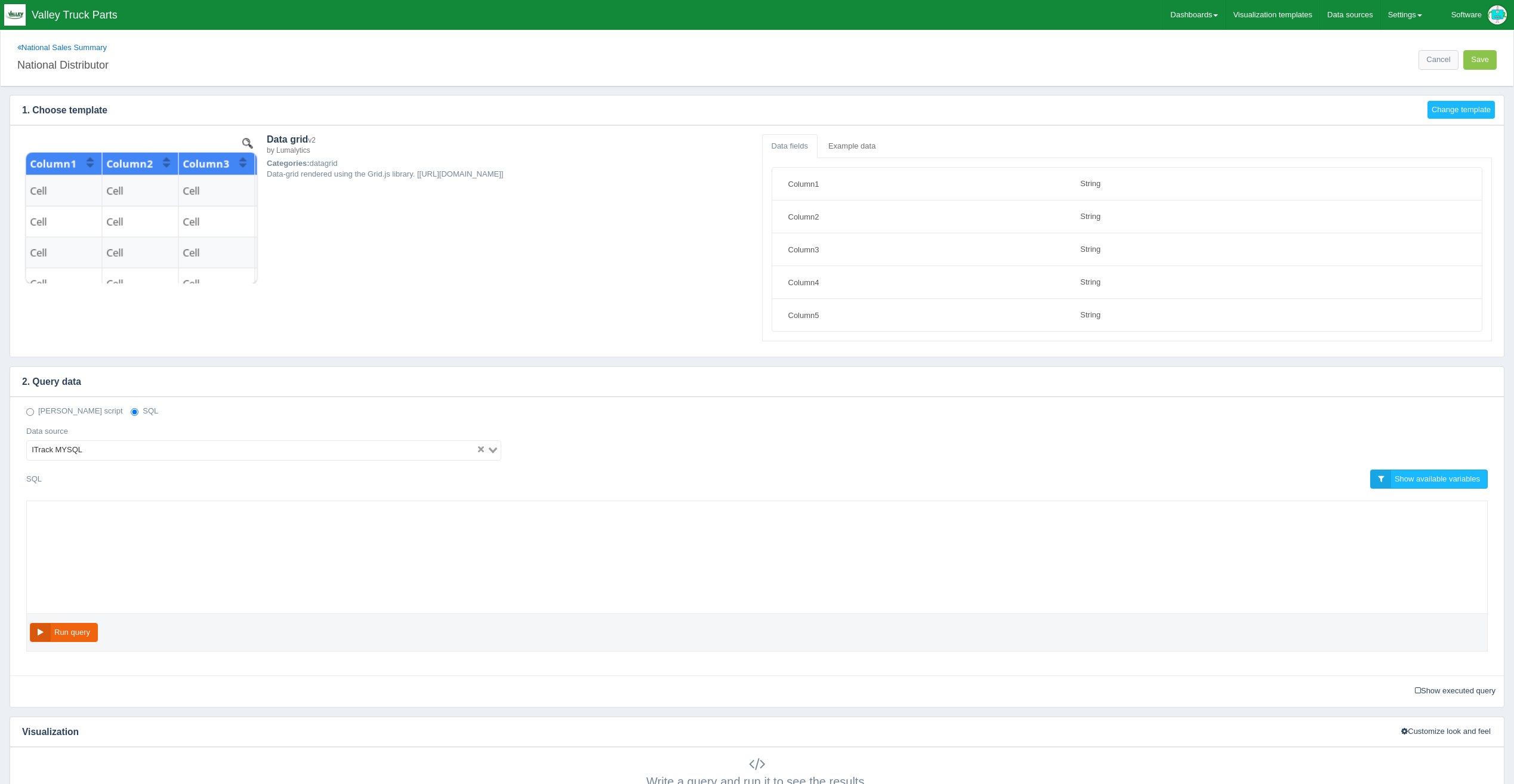
select select "string"
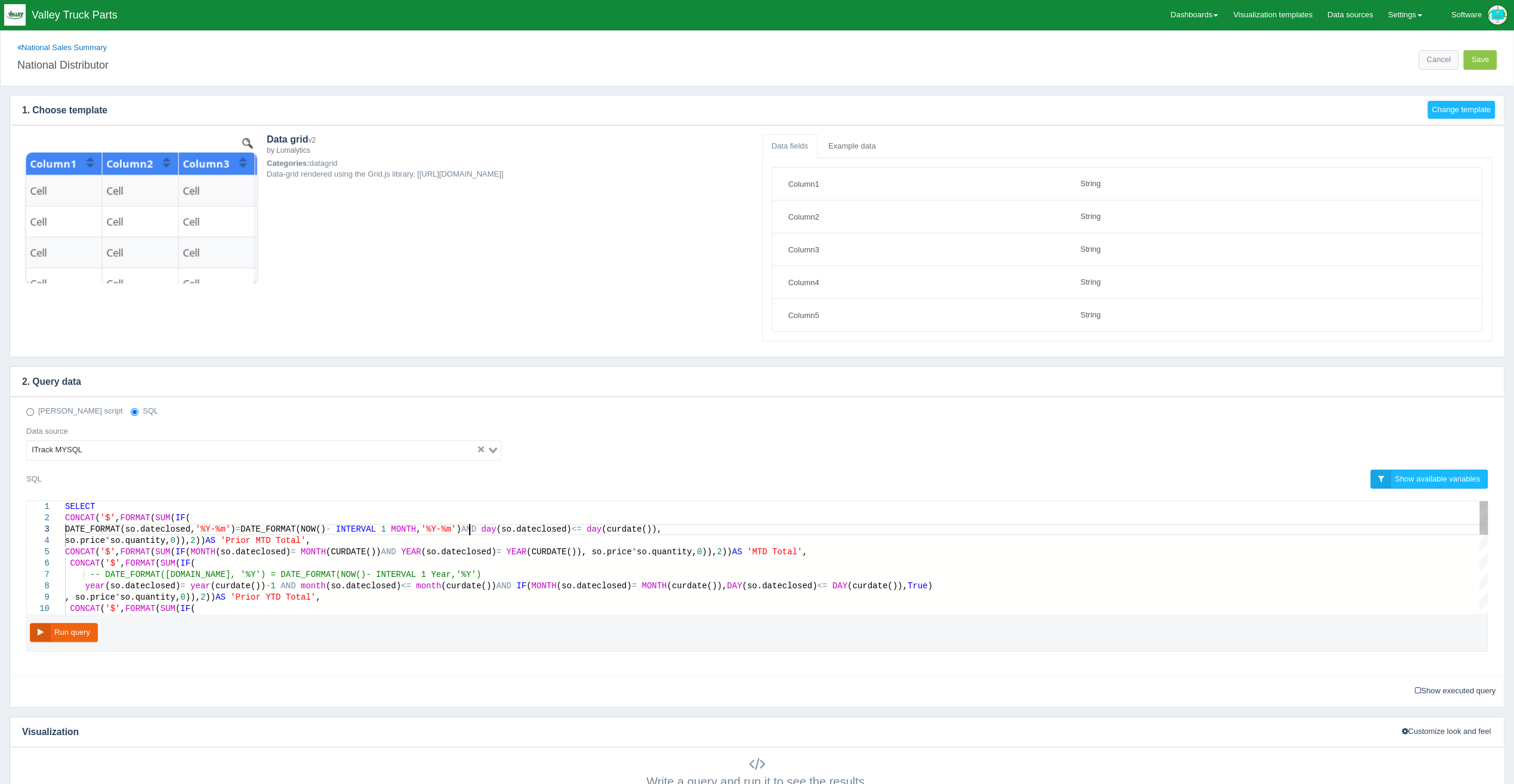
click at [476, 525] on span "AND" at bounding box center [468, 529] width 15 height 10
type textarea "SELECT CONCAT('$', FORMAT(SUM(IF( DATE_FORMAT(so.dateclosed, '%Y-%m') = DATE_FO…"
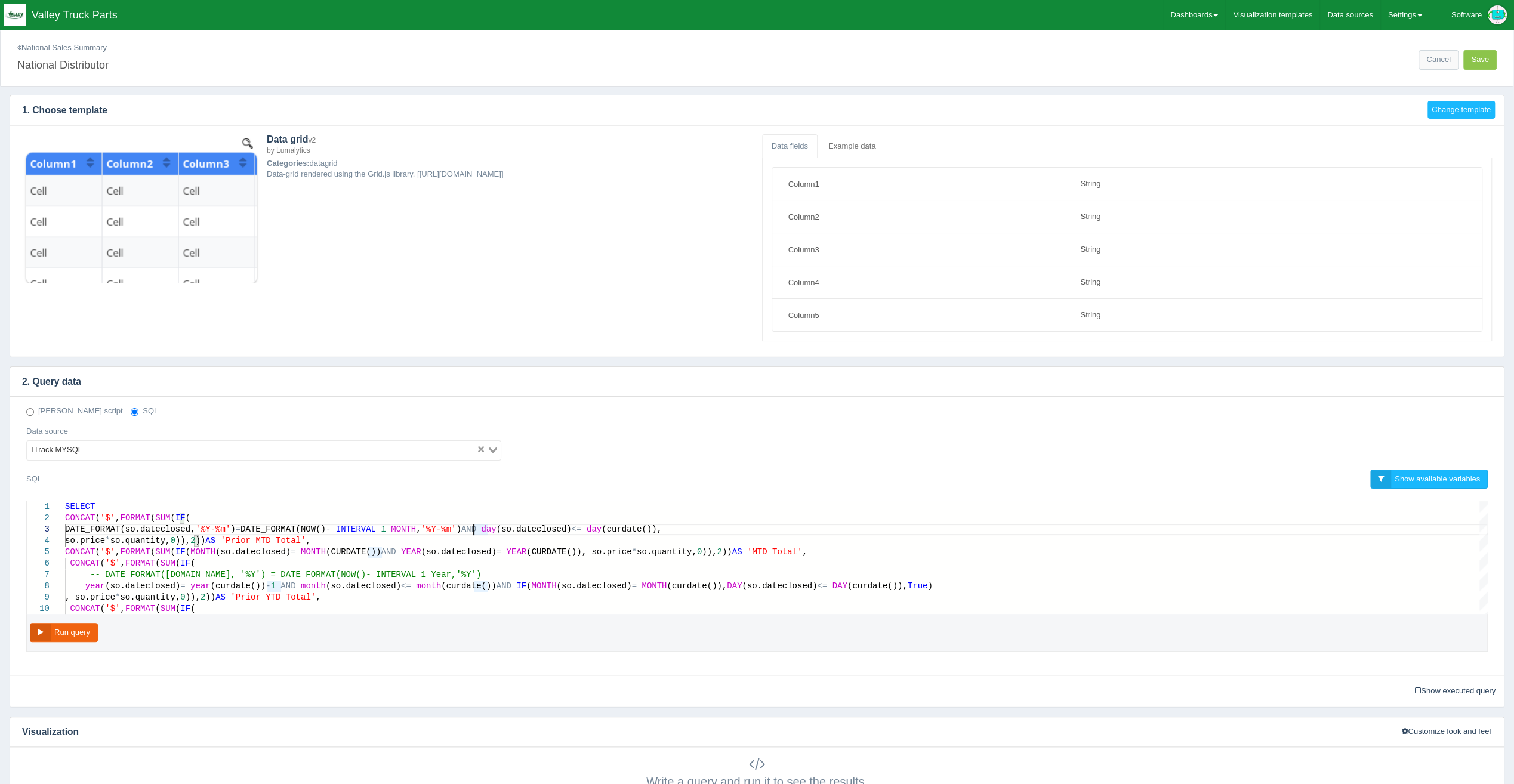
click at [44, 44] on link "National Sales Summary" at bounding box center [63, 47] width 90 height 9
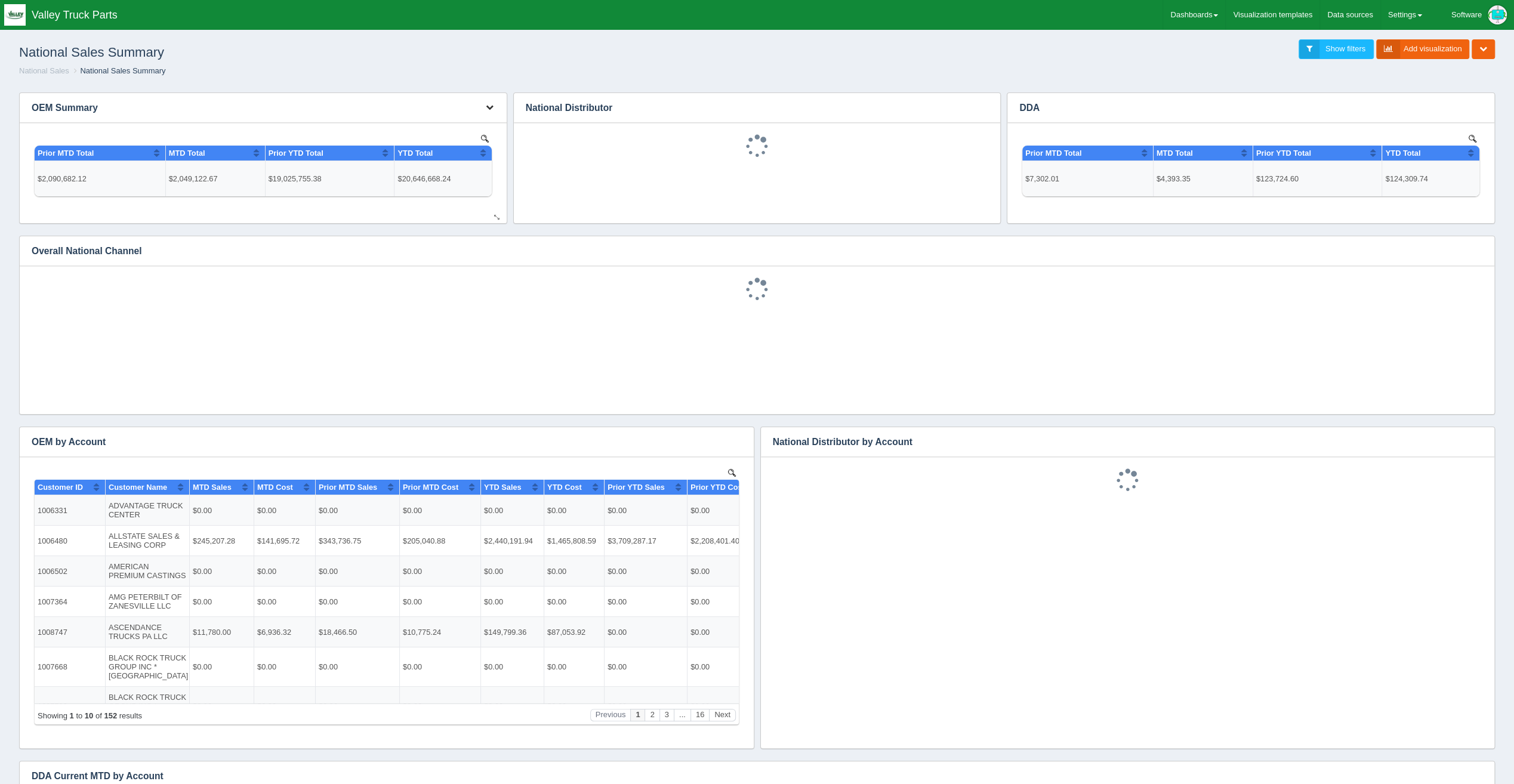
click at [482, 109] on button "button" at bounding box center [489, 108] width 16 height 19
click at [475, 121] on link "Edit chart" at bounding box center [450, 126] width 96 height 18
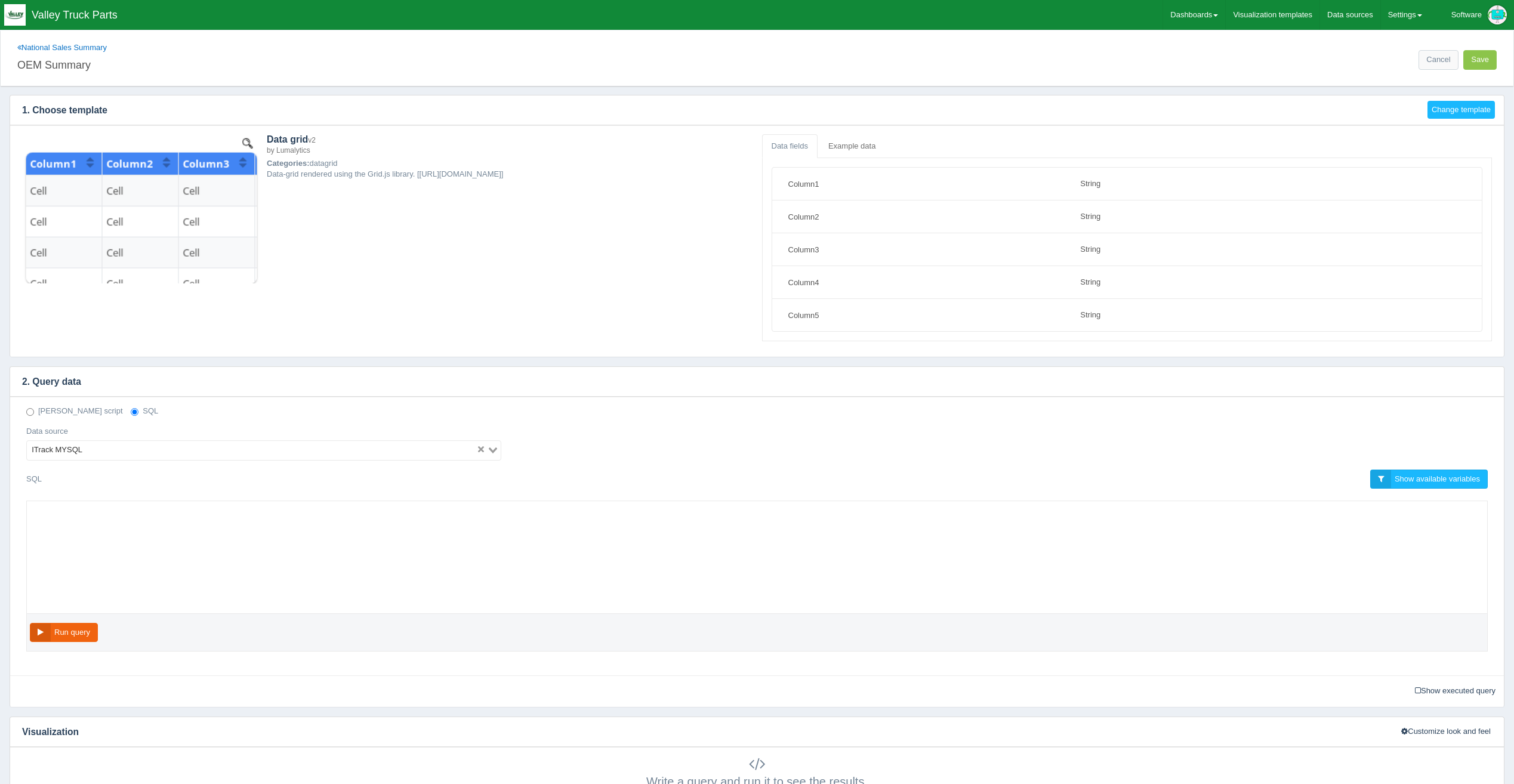
select select "string"
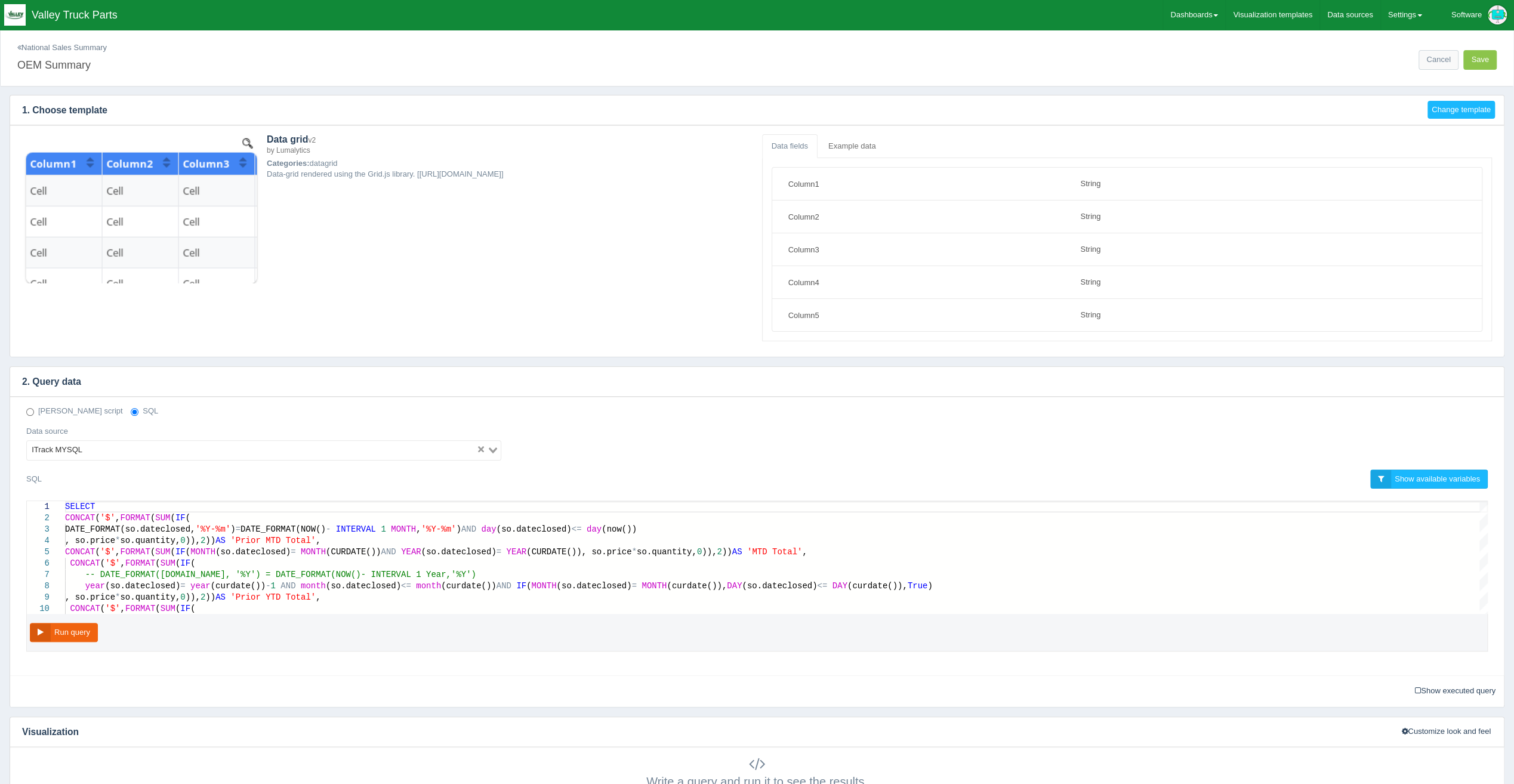
click at [83, 48] on link "National Sales Summary" at bounding box center [63, 47] width 90 height 9
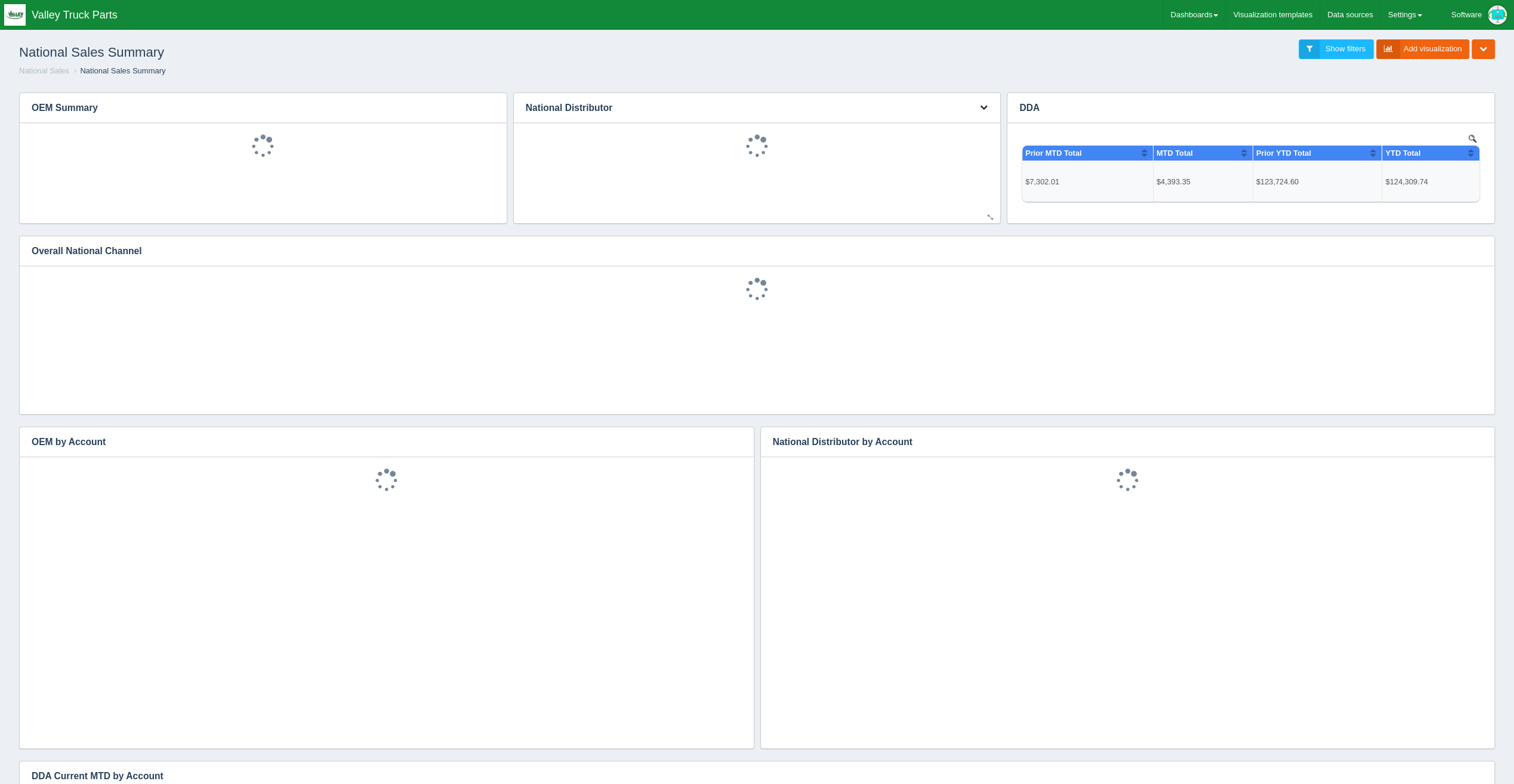
click at [979, 109] on button "button" at bounding box center [983, 108] width 16 height 19
click at [937, 125] on link "Edit chart" at bounding box center [944, 126] width 96 height 18
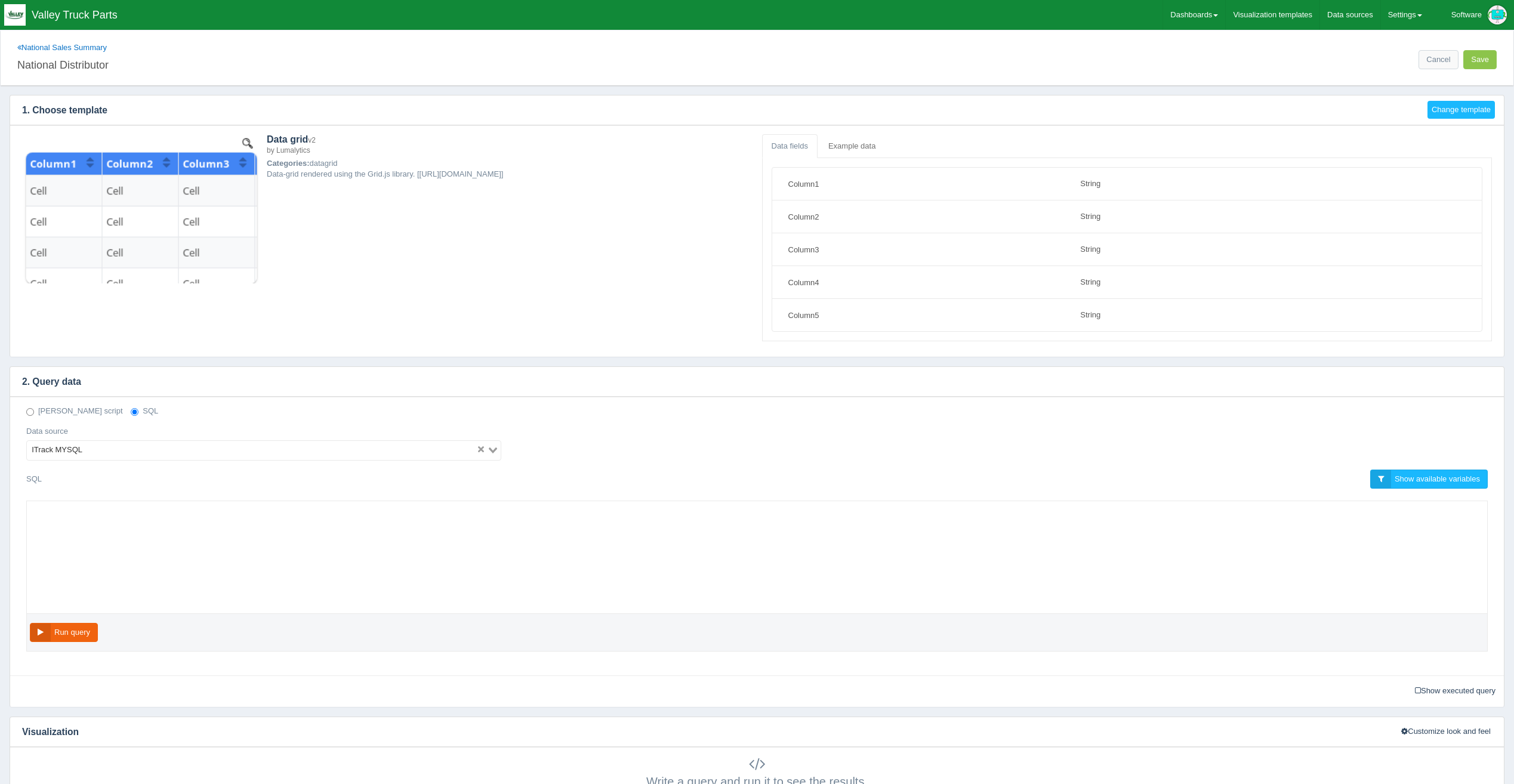
select select "string"
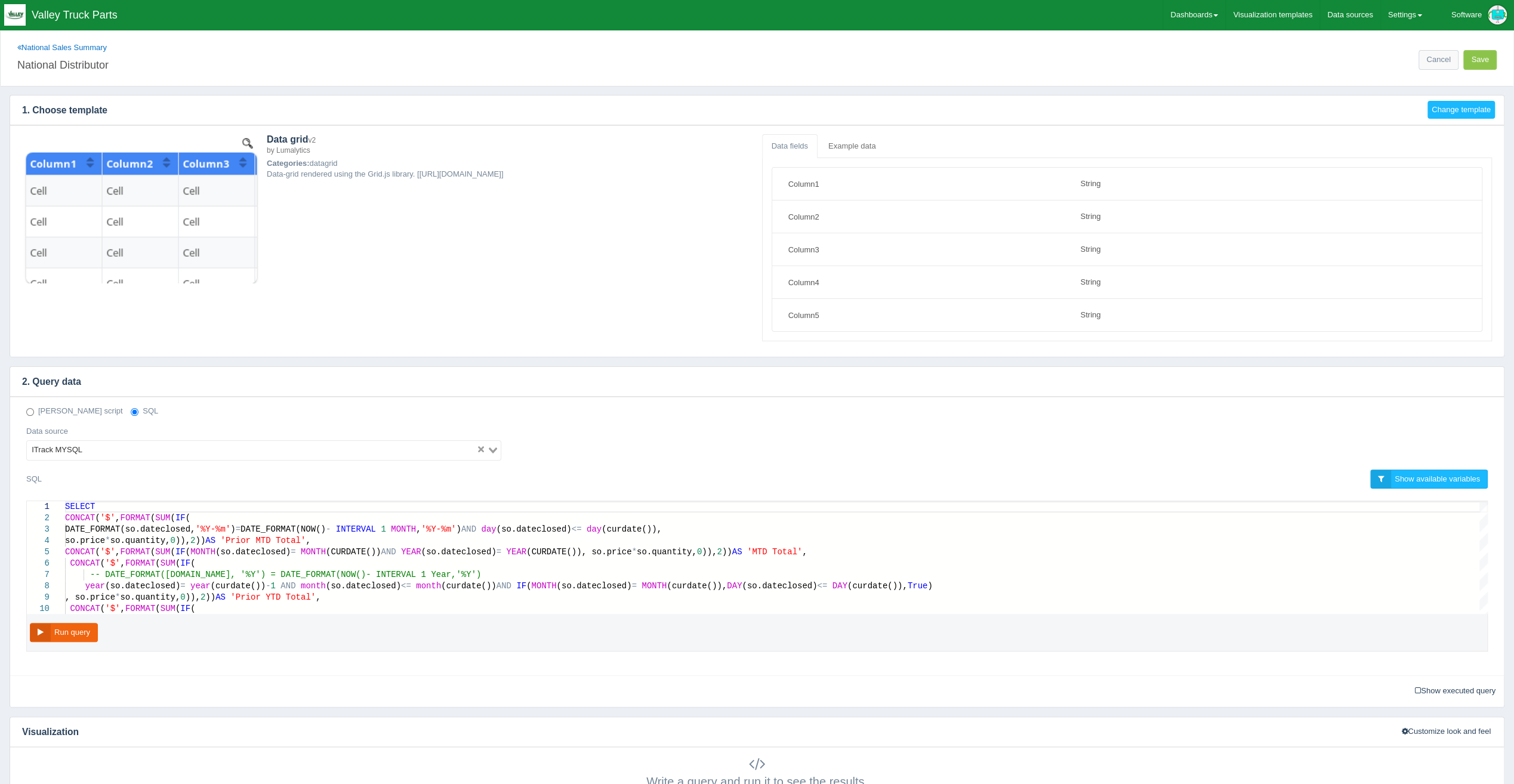
click at [66, 42] on div "National Sales Summary National Distributor" at bounding box center [385, 58] width 735 height 31
click at [64, 45] on link "National Sales Summary" at bounding box center [63, 47] width 90 height 9
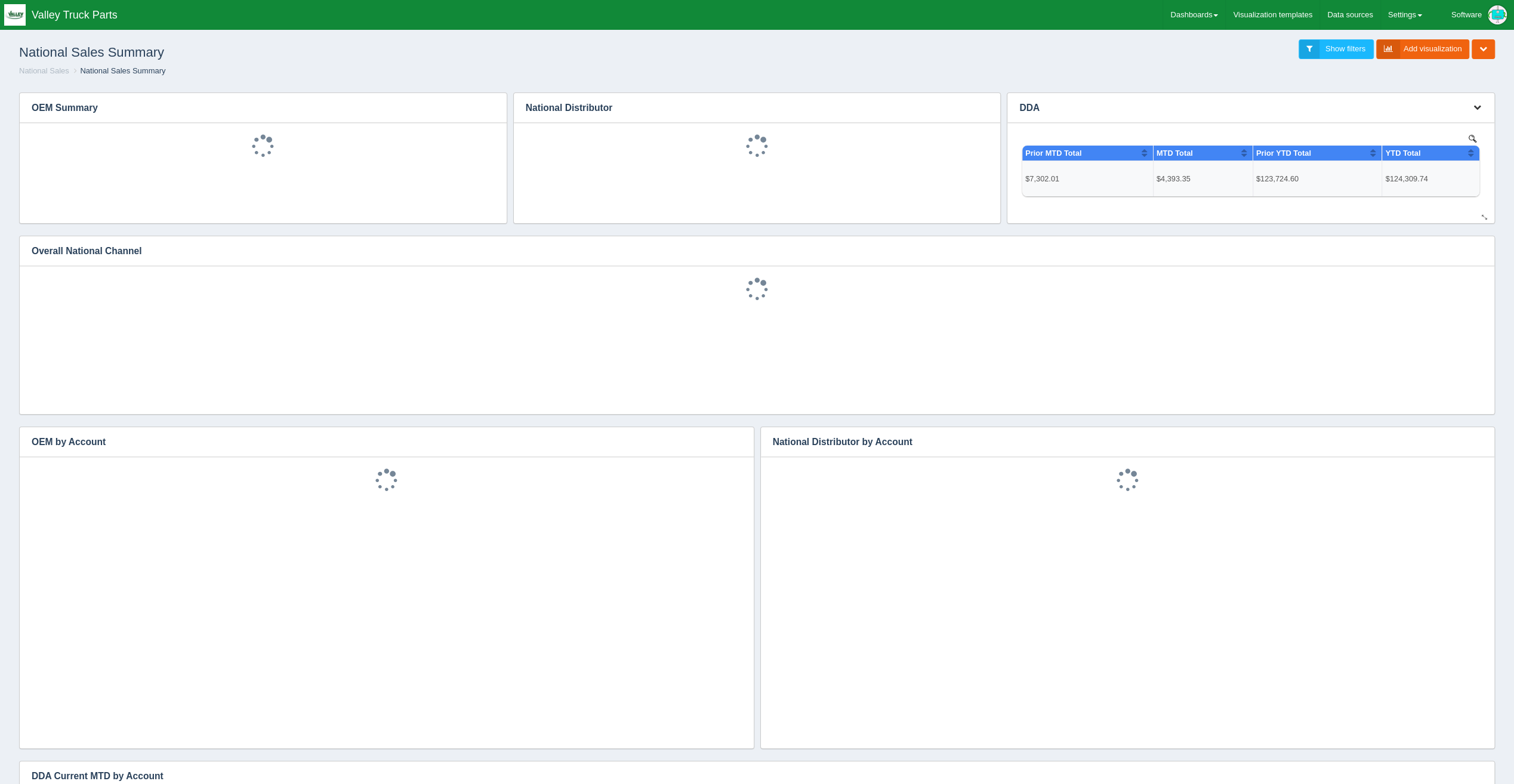
click at [1484, 109] on button "button" at bounding box center [1478, 108] width 16 height 19
click at [1439, 121] on link "Edit chart" at bounding box center [1438, 126] width 96 height 18
click at [1420, 129] on link "Edit chart" at bounding box center [1438, 126] width 96 height 18
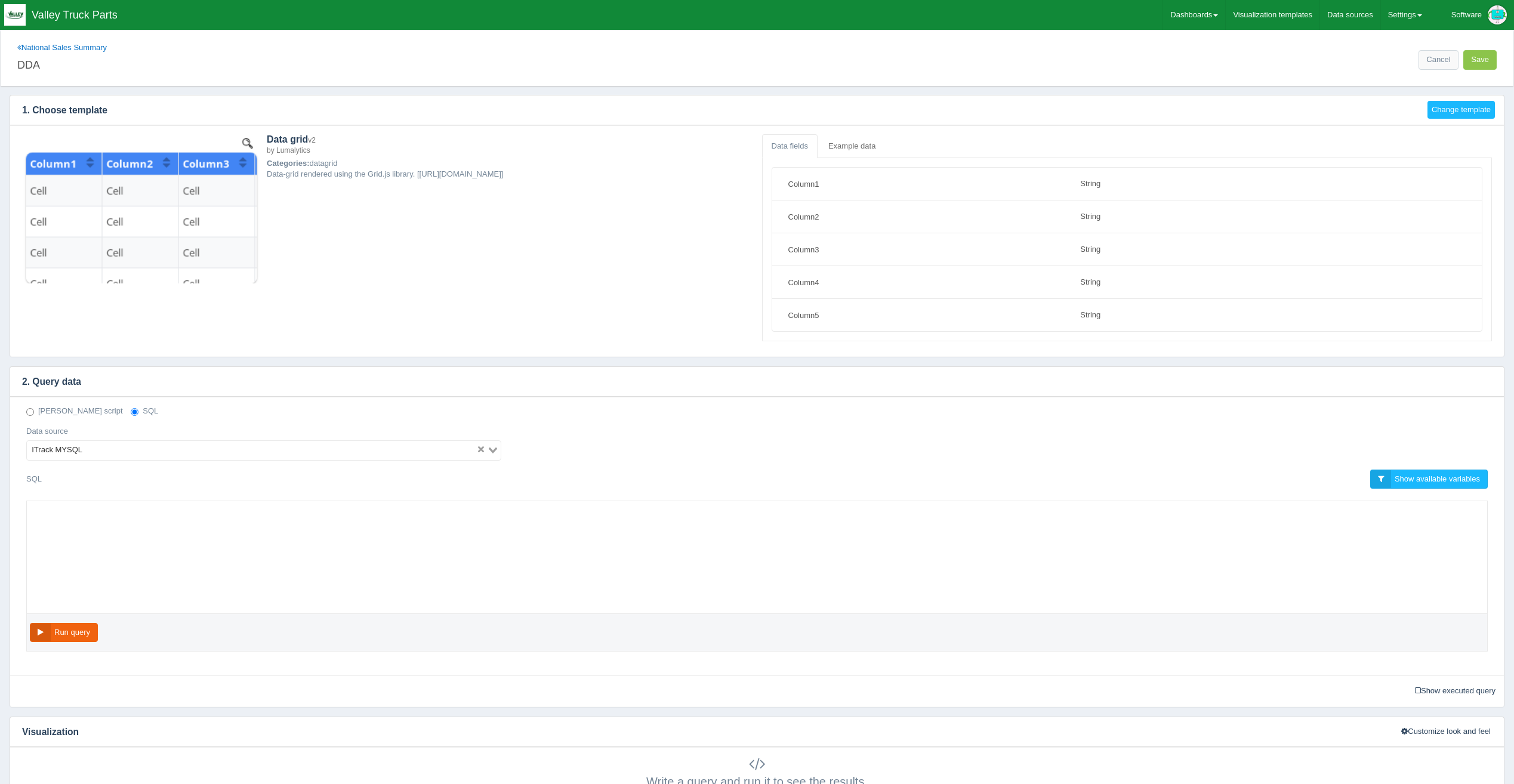
select select "string"
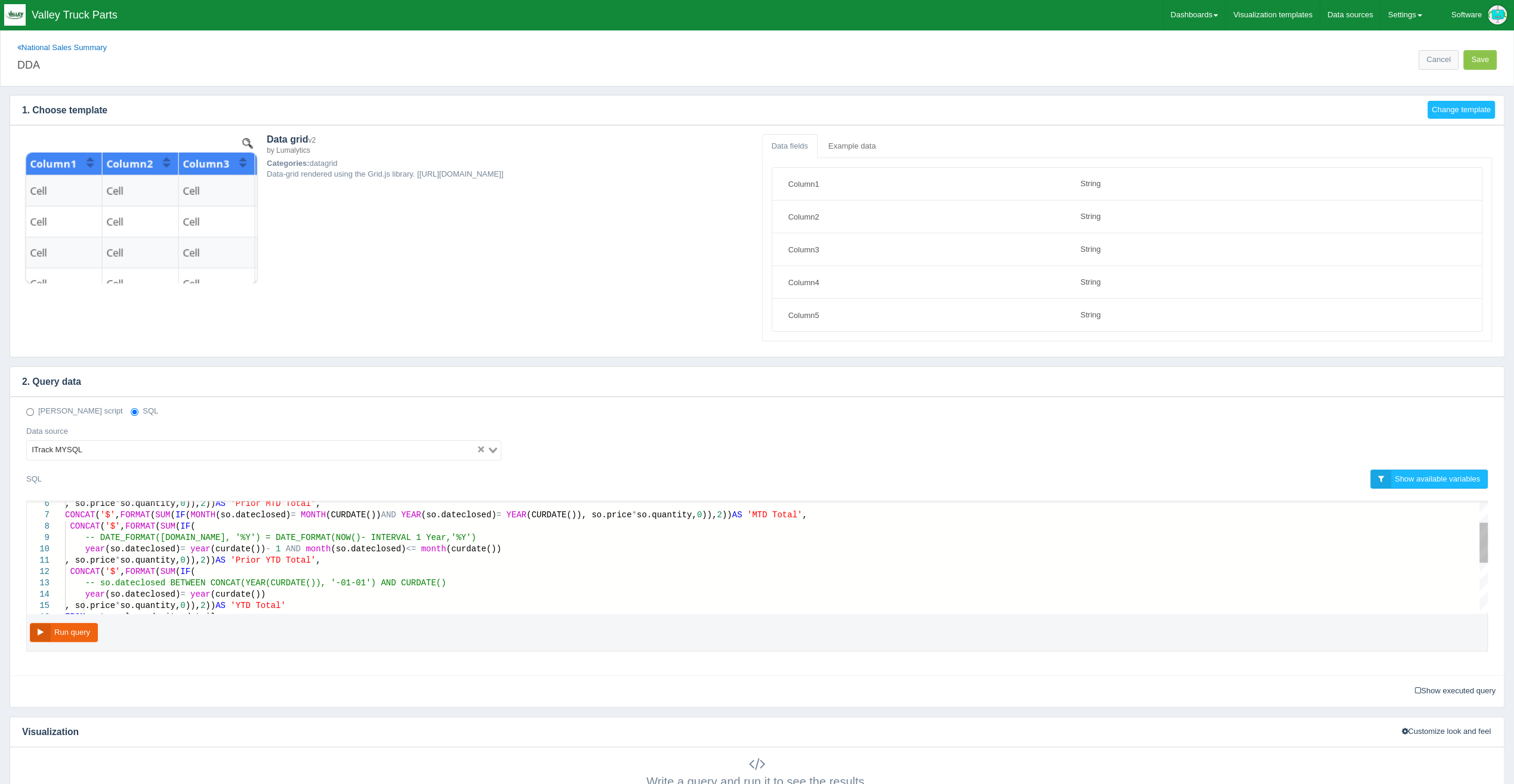
scroll to position [0, 610]
drag, startPoint x: 471, startPoint y: 545, endPoint x: 82, endPoint y: 541, distance: 389.0
paste textarea "n'))) , so.price * so.quantity,0)), 2)) AS 'Prior MTD Total', CONCAT('$', FORMA…"
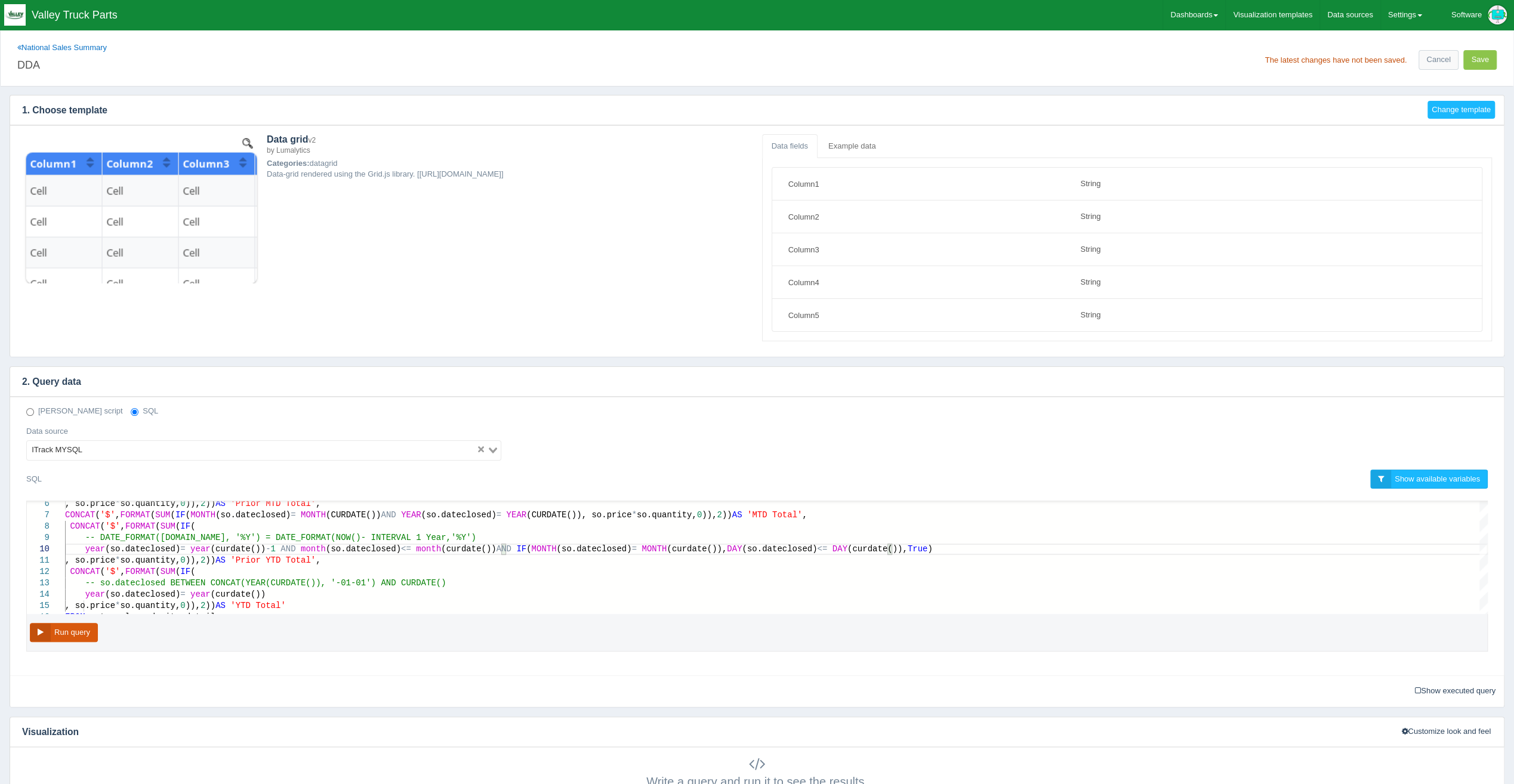
click at [75, 624] on button "Run query" at bounding box center [65, 632] width 68 height 20
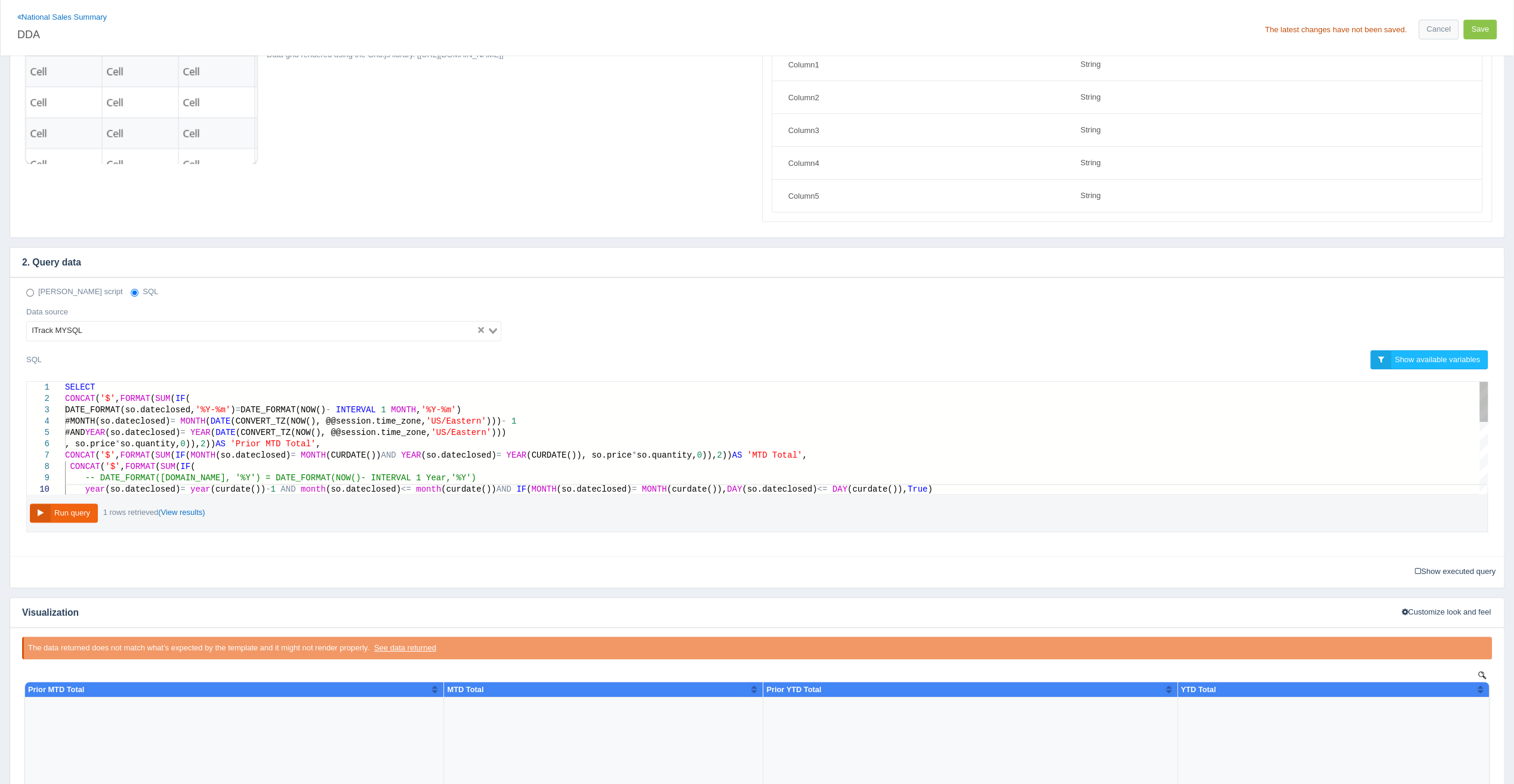
scroll to position [0, 844]
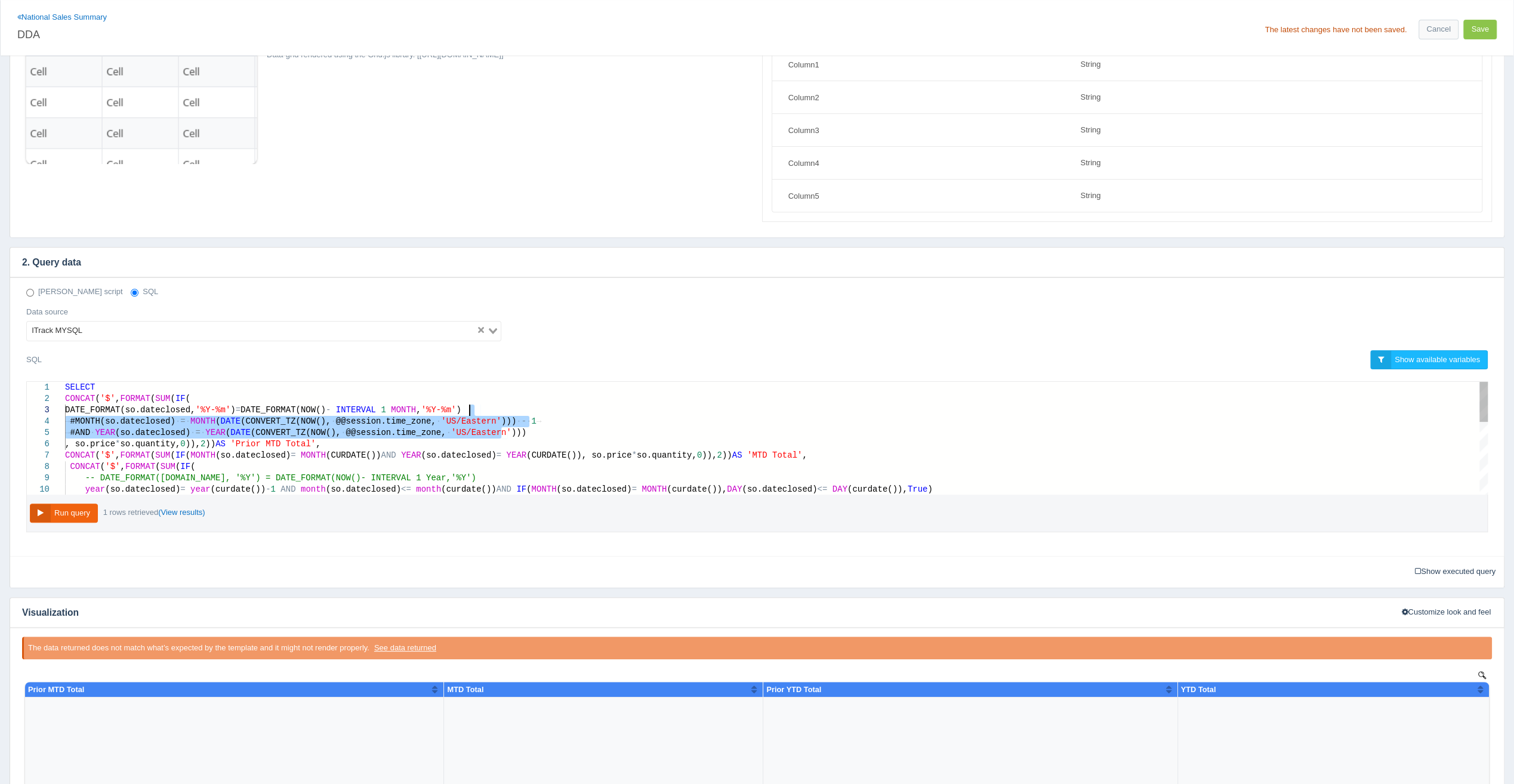
drag, startPoint x: 503, startPoint y: 427, endPoint x: 497, endPoint y: 411, distance: 17.1
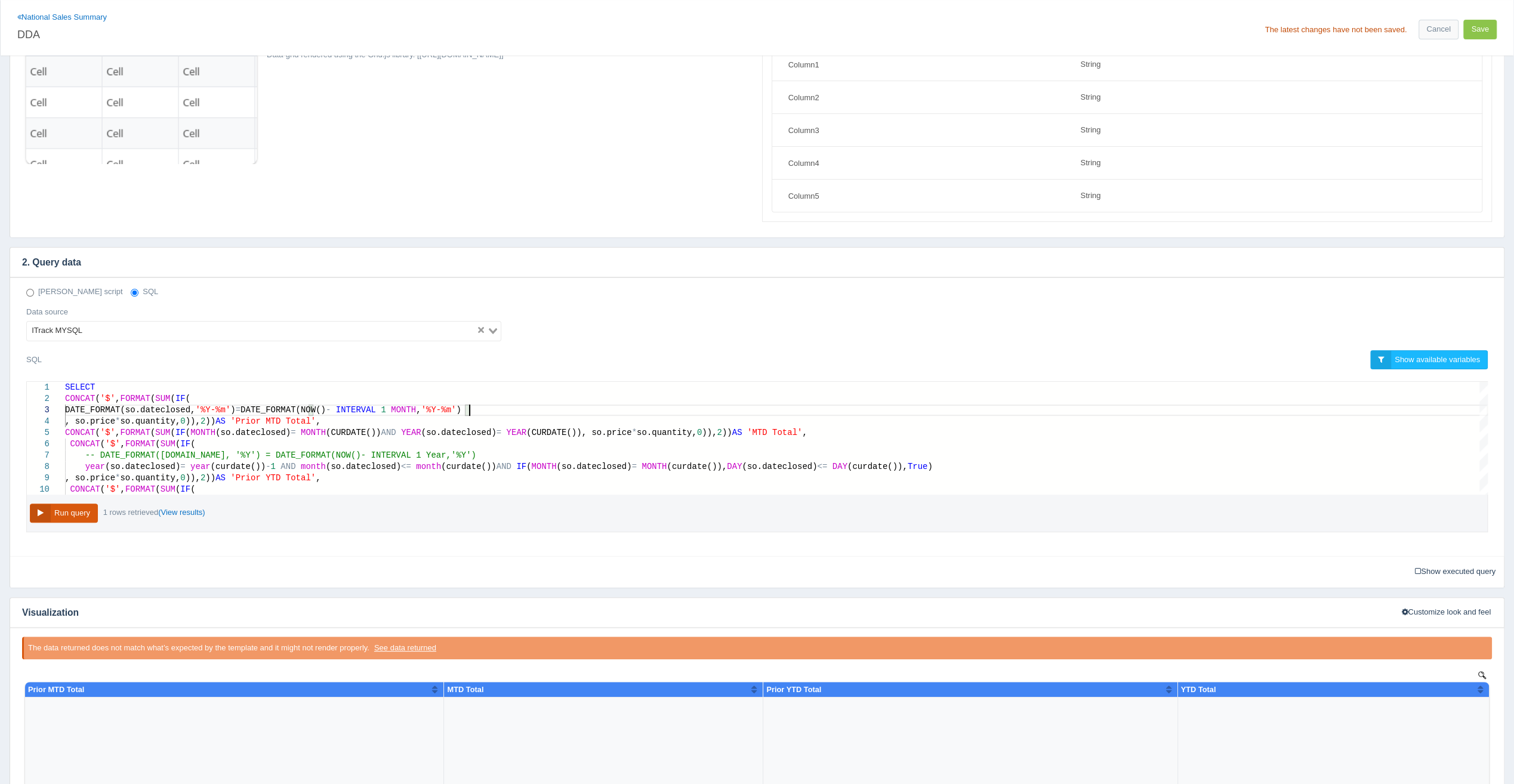
click at [72, 517] on button "Run query" at bounding box center [65, 513] width 68 height 20
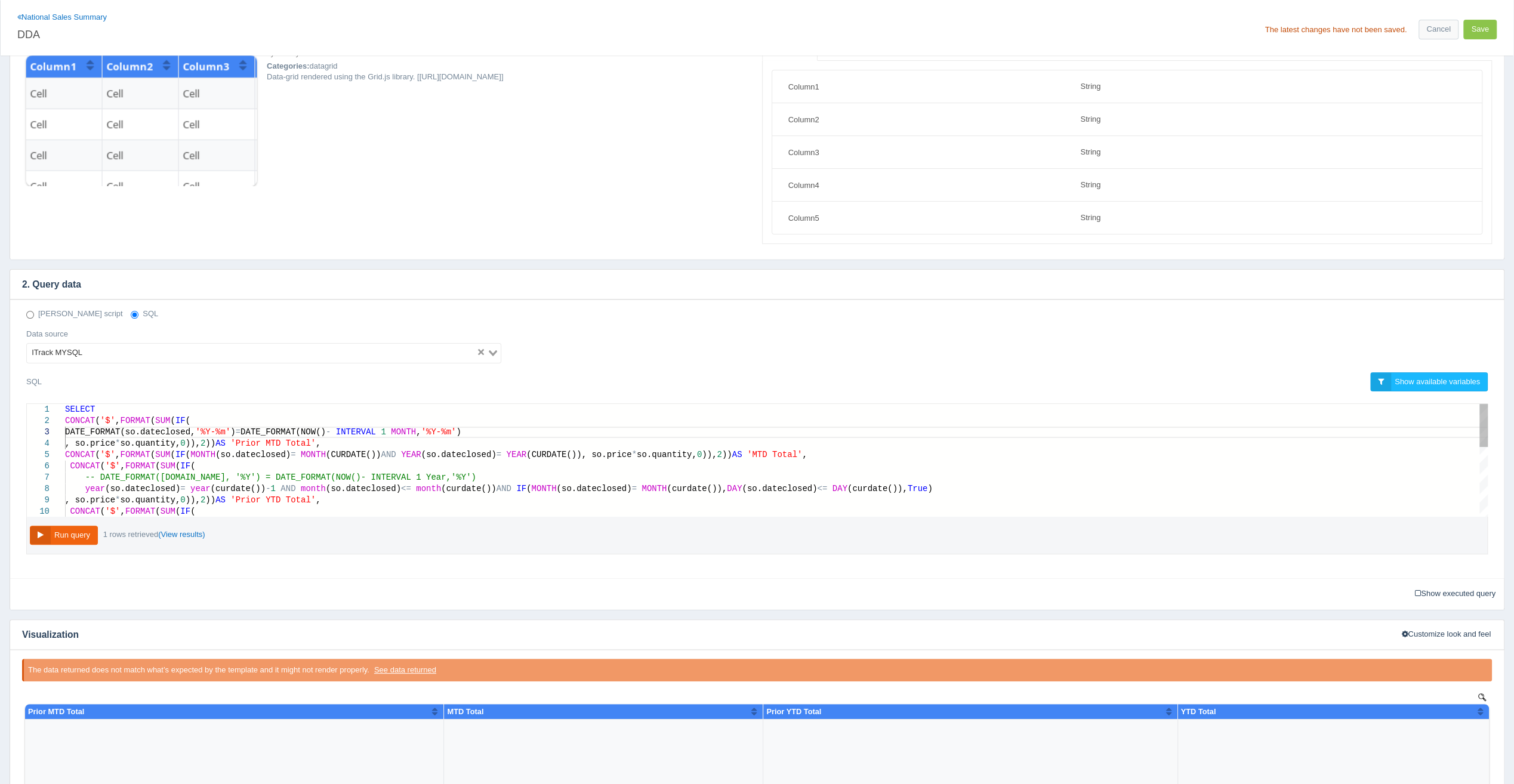
scroll to position [94, 0]
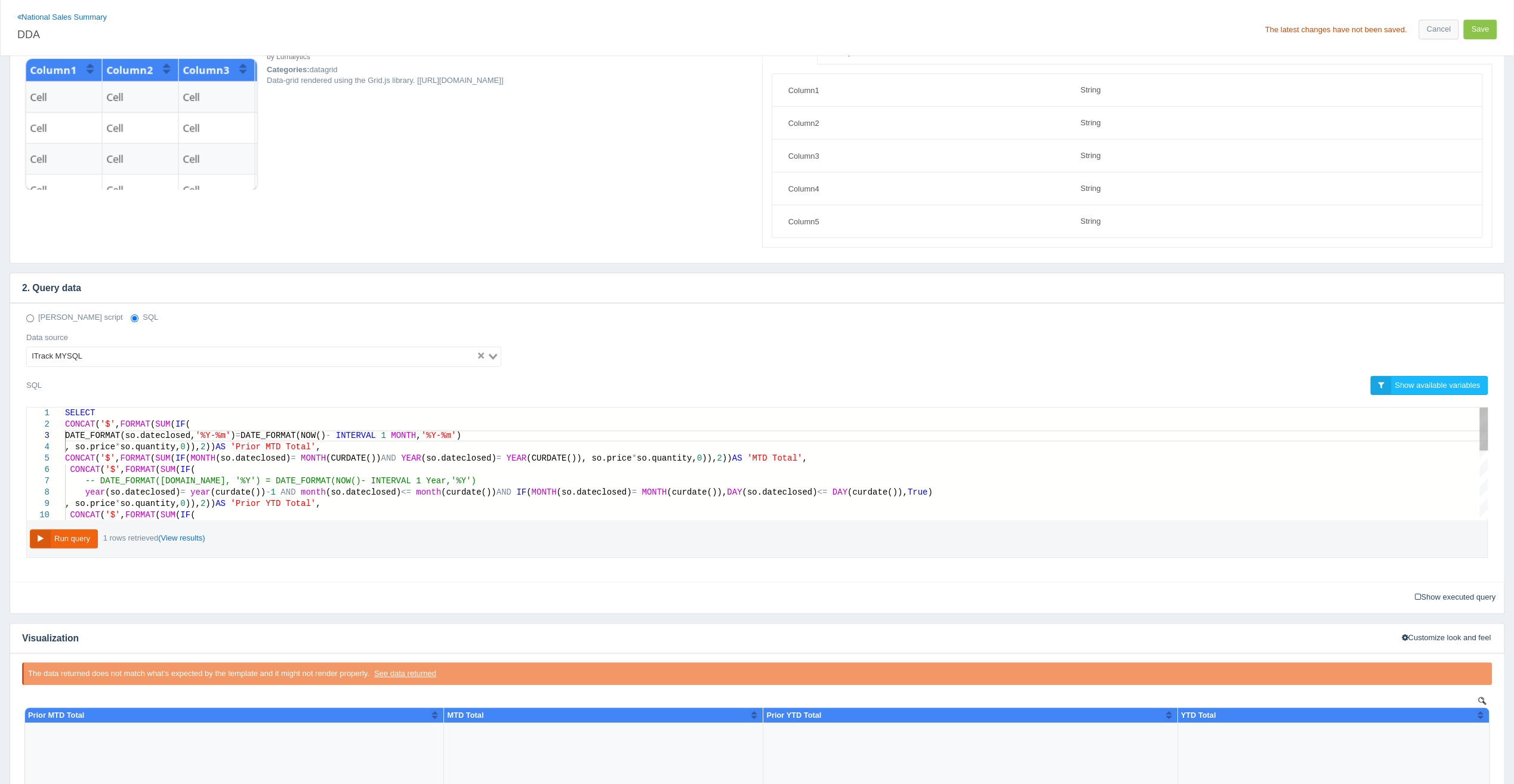
click at [497, 431] on div "DATE_FORMAT(so.dateclosed, '%Y-%m' ) = DATE_FORMAT(NOW() - INTERVAL 1 MONTH , '…" at bounding box center [777, 436] width 1423 height 12
click at [88, 537] on button "Run query" at bounding box center [65, 539] width 68 height 20
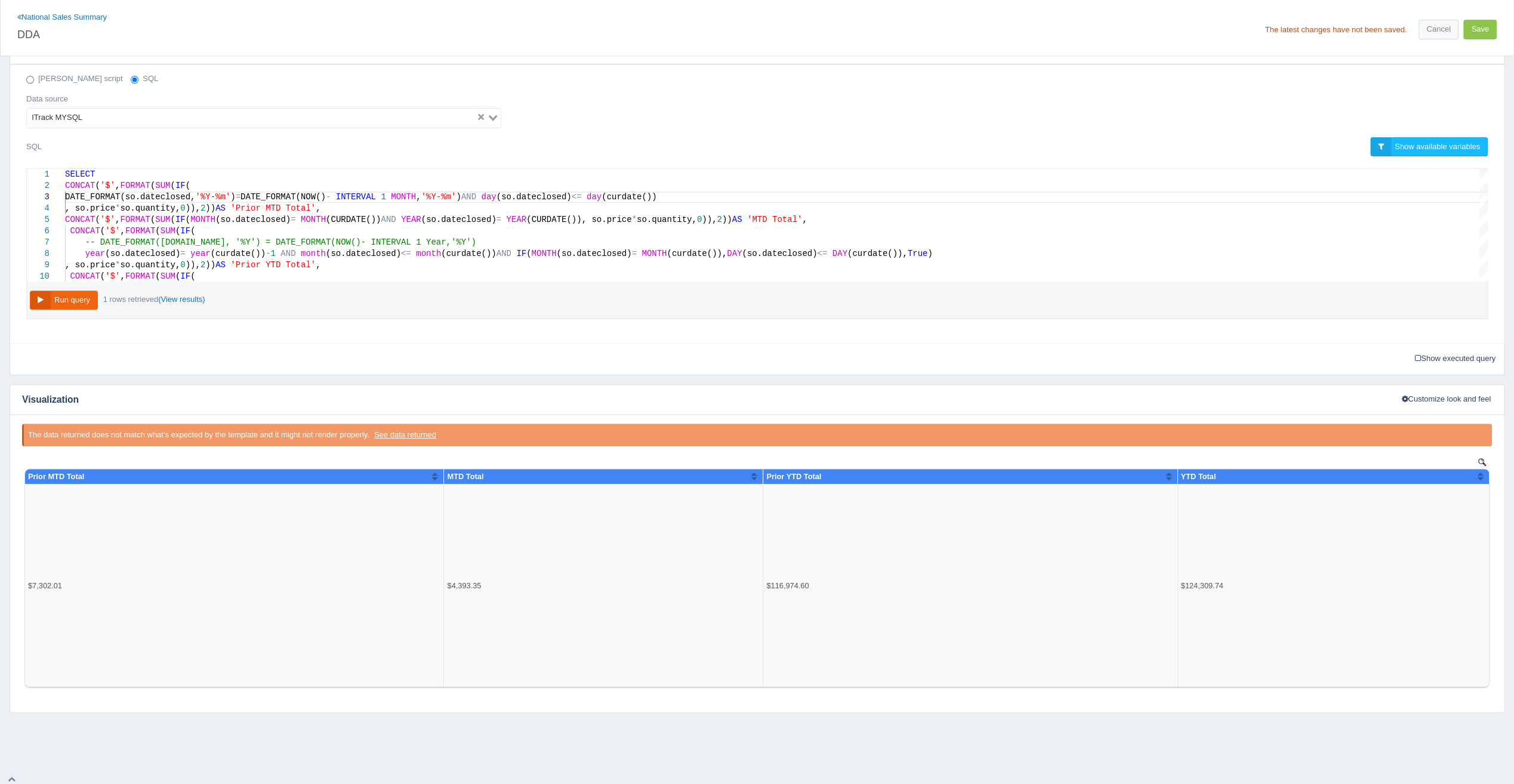
scroll to position [0, 0]
drag, startPoint x: 664, startPoint y: 191, endPoint x: 469, endPoint y: 196, distance: 195.1
click at [67, 297] on button "Run query" at bounding box center [65, 300] width 68 height 20
click at [75, 301] on button "Run query" at bounding box center [65, 300] width 68 height 20
click at [485, 196] on div "DATE_FORMAT(so.dateclosed, '%Y-%m' ) = DATE_FORMAT(NOW() - INTERVAL 1 MONTH , '…" at bounding box center [777, 197] width 1423 height 12
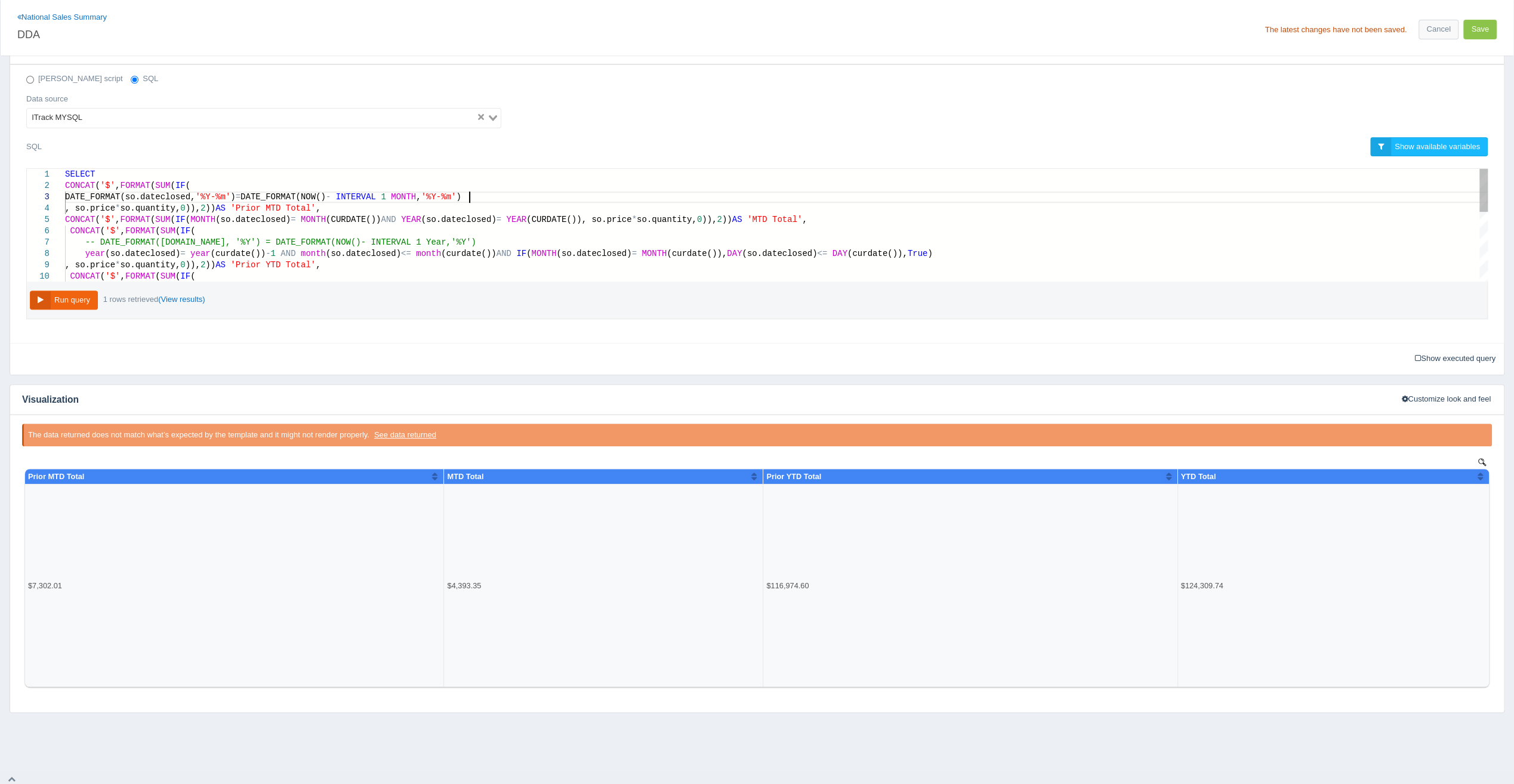
scroll to position [22, 422]
paste textarea "AND day(so.dateclosed) <= day(curdate())"
type textarea "SELECT CONCAT('$', FORMAT(SUM(IF( DATE_FORMAT(so.dateclosed, '%Y-%m') = DATE_FO…"
click at [63, 290] on button "Run query" at bounding box center [65, 300] width 68 height 20
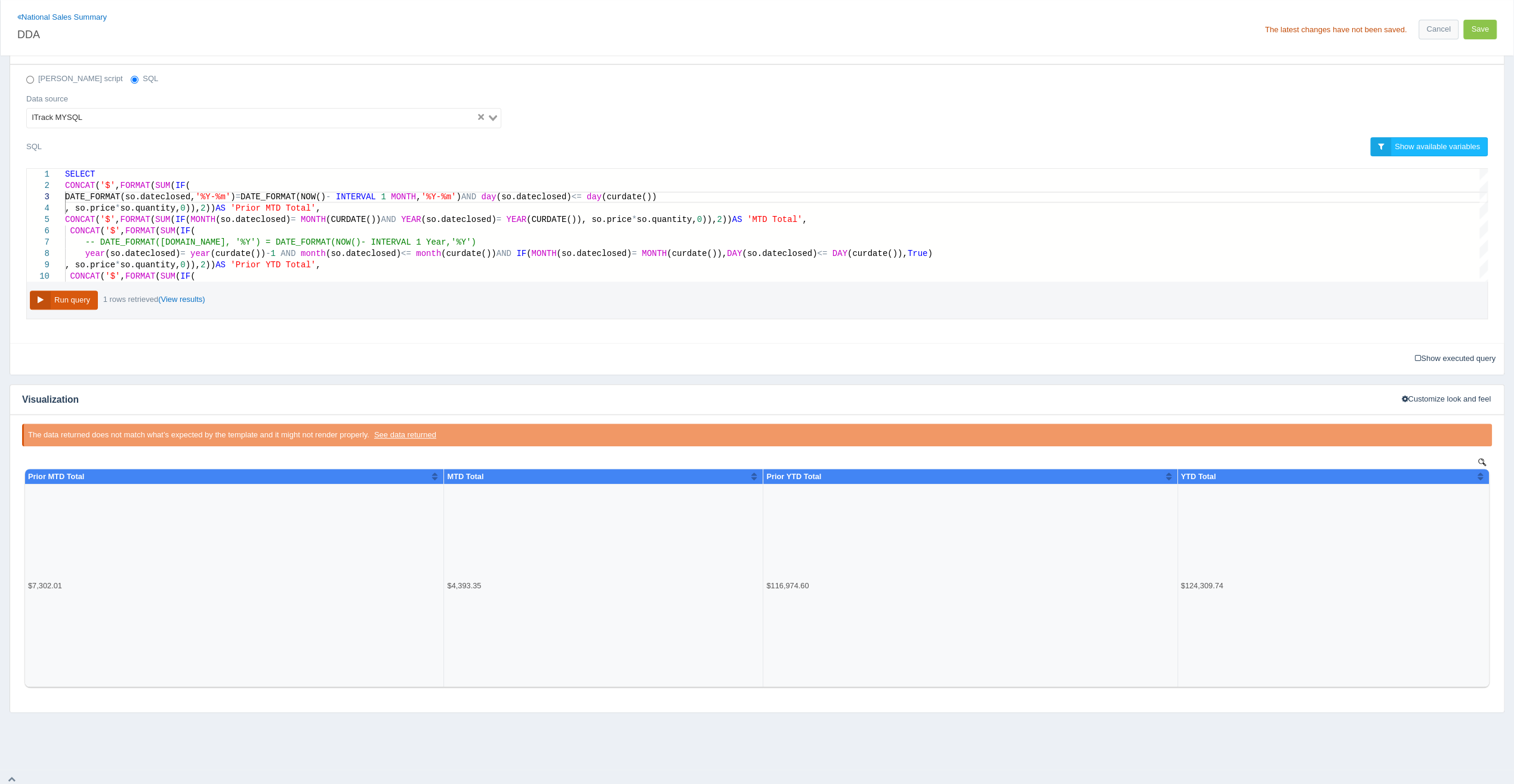
click at [62, 292] on button "Run query" at bounding box center [65, 300] width 68 height 20
click at [1490, 25] on button "Save" at bounding box center [1480, 29] width 33 height 20
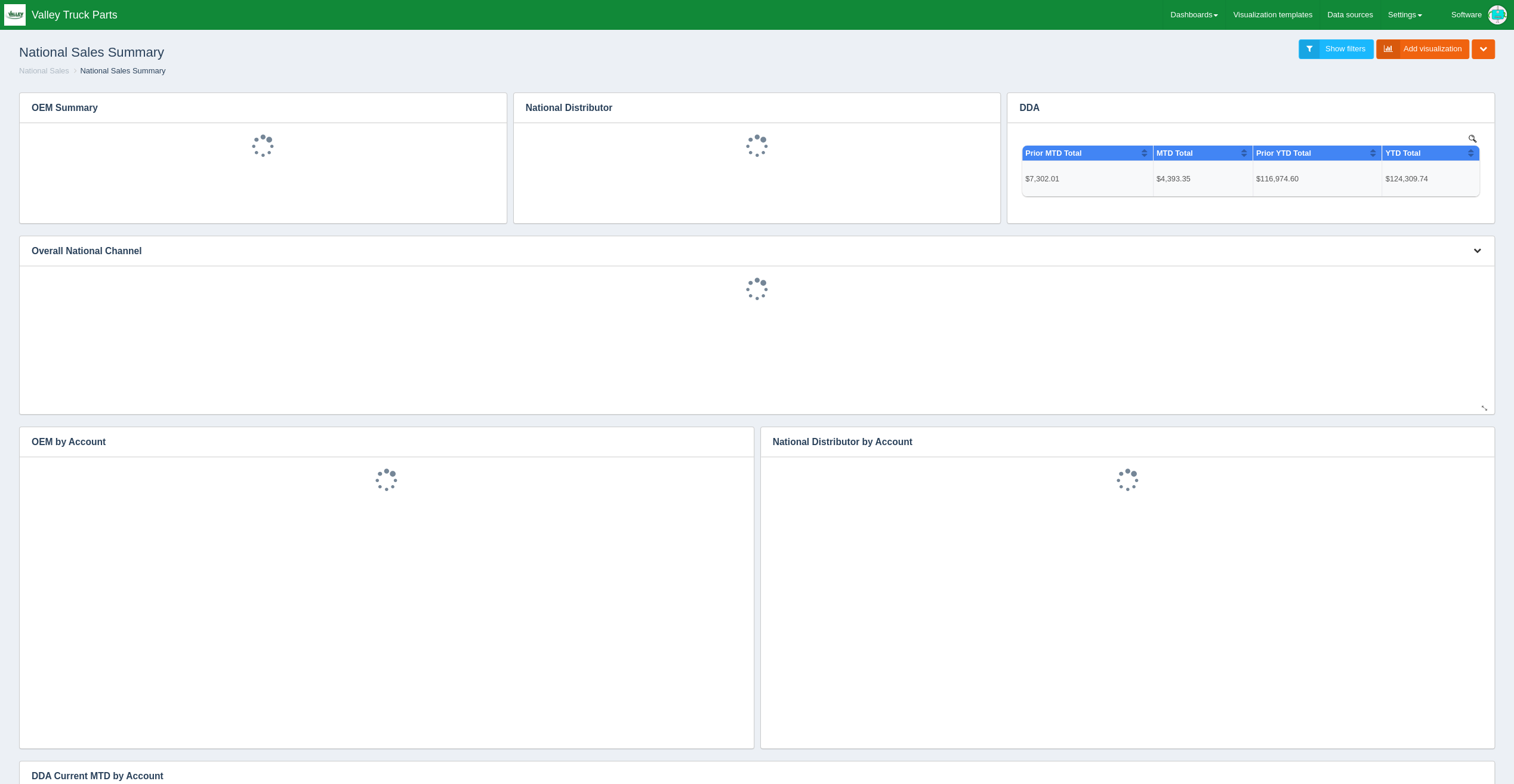
click at [1477, 246] on icon "button" at bounding box center [1478, 250] width 8 height 8
click at [1452, 261] on link "Edit chart" at bounding box center [1438, 269] width 96 height 18
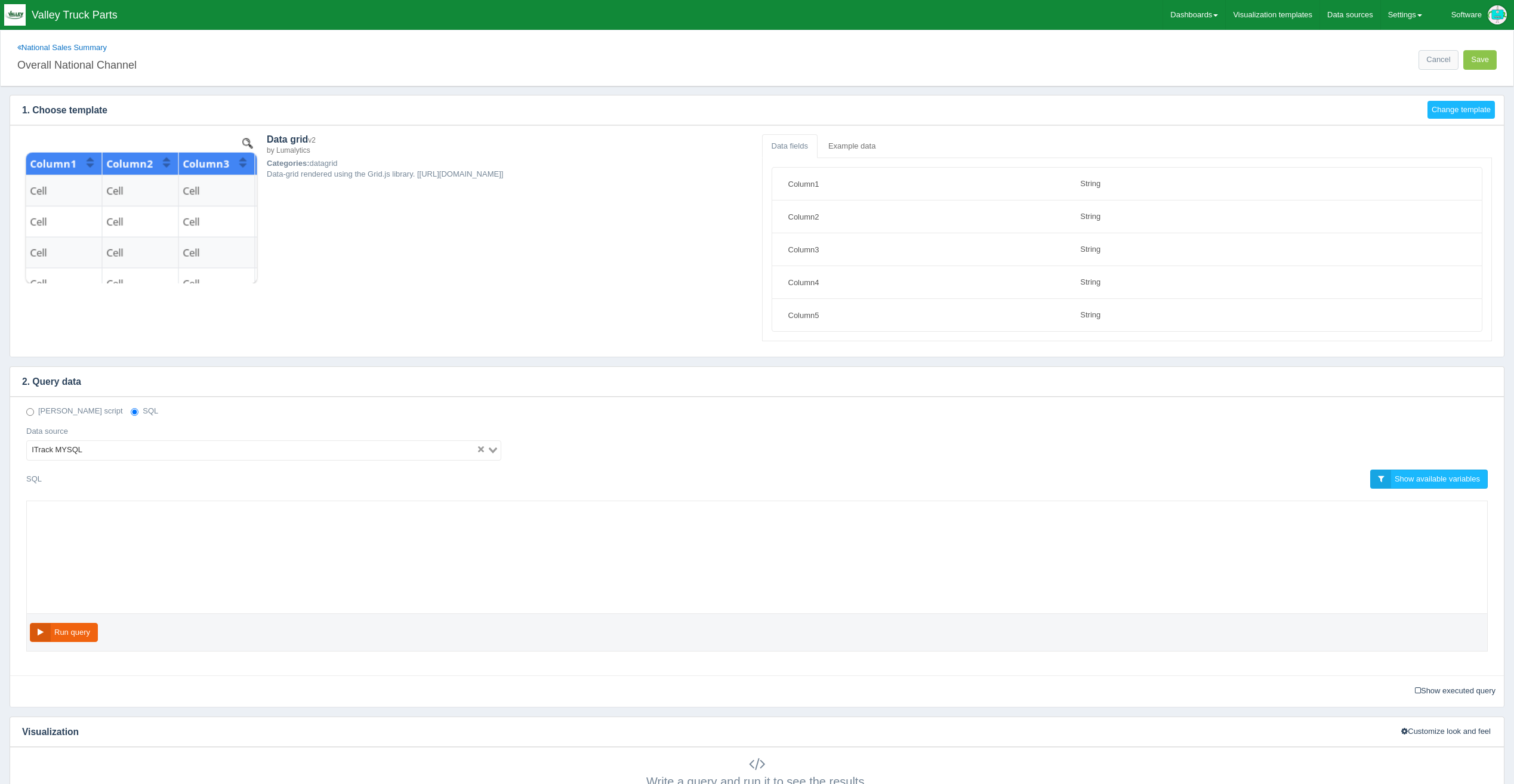
select select "string"
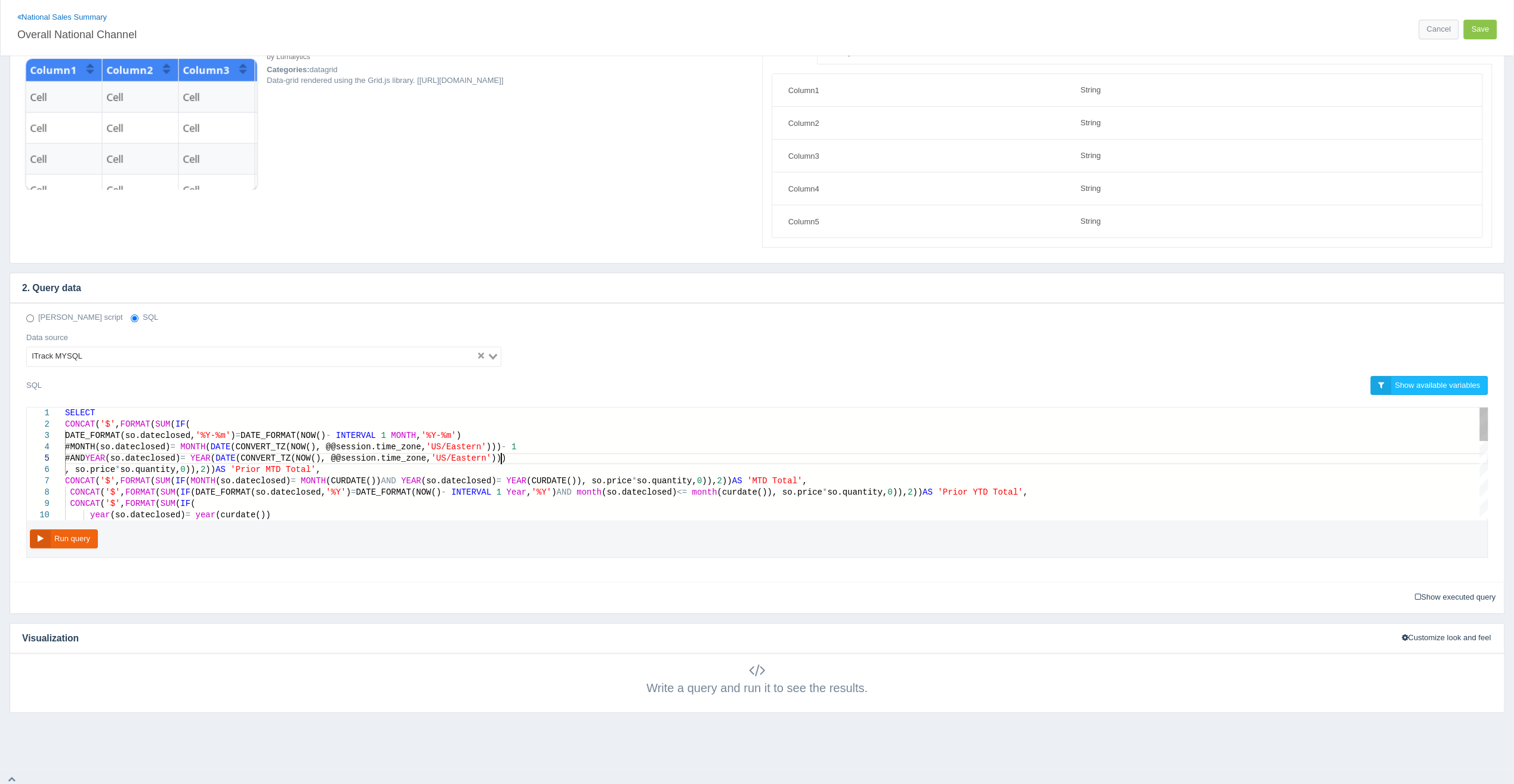
scroll to position [0, 610]
drag, startPoint x: 510, startPoint y: 457, endPoint x: 516, endPoint y: 432, distance: 25.7
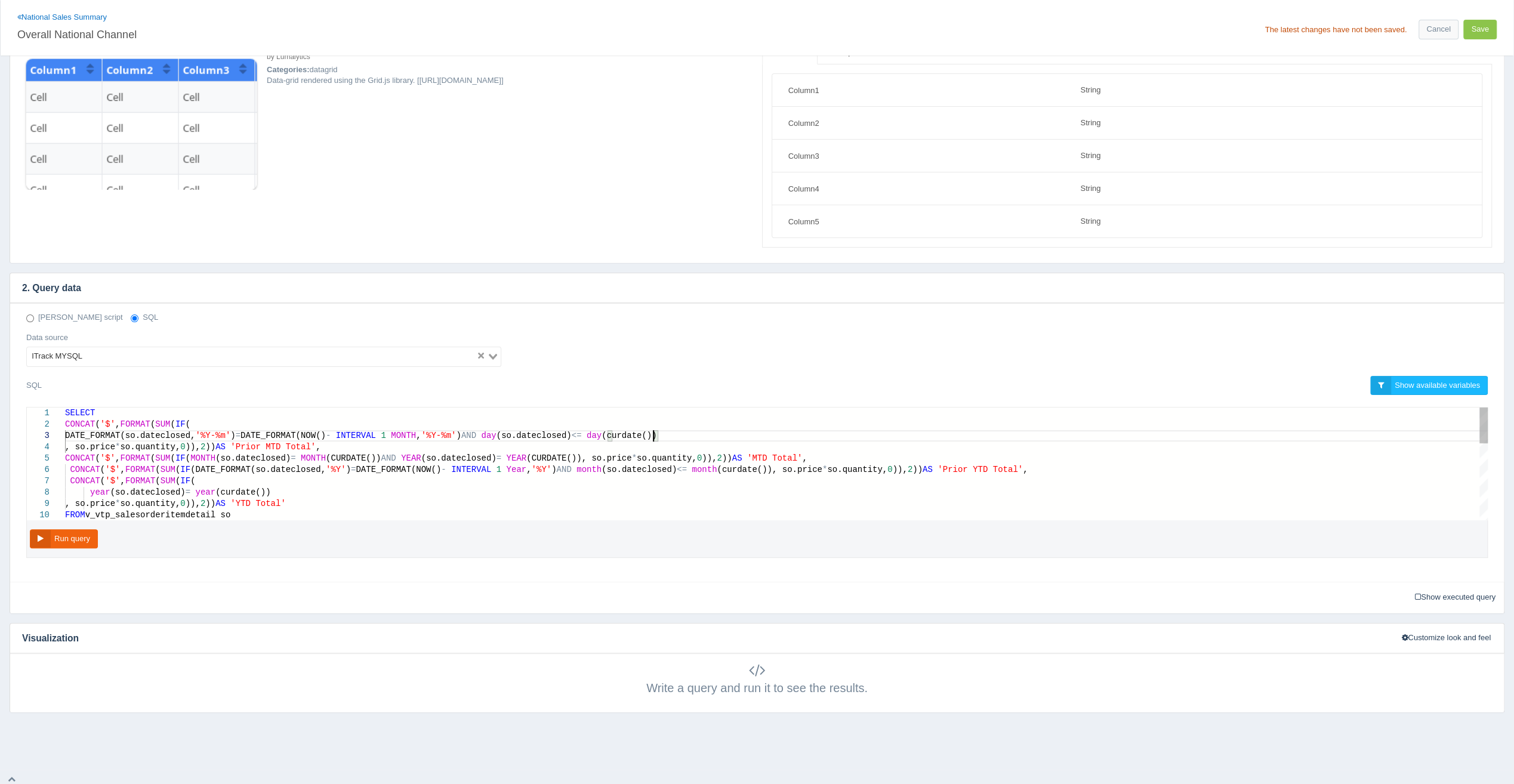
scroll to position [22, 605]
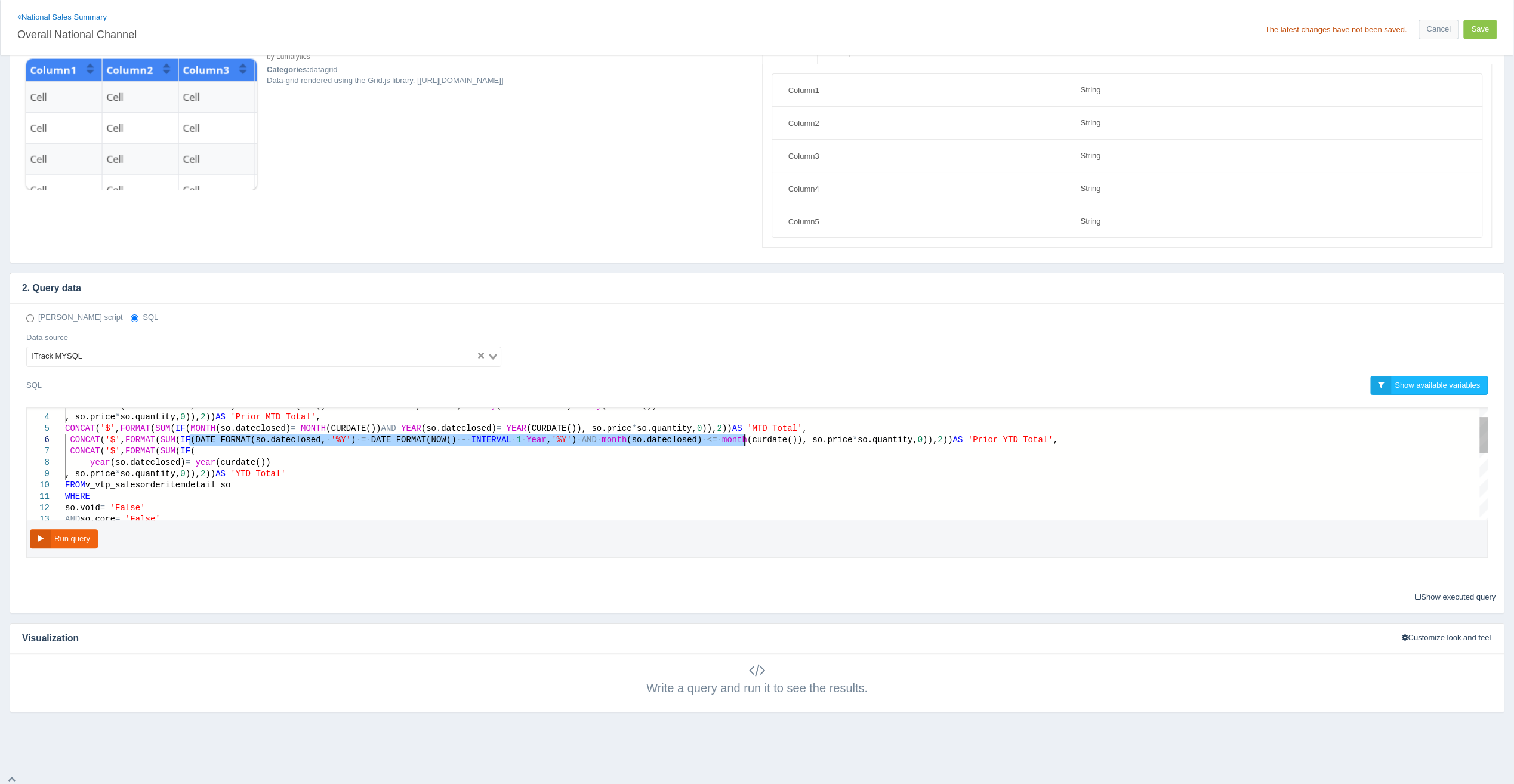
drag, startPoint x: 189, startPoint y: 437, endPoint x: 745, endPoint y: 436, distance: 556.0
paste textarea "AND day(so.dateclosed) <= day"
paste textarea "FORMAT(NOW() - INTERVAL 1 MONTH, '%Y-%m') AND day(so.dateclosed) <= day(curdate…"
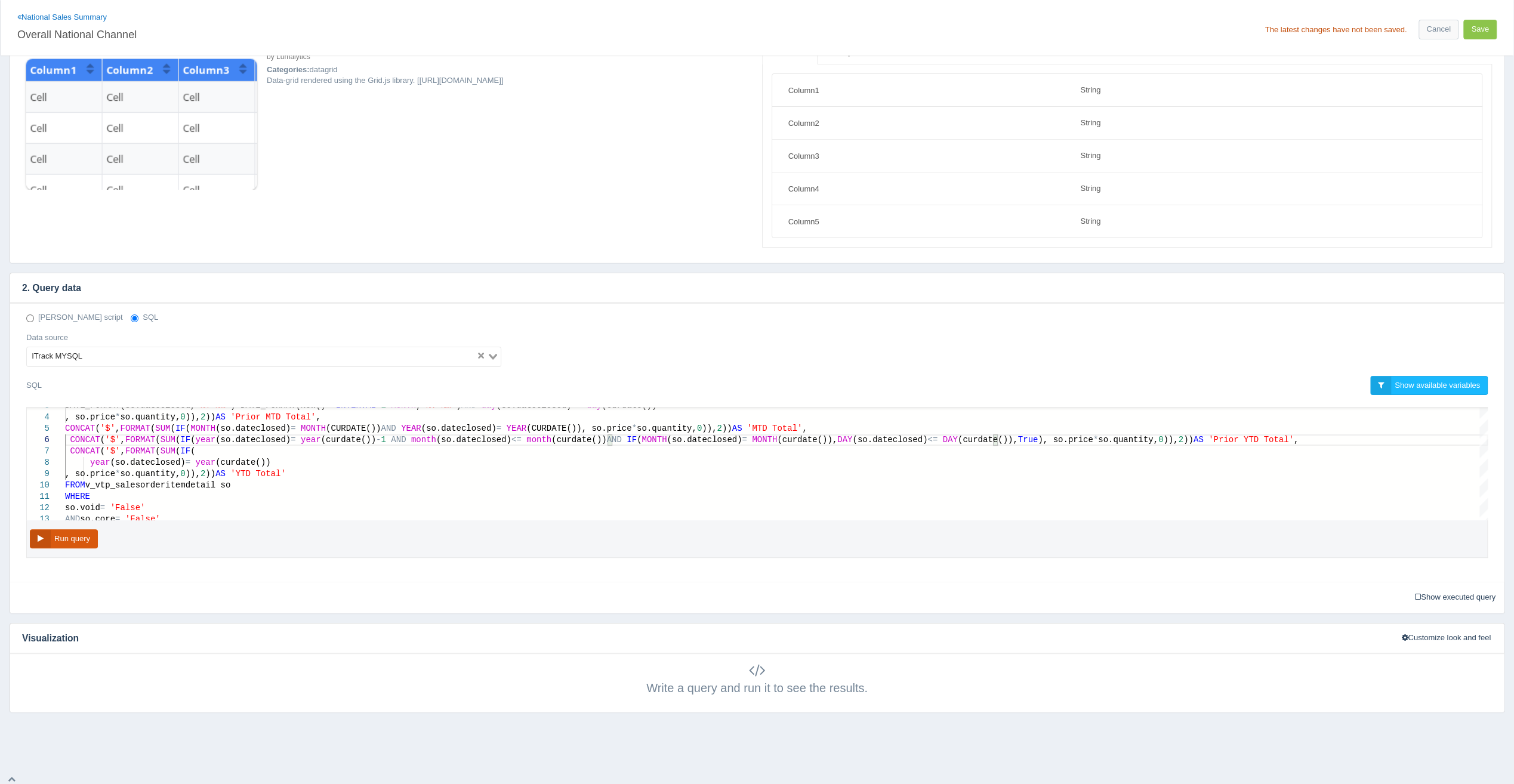
click at [79, 535] on button "Run query" at bounding box center [65, 539] width 68 height 20
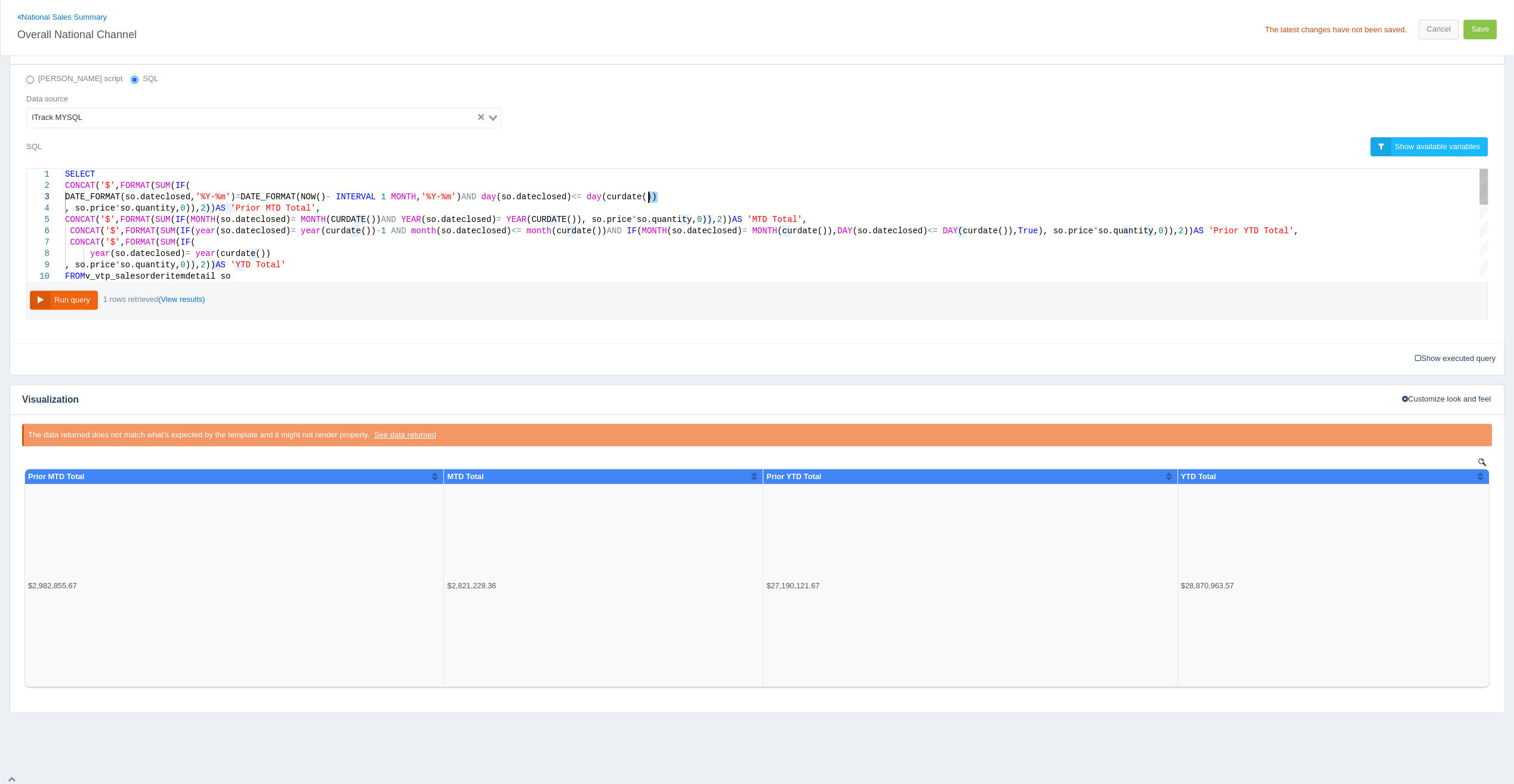
scroll to position [22, 932]
drag, startPoint x: 653, startPoint y: 191, endPoint x: 473, endPoint y: 194, distance: 180.0
click at [65, 299] on button "Run query" at bounding box center [65, 300] width 68 height 20
click at [481, 194] on div "DATE_FORMAT(so.dateclosed, '%Y-%m' ) = DATE_FORMAT(NOW() - INTERVAL 1 MONTH , '…" at bounding box center [777, 197] width 1423 height 12
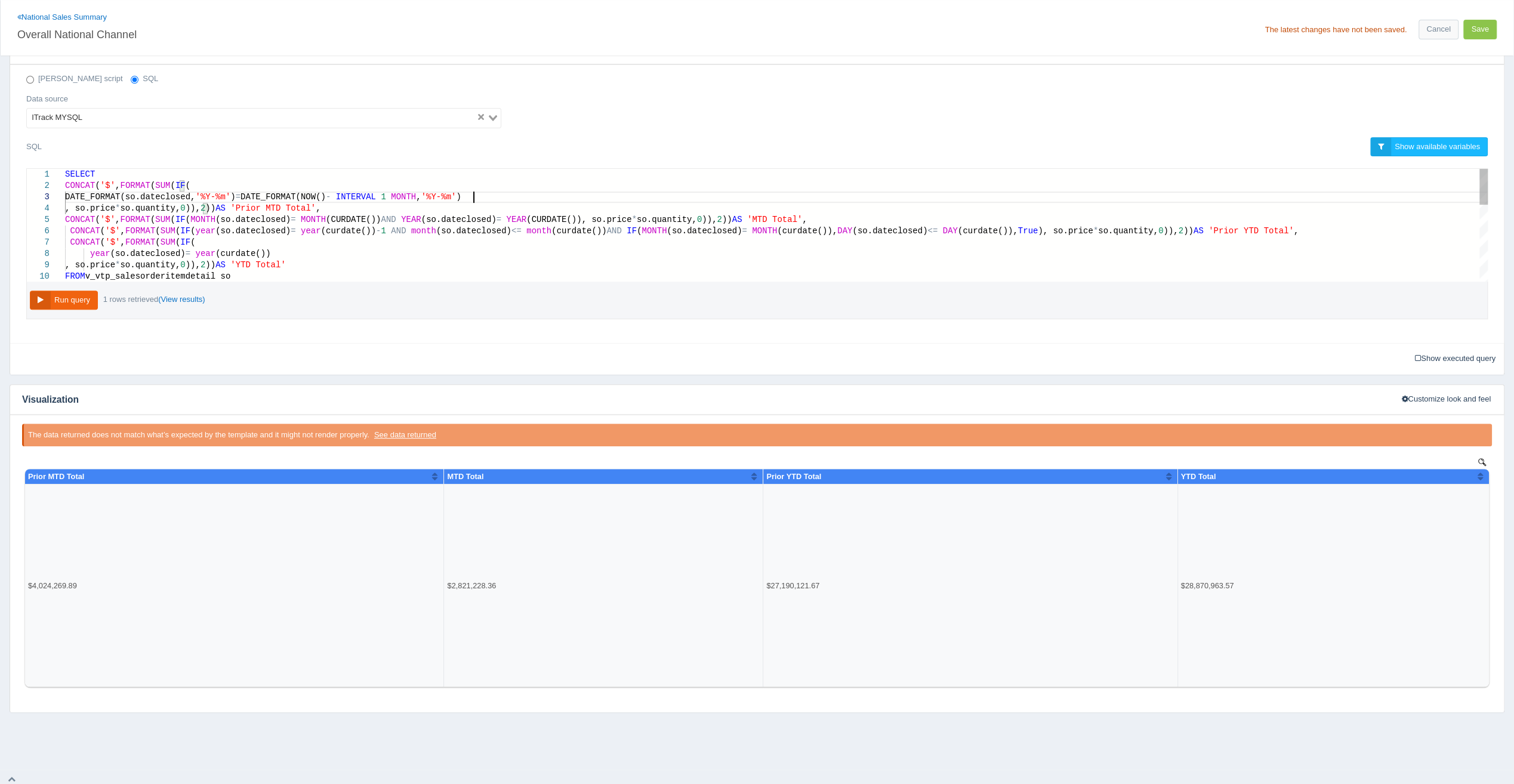
paste textarea "DATE_FORMAT(so.dateclosed, '%Y-%m') = DATE_FORMAT(NOW() - INTERVAL 1 MONTH, '%Y…"
paste textarea "AND day(so.dateclosed) <= day(curdate())"
type textarea "SELECT CONCAT('$', FORMAT(SUM(IF( DATE_FORMAT(so.dateclosed, '%Y-%m') = DATE_FO…"
click at [86, 298] on button "Run query" at bounding box center [65, 300] width 68 height 20
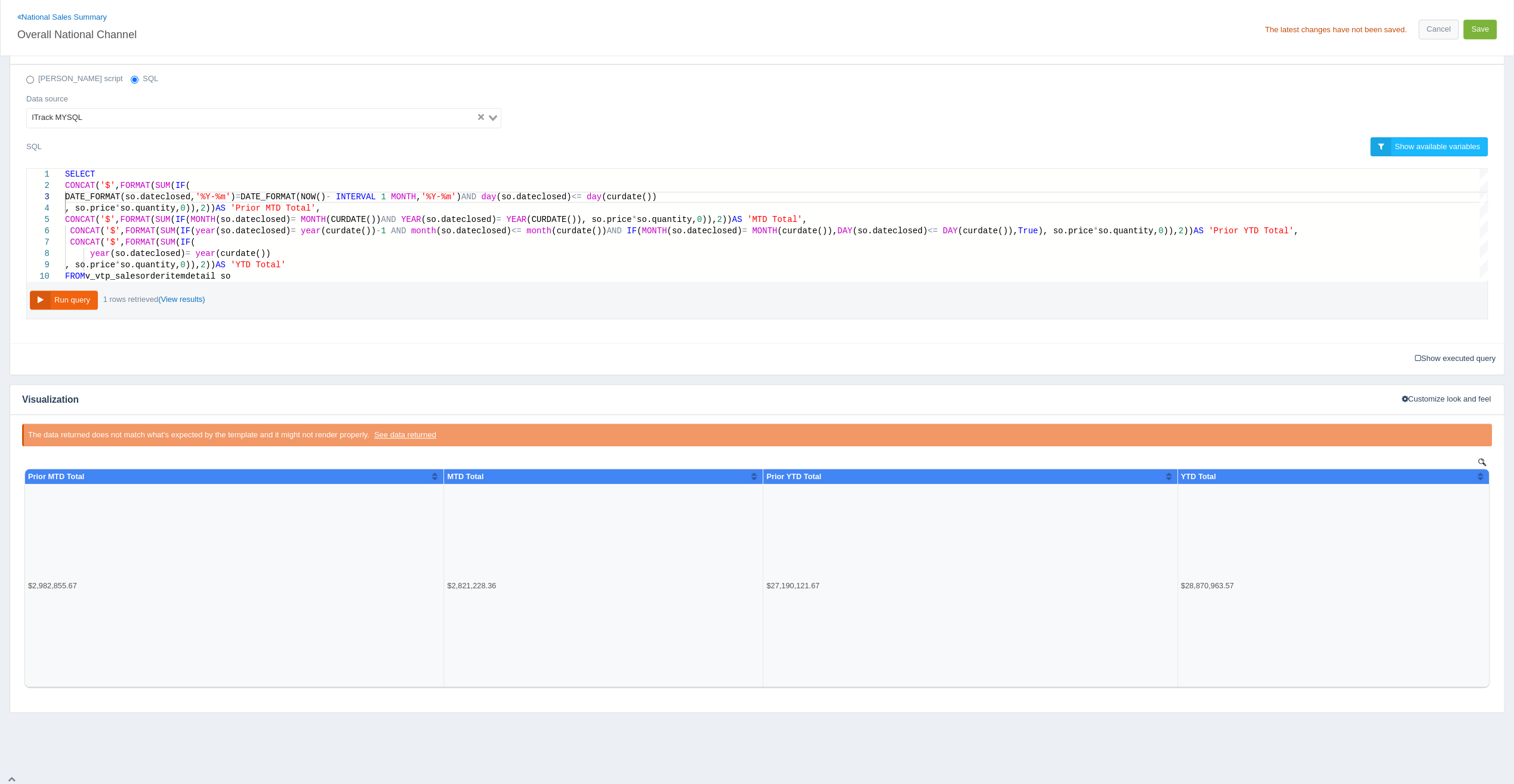
click at [1476, 34] on button "Save" at bounding box center [1480, 29] width 33 height 20
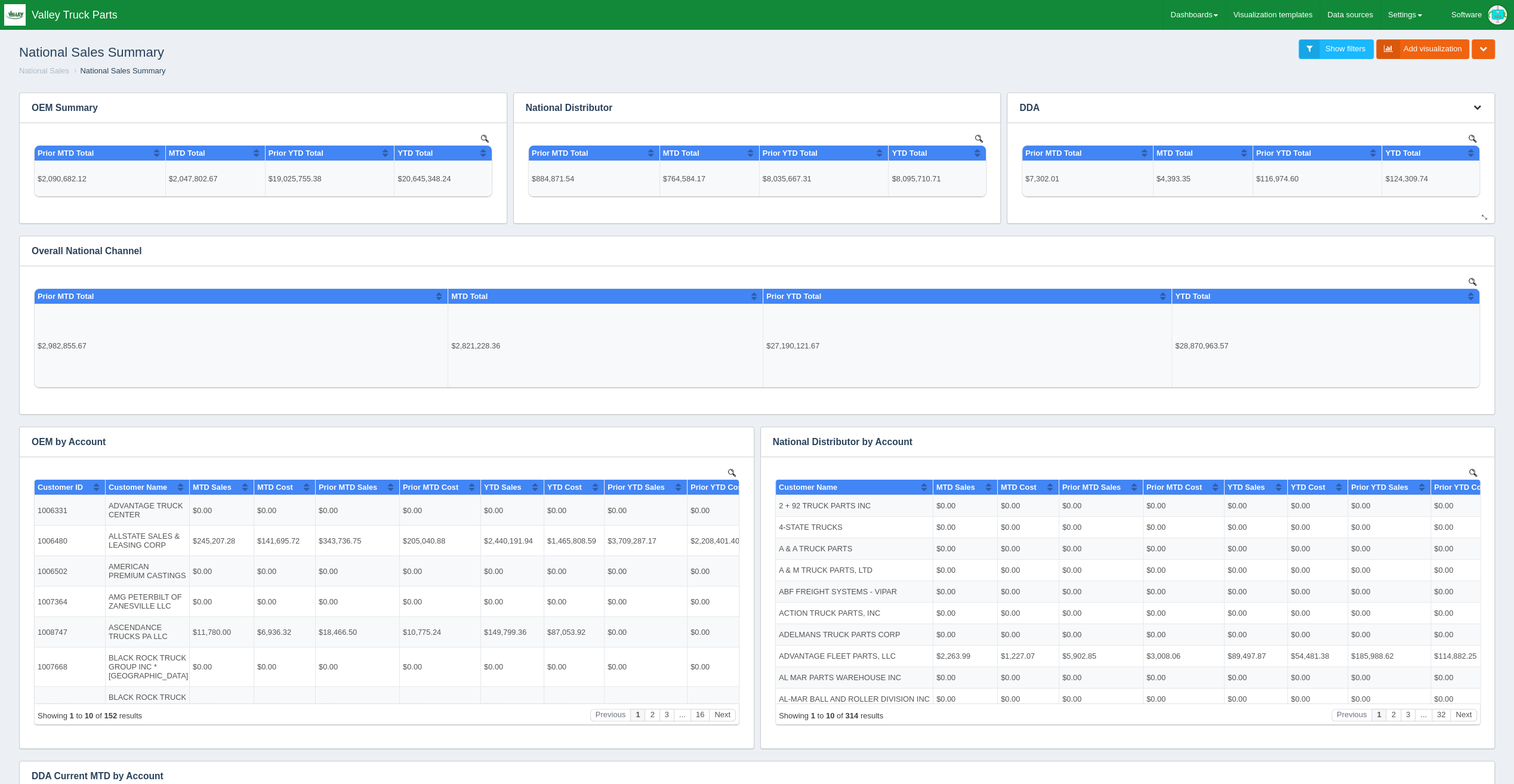
click at [1481, 107] on icon "button" at bounding box center [1478, 108] width 8 height 8
click at [1470, 122] on link "Edit chart" at bounding box center [1438, 126] width 96 height 18
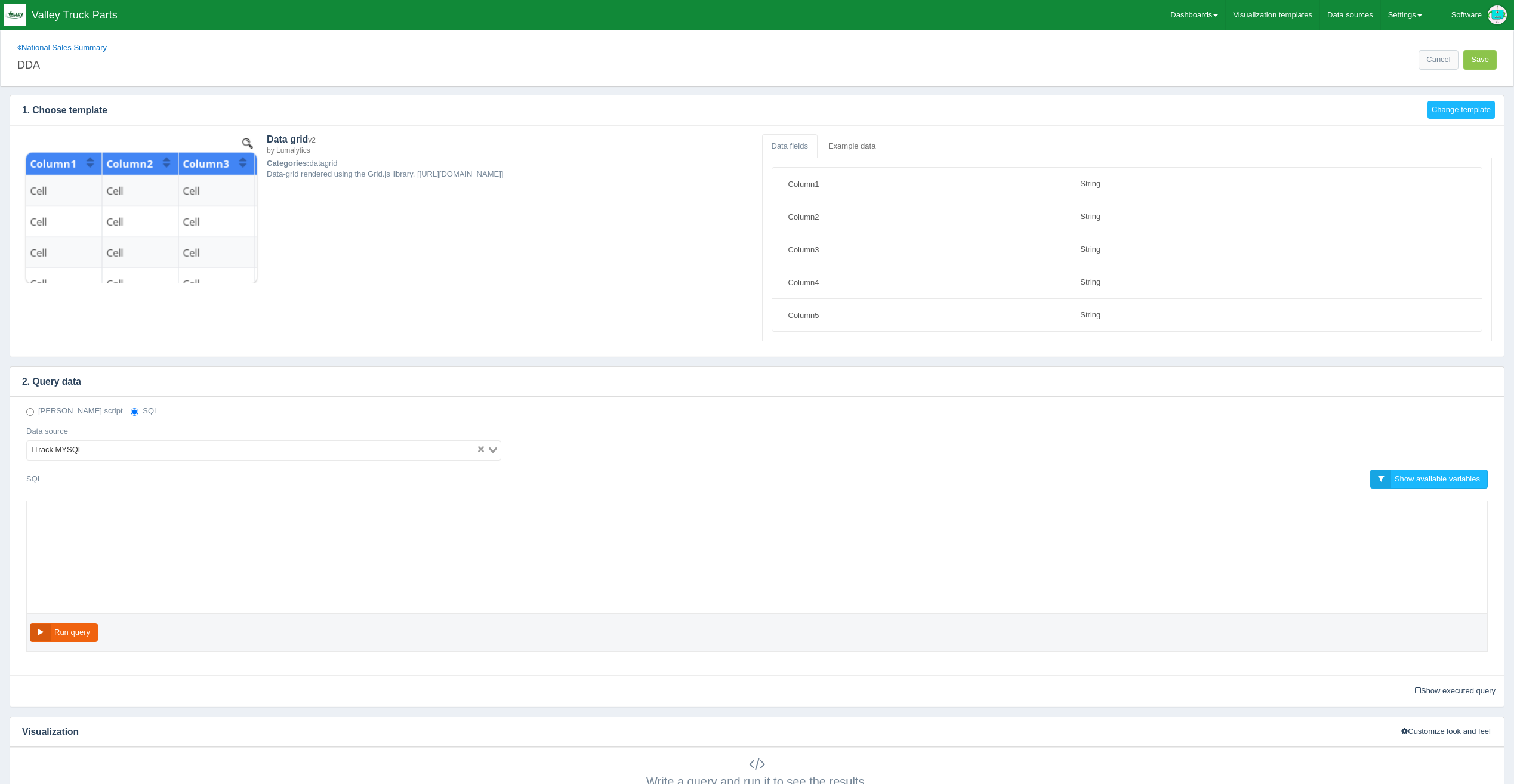
select select "string"
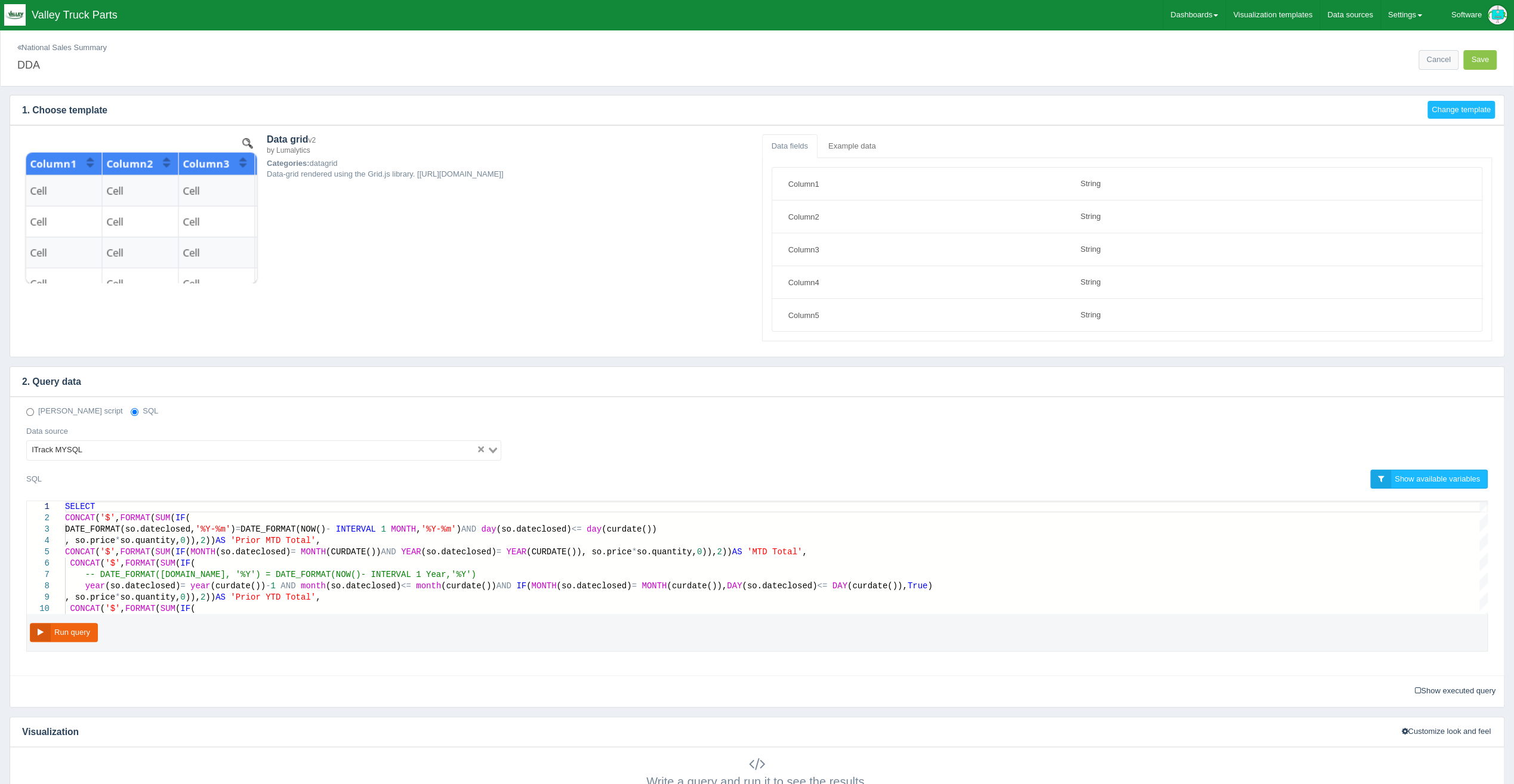
click at [99, 48] on link "National Sales Summary" at bounding box center [63, 47] width 90 height 9
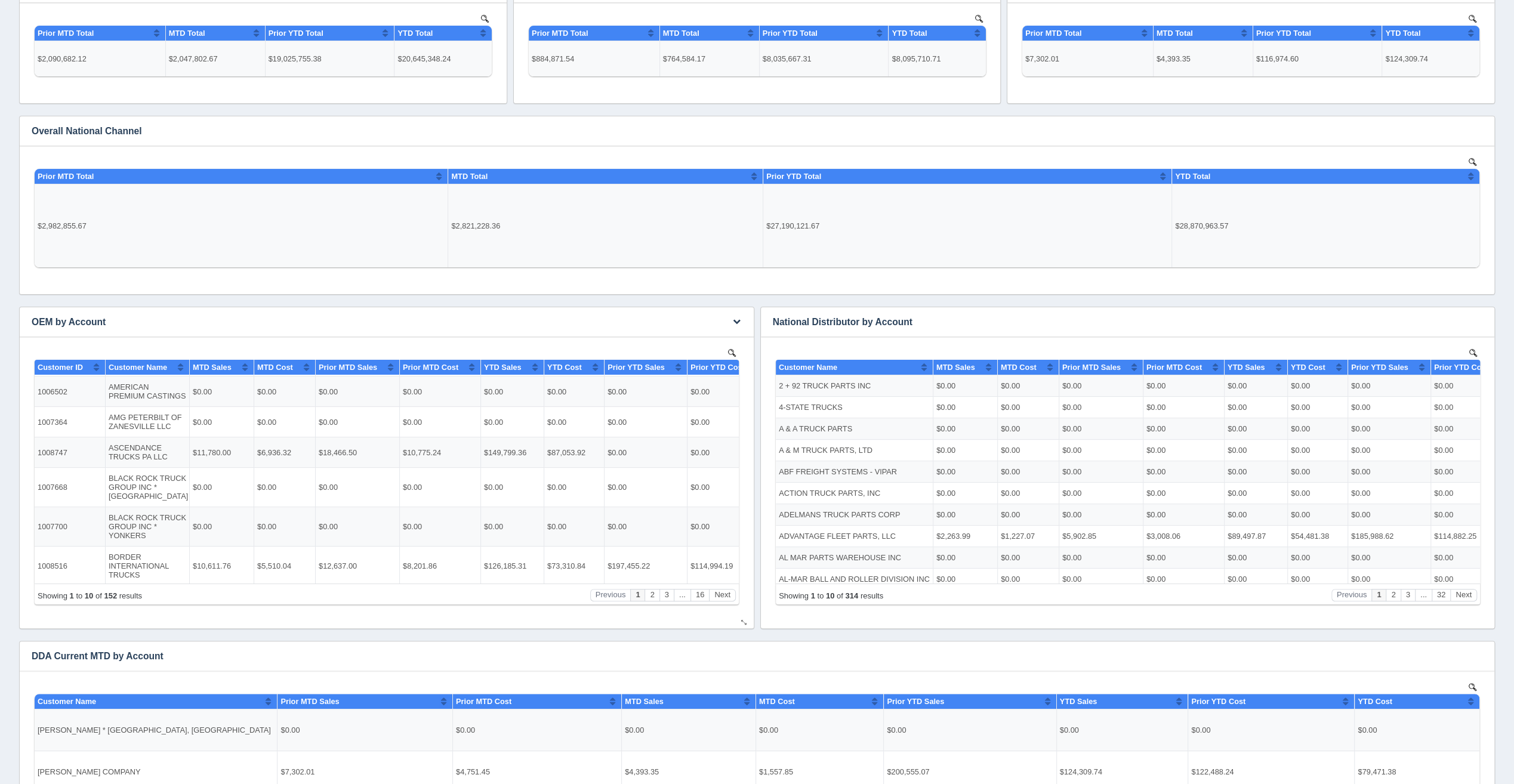
scroll to position [119, 0]
click at [740, 326] on button "button" at bounding box center [736, 322] width 16 height 19
click at [733, 339] on link "Edit chart" at bounding box center [697, 340] width 96 height 18
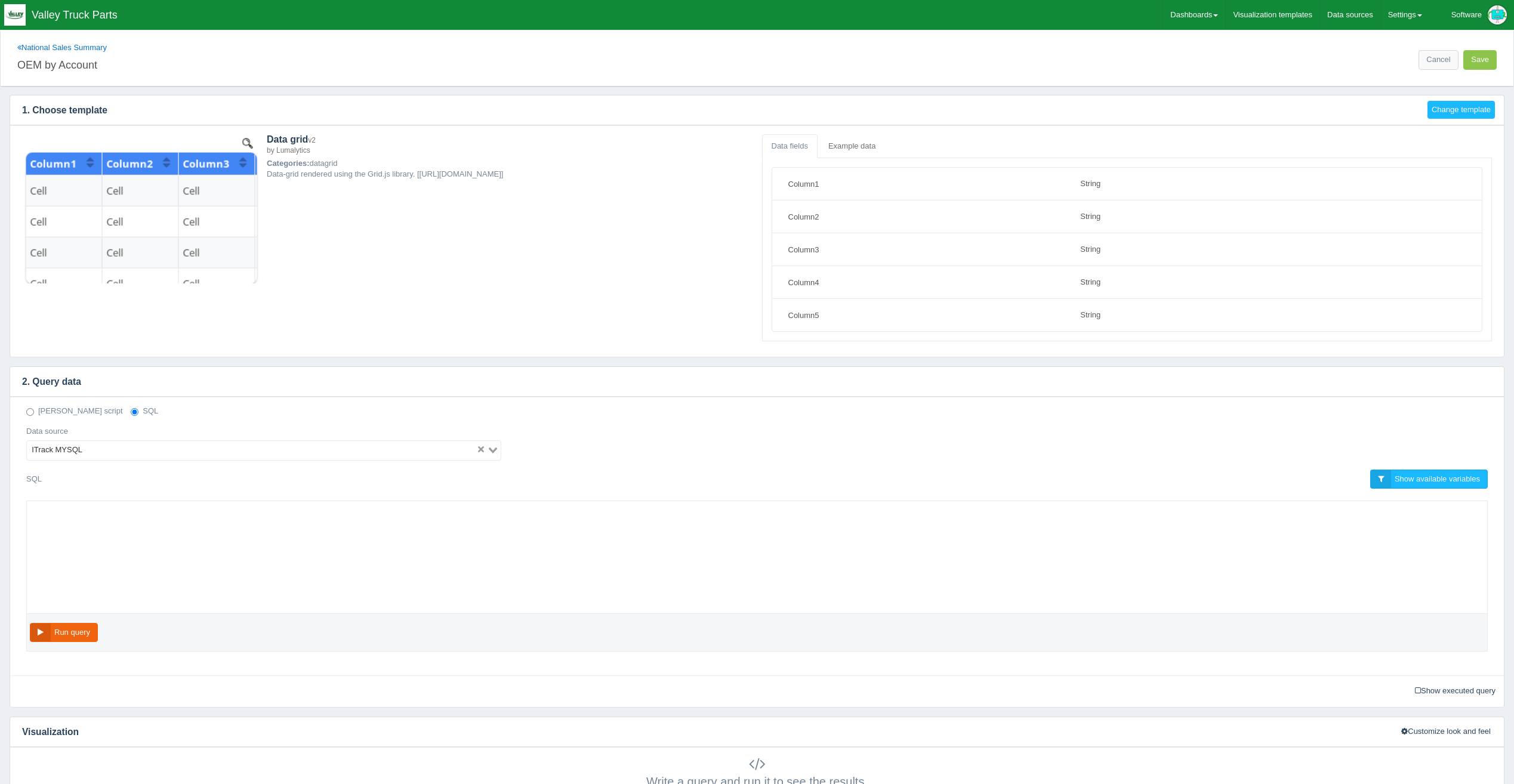
select select "string"
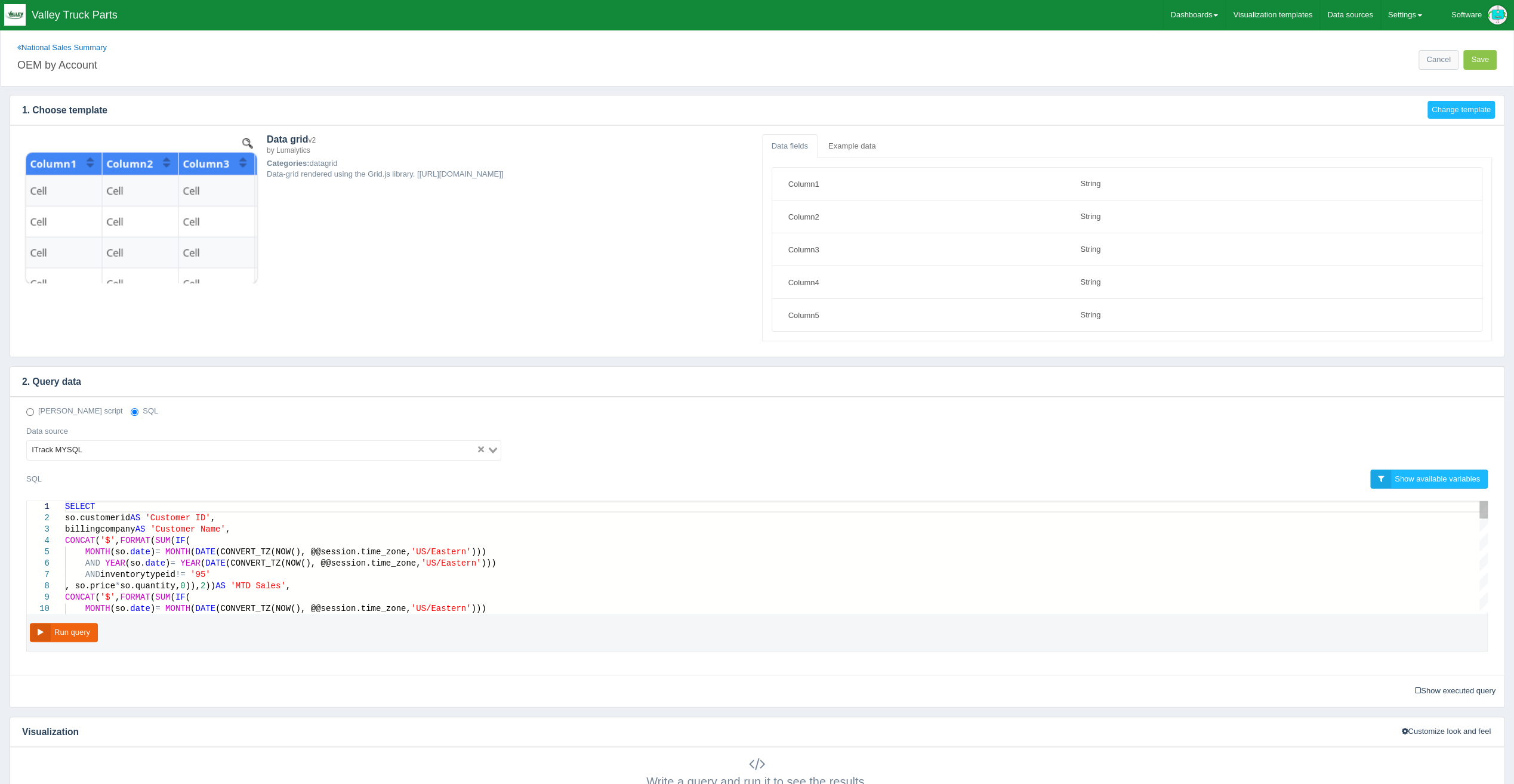
click at [237, 570] on div "AND inventorytypeid != '95'" at bounding box center [777, 575] width 1423 height 12
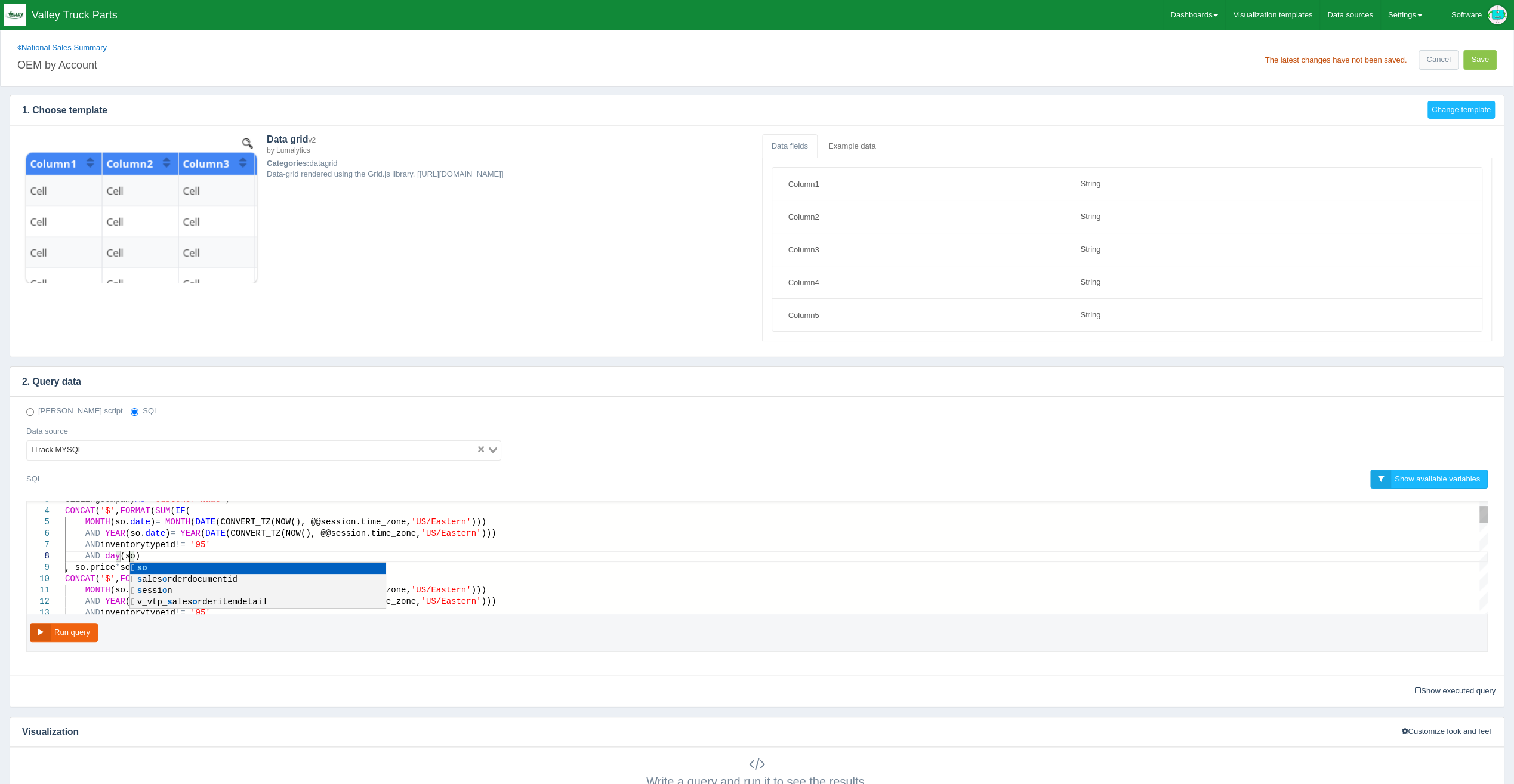
scroll to position [80, 87]
drag, startPoint x: 150, startPoint y: 550, endPoint x: 252, endPoint y: 538, distance: 102.7
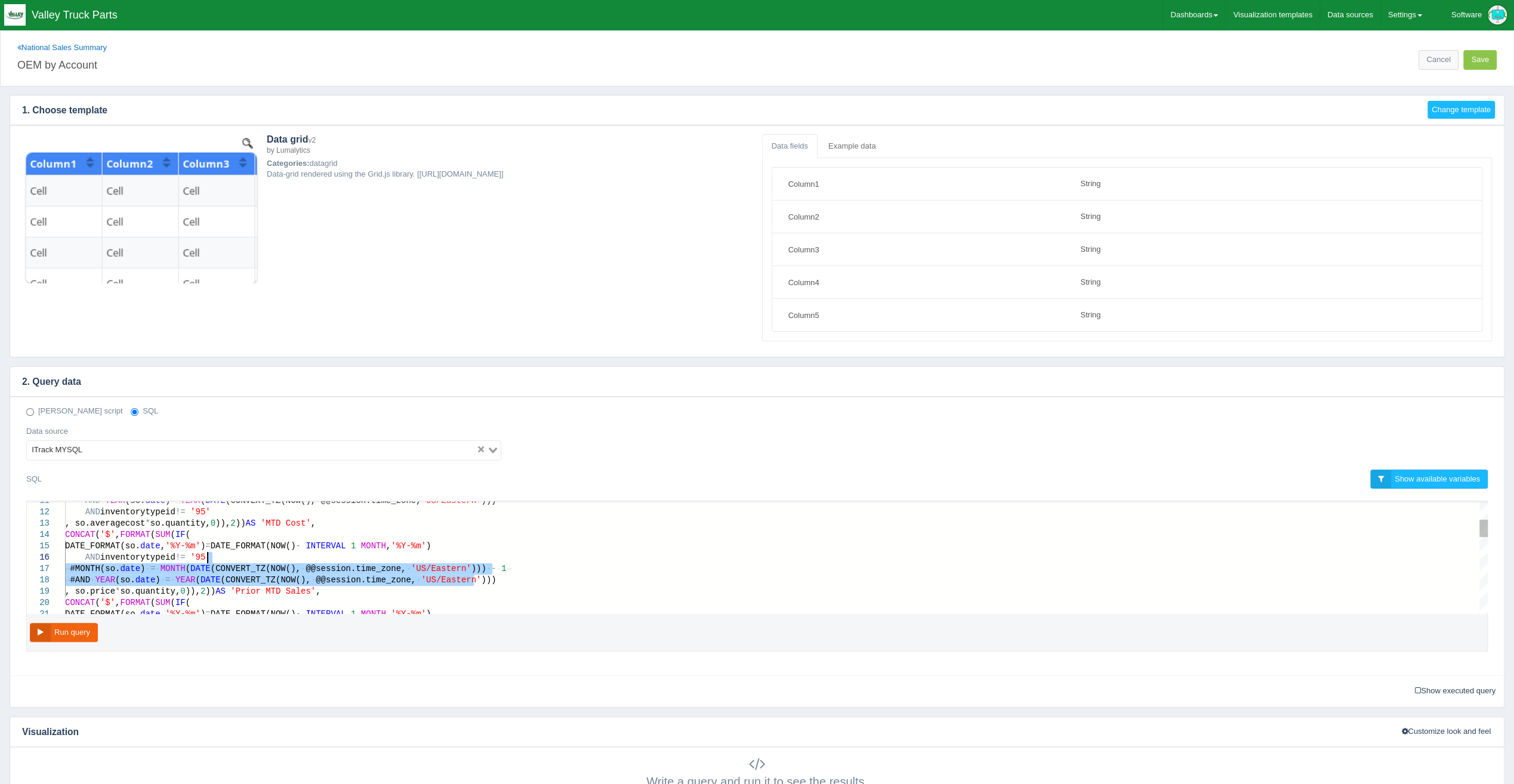
drag, startPoint x: 479, startPoint y: 575, endPoint x: 471, endPoint y: 555, distance: 21.5
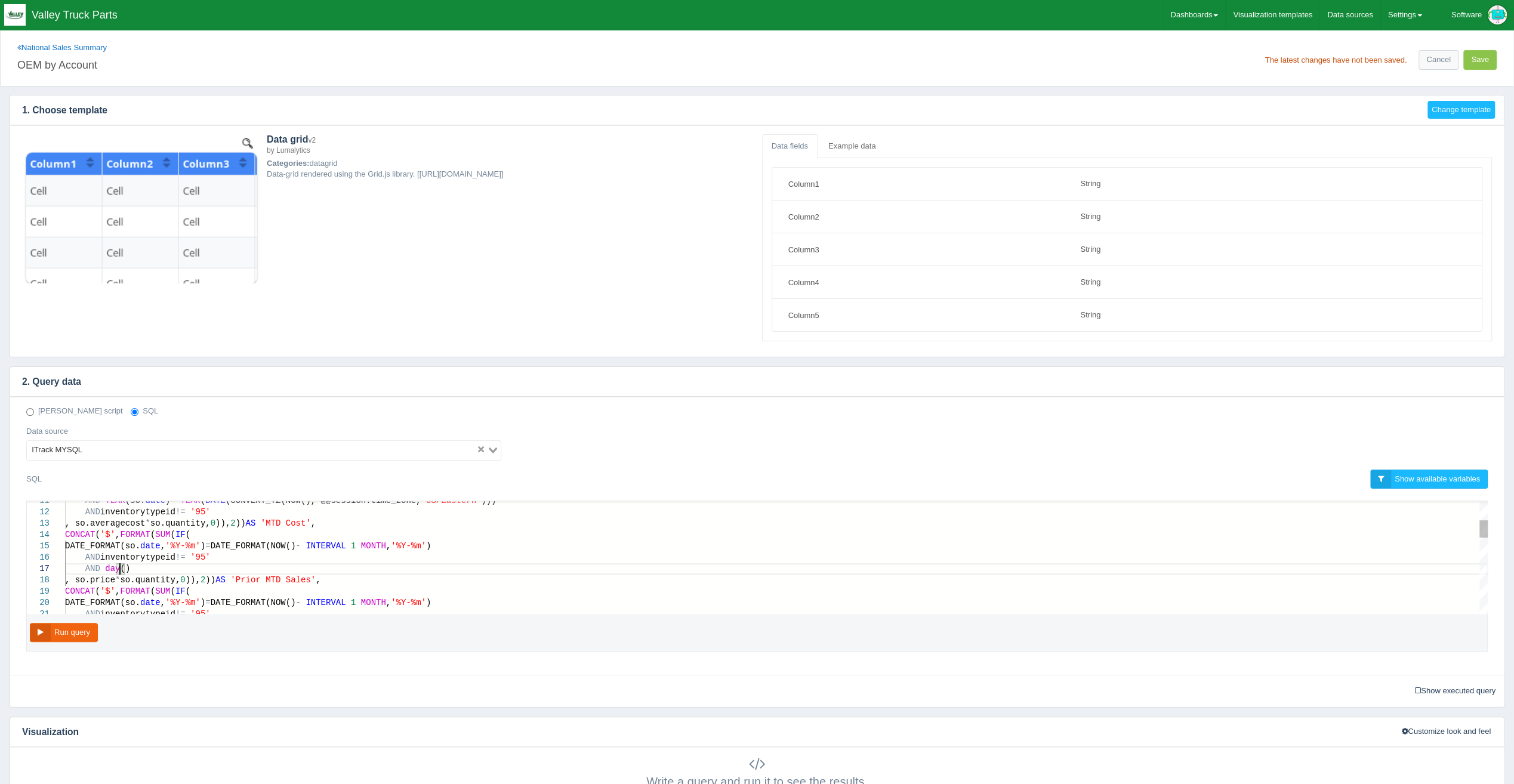
scroll to position [77, 72]
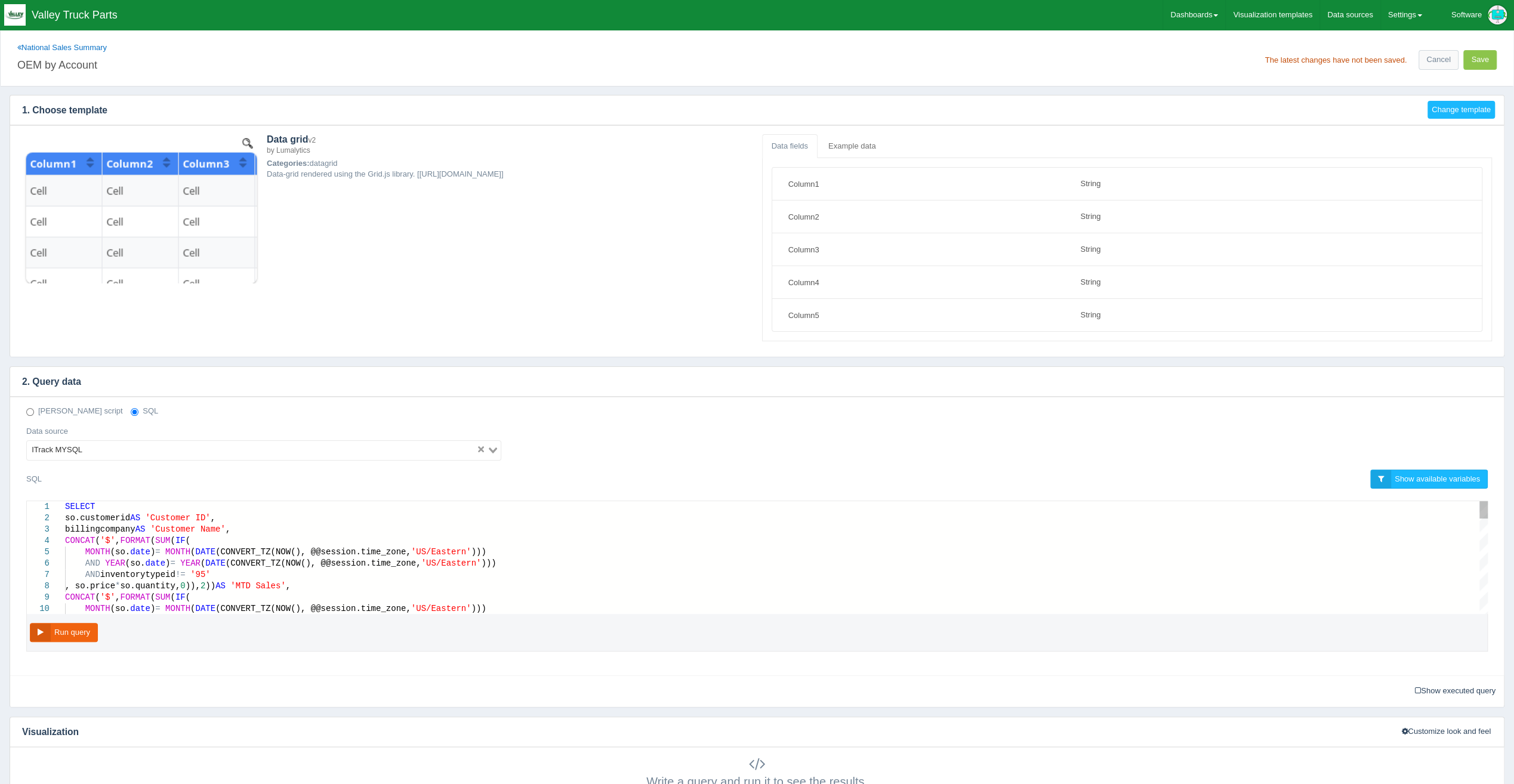
click at [141, 550] on span "date" at bounding box center [140, 552] width 21 height 10
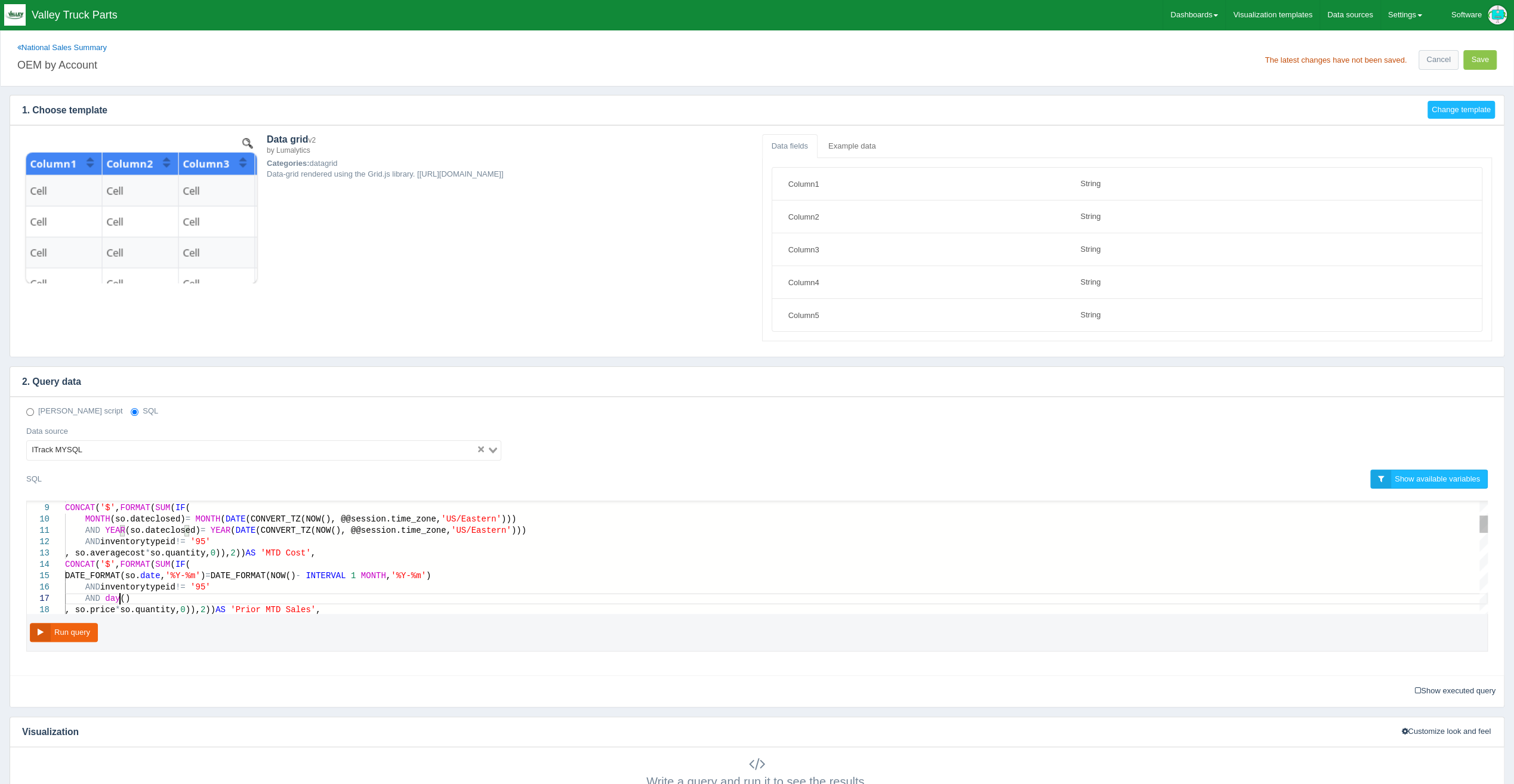
drag, startPoint x: 118, startPoint y: 594, endPoint x: 144, endPoint y: 585, distance: 27.5
click at [120, 593] on span "()" at bounding box center [125, 598] width 10 height 10
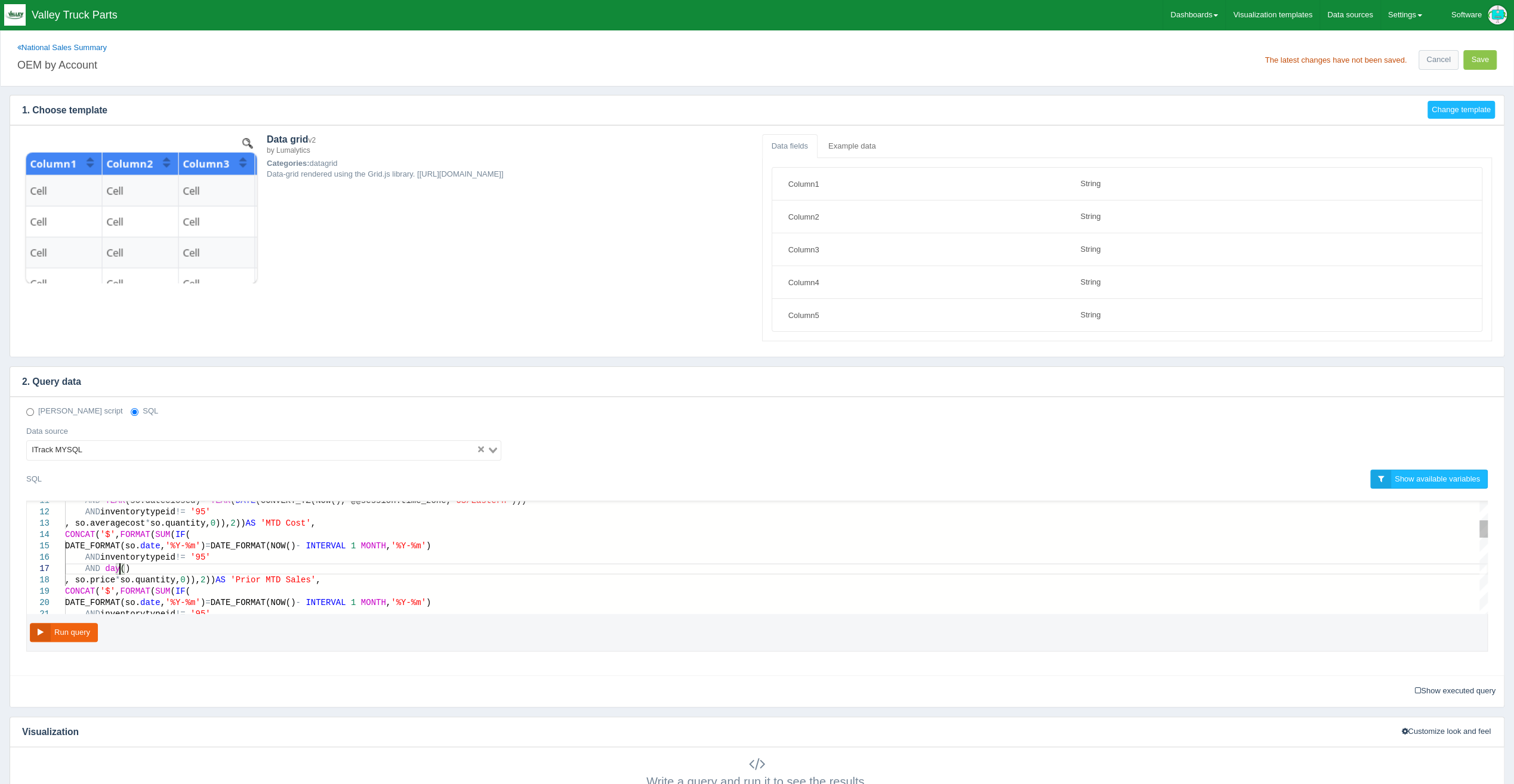
click at [160, 545] on span "date" at bounding box center [150, 546] width 21 height 10
click at [120, 565] on span "()" at bounding box center [125, 569] width 10 height 10
click at [223, 567] on div "AND day (so.dateclosed)" at bounding box center [777, 569] width 1423 height 12
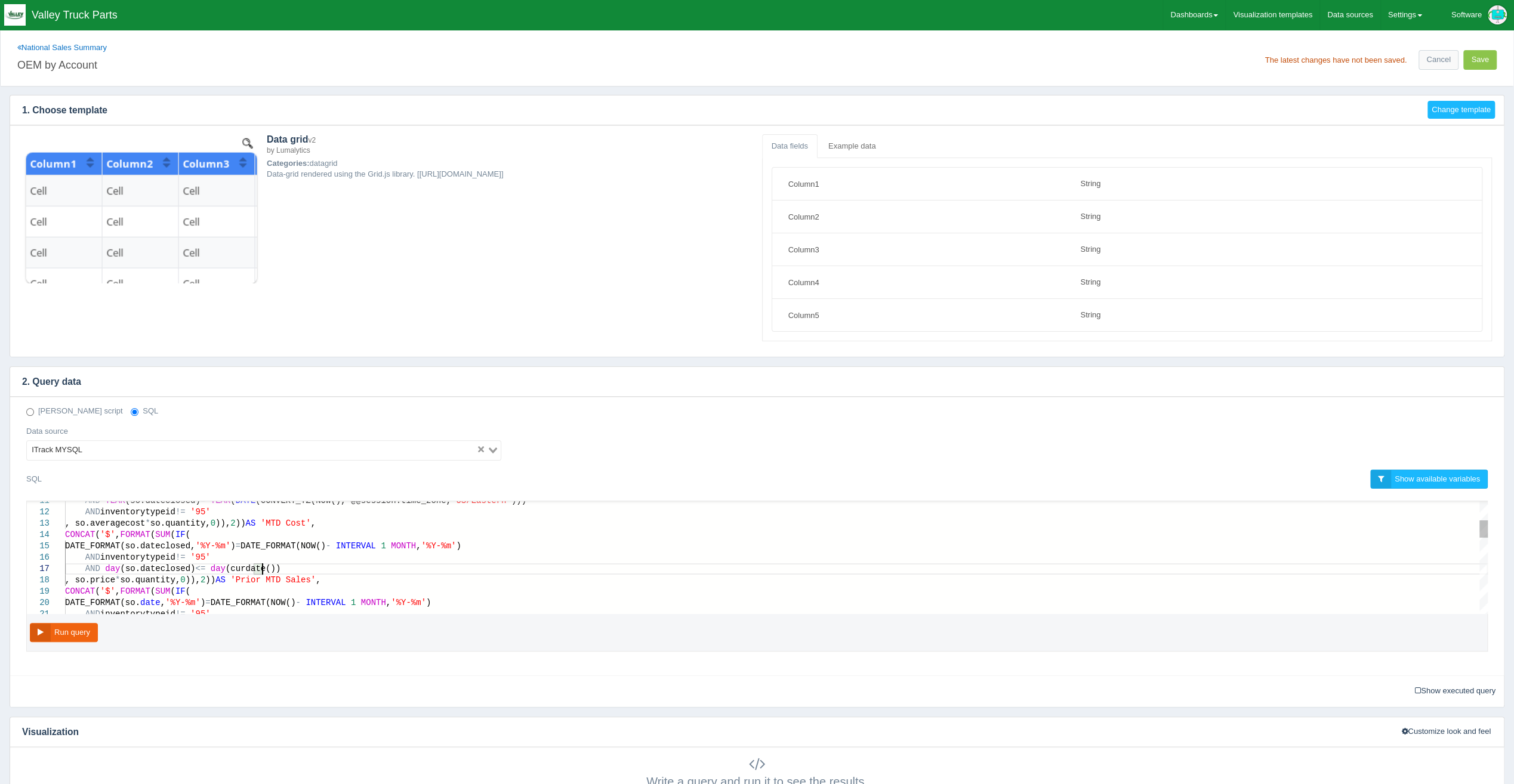
scroll to position [68, 215]
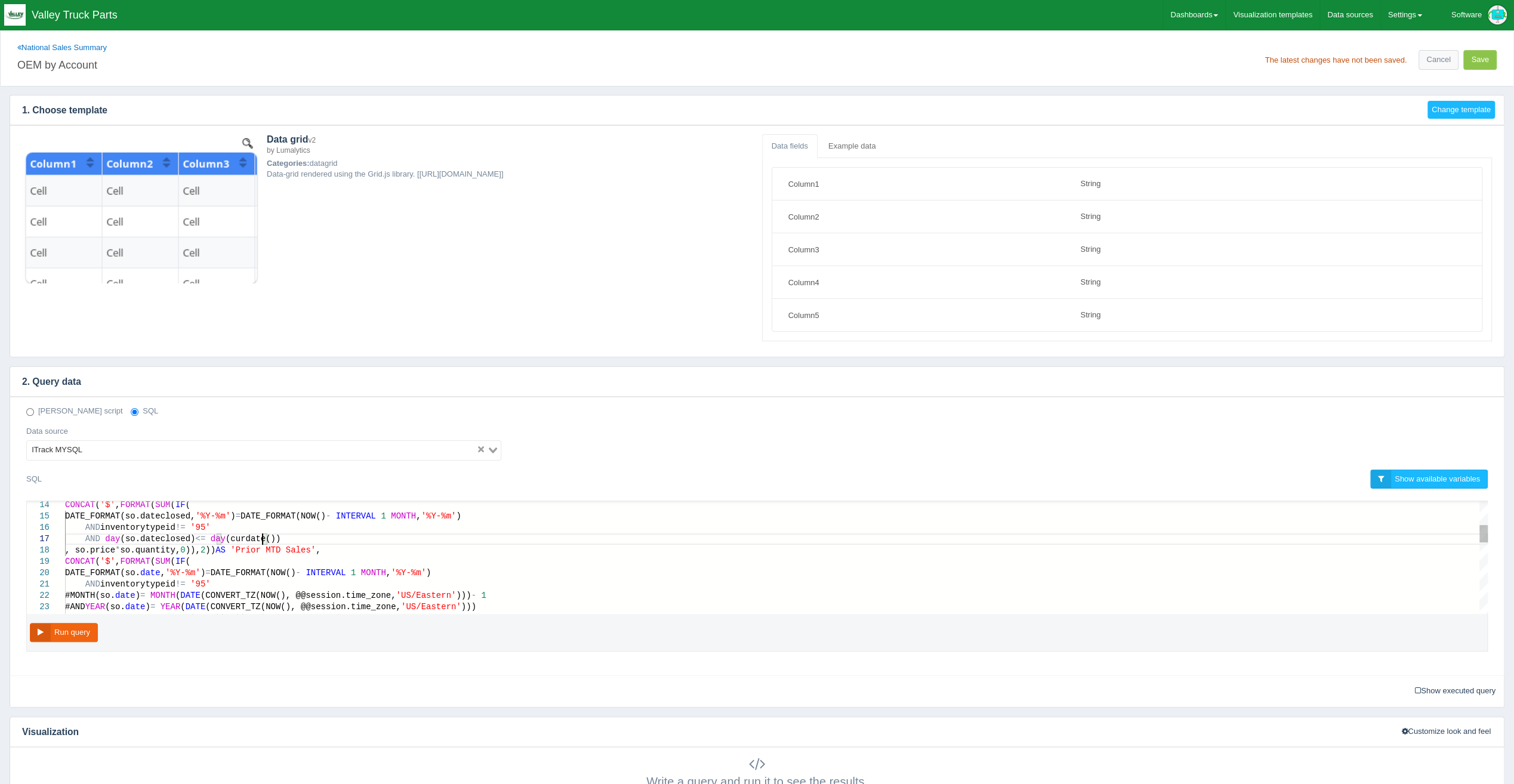
click at [160, 568] on span "date" at bounding box center [150, 573] width 21 height 10
click at [160, 569] on span "date" at bounding box center [150, 573] width 21 height 10
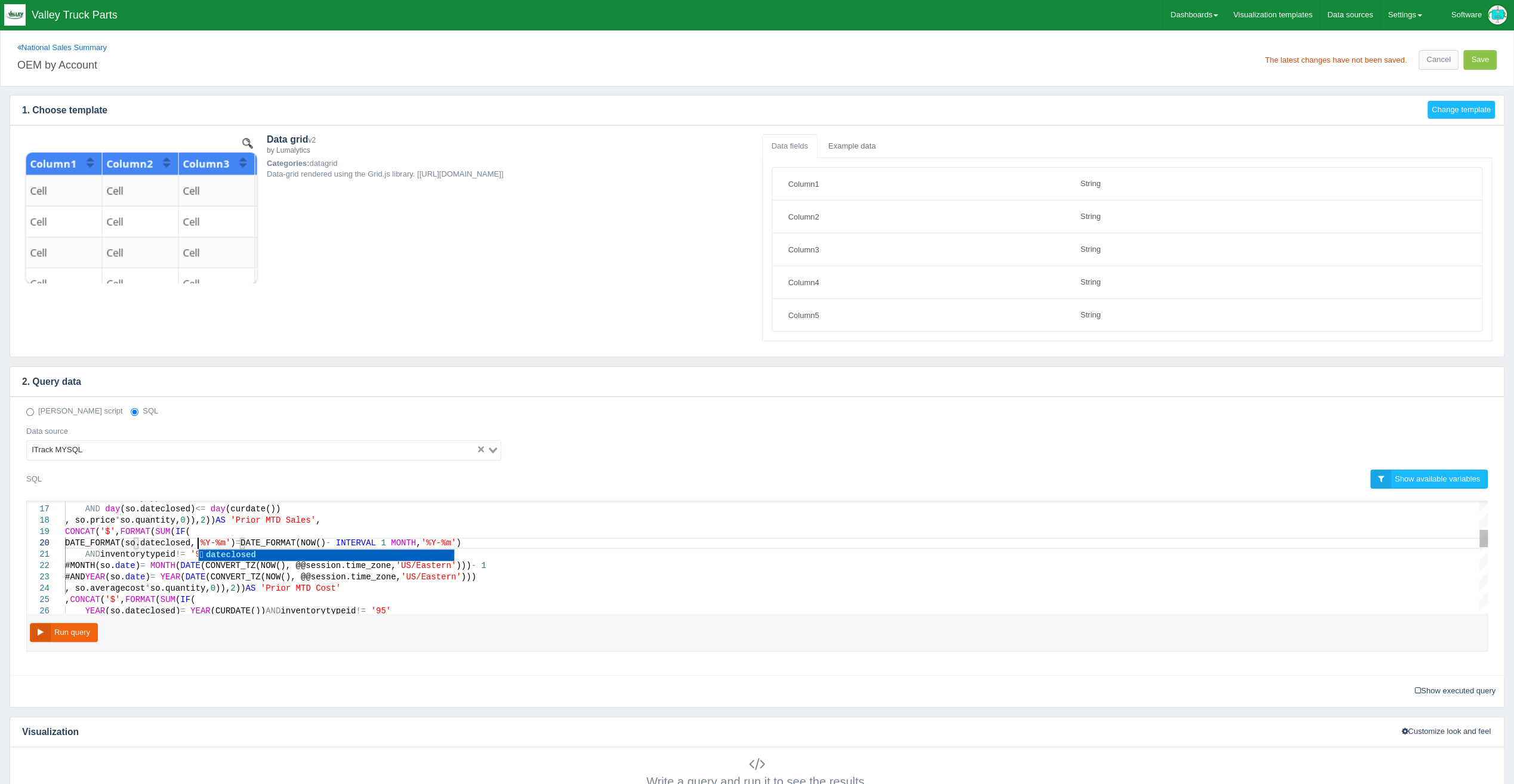
click at [136, 561] on span "date" at bounding box center [125, 566] width 21 height 10
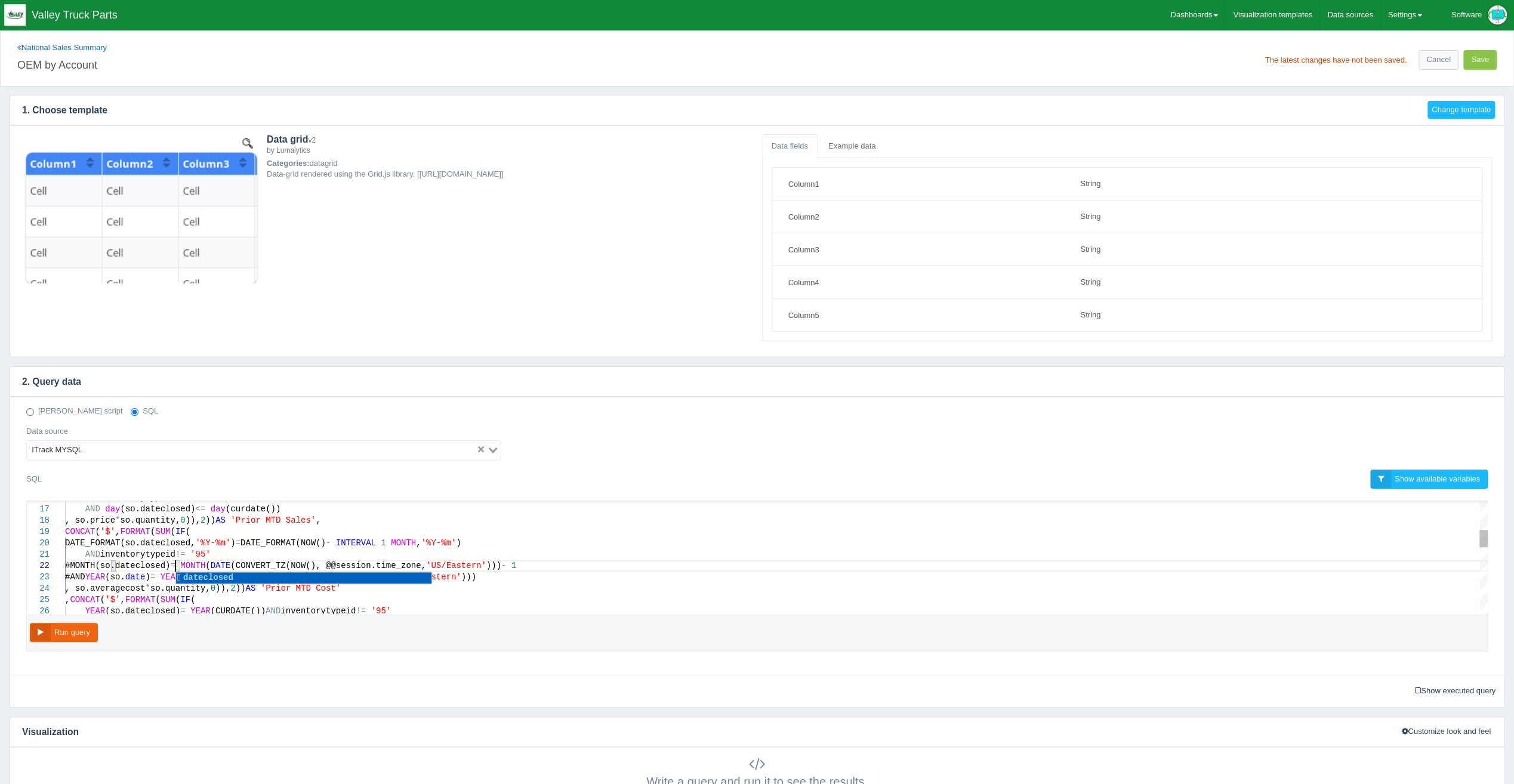
scroll to position [21, 128]
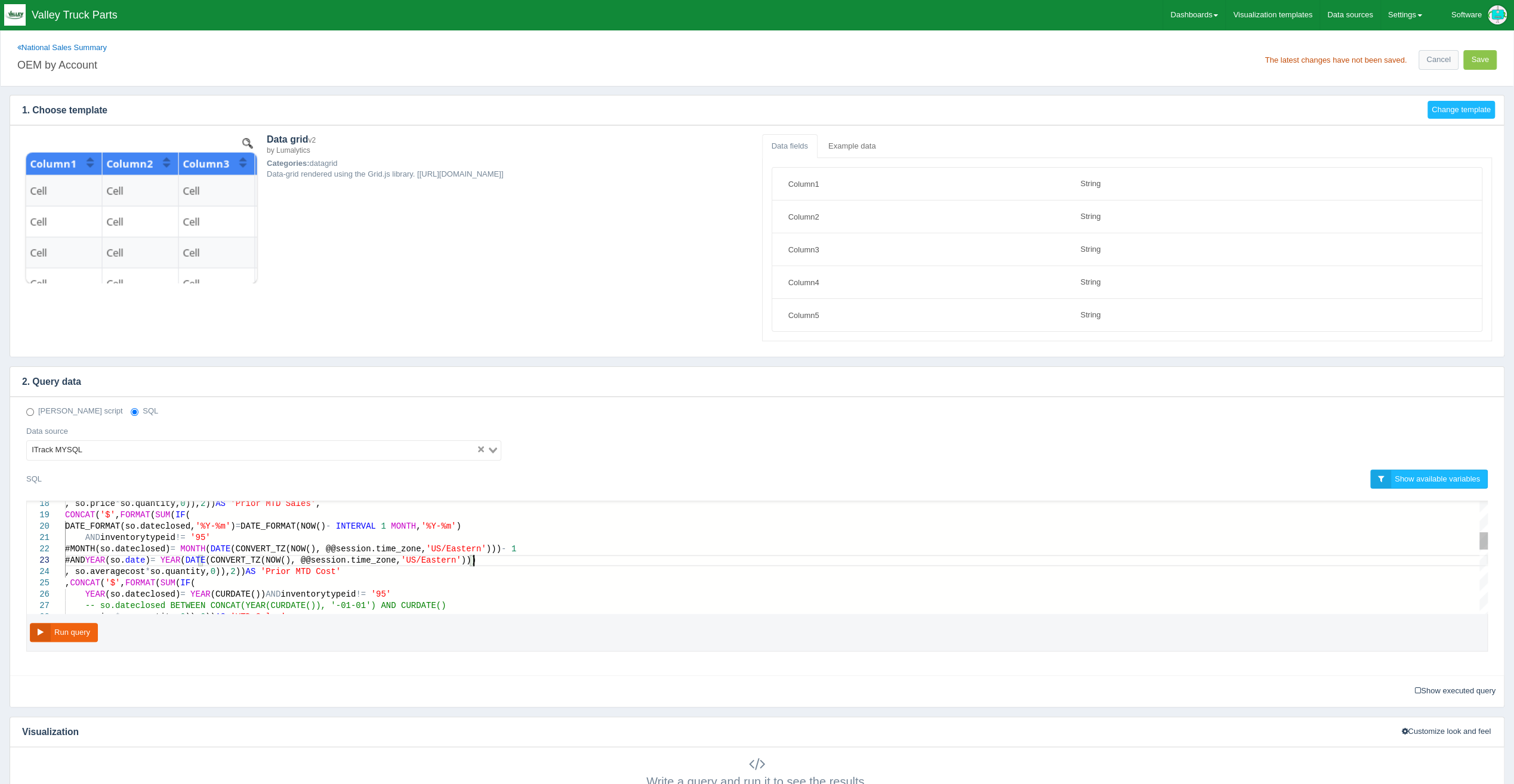
click at [478, 559] on div "#AND YEAR (so. date ) = YEAR ( DATE (CONVERT_TZ(NOW(), @@session.time_zone, 'US…" at bounding box center [777, 561] width 1423 height 12
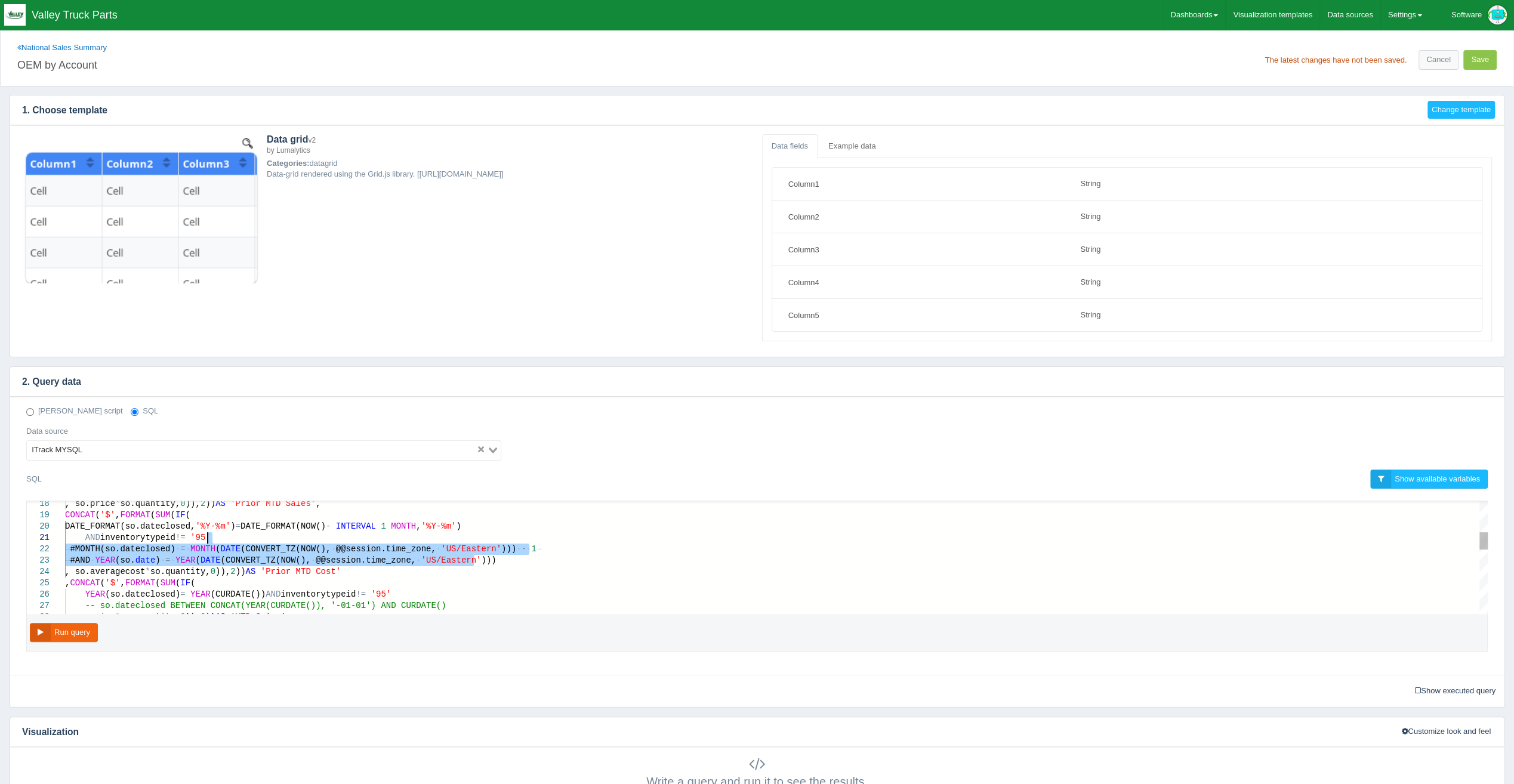
drag, startPoint x: 478, startPoint y: 550, endPoint x: 461, endPoint y: 538, distance: 20.8
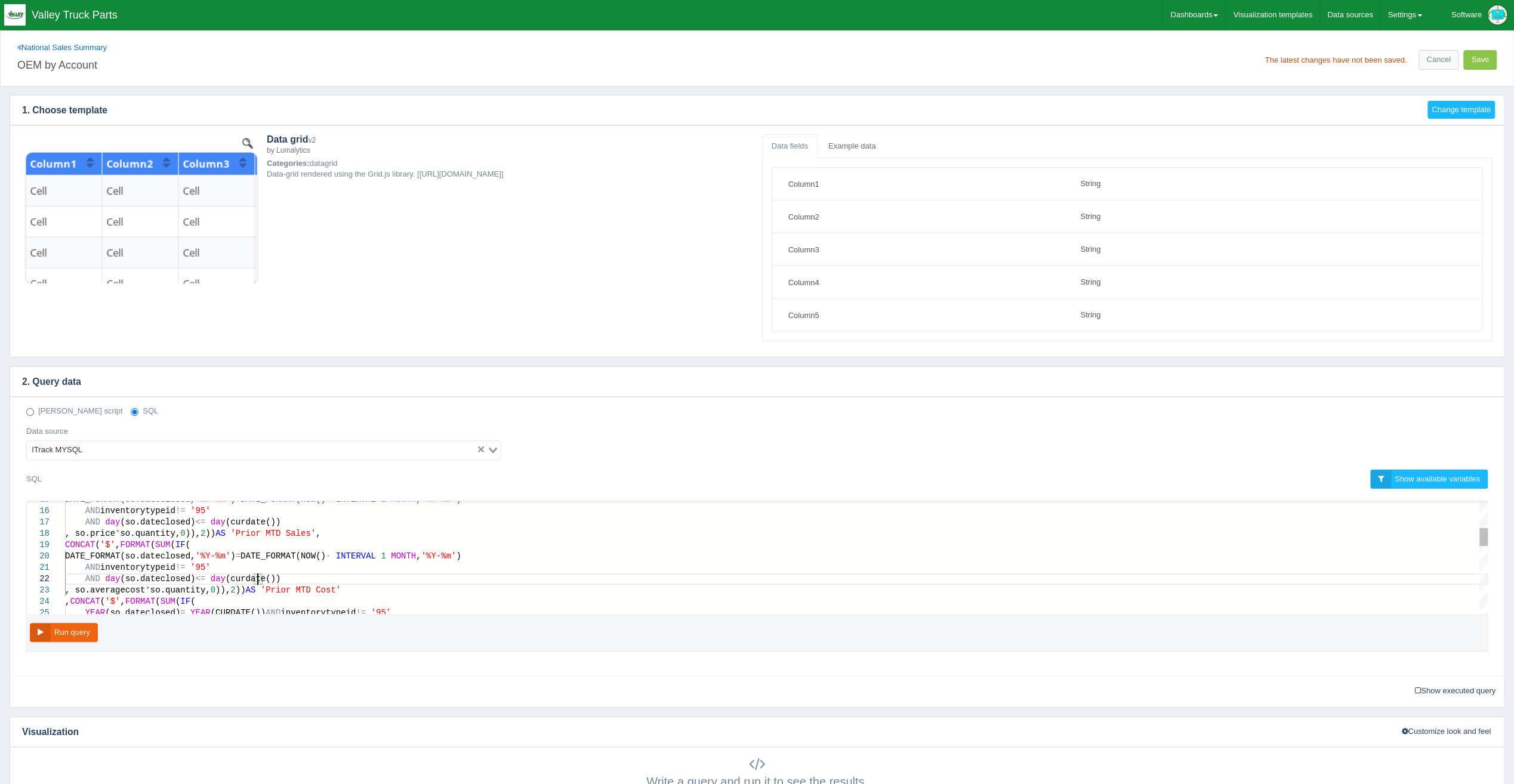
scroll to position [21, 215]
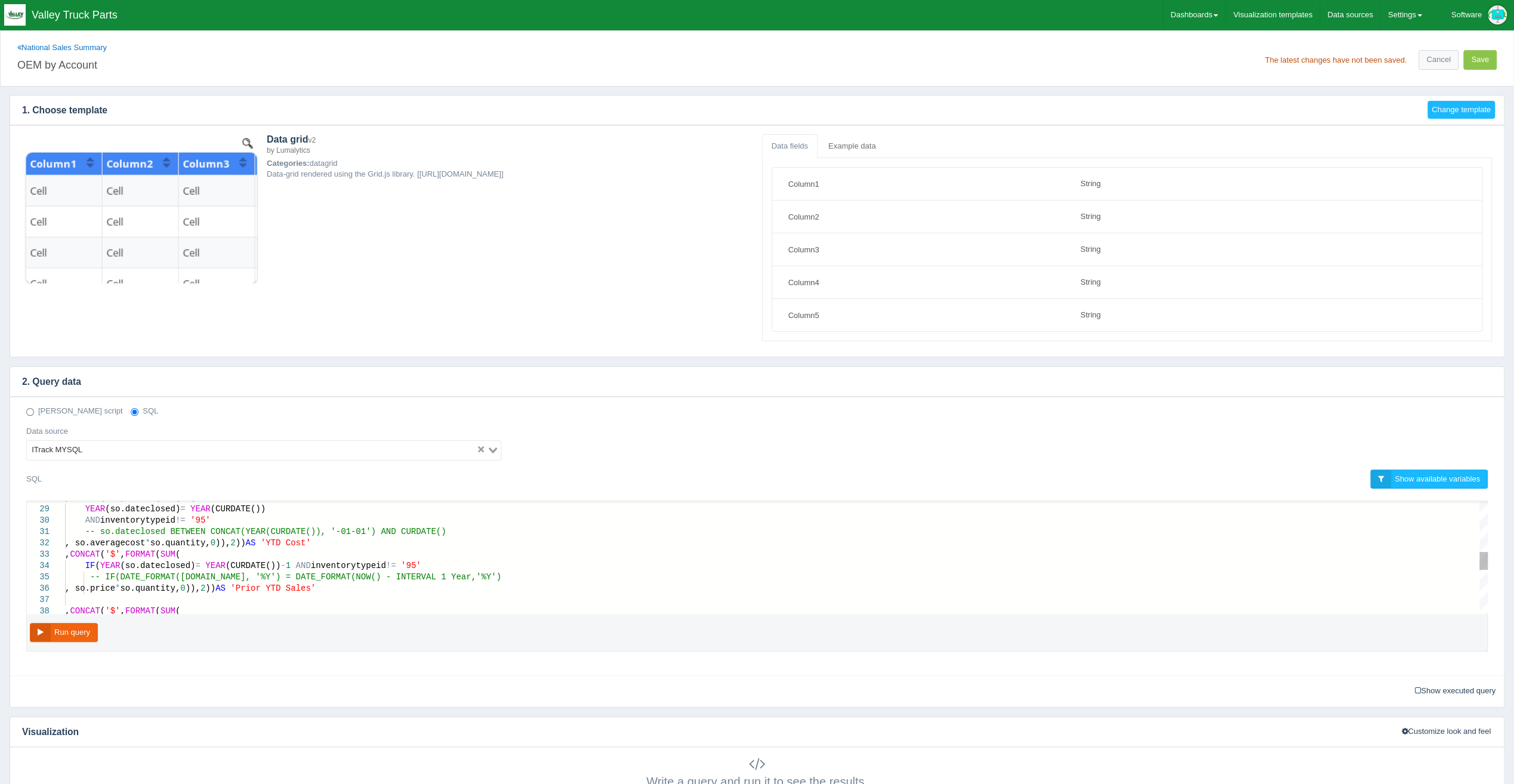
click at [428, 562] on div "IF ( YEAR (so.dateclosed) = YEAR (CURDATE()) - 1 AND inventorytypeid != '95'" at bounding box center [777, 566] width 1423 height 12
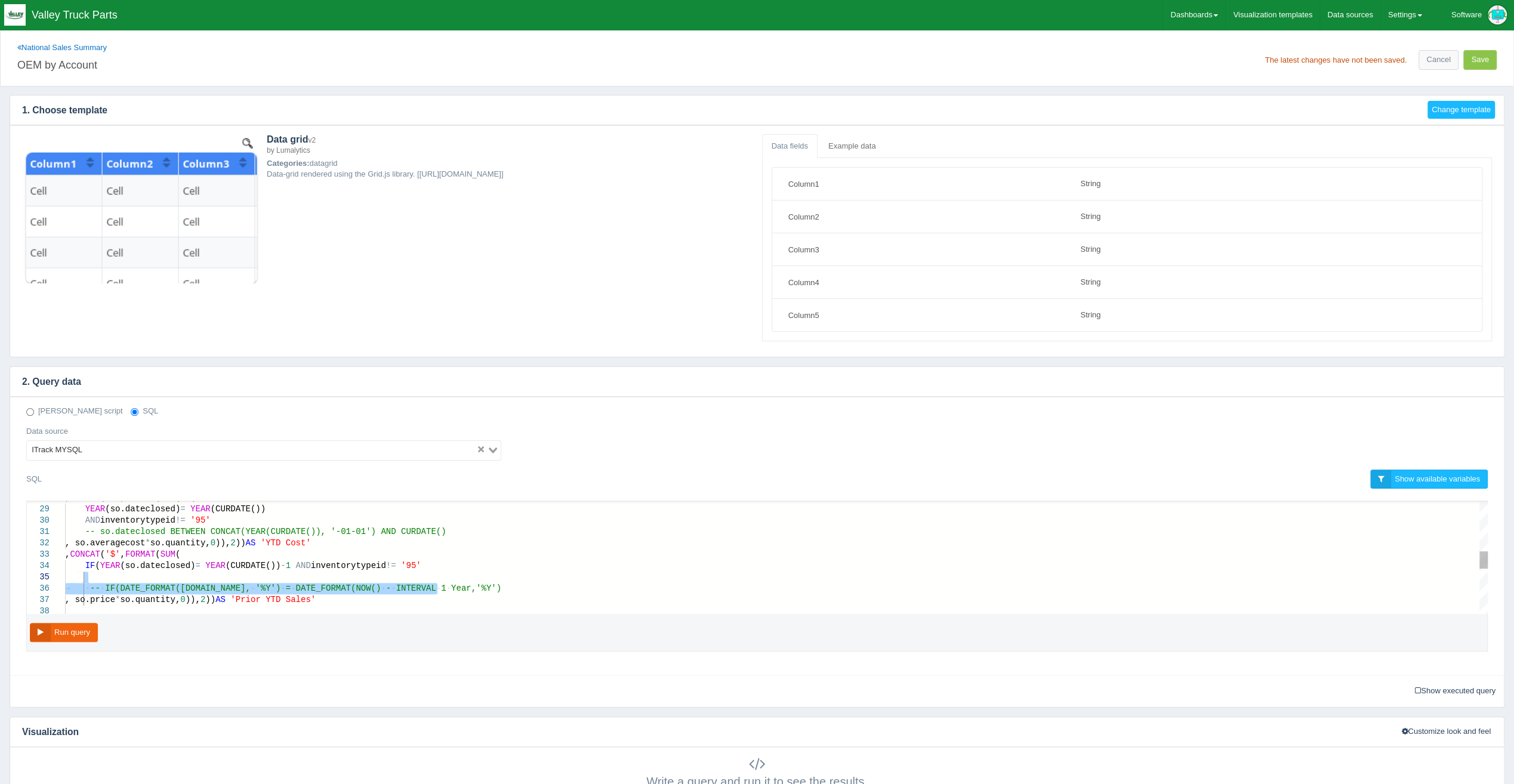
drag, startPoint x: 453, startPoint y: 585, endPoint x: 236, endPoint y: 573, distance: 217.3
paste textarea "year(so.dateclosed) = year(curdate())-1 AND month(so.dateclosed) <= month(curda…"
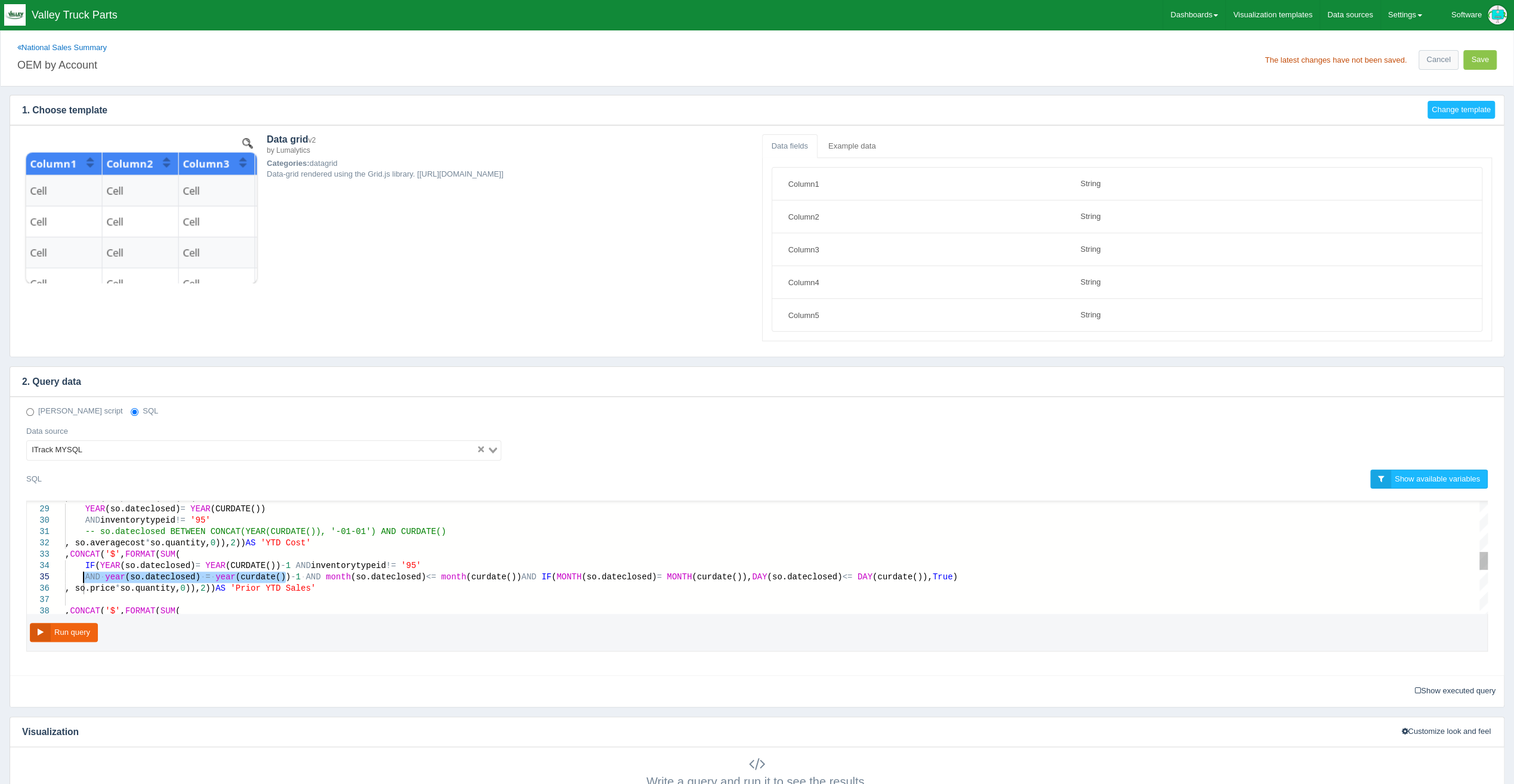
drag, startPoint x: 286, startPoint y: 575, endPoint x: 84, endPoint y: 577, distance: 202.0
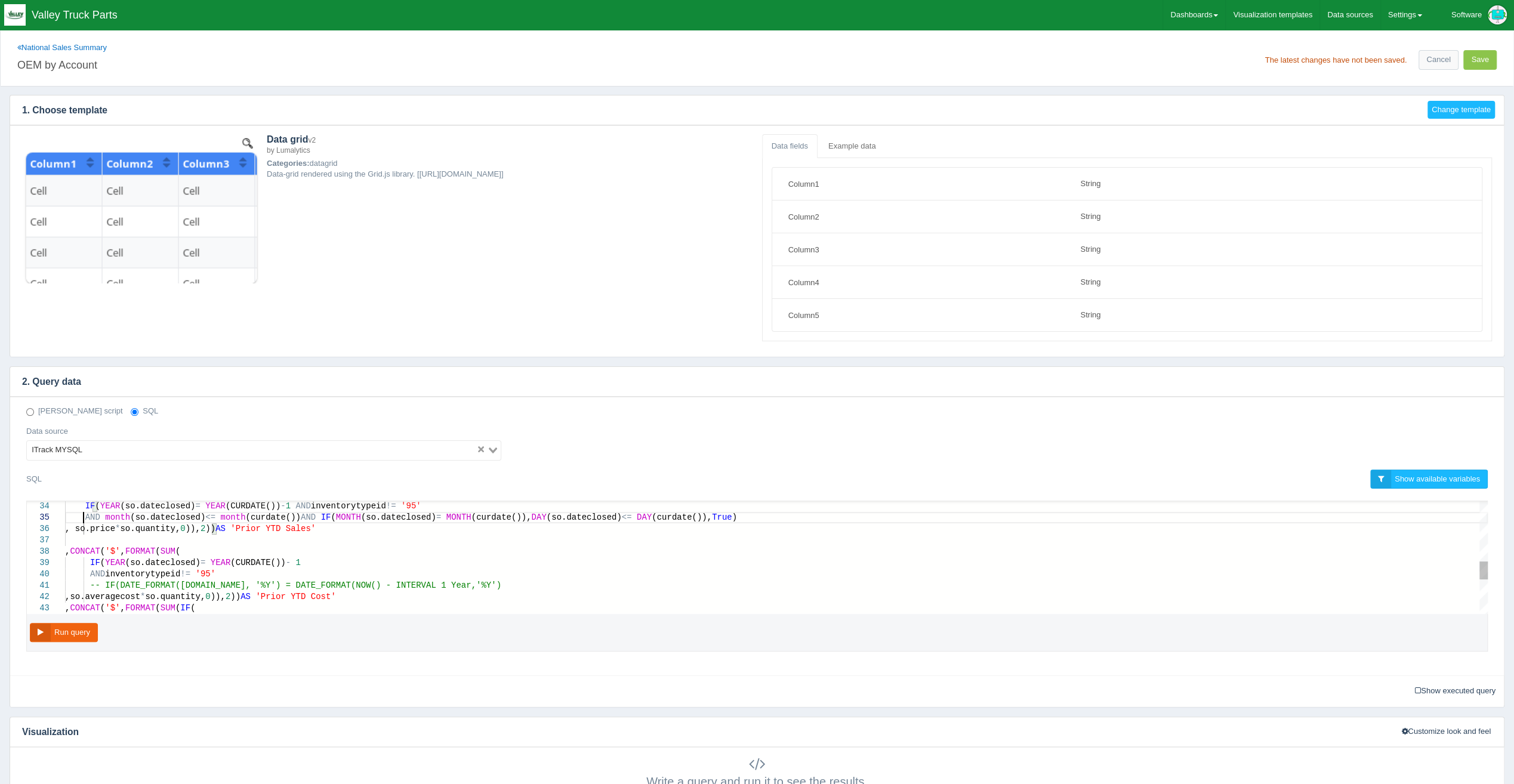
click at [243, 569] on div "AND inventorytypeid != '95'" at bounding box center [777, 575] width 1423 height 12
paste textarea "year(so.dateclosed) = year(curdate())-1 AND month(so.dateclosed) <= month(curda…"
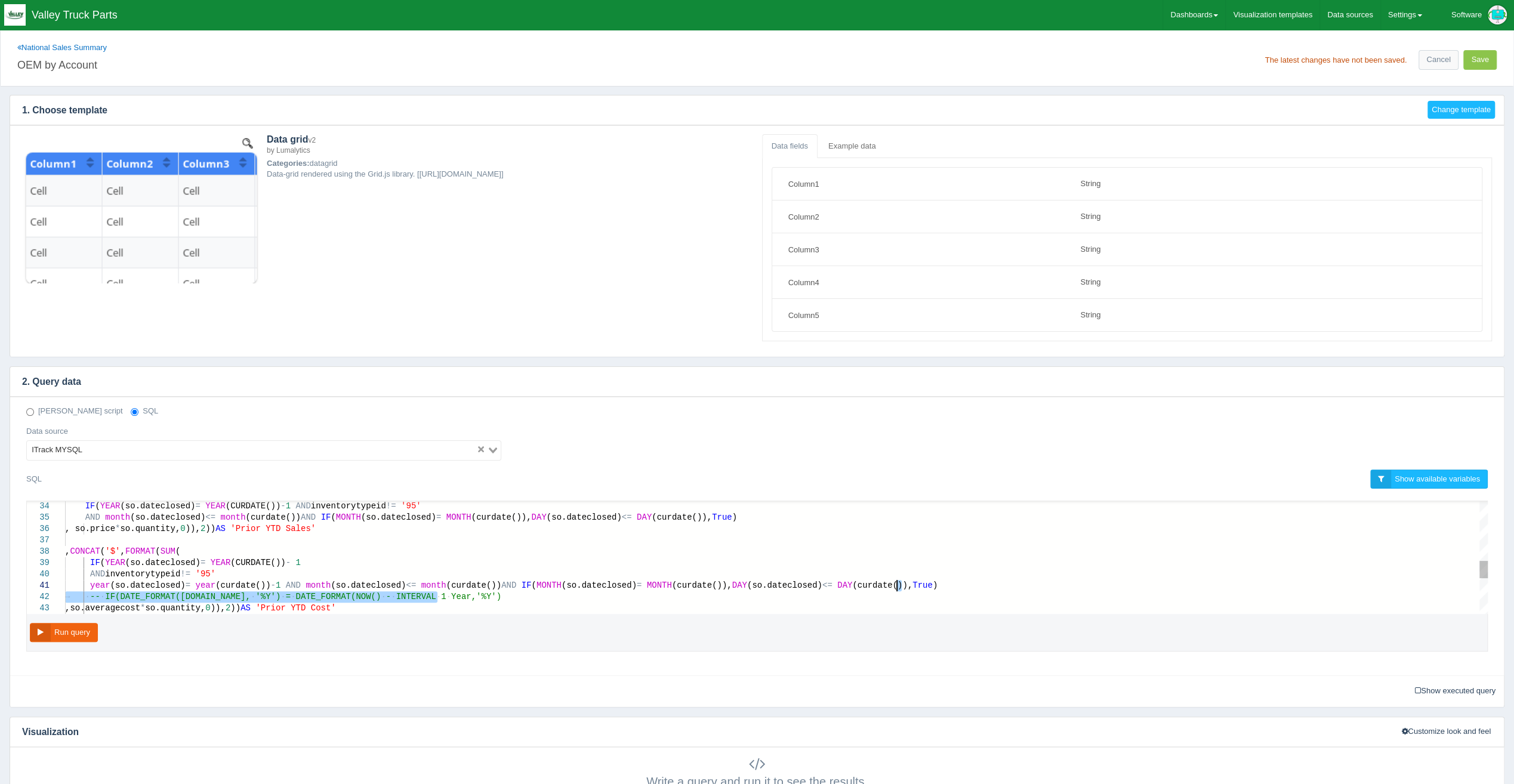
drag, startPoint x: 453, startPoint y: 594, endPoint x: 922, endPoint y: 581, distance: 469.2
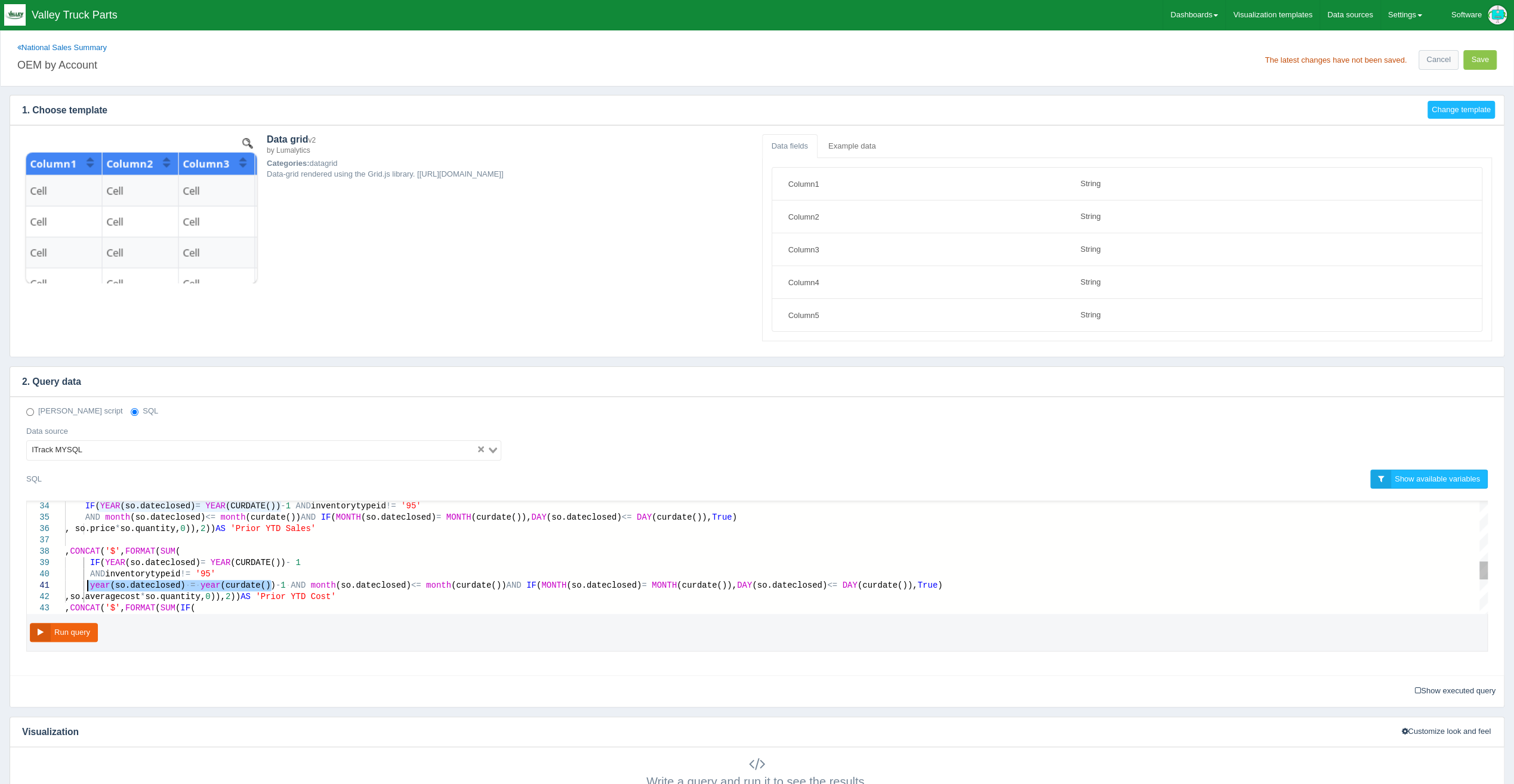
drag, startPoint x: 271, startPoint y: 582, endPoint x: 90, endPoint y: 583, distance: 181.0
click at [305, 583] on span "AND" at bounding box center [312, 586] width 15 height 10
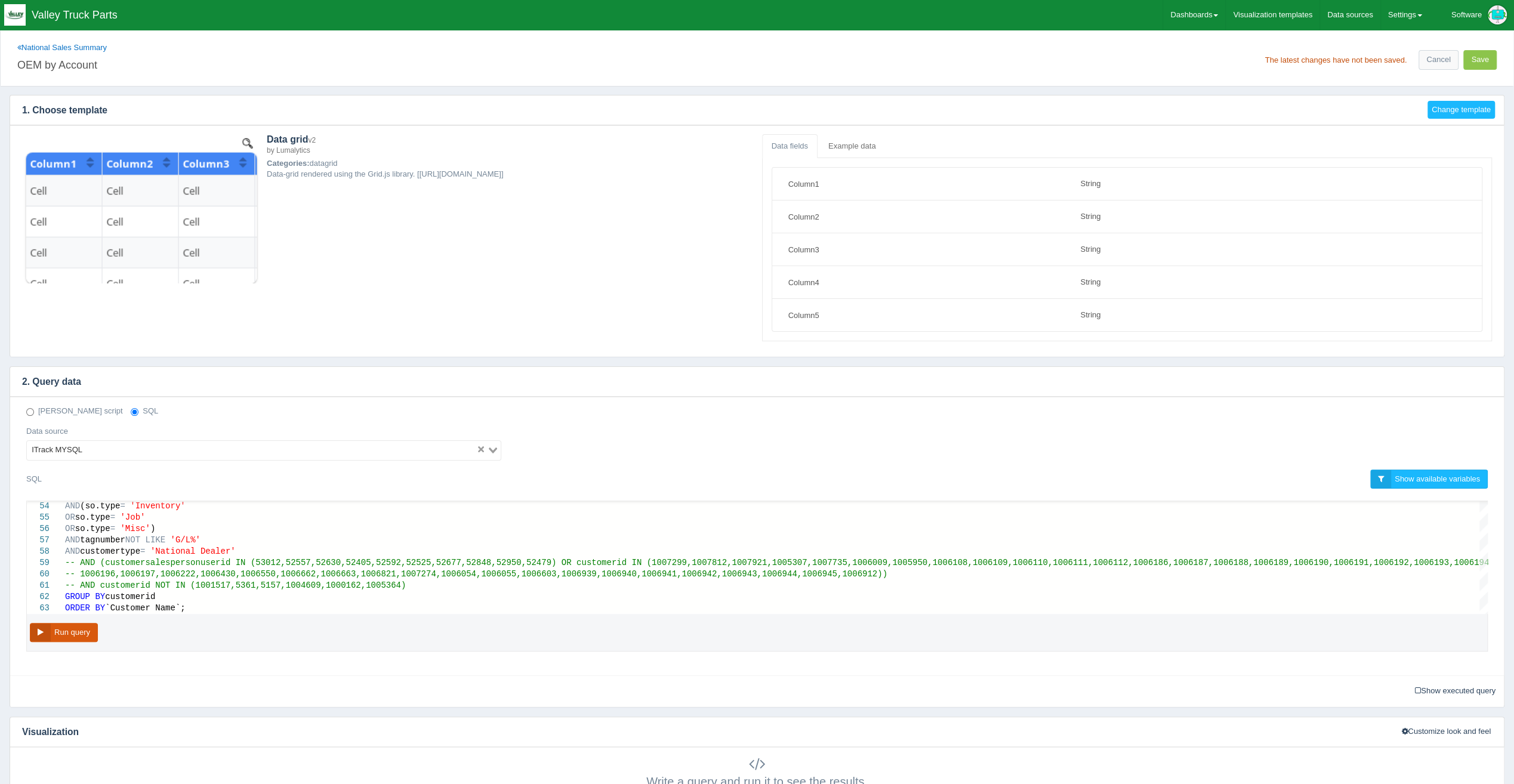
type textarea "AND month(so.dateclosed) <= month(curdate()) AND IF(MONTH(so.dateclosed) = MONT…"
click at [86, 632] on button "Run query" at bounding box center [65, 632] width 68 height 20
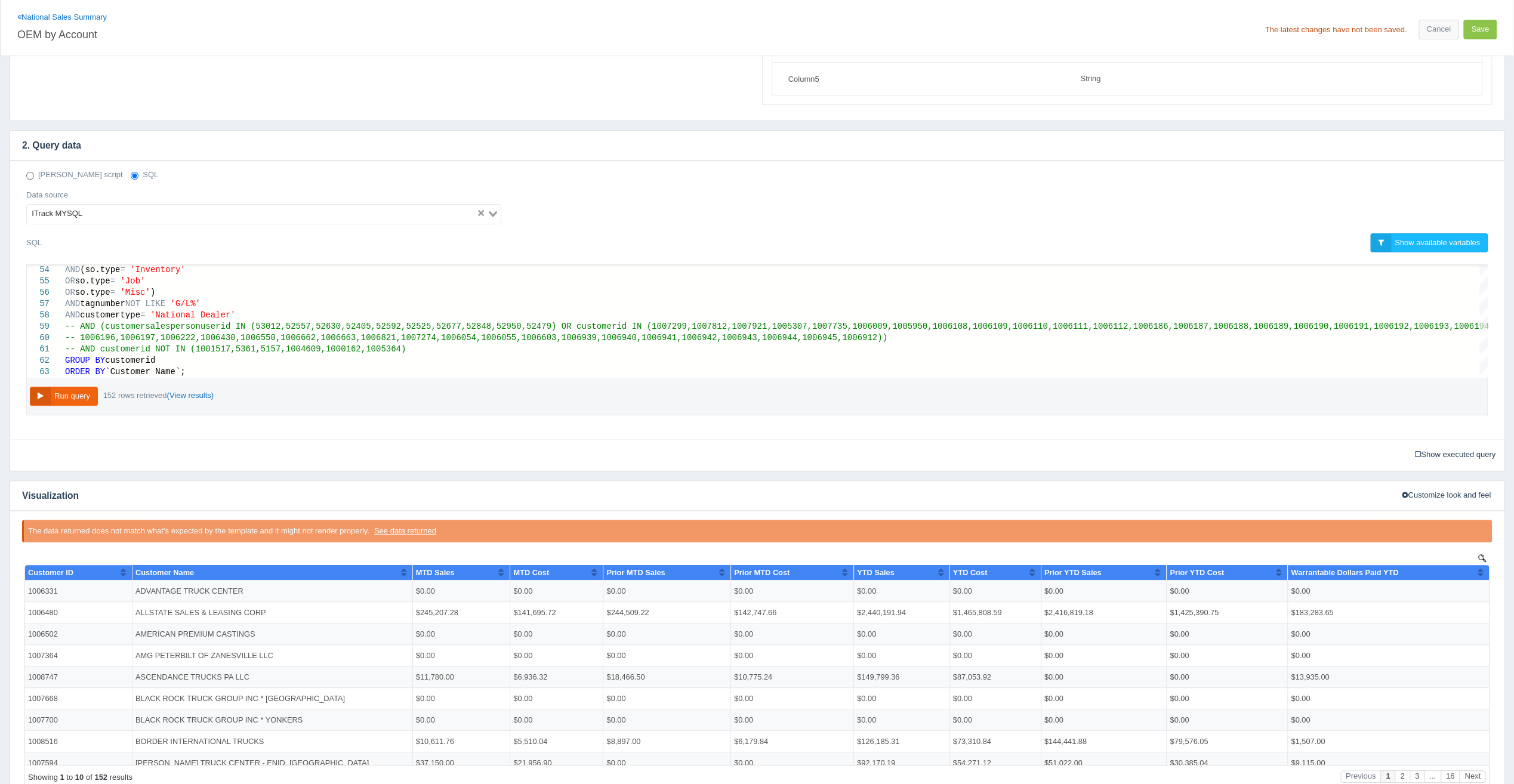
scroll to position [296, 0]
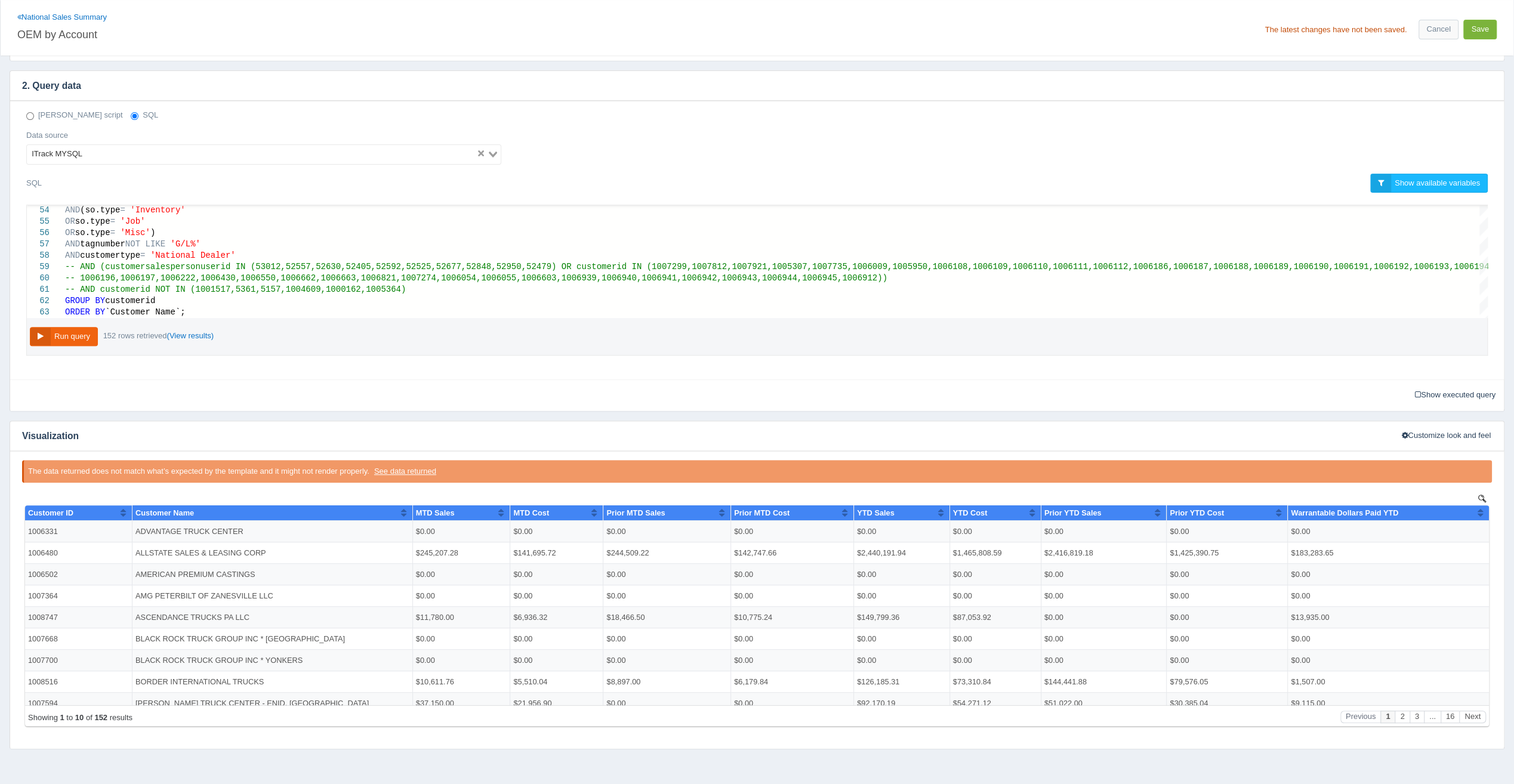
click at [1479, 33] on button "Save" at bounding box center [1480, 29] width 33 height 20
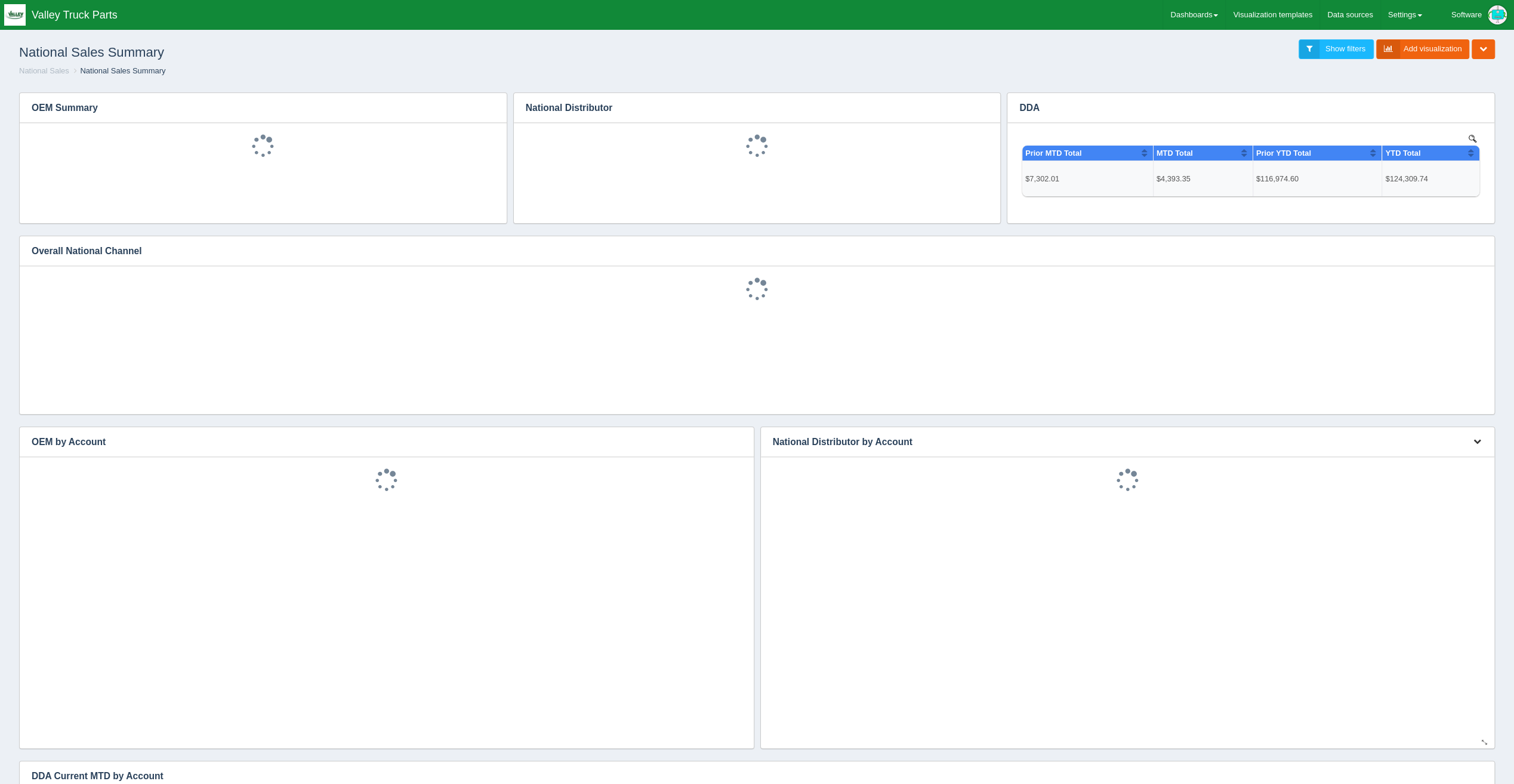
click at [1477, 439] on icon "button" at bounding box center [1478, 441] width 8 height 8
click at [1463, 456] on link "Edit chart" at bounding box center [1438, 459] width 96 height 18
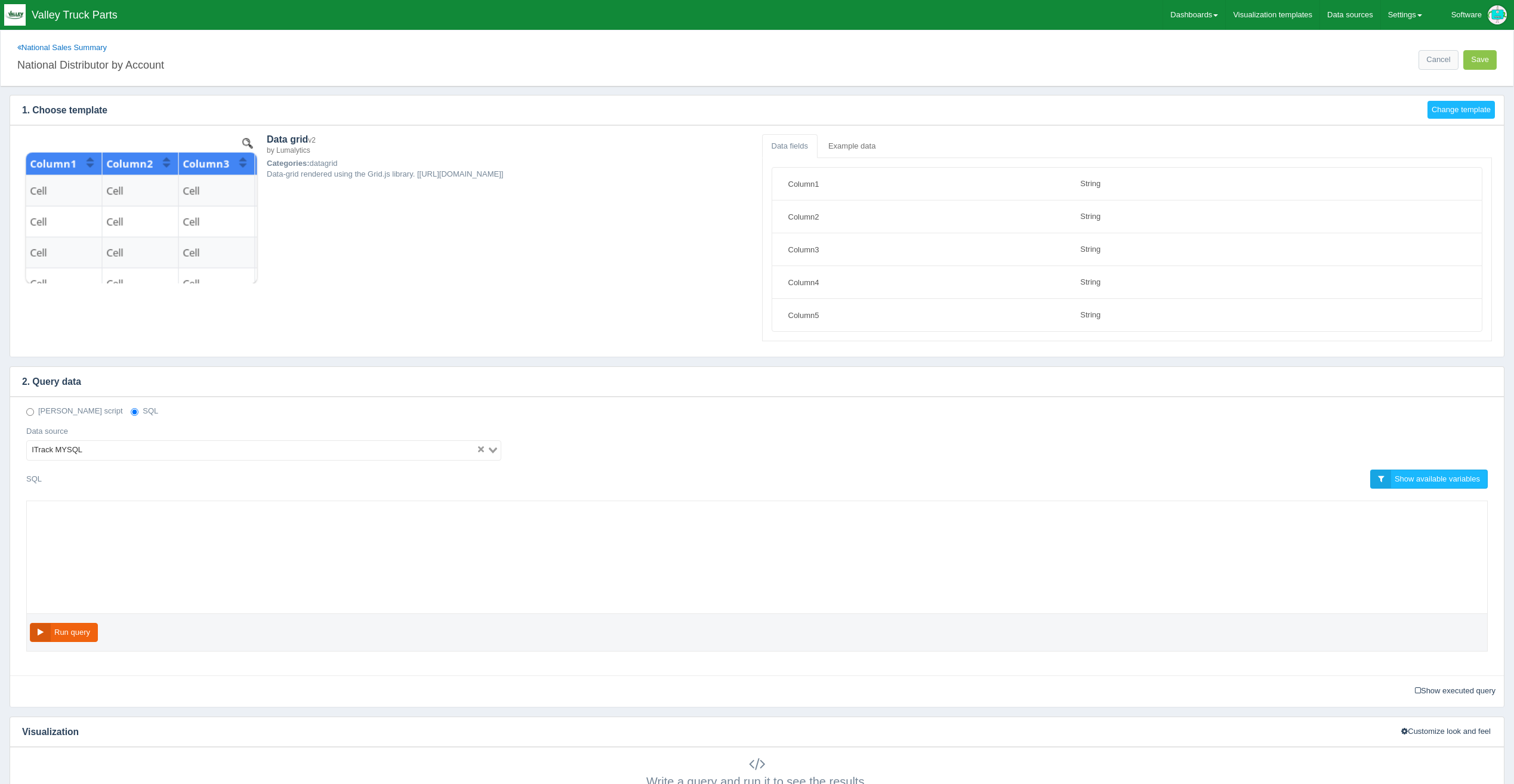
select select "string"
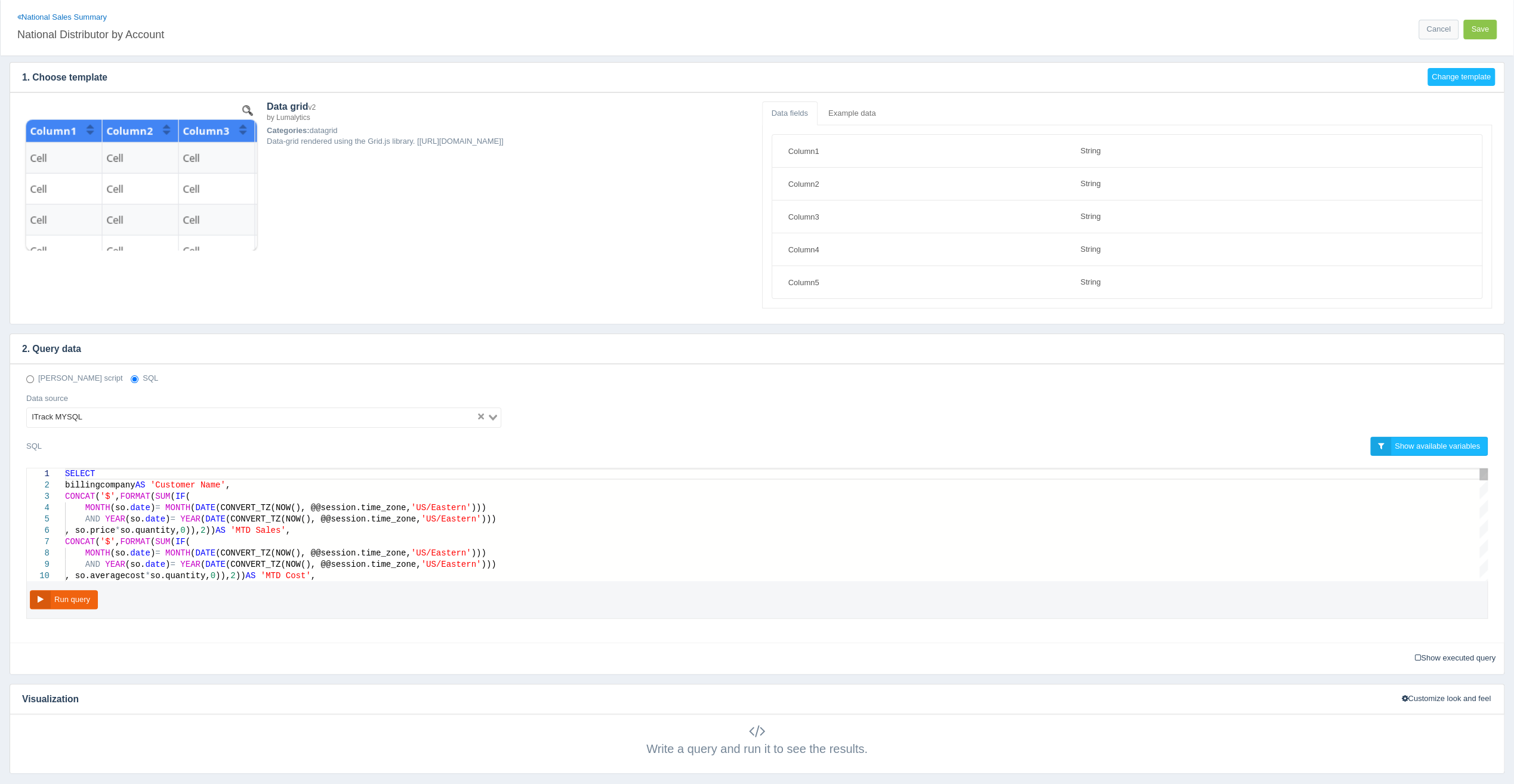
scroll to position [60, 0]
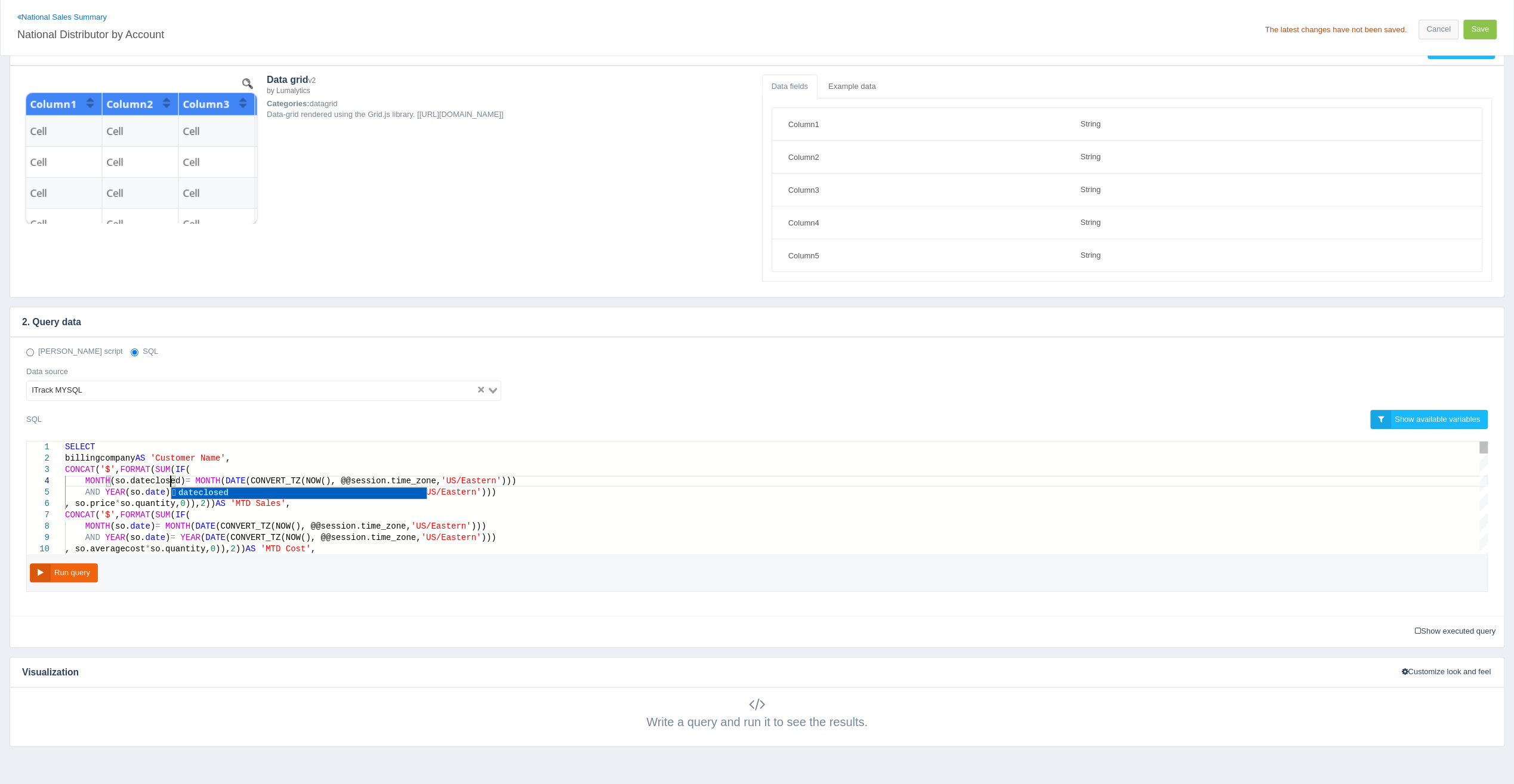
scroll to position [34, 123]
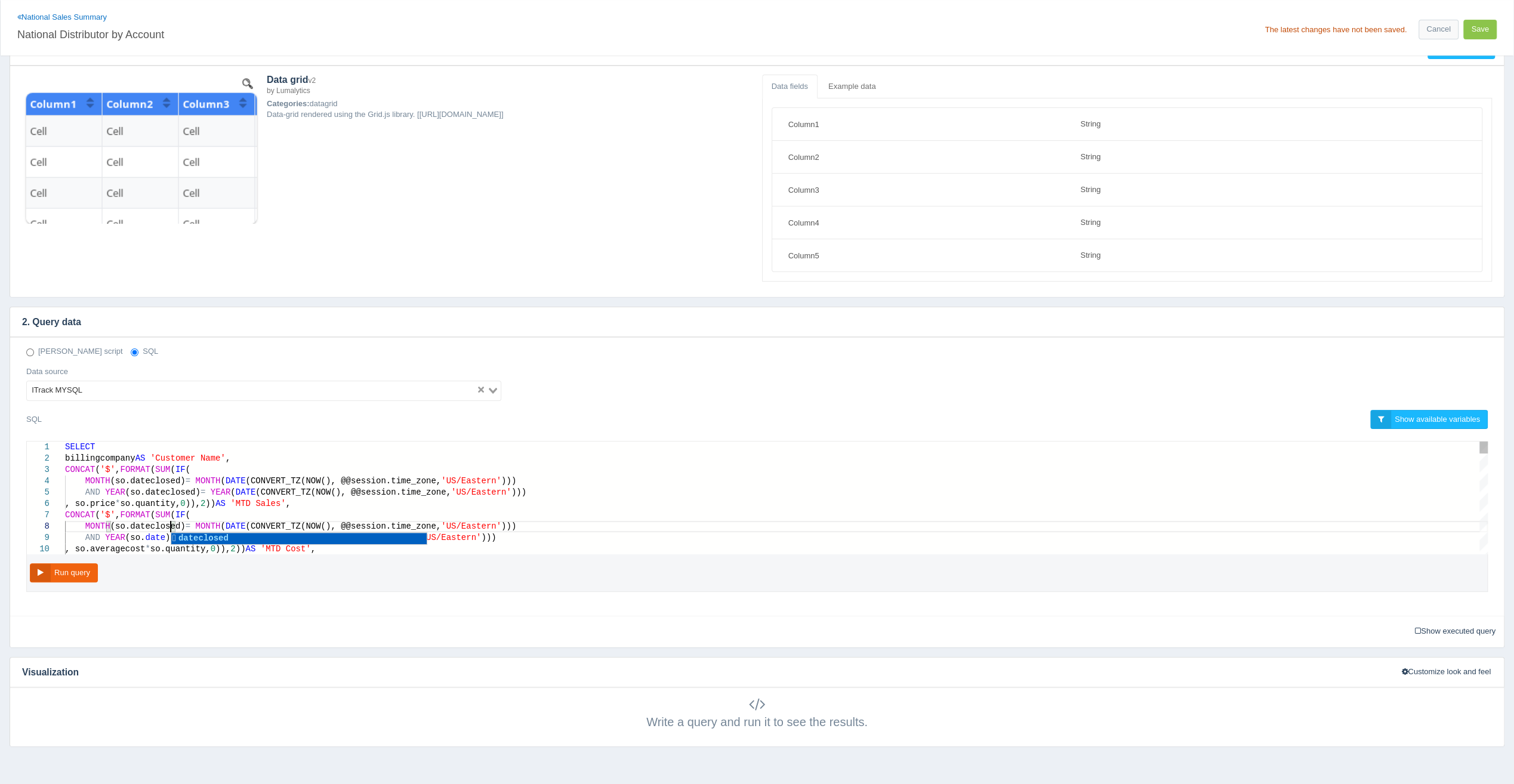
scroll to position [80, 123]
click at [186, 510] on div "CONCAT ( '$' , FORMAT ( SUM ( IF (" at bounding box center [777, 515] width 1423 height 12
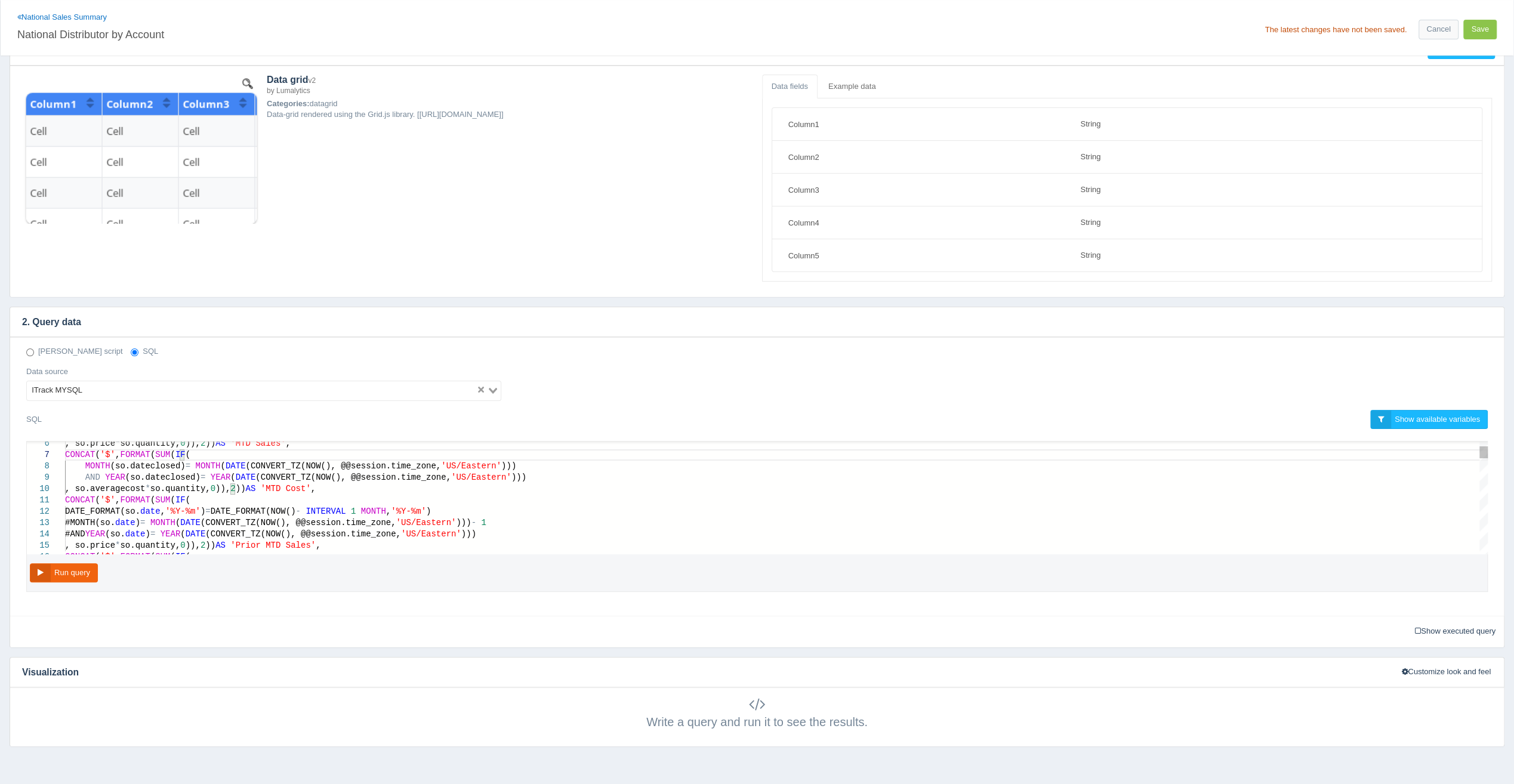
click at [160, 506] on span "date" at bounding box center [150, 511] width 21 height 10
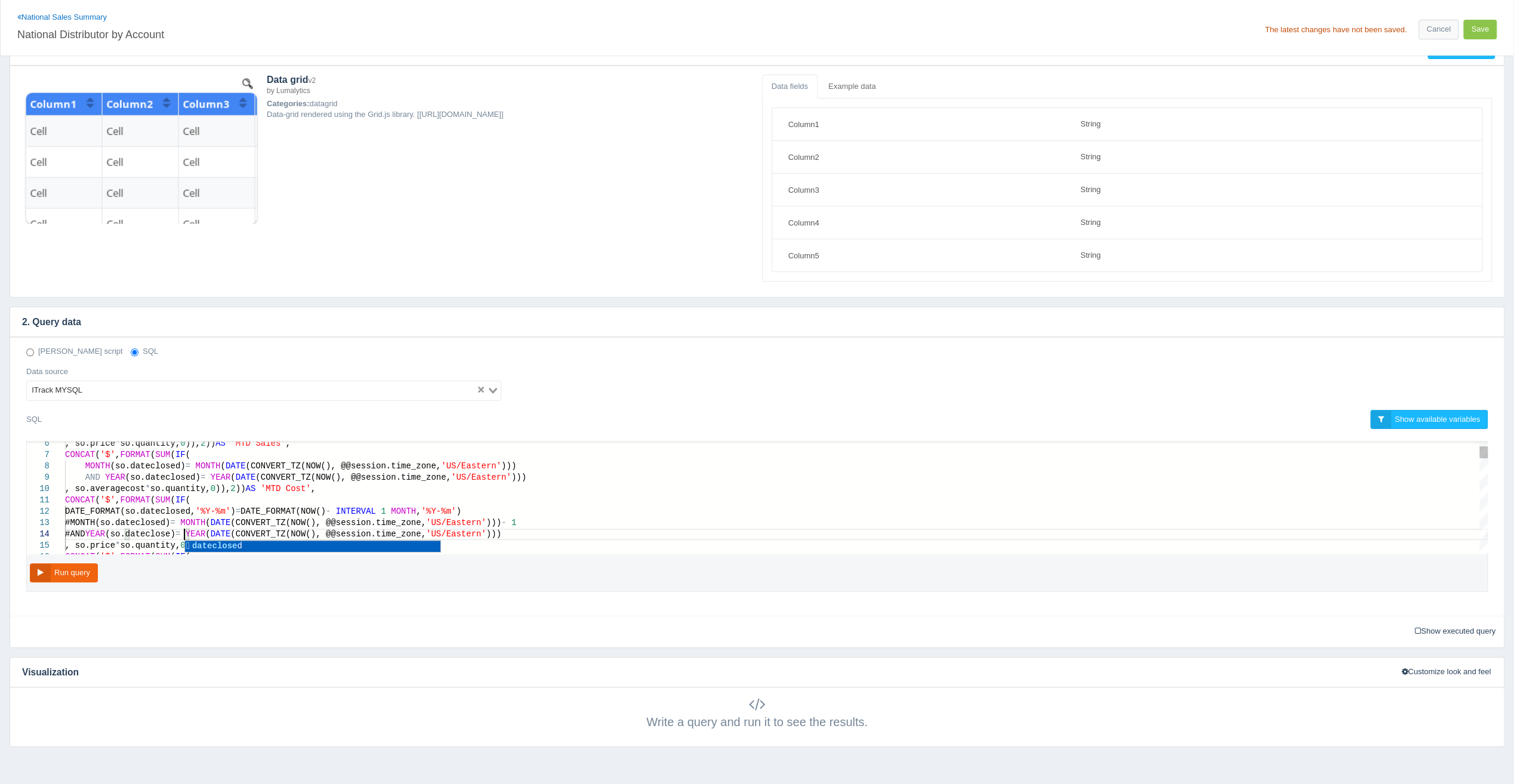
scroll to position [34, 142]
click at [169, 518] on span "#MONTH(so.dateclosed)" at bounding box center [117, 523] width 105 height 10
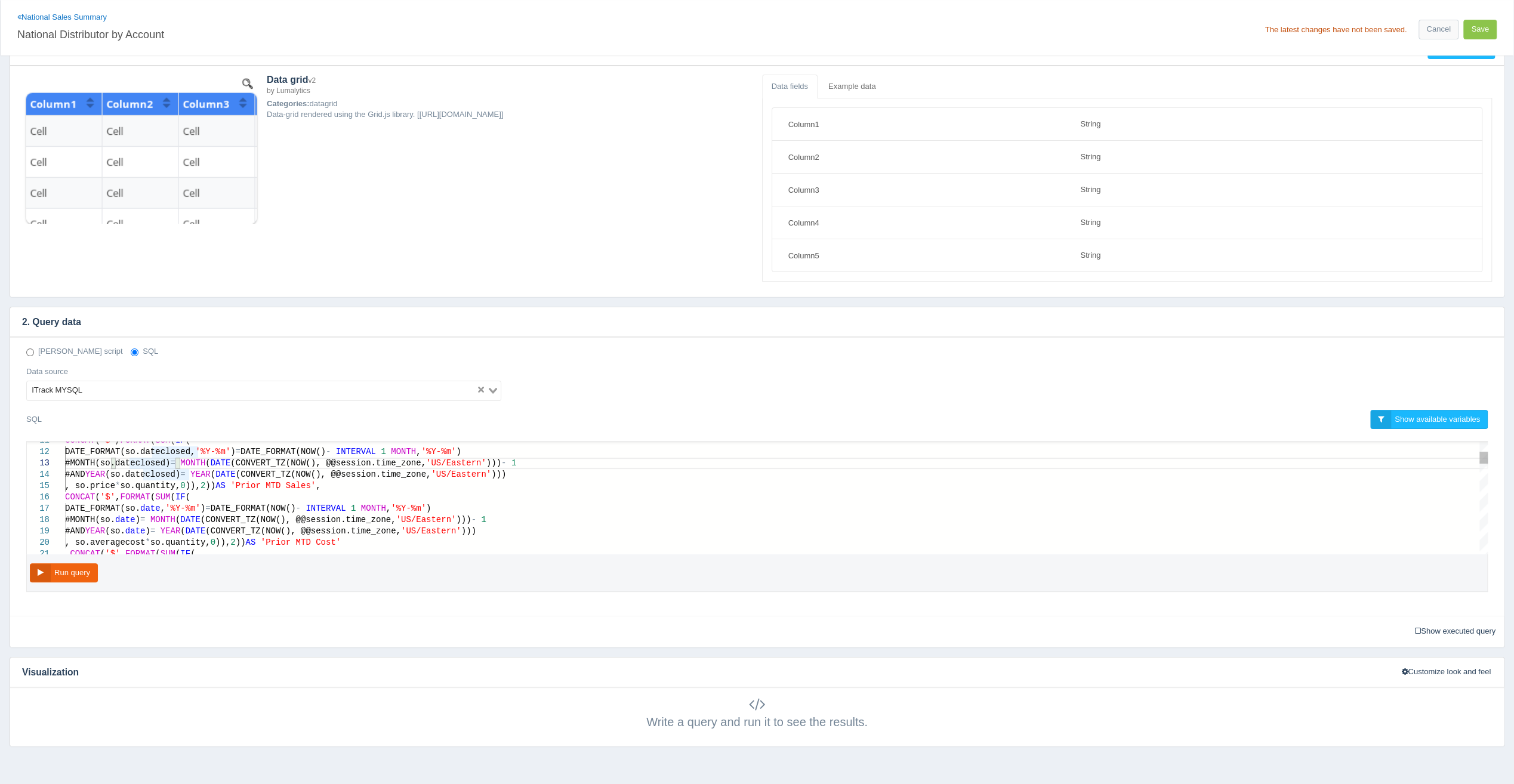
click at [136, 515] on span "date" at bounding box center [125, 520] width 21 height 10
click at [146, 526] on span "date" at bounding box center [135, 531] width 21 height 10
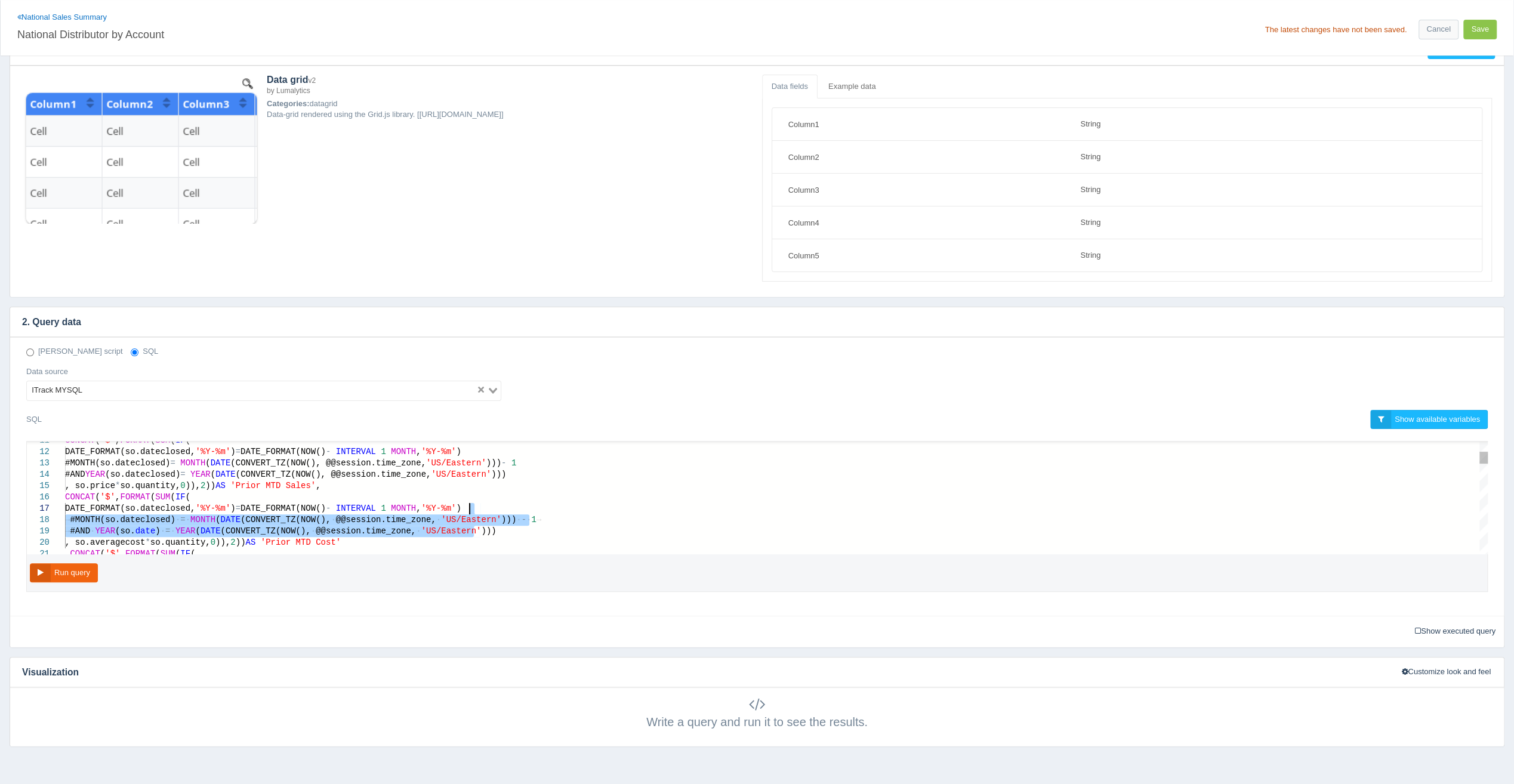
drag, startPoint x: 495, startPoint y: 526, endPoint x: 502, endPoint y: 506, distance: 21.2
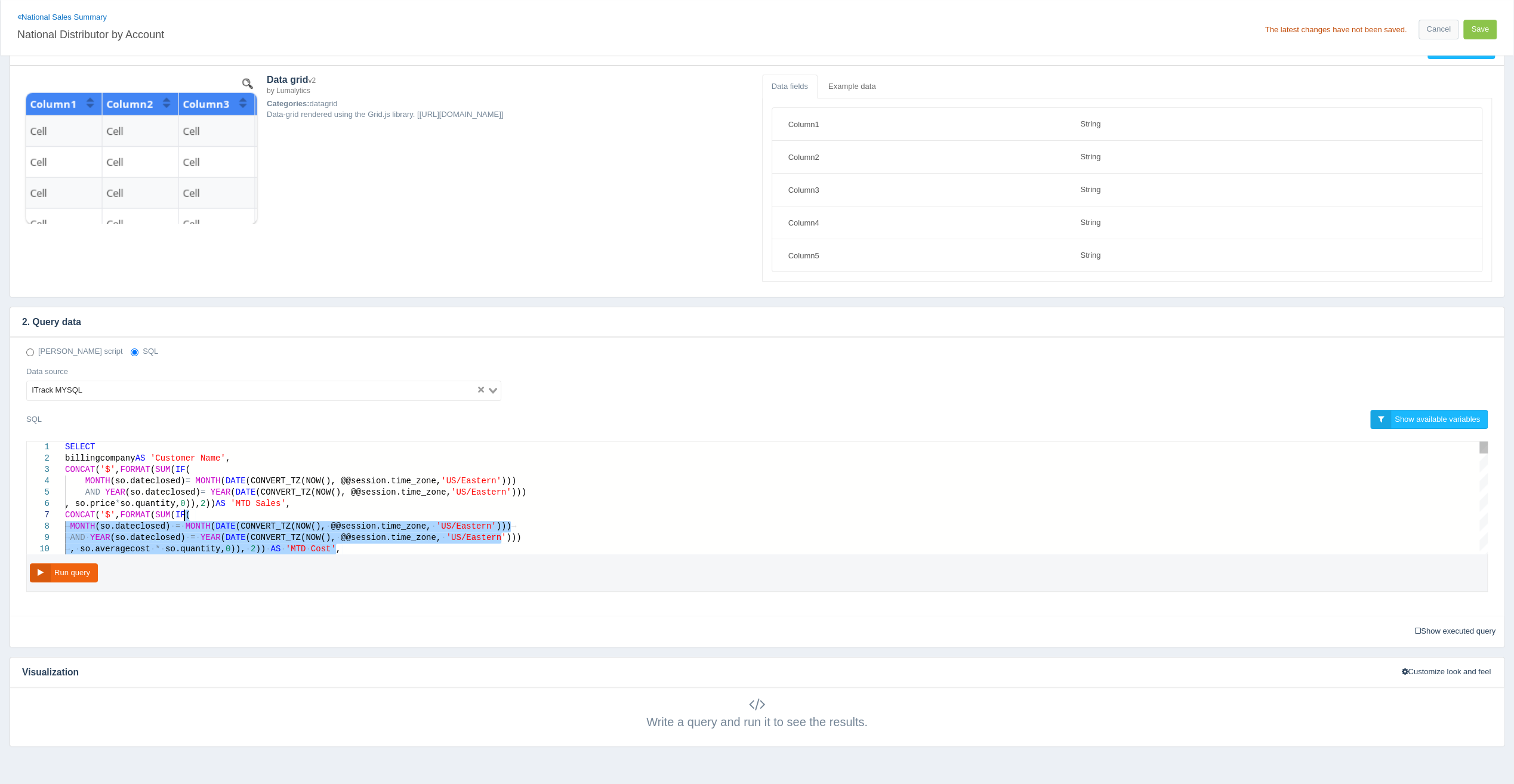
drag, startPoint x: 513, startPoint y: 470, endPoint x: 499, endPoint y: 513, distance: 45.2
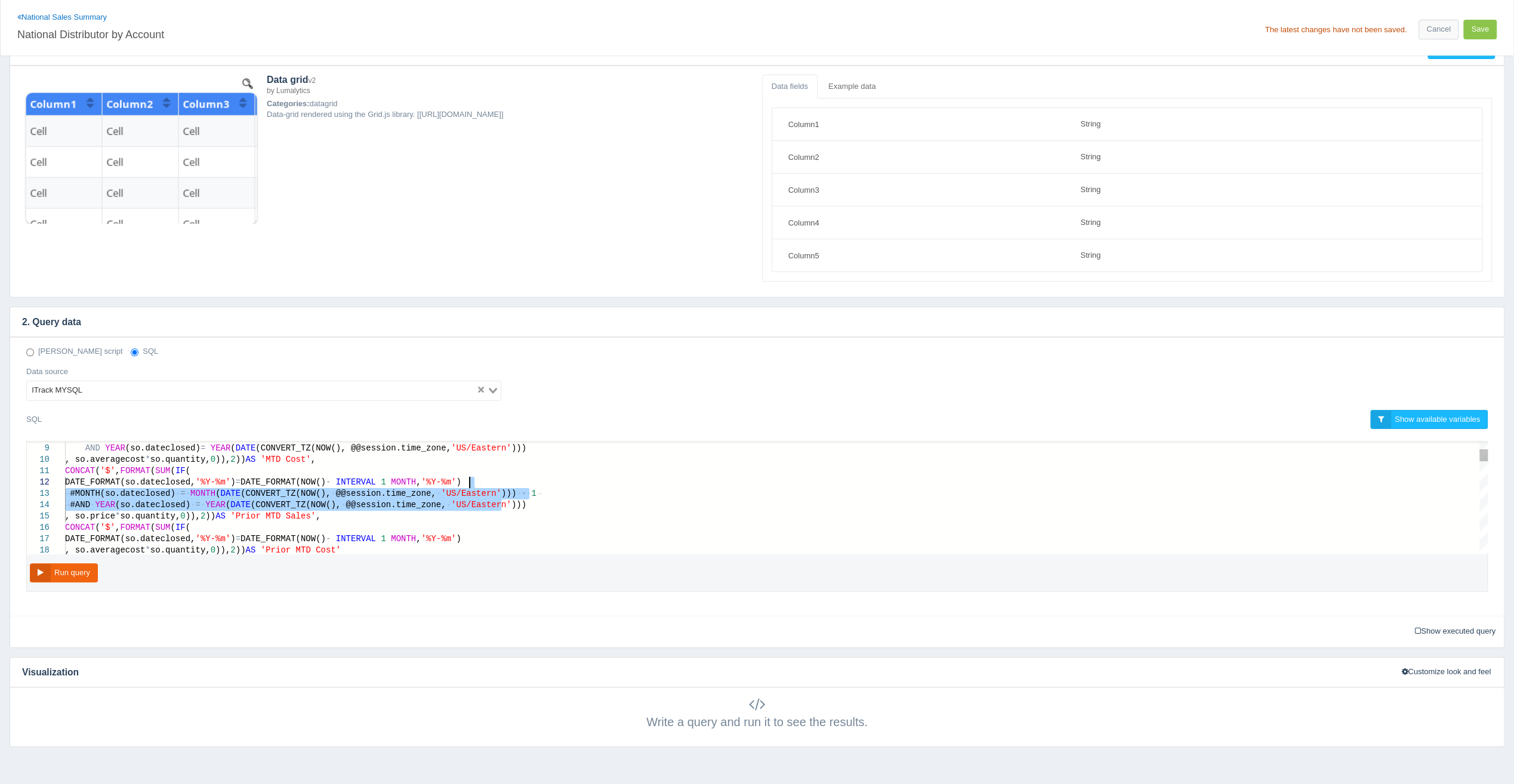
drag, startPoint x: 509, startPoint y: 499, endPoint x: 511, endPoint y: 481, distance: 18.1
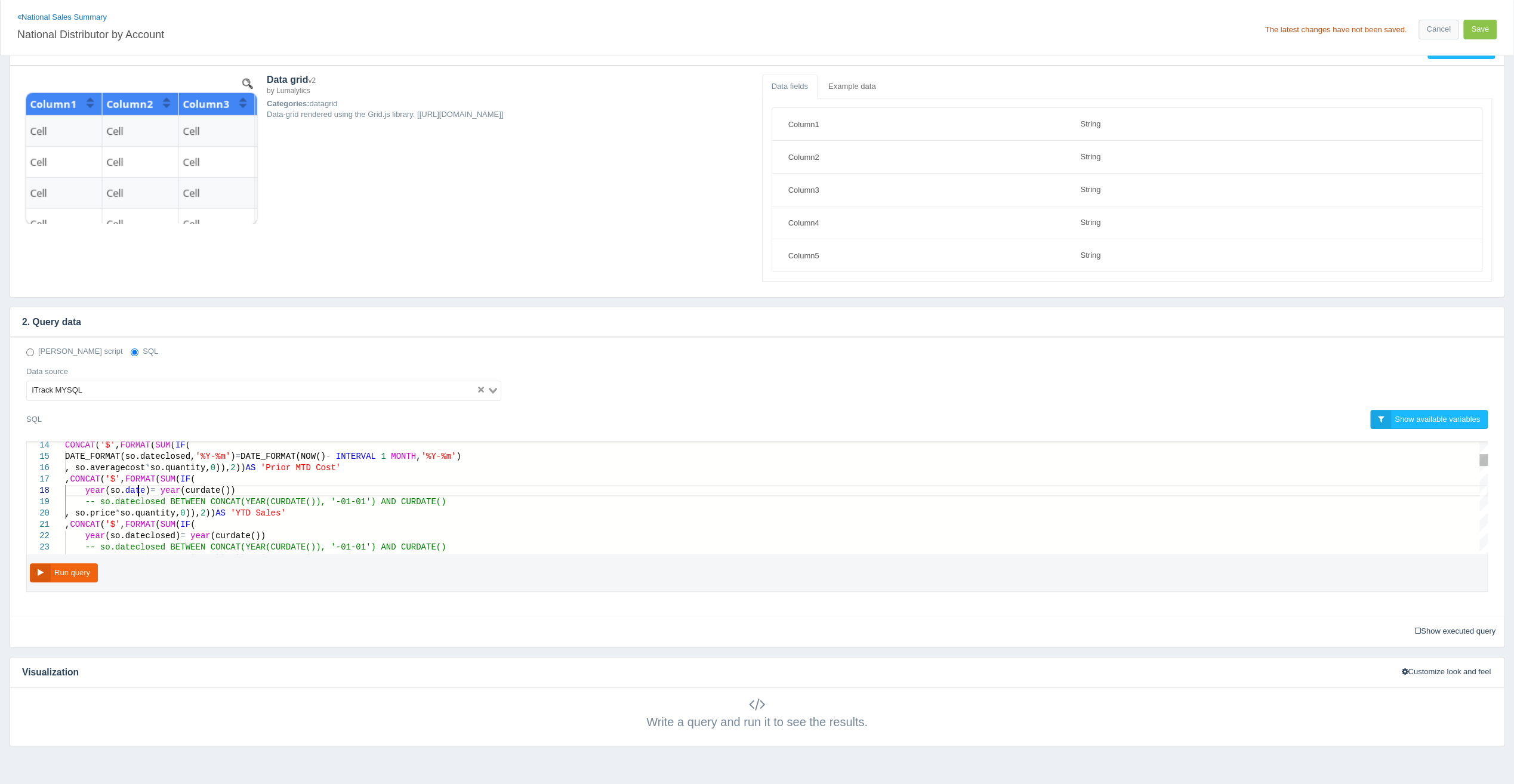
click at [145, 489] on span ")" at bounding box center [147, 491] width 5 height 10
drag, startPoint x: 160, startPoint y: 535, endPoint x: 179, endPoint y: 527, distance: 20.6
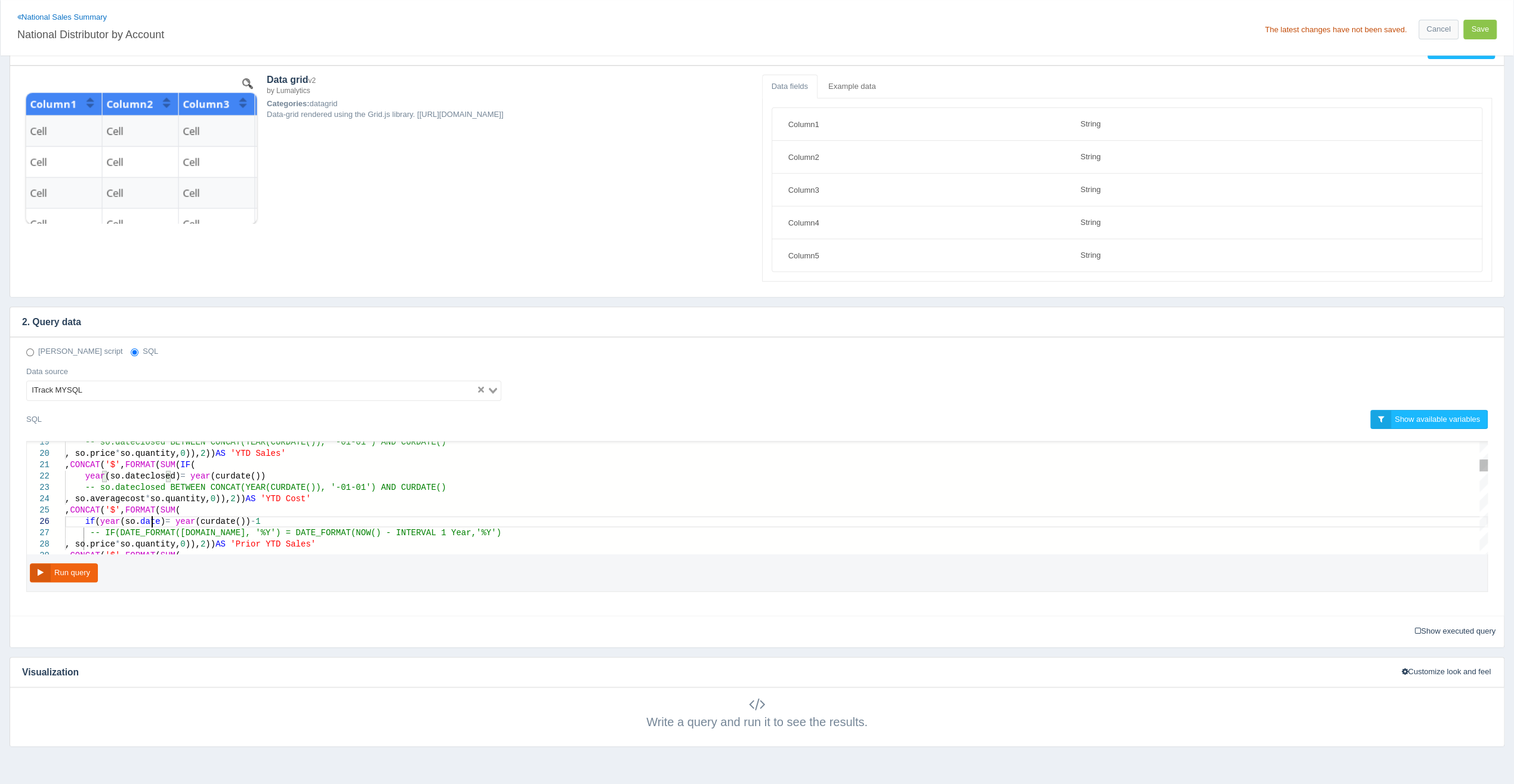
click at [312, 504] on div ", CONCAT ( '$' , FORMAT ( SUM (" at bounding box center [777, 510] width 1423 height 12
drag, startPoint x: 462, startPoint y: 483, endPoint x: 466, endPoint y: 477, distance: 7.2
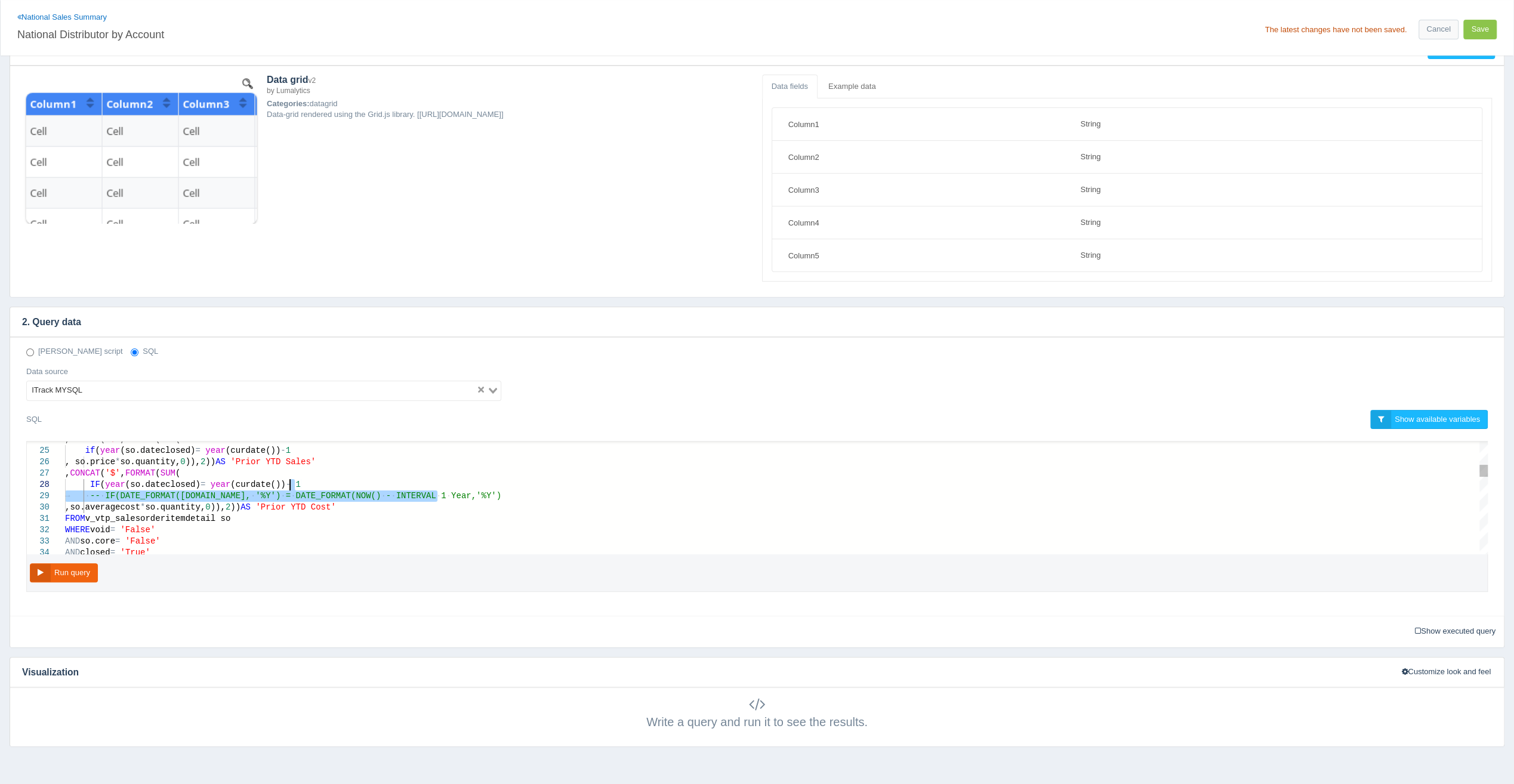
drag, startPoint x: 464, startPoint y: 491, endPoint x: 467, endPoint y: 486, distance: 5.8
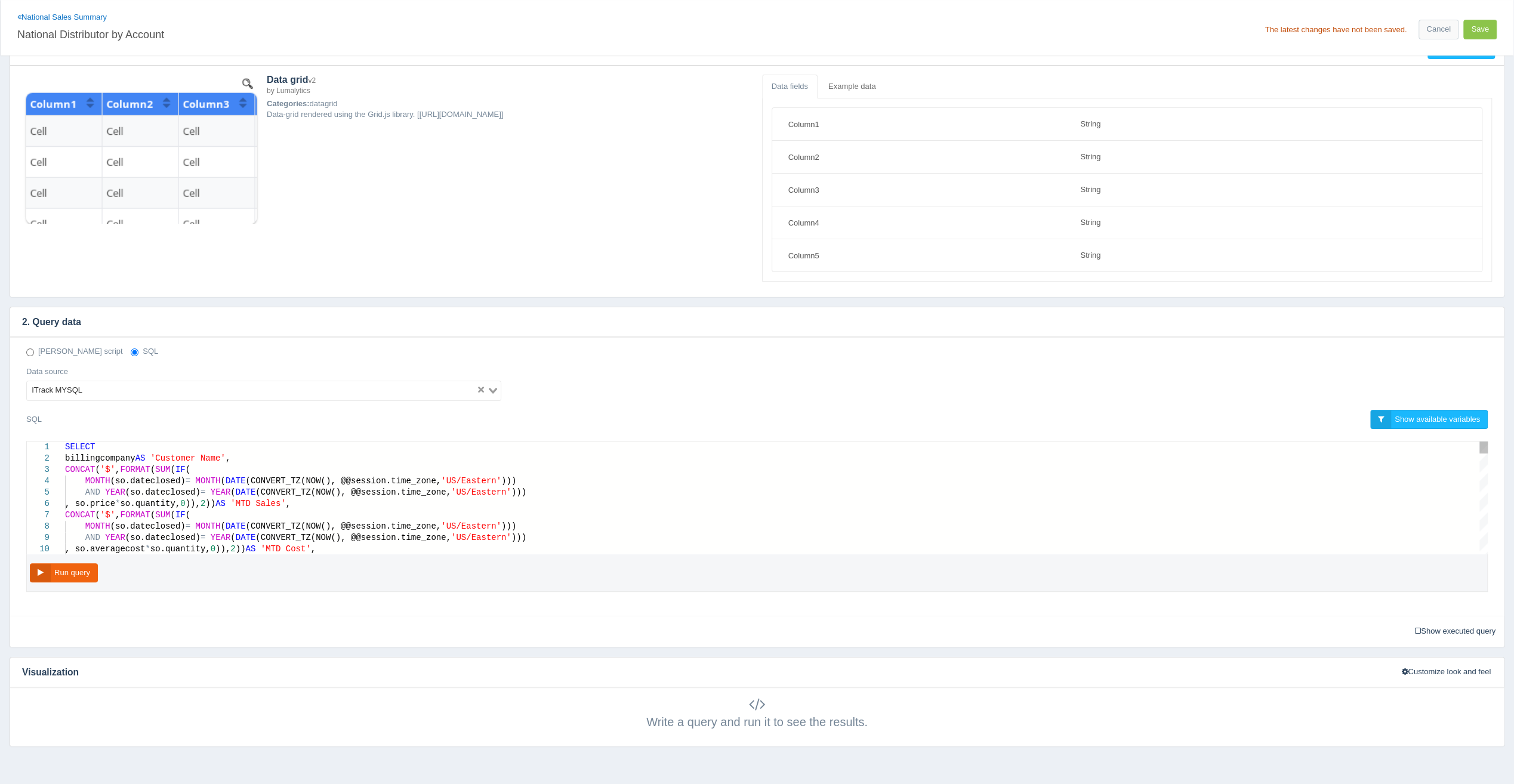
drag, startPoint x: 507, startPoint y: 488, endPoint x: 533, endPoint y: 494, distance: 26.7
click at [507, 488] on div "AND YEAR (so.dateclosed) = YEAR ( DATE (CONVERT_TZ(NOW(), @@session.time_zone, …" at bounding box center [777, 493] width 1423 height 12
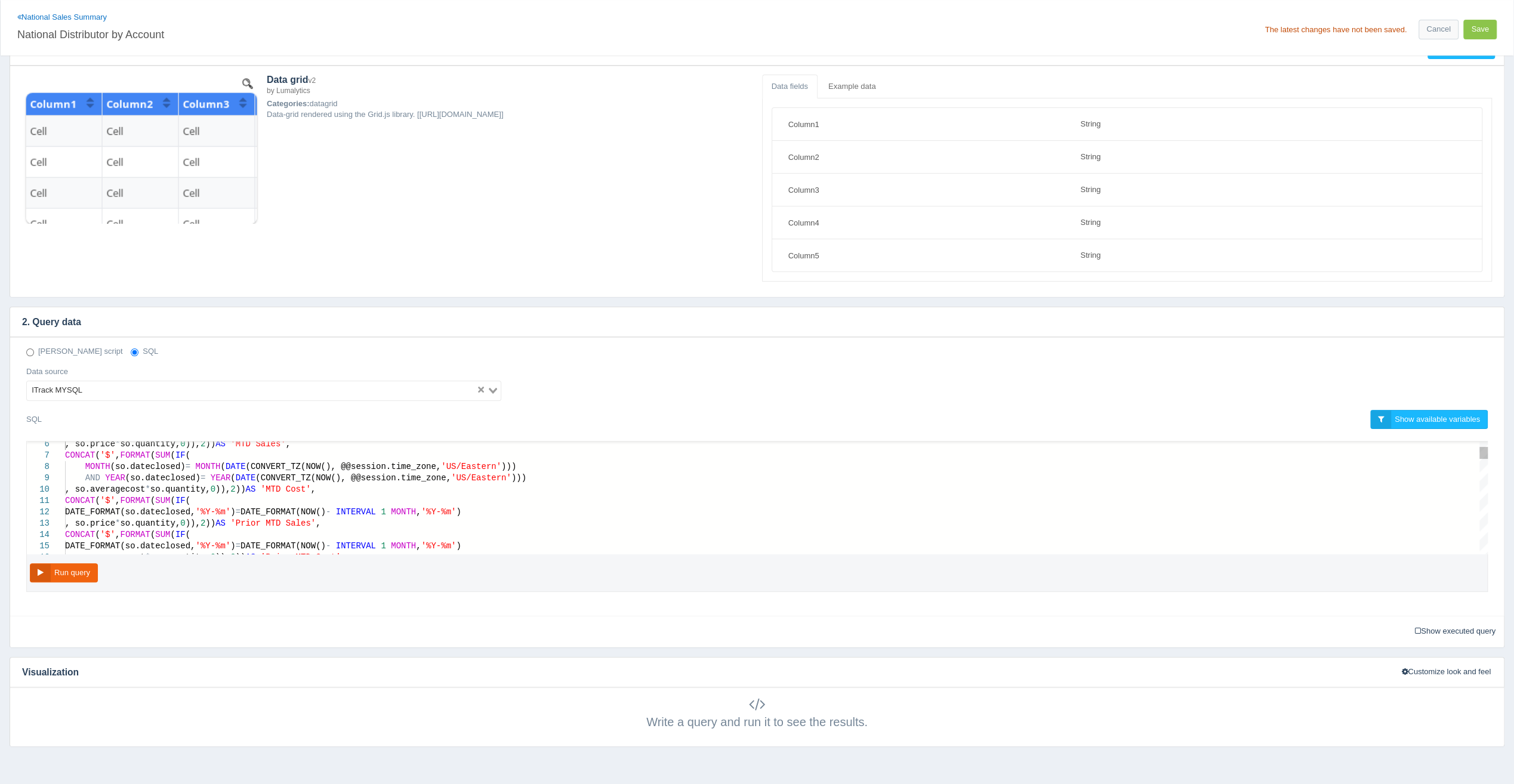
click at [476, 510] on div "DATE_FORMAT(so.dateclosed, '%Y-%m' ) = DATE_FORMAT(NOW() - INTERVAL 1 MONTH , '…" at bounding box center [777, 512] width 1423 height 12
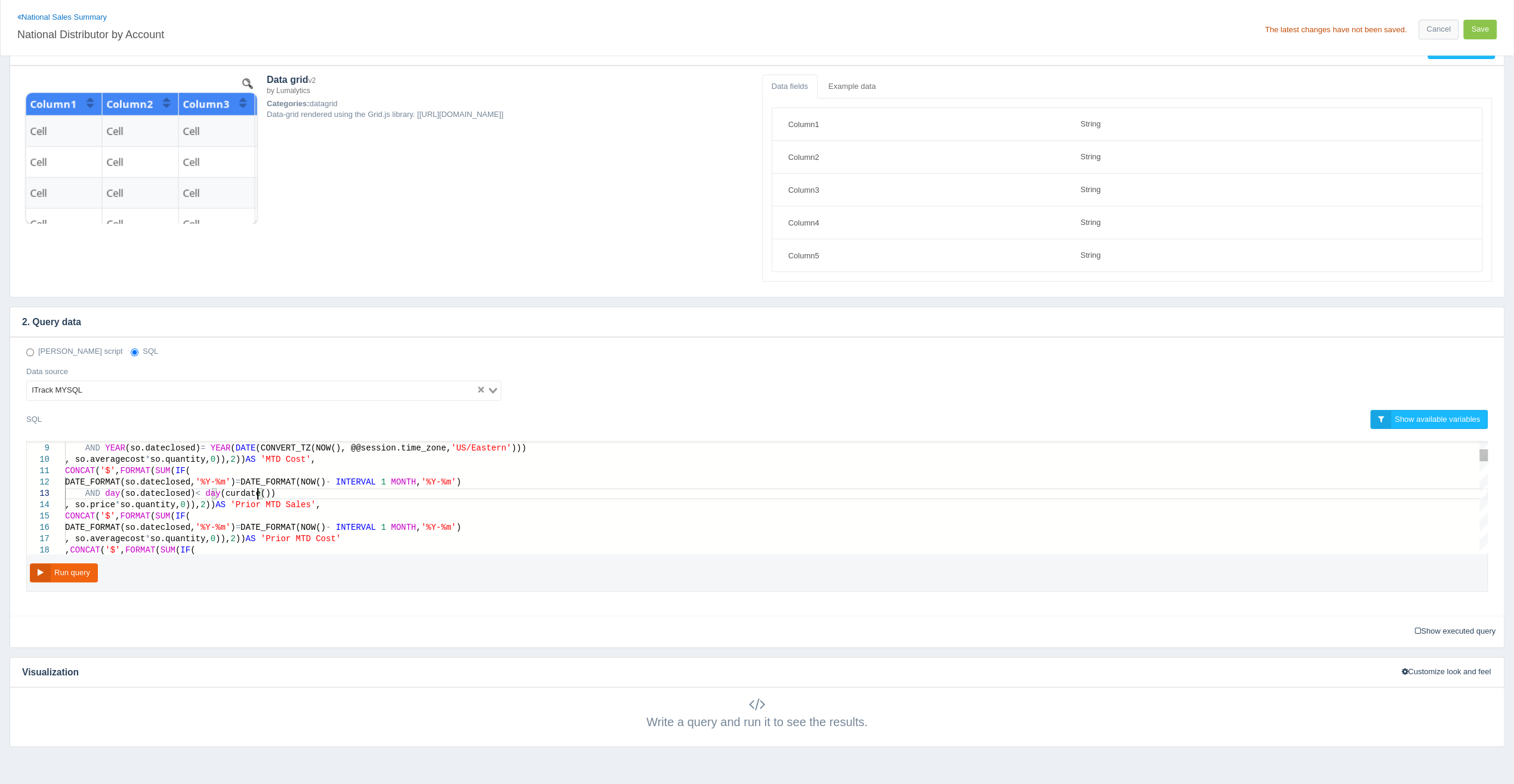
click at [492, 522] on div "DATE_FORMAT(so.dateclosed, '%Y-%m' ) = DATE_FORMAT(NOW() - INTERVAL 1 MONTH , '…" at bounding box center [777, 528] width 1423 height 12
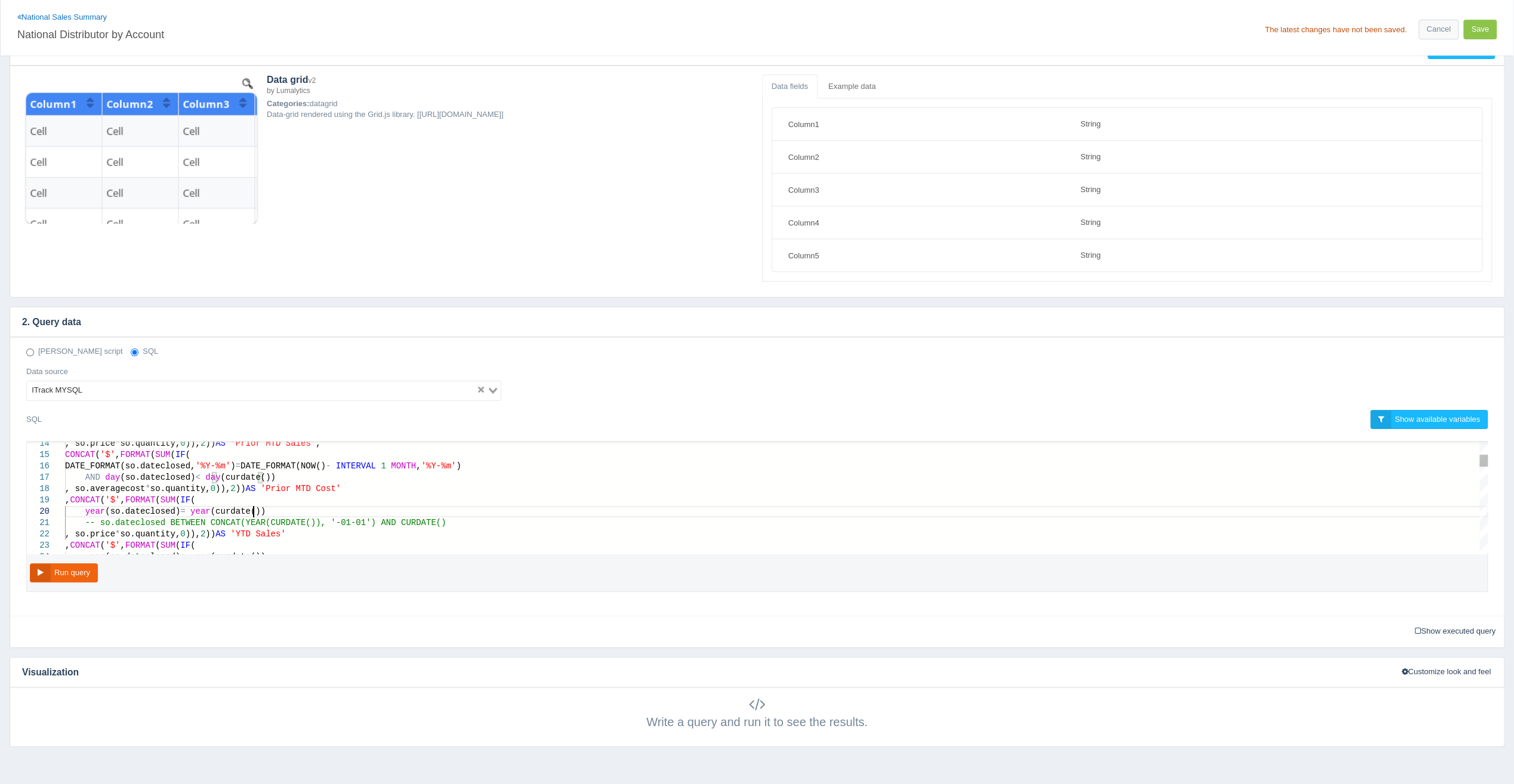
drag, startPoint x: 309, startPoint y: 508, endPoint x: 324, endPoint y: 505, distance: 15.3
click at [309, 507] on div "year (so.dateclosed) = year (curdate())" at bounding box center [777, 512] width 1423 height 12
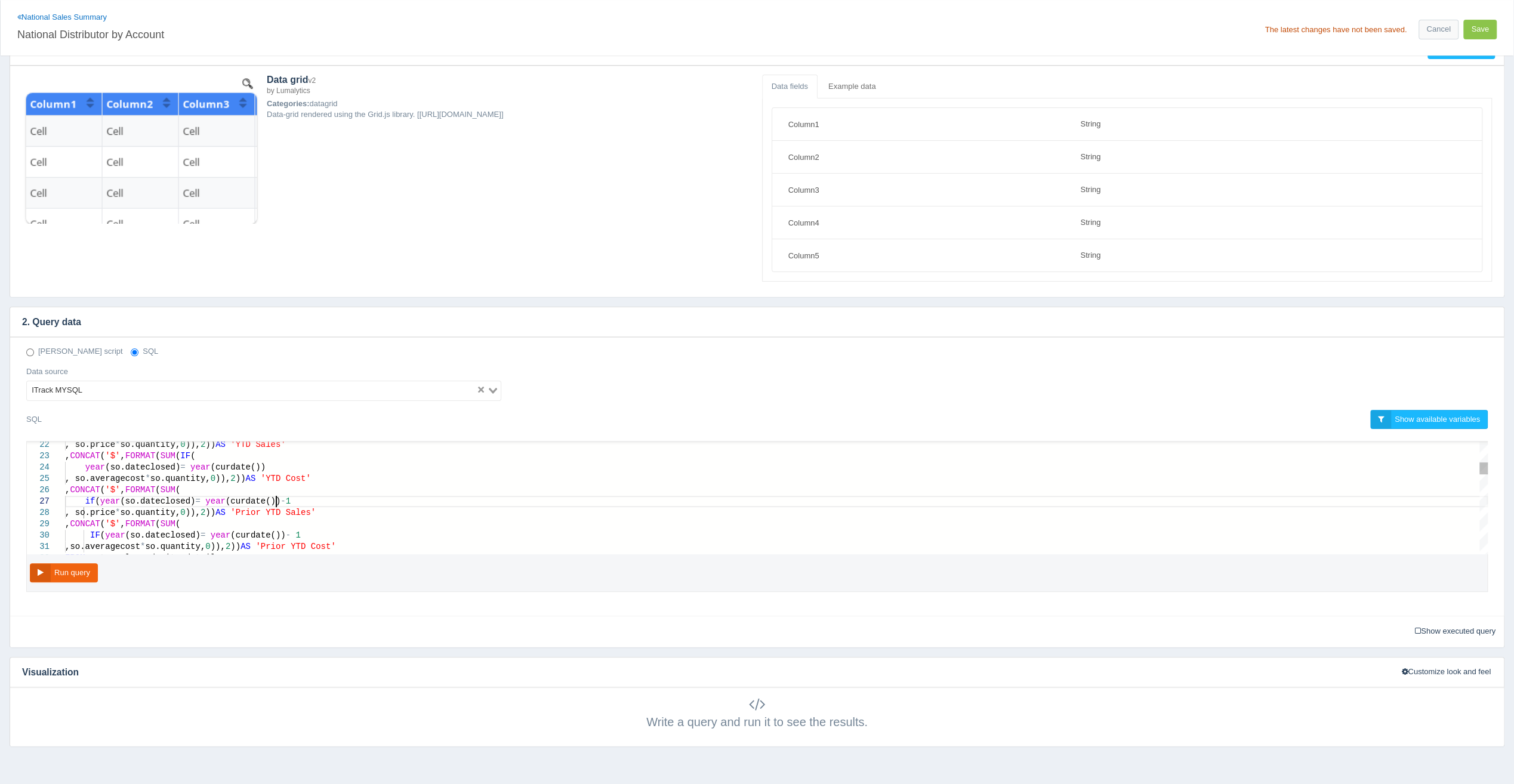
click at [340, 498] on div "if ( year (so.dateclosed) = year (curdate()) - 1" at bounding box center [777, 501] width 1423 height 12
paste textarea "-- so.dateclosed BETWEEN CONCAT(YEAR(CURDATE()), '-01-01') AND CURDATE() , so.p…"
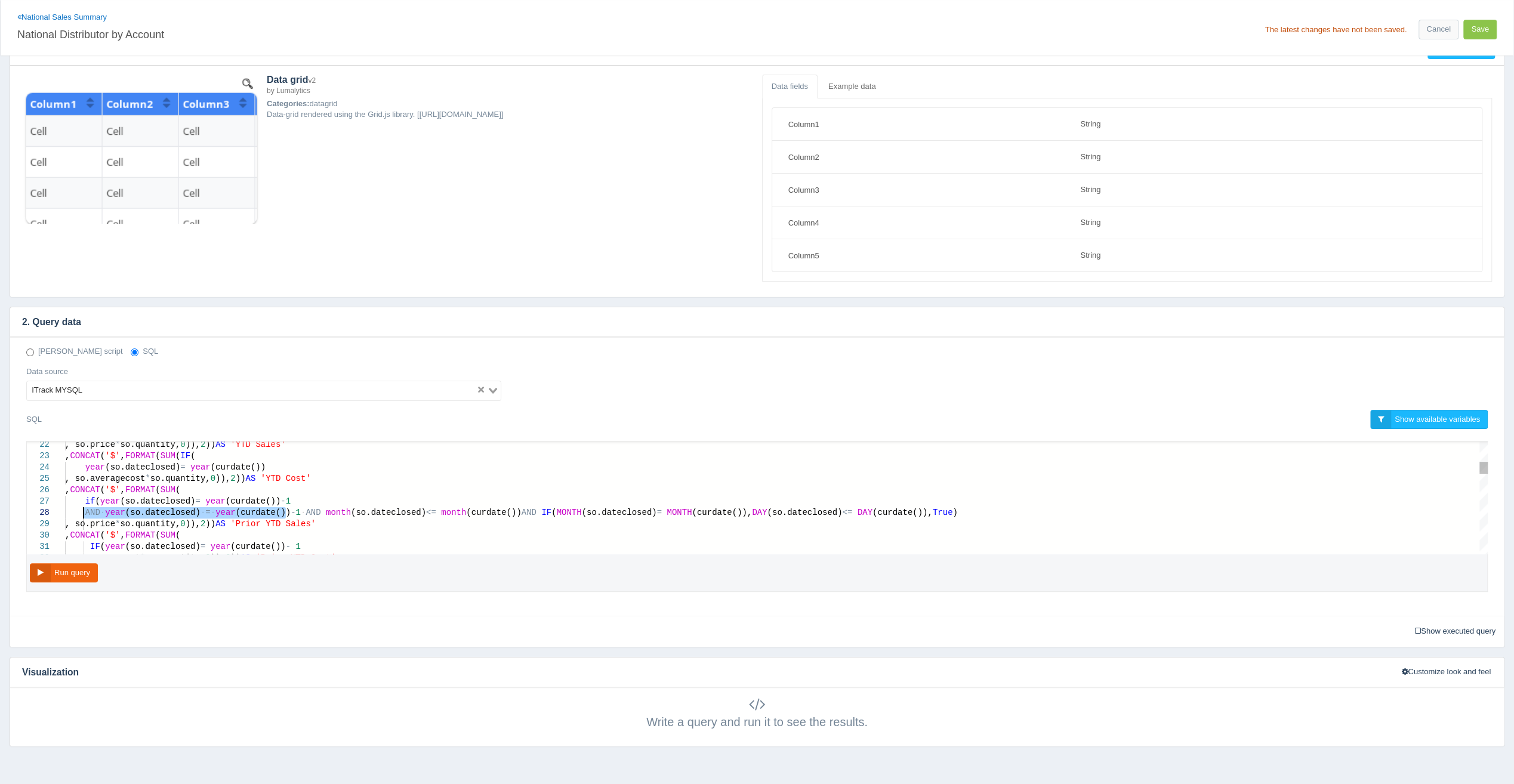
drag, startPoint x: 286, startPoint y: 508, endPoint x: 83, endPoint y: 509, distance: 203.0
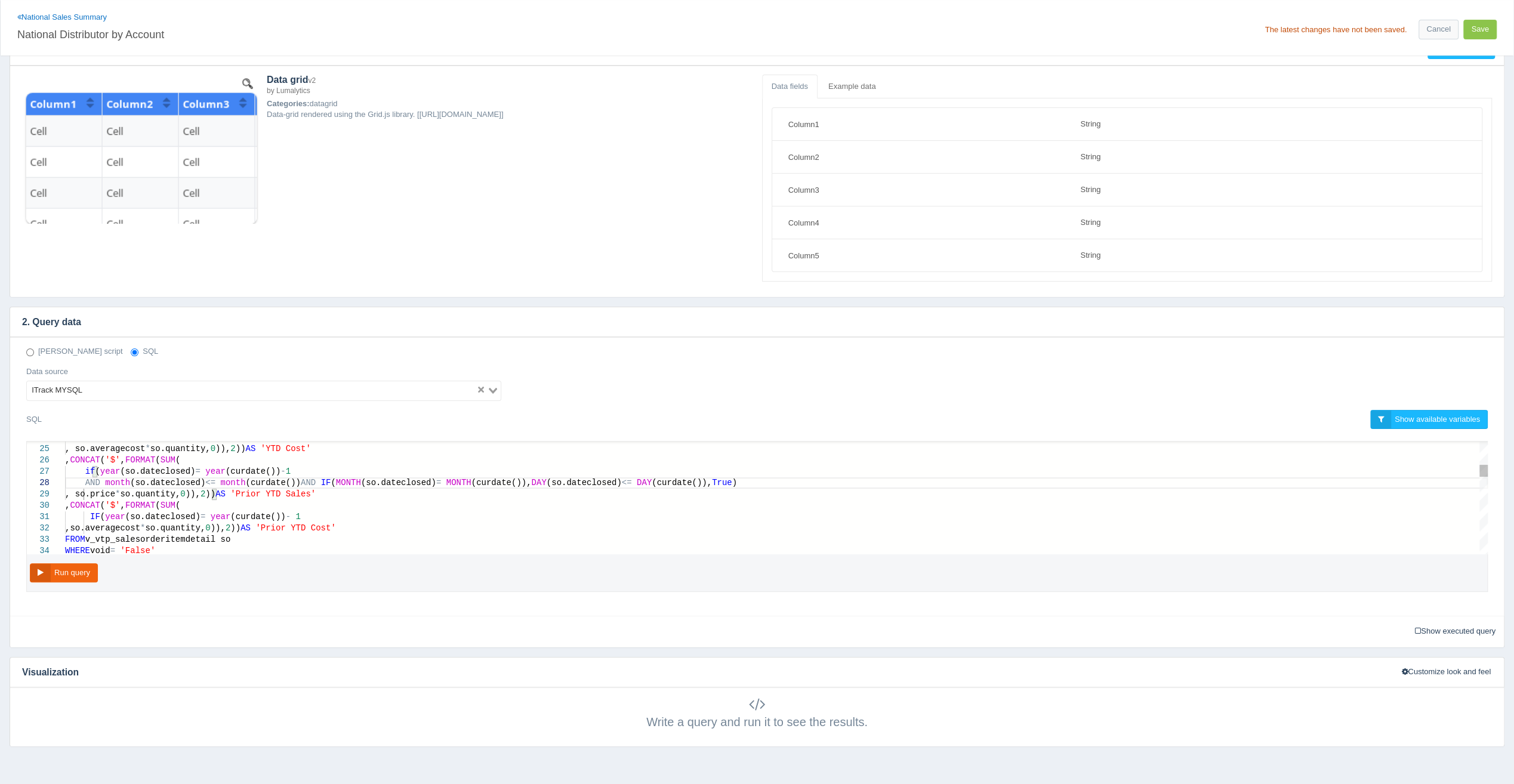
click at [353, 512] on div "IF ( year (so.dateclosed) = year (curdate()) - 1" at bounding box center [777, 517] width 1423 height 12
paste textarea "year(so.dateclosed) = year(curdate())-1 AND month(so.dateclosed) <= month(curda…"
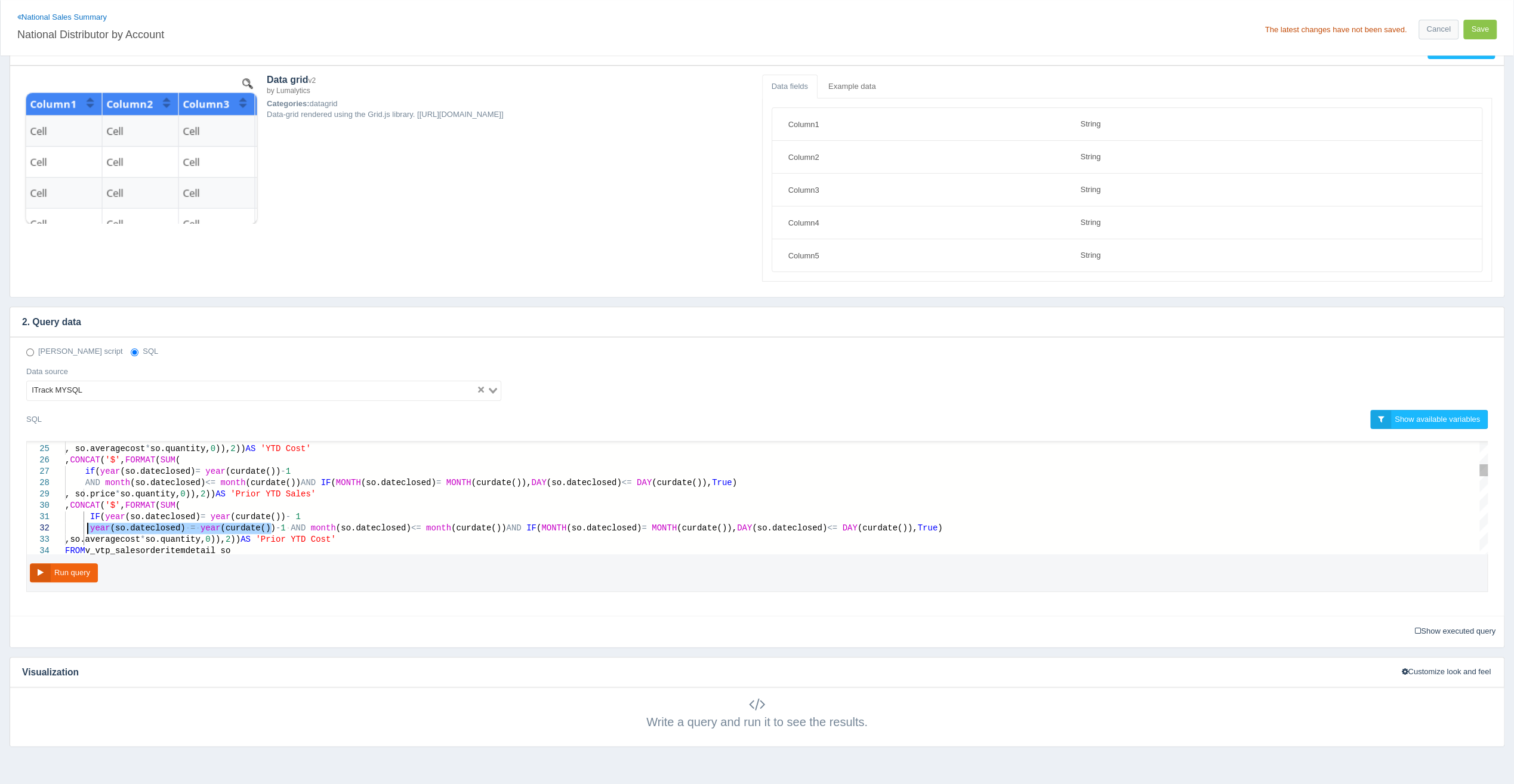
drag, startPoint x: 271, startPoint y: 526, endPoint x: 90, endPoint y: 527, distance: 181.0
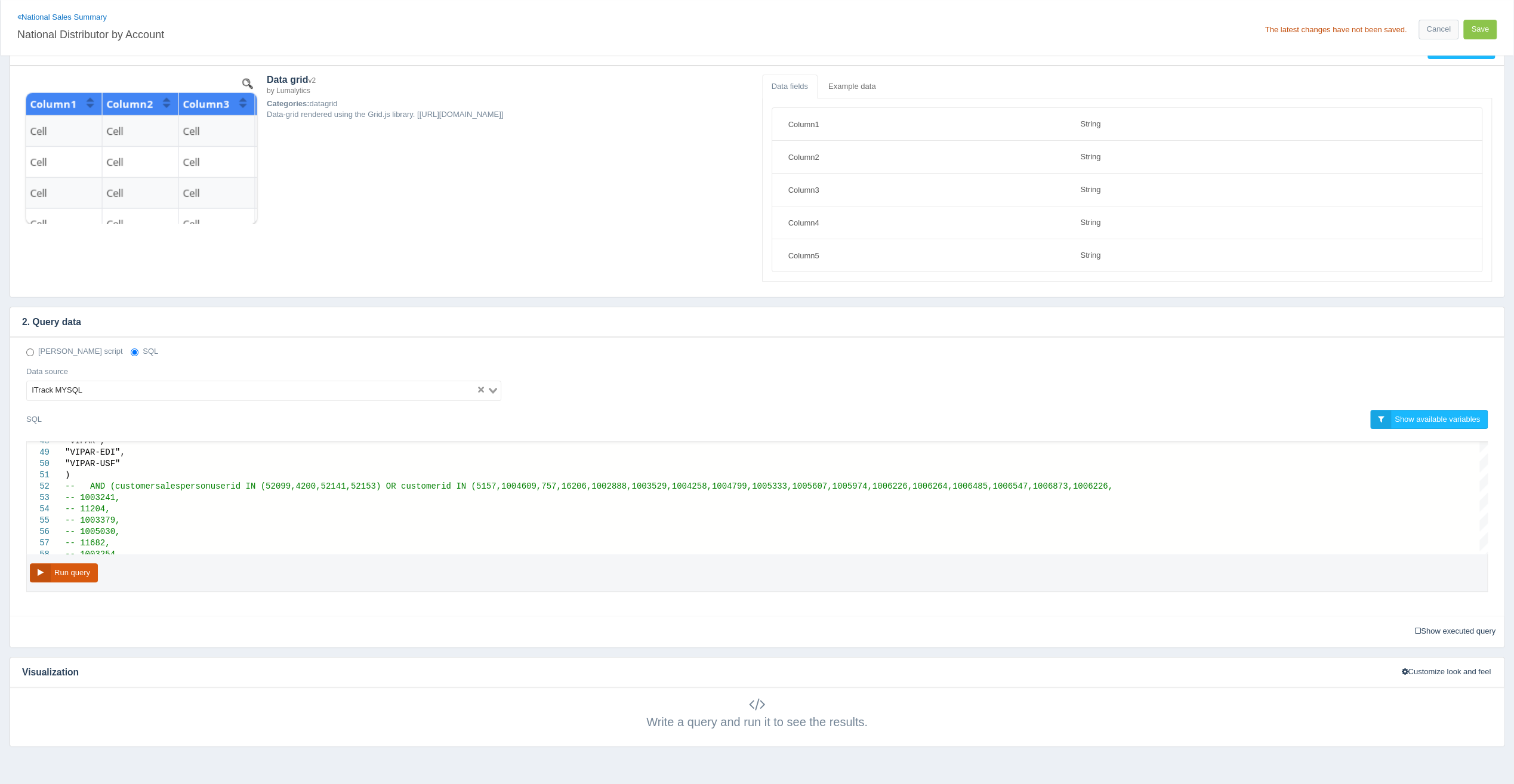
type textarea "IF(year(so.dateclosed) = year(curdate()) - 1 AND month(so.dateclosed) <= month(…"
click at [81, 574] on button "Run query" at bounding box center [65, 573] width 68 height 20
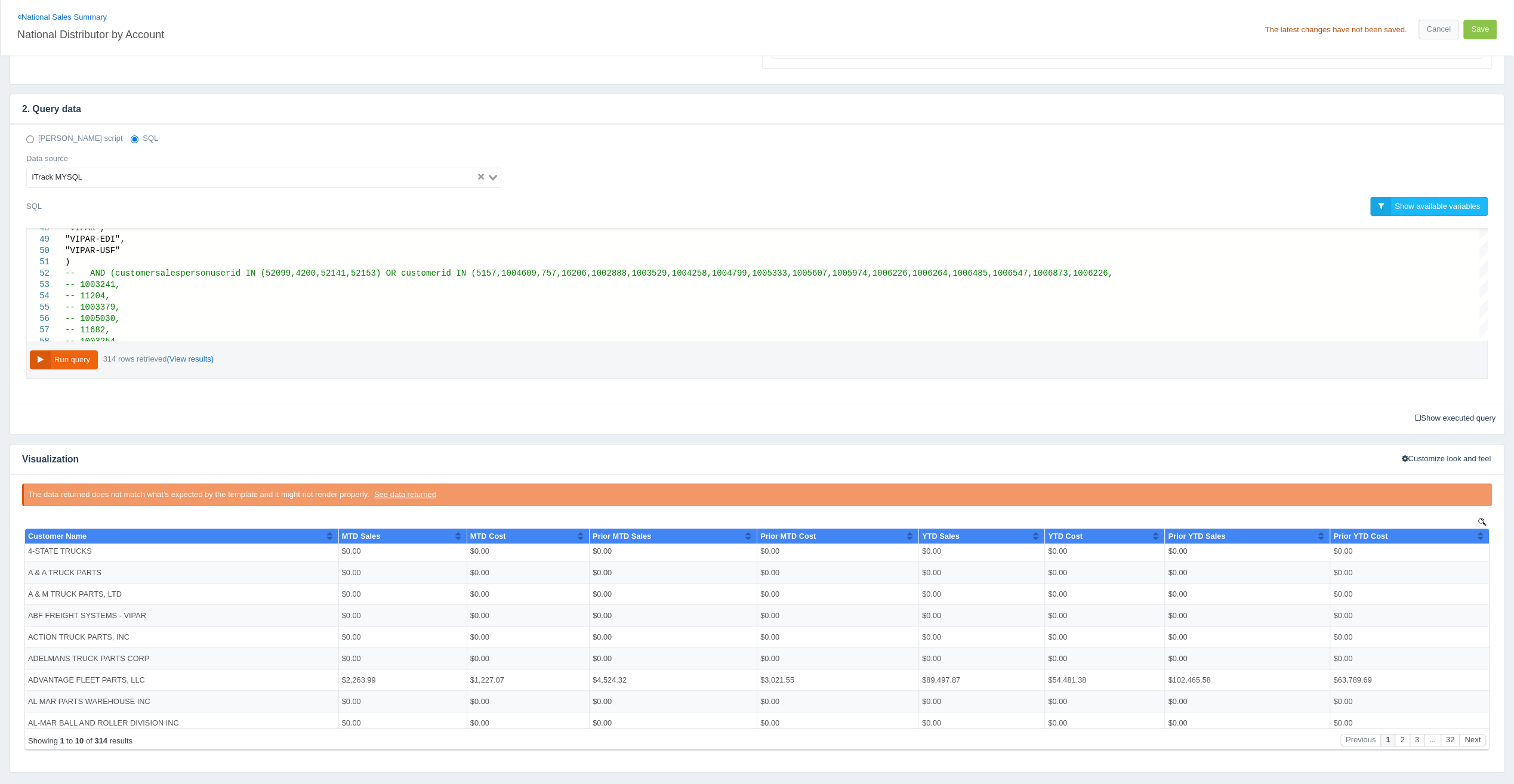
scroll to position [0, 0]
click at [1485, 27] on button "Save" at bounding box center [1480, 29] width 33 height 20
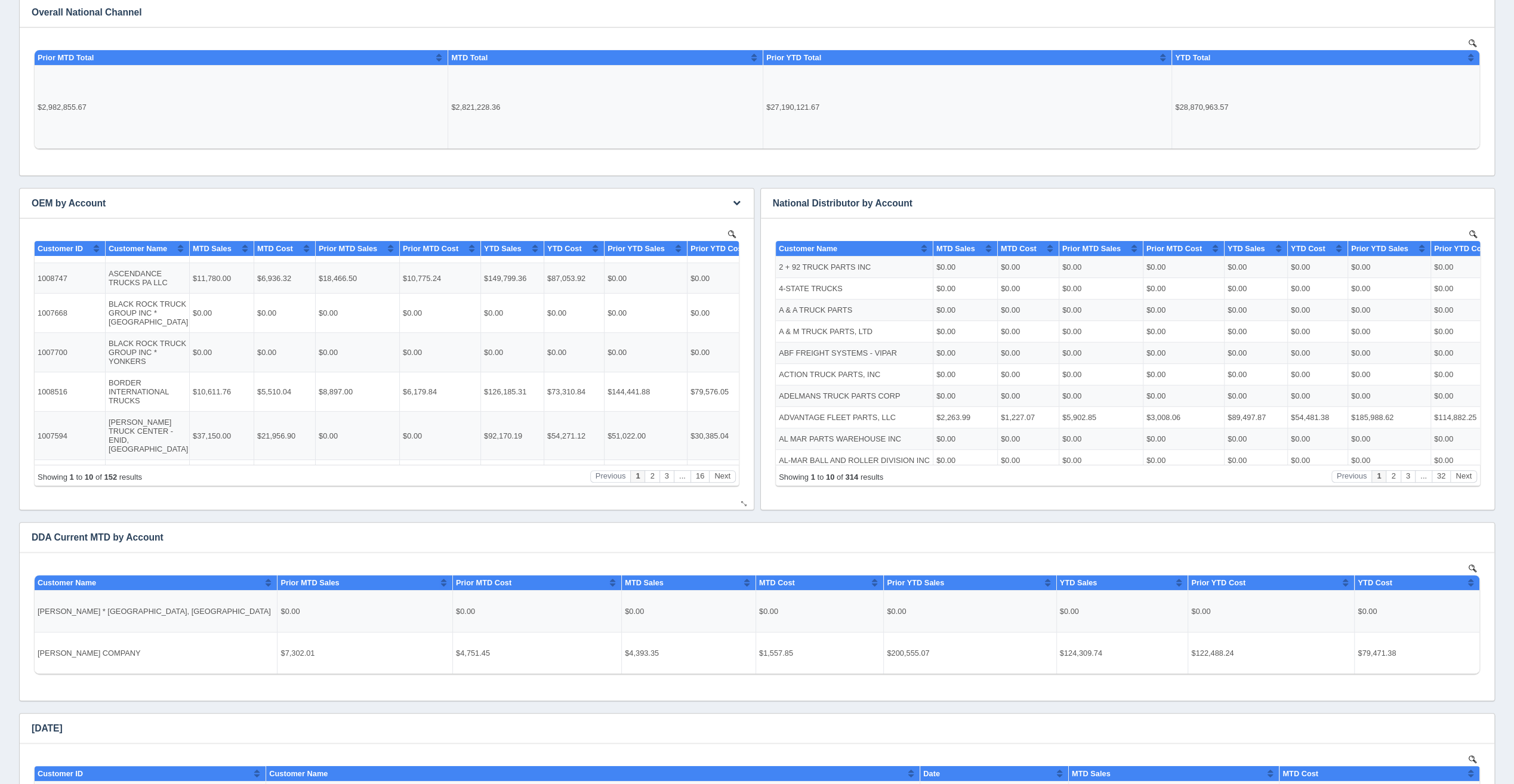
scroll to position [115, 0]
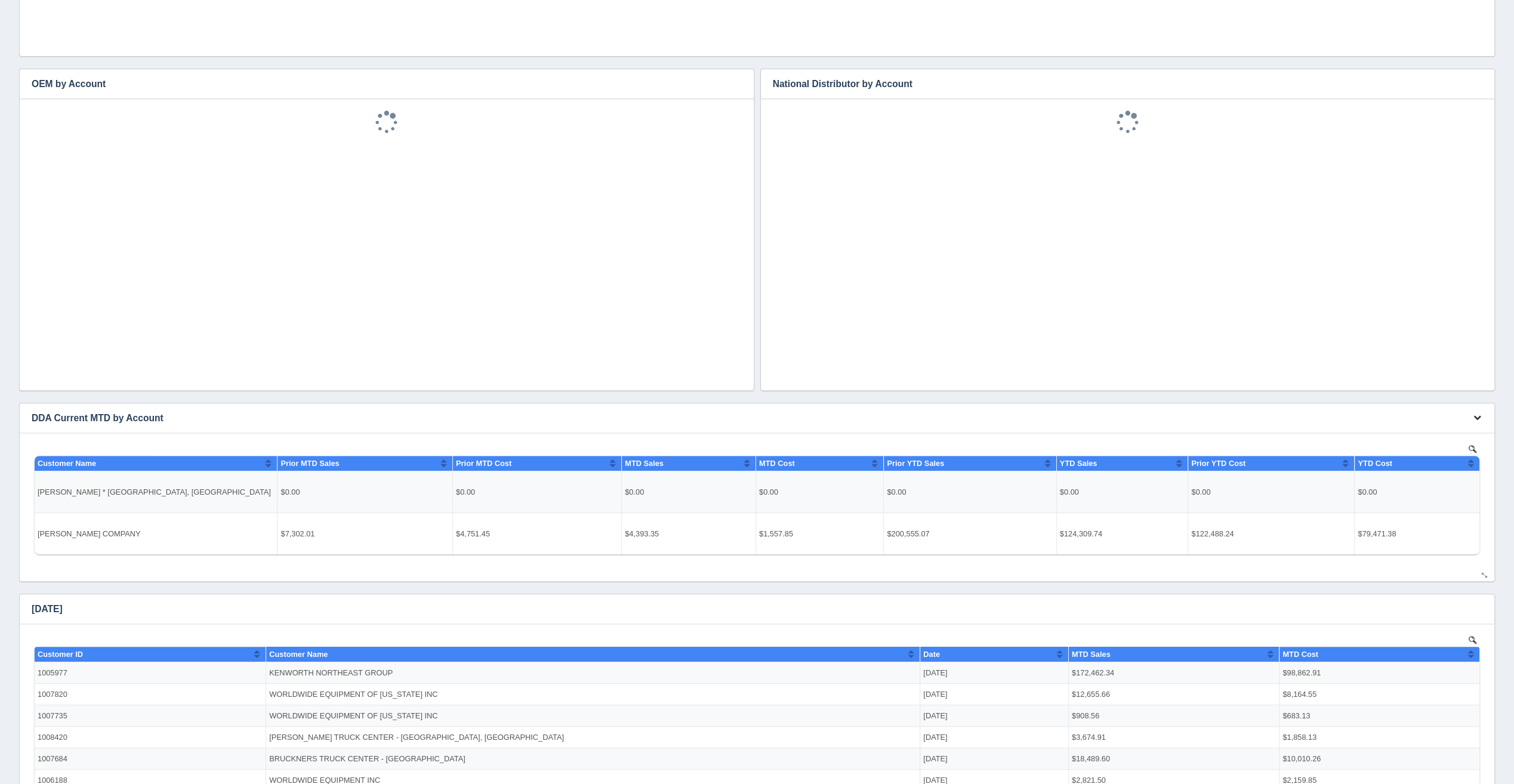
click at [1480, 420] on icon "button" at bounding box center [1478, 417] width 8 height 8
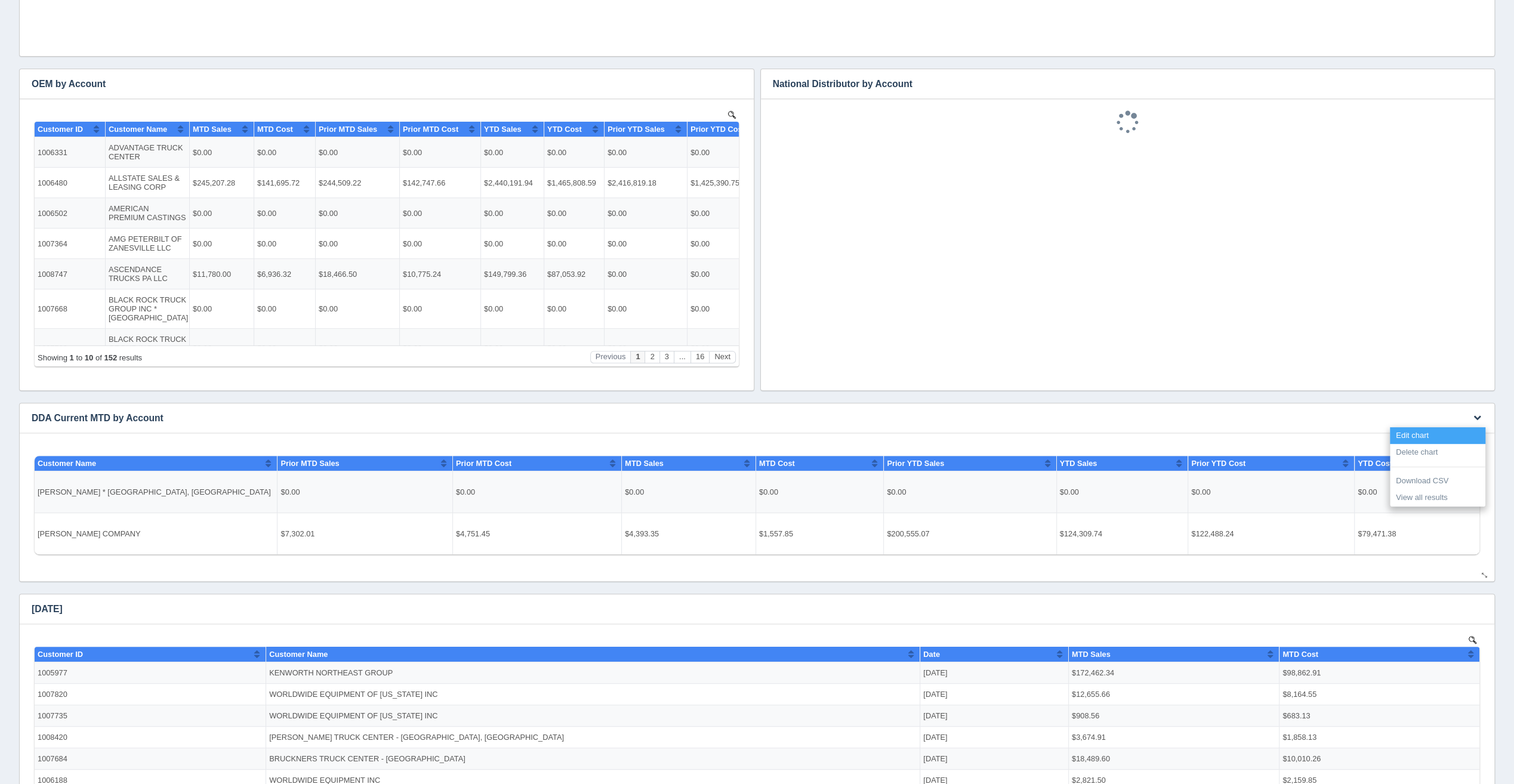
click at [1465, 431] on link "Edit chart" at bounding box center [1438, 436] width 96 height 18
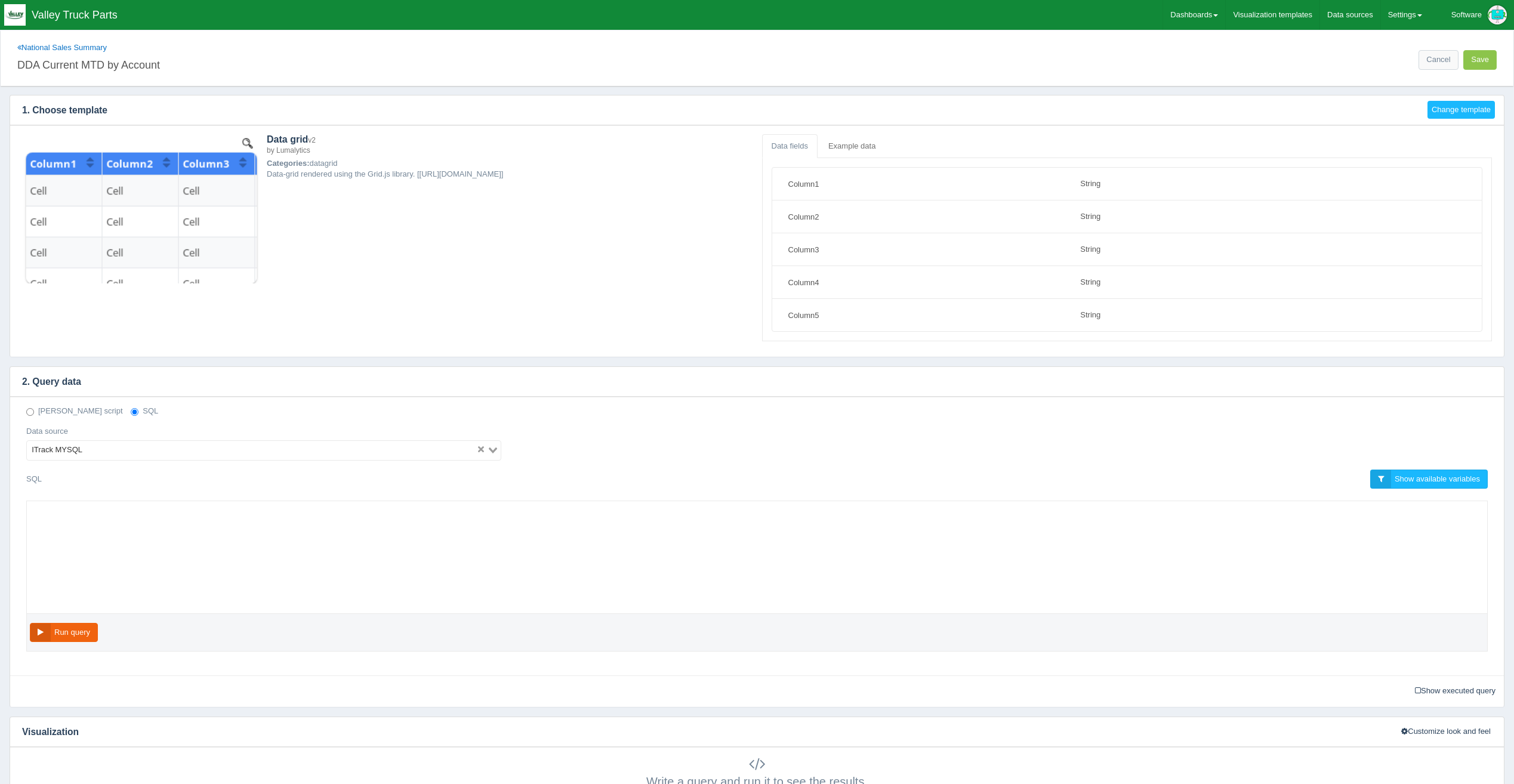
select select "string"
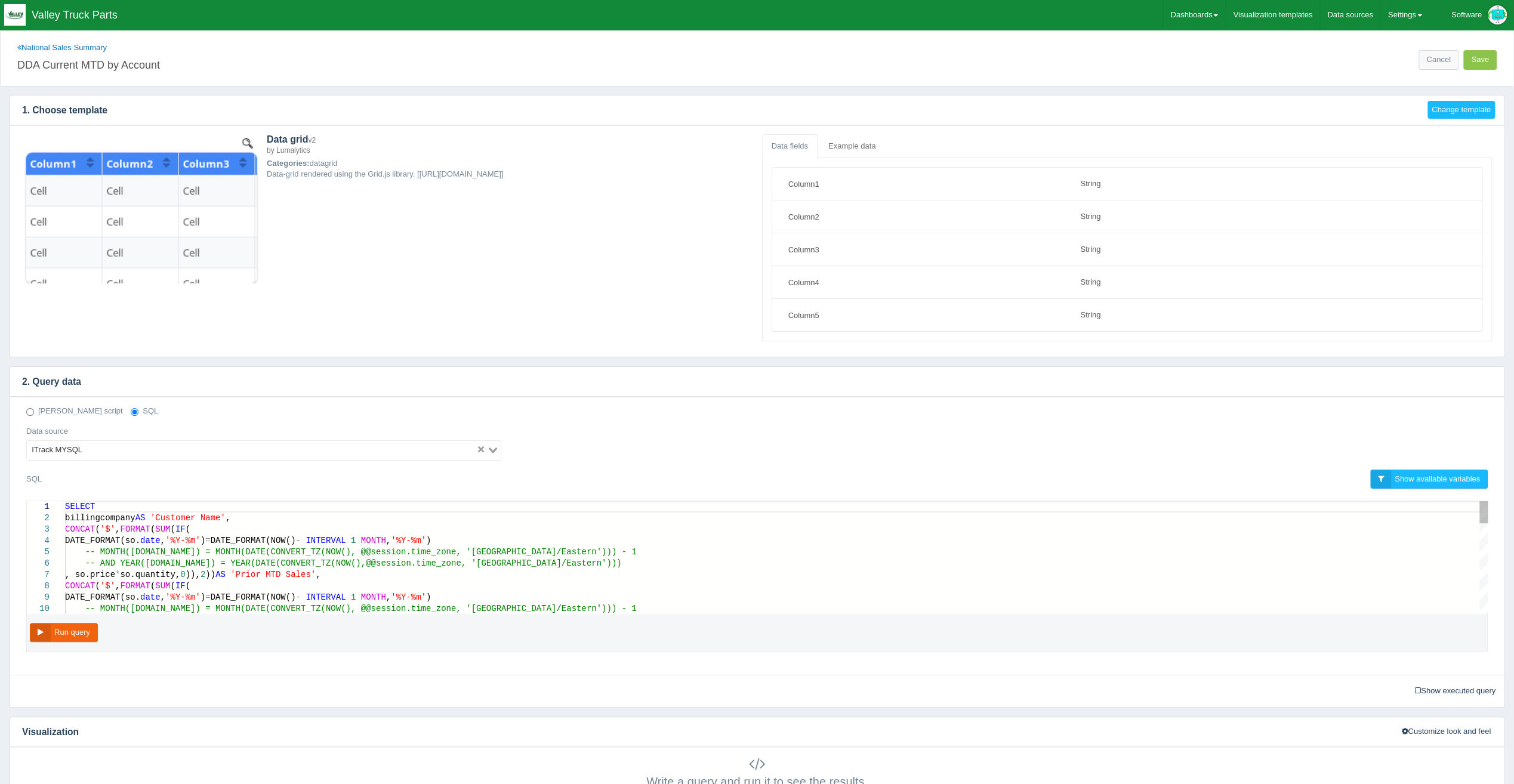
click at [160, 537] on span "date" at bounding box center [150, 541] width 21 height 10
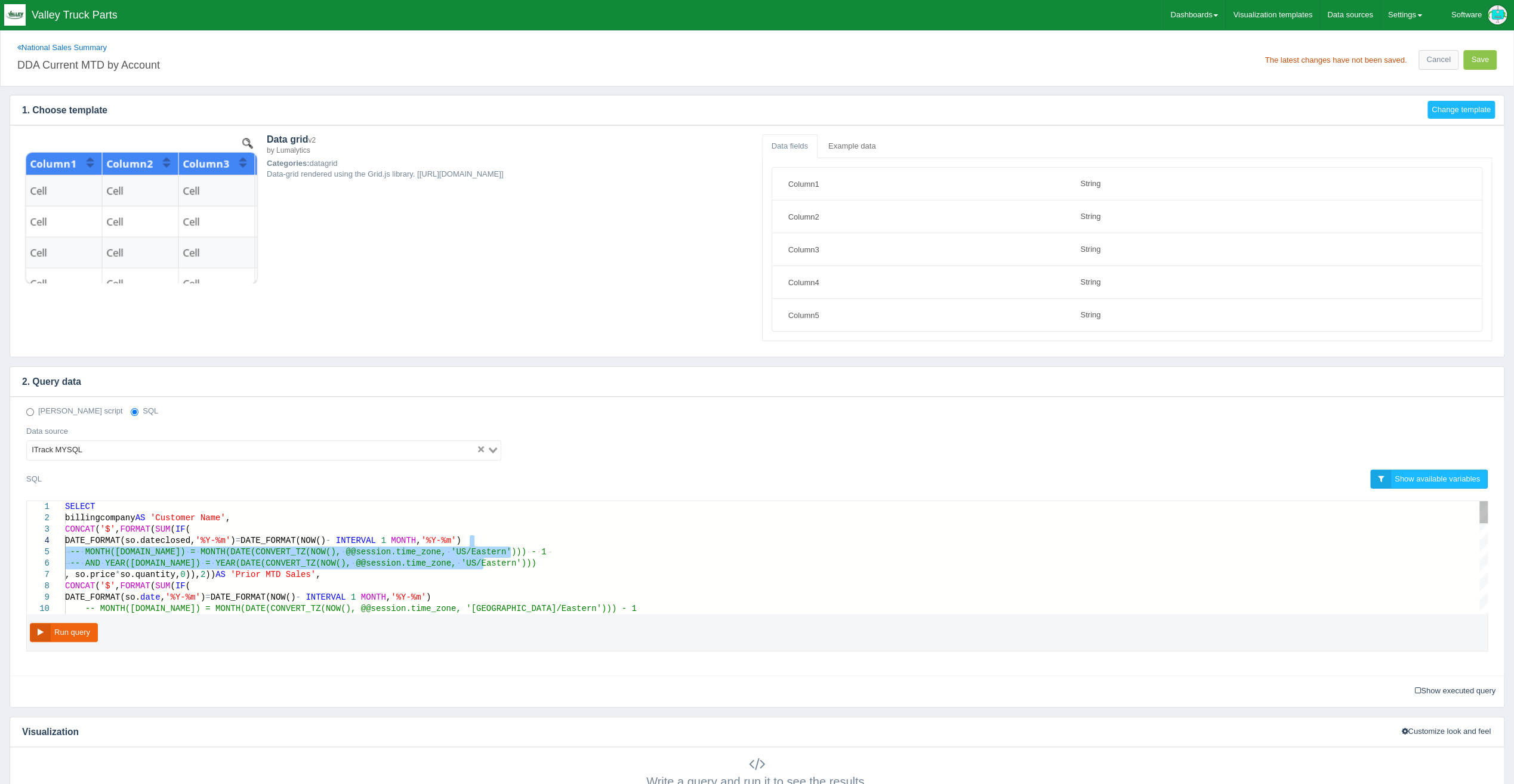
drag, startPoint x: 497, startPoint y: 557, endPoint x: 510, endPoint y: 539, distance: 22.2
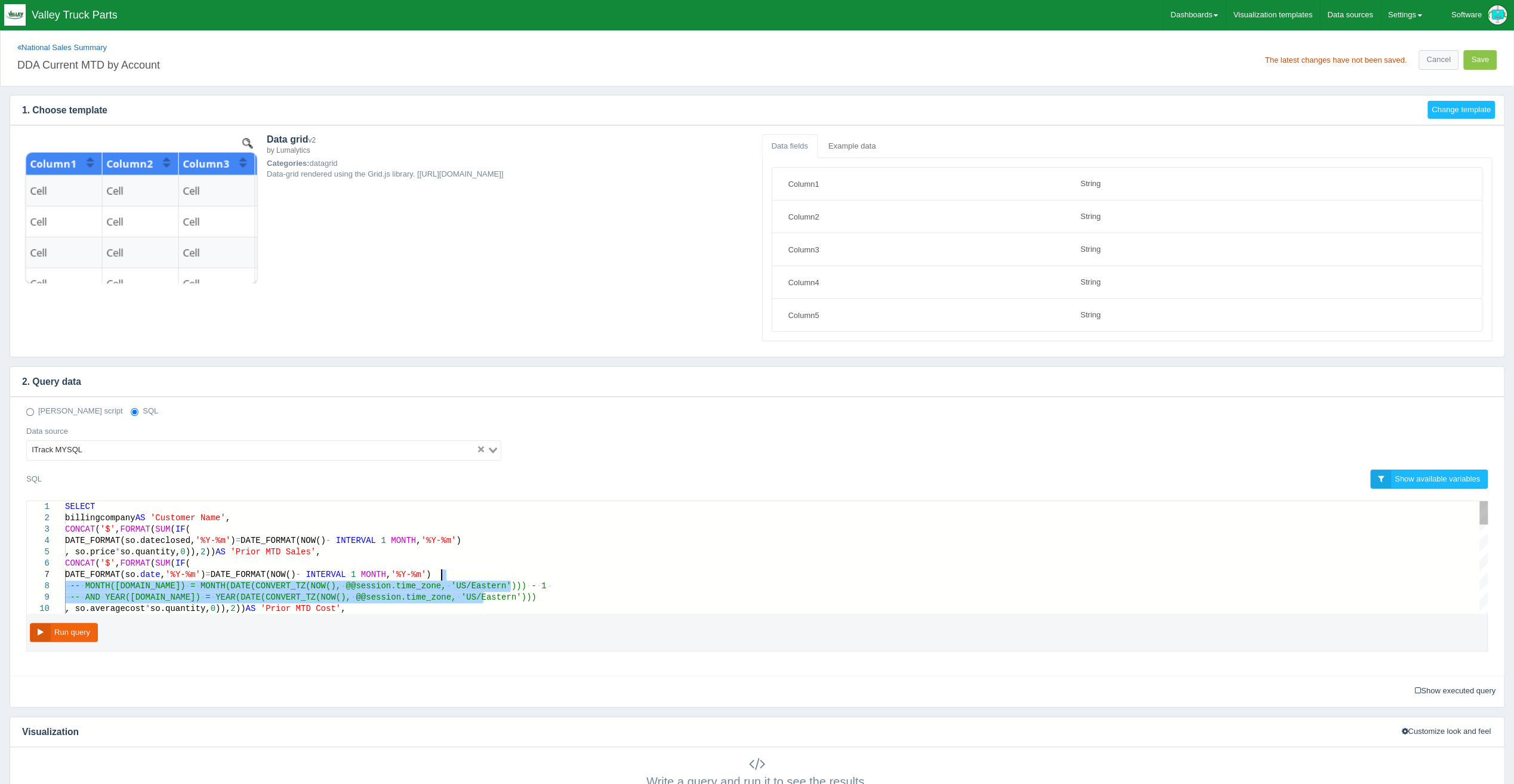
drag, startPoint x: 508, startPoint y: 590, endPoint x: 514, endPoint y: 573, distance: 18.0
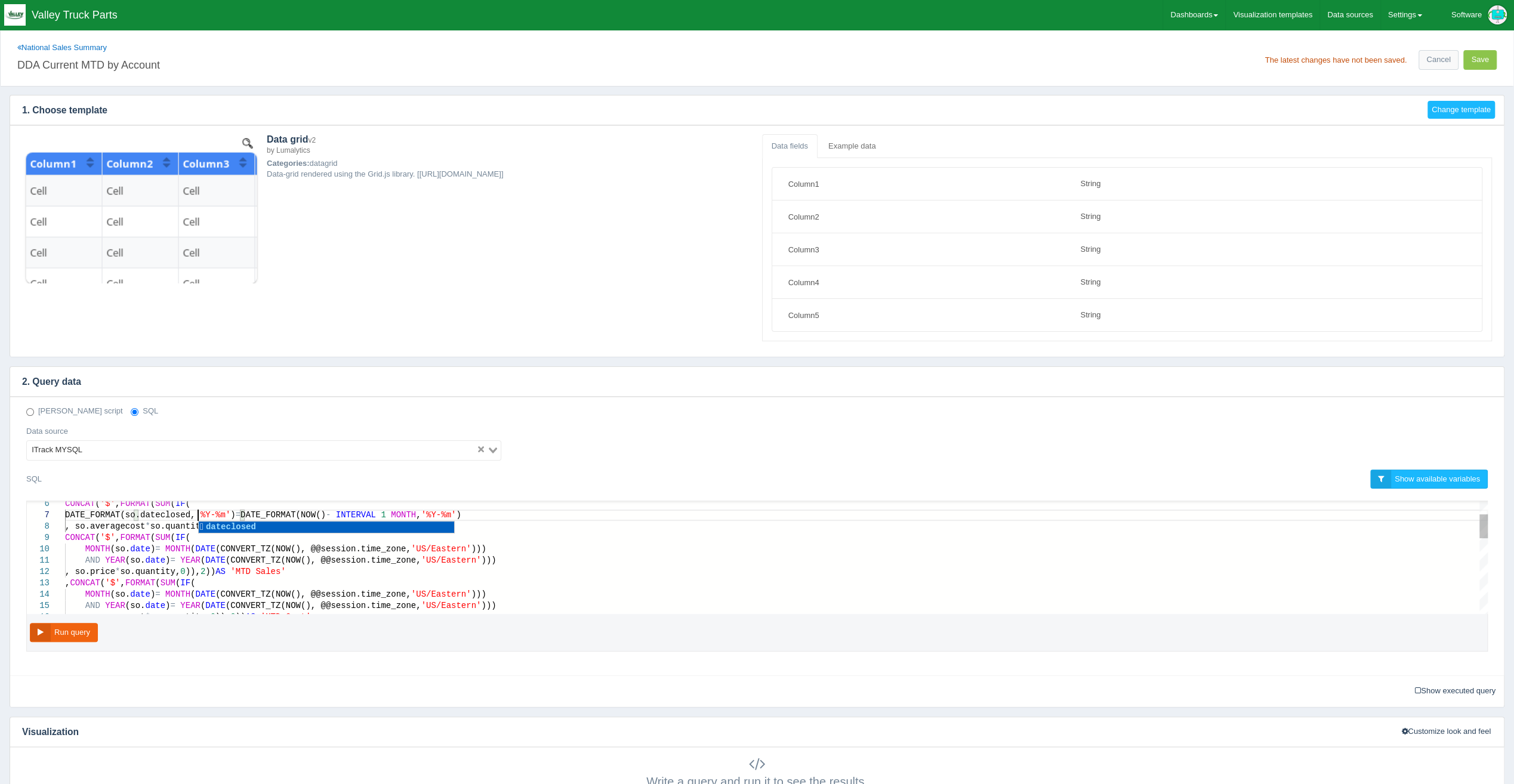
drag, startPoint x: 142, startPoint y: 544, endPoint x: 162, endPoint y: 548, distance: 20.4
click at [142, 544] on span "date" at bounding box center [140, 549] width 21 height 10
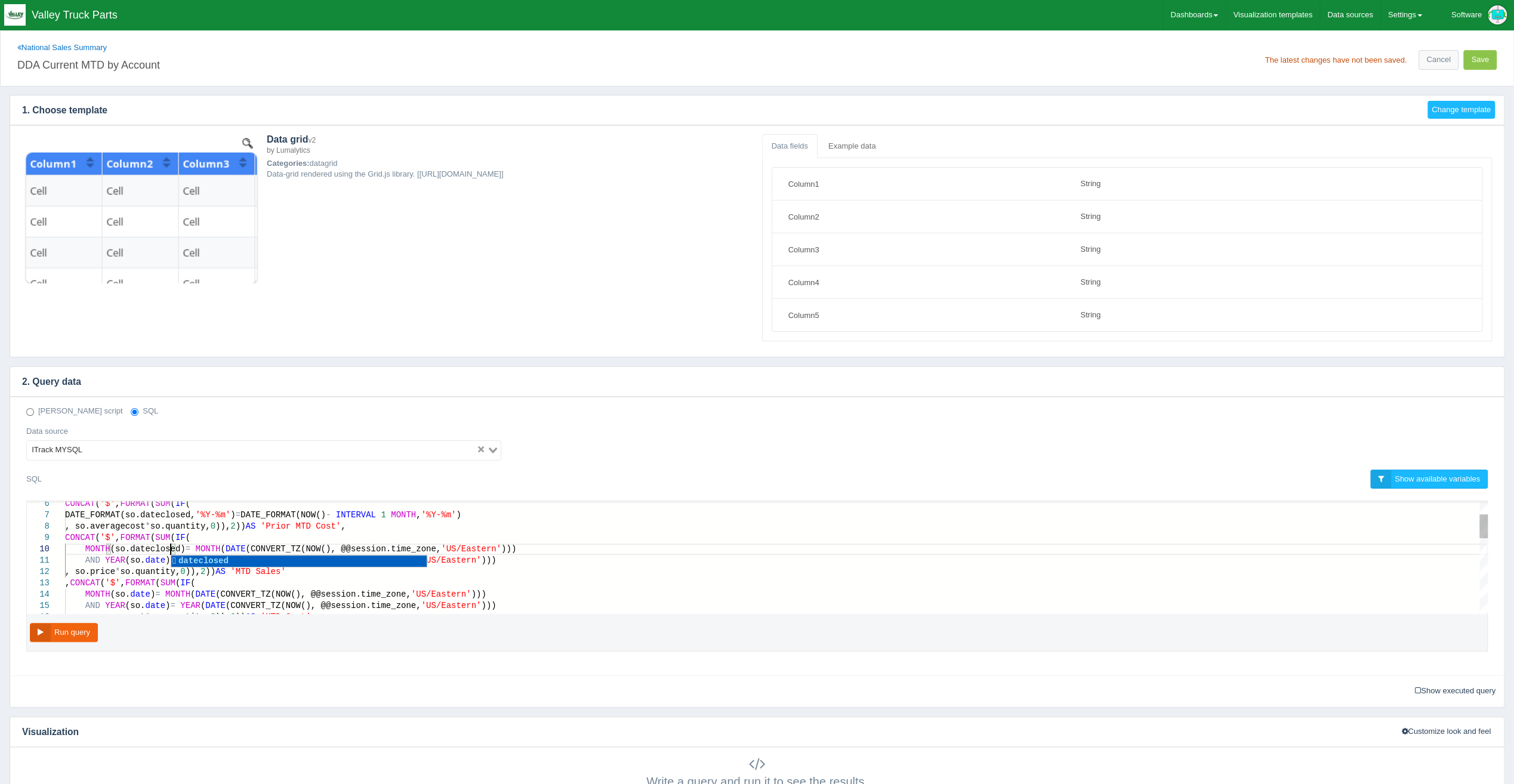
scroll to position [103, 123]
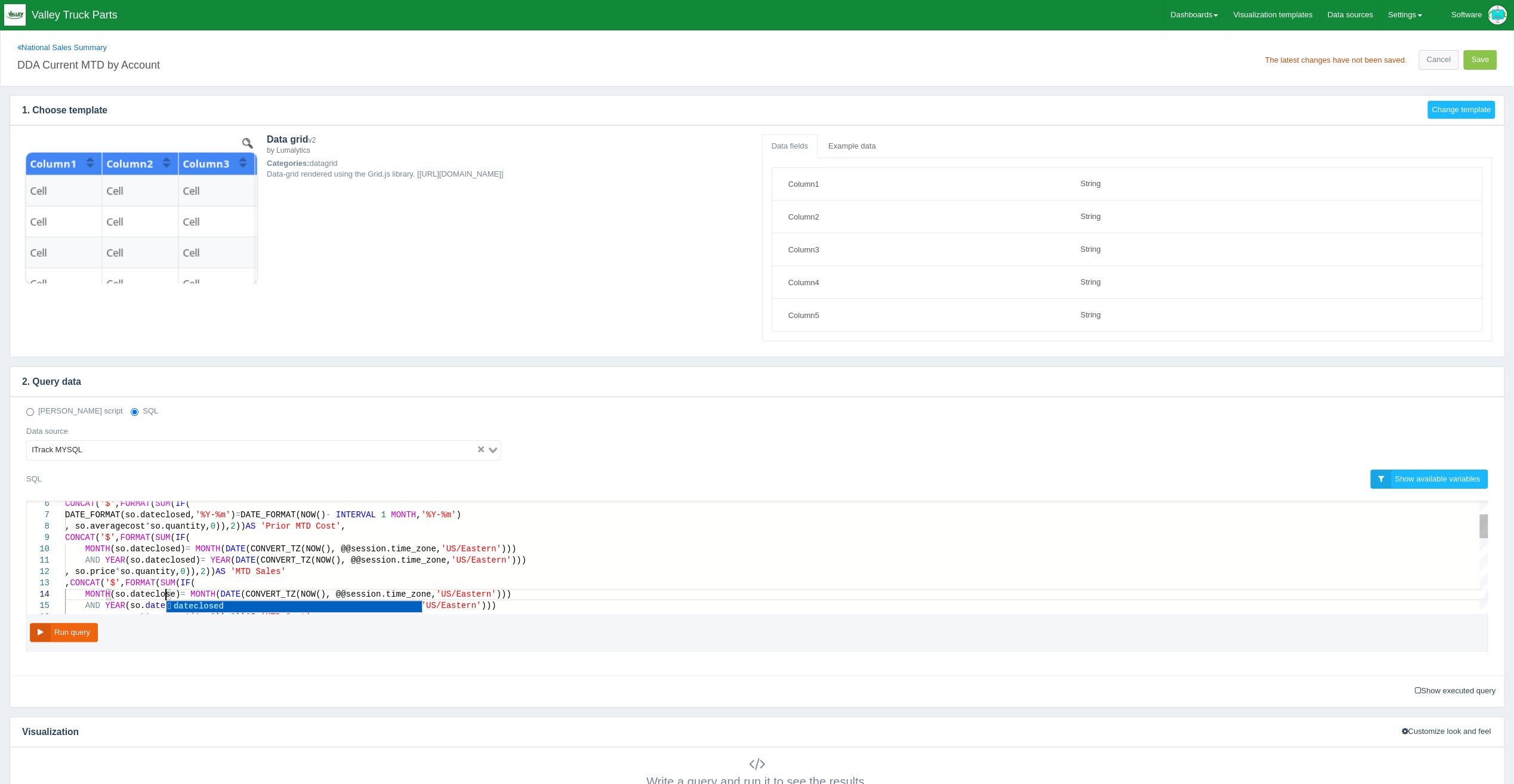
scroll to position [34, 123]
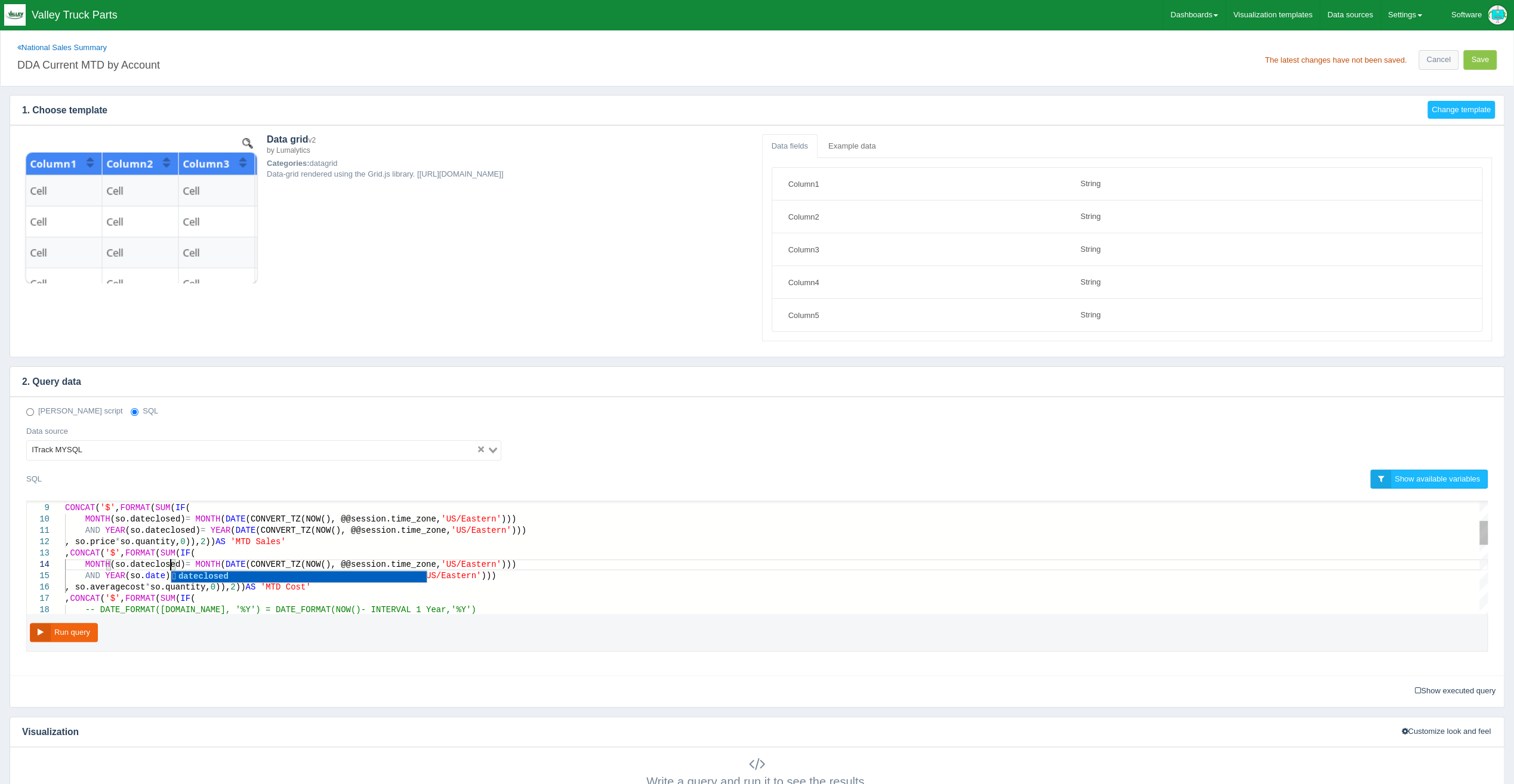
drag, startPoint x: 156, startPoint y: 574, endPoint x: 169, endPoint y: 574, distance: 13.0
click at [156, 574] on span "date" at bounding box center [155, 576] width 21 height 10
click at [296, 560] on span "(CONVERT_TZ(NOW(), @@session.time_zone," at bounding box center [343, 564] width 196 height 10
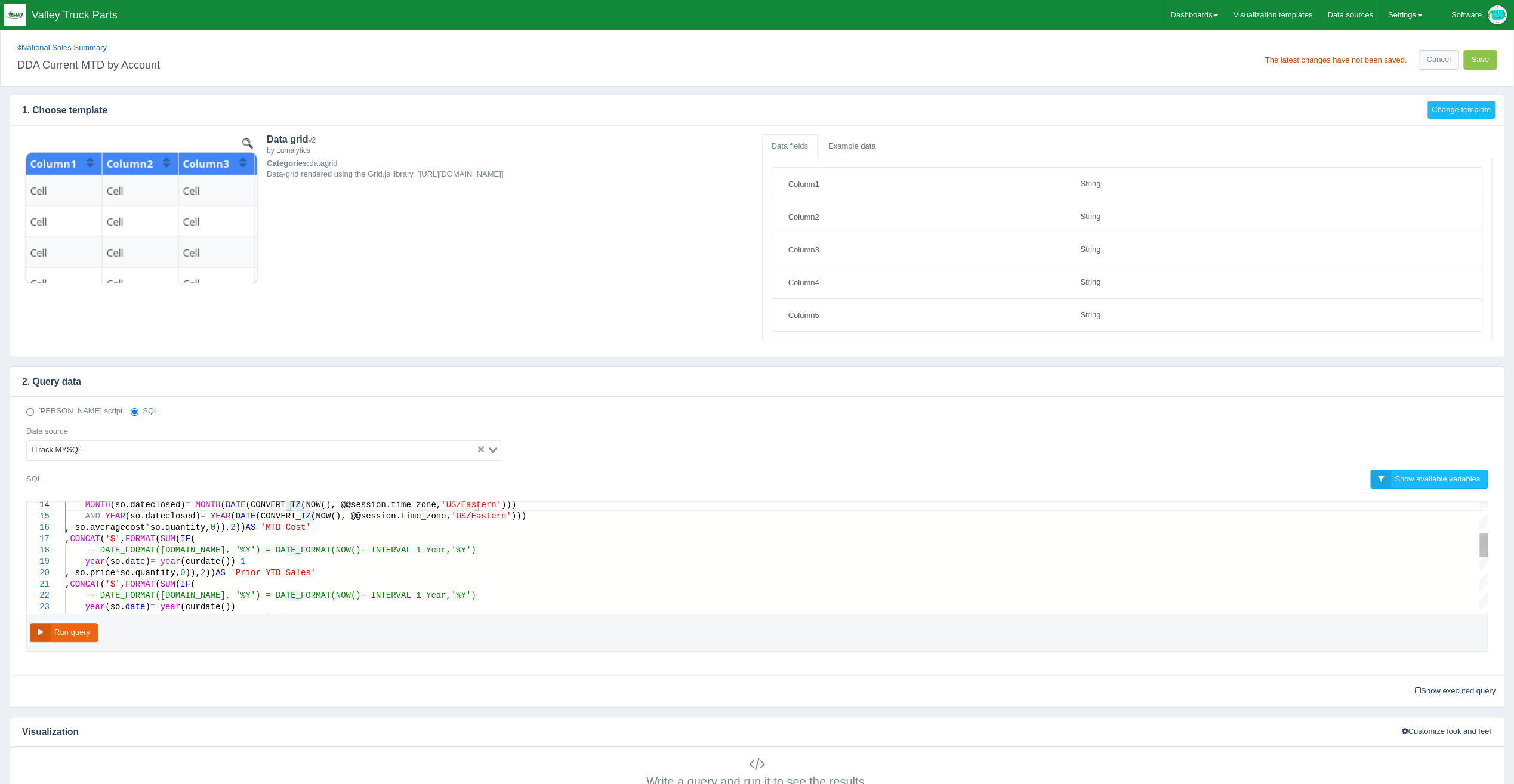
click at [137, 602] on span "date" at bounding box center [135, 607] width 21 height 10
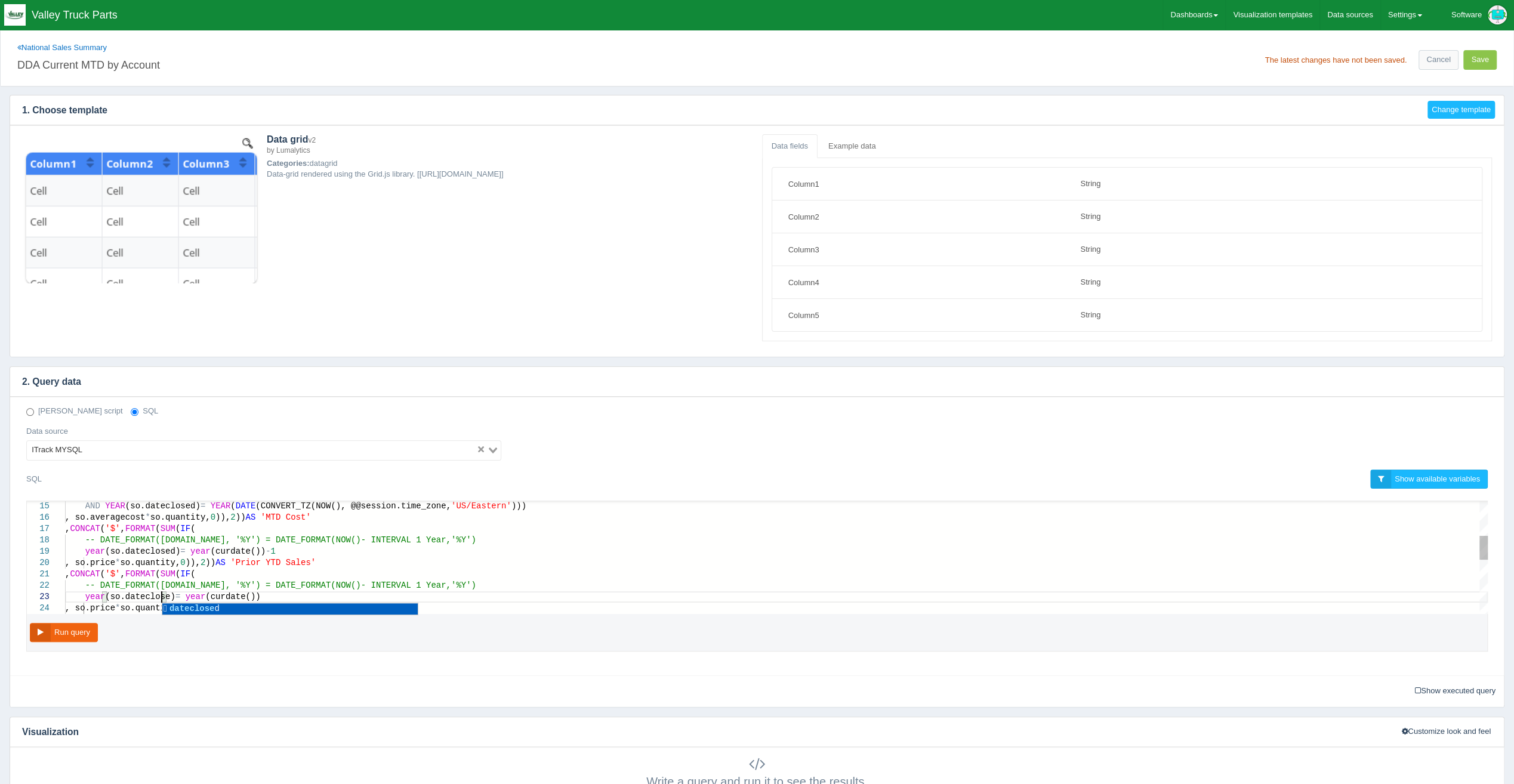
scroll to position [32, 118]
click at [226, 558] on span "AS" at bounding box center [220, 563] width 10 height 10
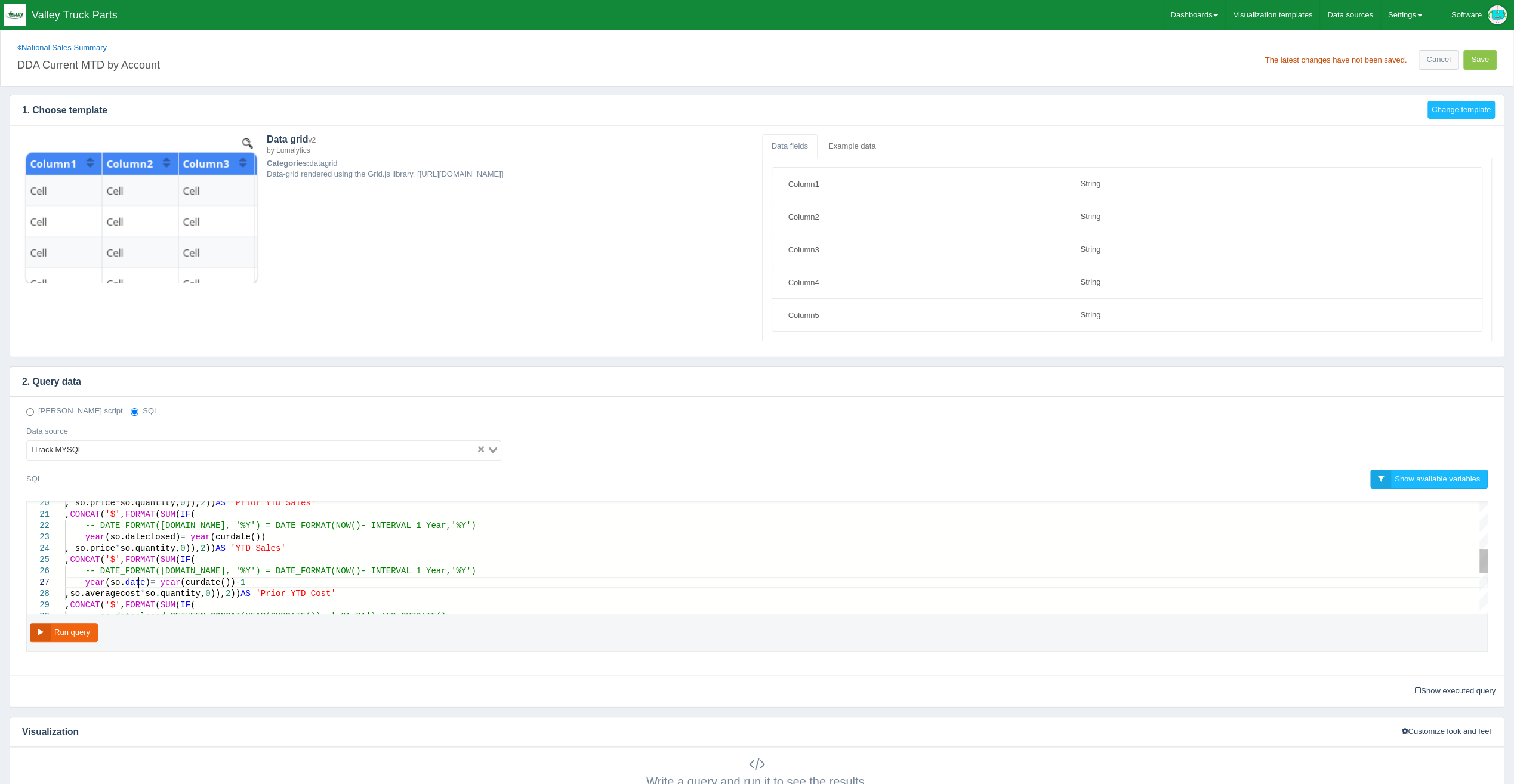
click at [145, 578] on span ")" at bounding box center [147, 583] width 5 height 10
click at [239, 558] on div ", CONCAT ( '$' , FORMAT ( SUM ( IF (" at bounding box center [777, 560] width 1423 height 12
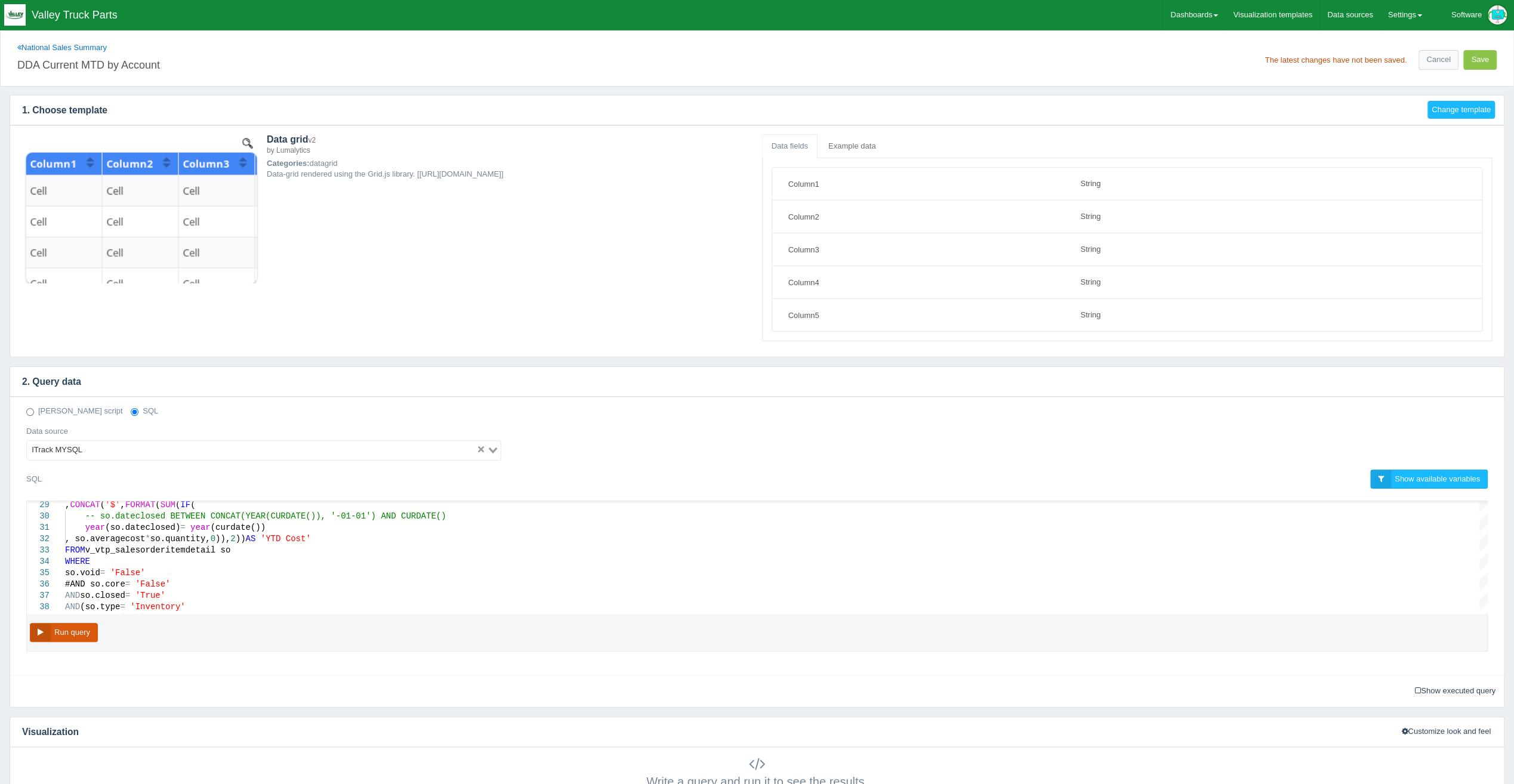
click at [66, 627] on button "Run query" at bounding box center [65, 632] width 68 height 20
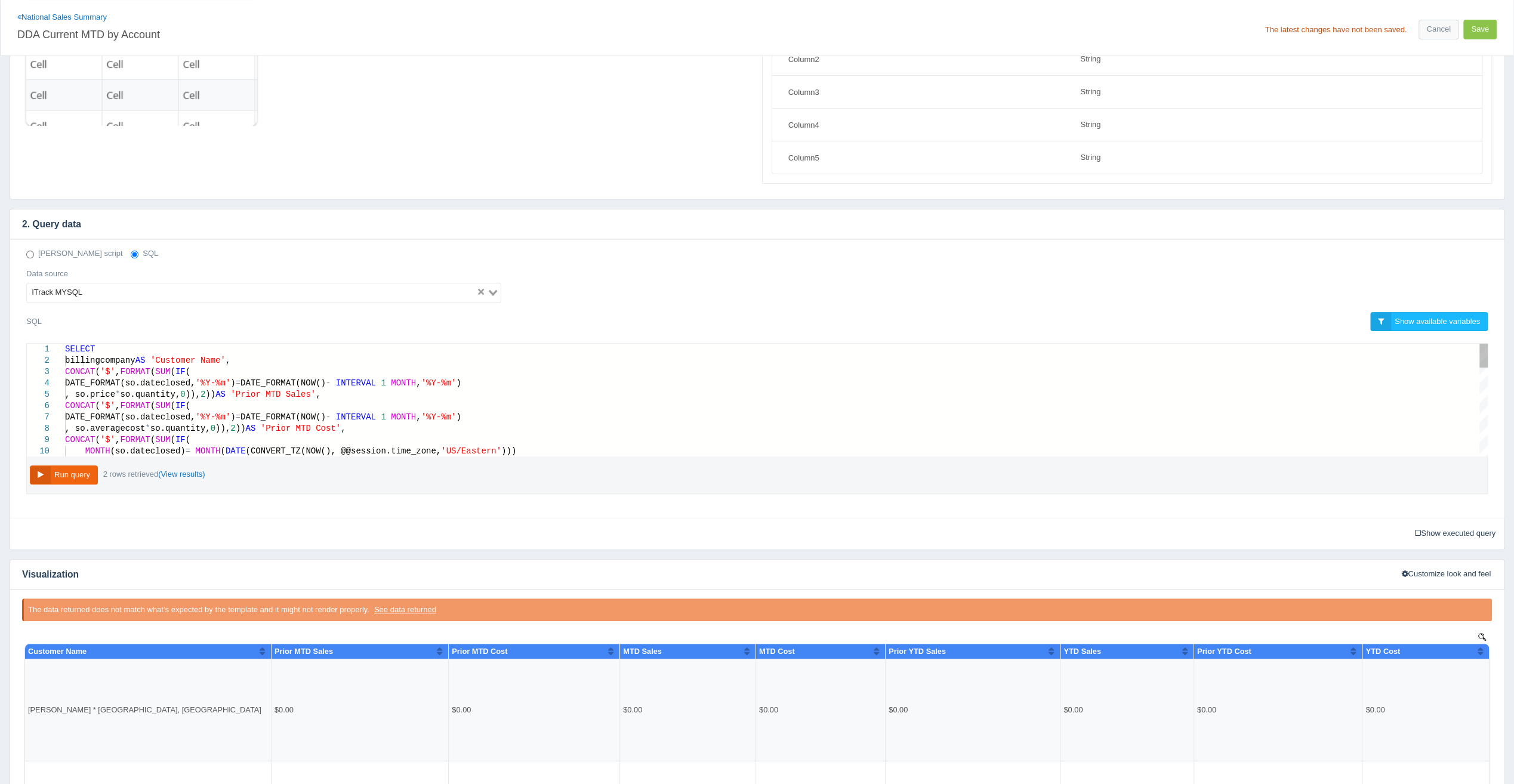
scroll to position [153, 0]
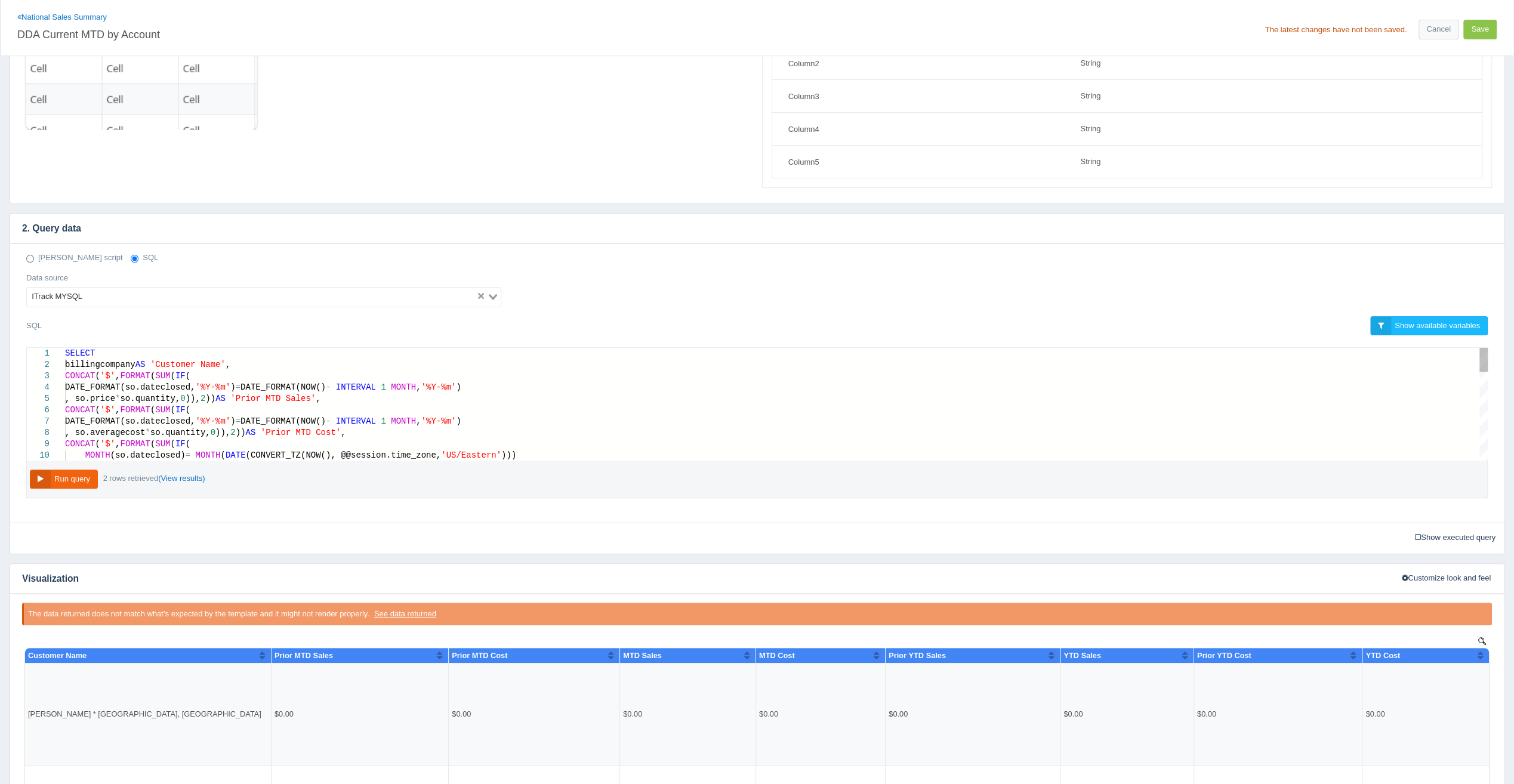
click at [218, 382] on span "'%Y-%m'" at bounding box center [213, 387] width 35 height 10
click at [234, 370] on div "CONCAT ( '$' , FORMAT ( SUM ( IF (" at bounding box center [777, 376] width 1423 height 12
click at [477, 384] on div "DATE_FORMAT(so.dateclosed, '%Y-%m' ) = DATE_FORMAT(NOW() - INTERVAL 1 MONTH , '…" at bounding box center [777, 388] width 1423 height 12
click at [421, 370] on div "CONCAT ( '$' , FORMAT ( SUM ( IF (" at bounding box center [777, 376] width 1423 height 12
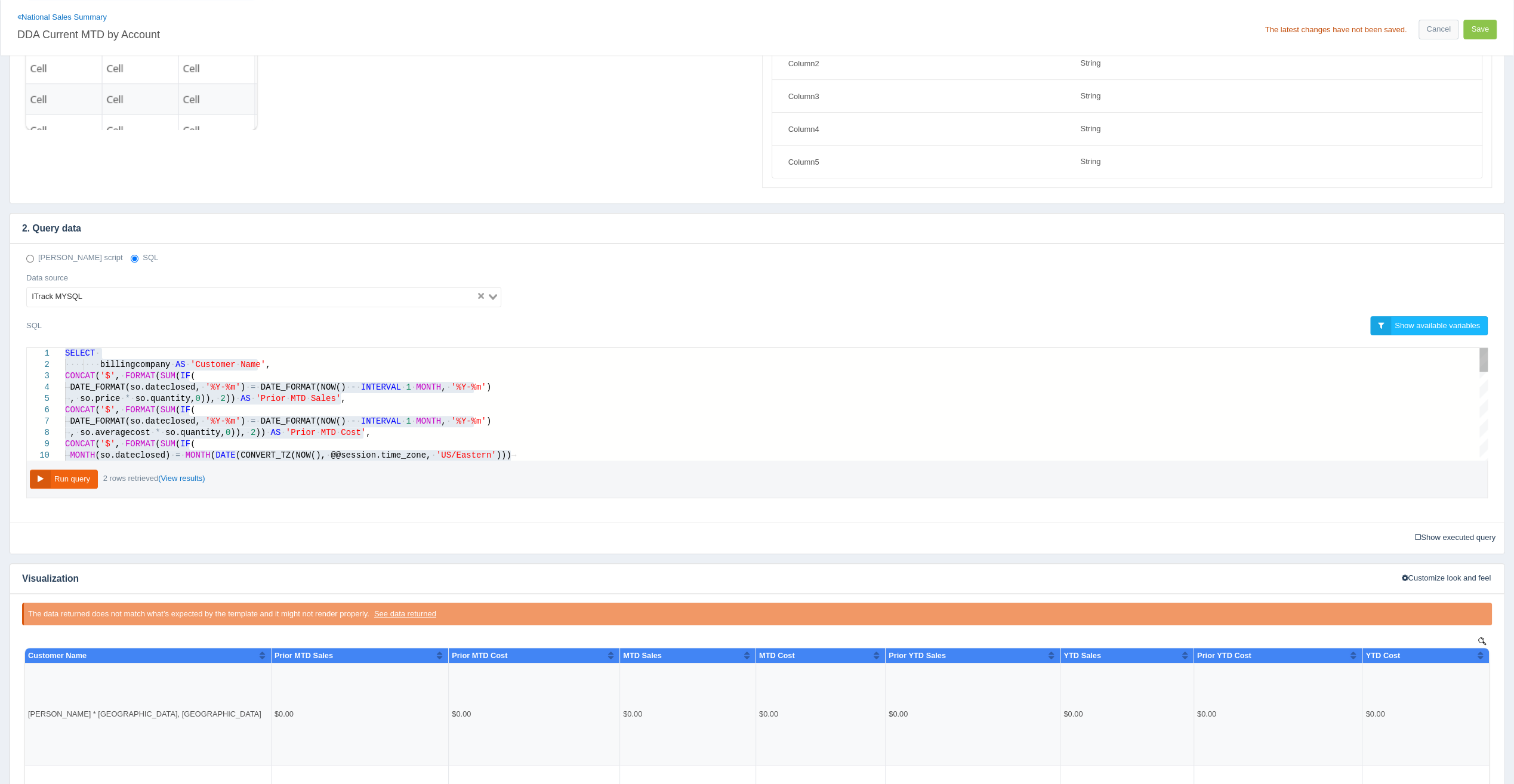
click at [160, 407] on span "SUM" at bounding box center [167, 410] width 15 height 10
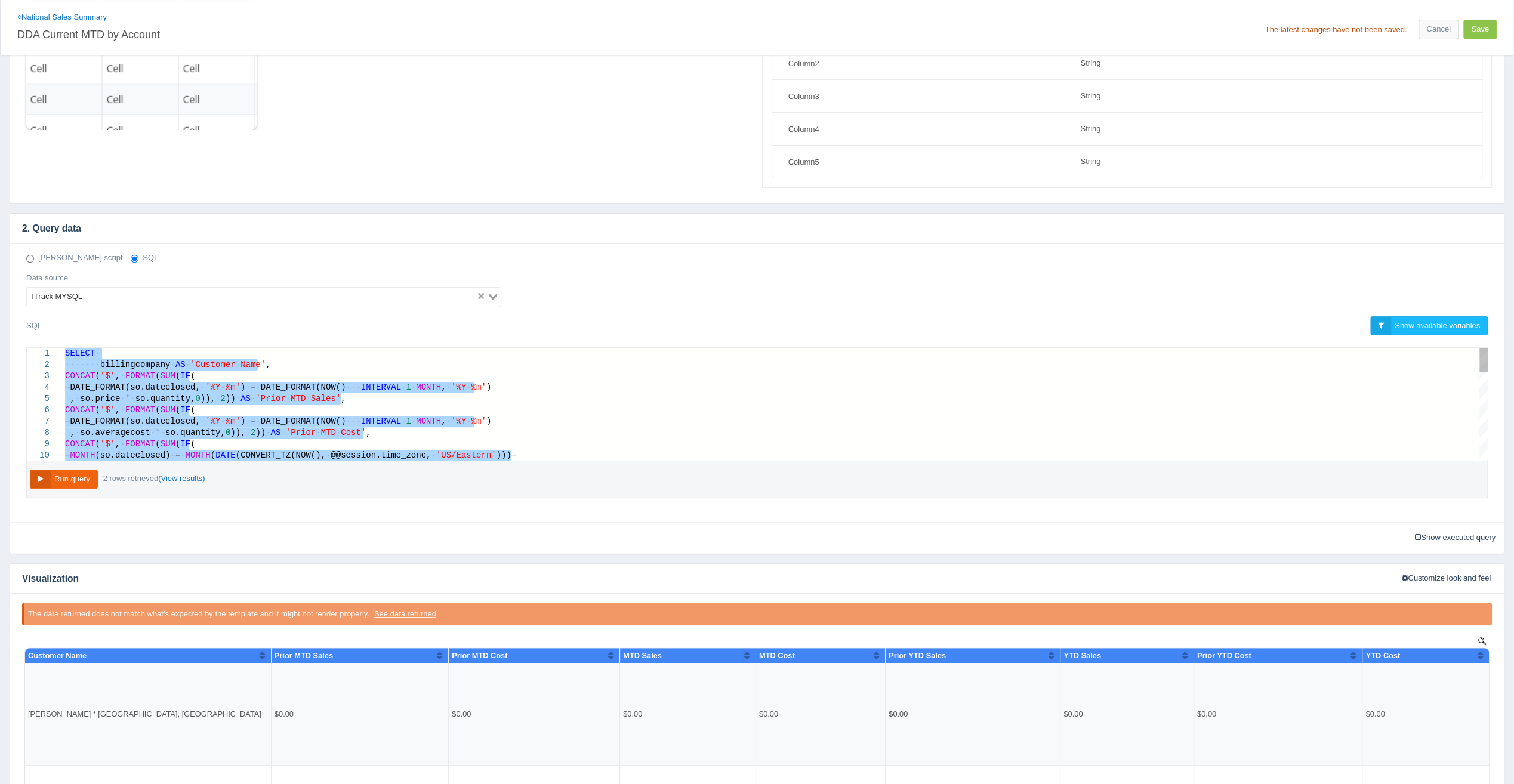
paste textarea "Editor content;Press Alt+F1 for Accessibility Options."
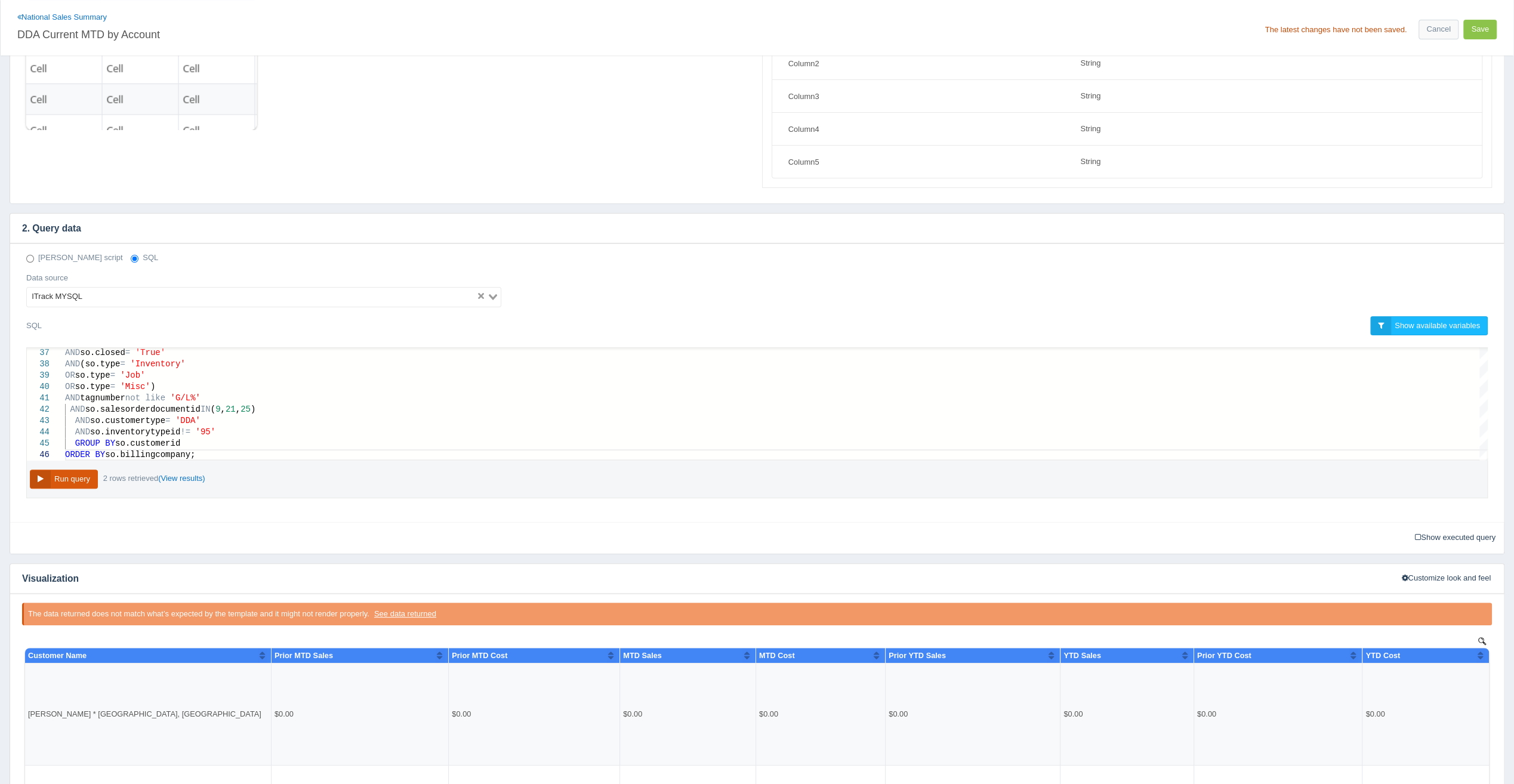
click at [68, 474] on button "Run query" at bounding box center [65, 479] width 68 height 20
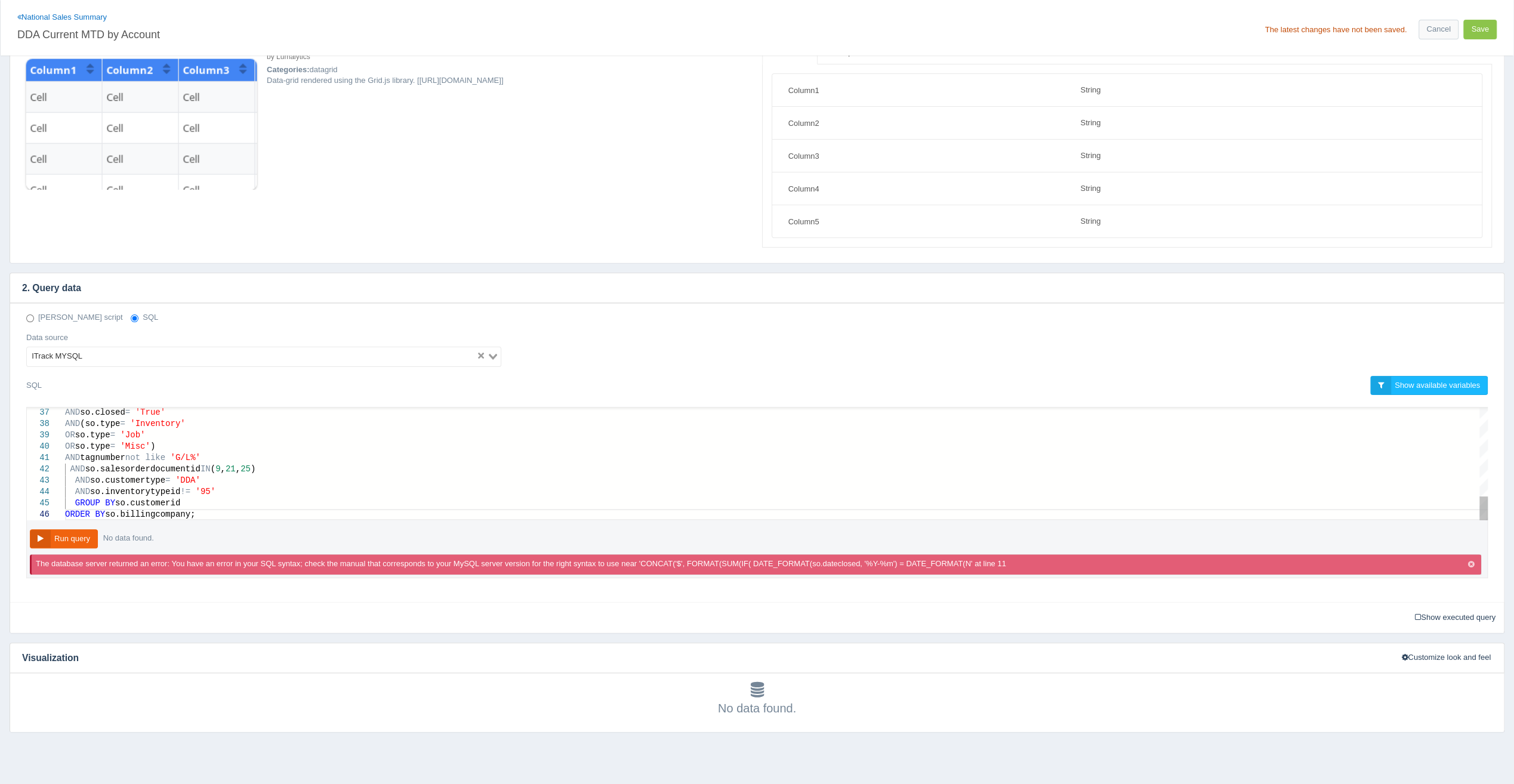
scroll to position [113, 0]
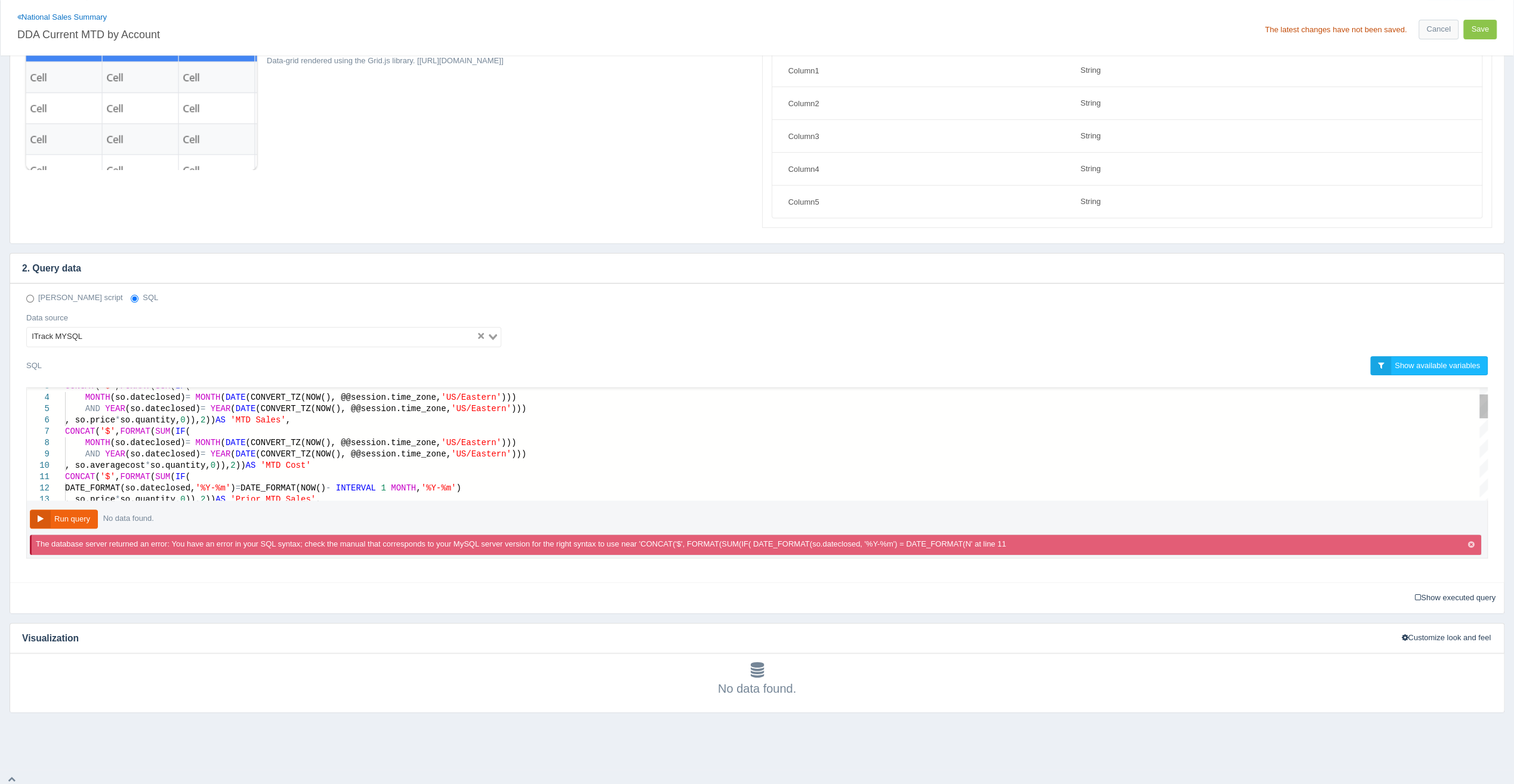
click at [369, 460] on div ", so.averagecost * so.quantity, 0 )), 2 )) AS 'MTD Cost'" at bounding box center [777, 466] width 1423 height 12
click at [90, 515] on button "Run query" at bounding box center [65, 519] width 68 height 20
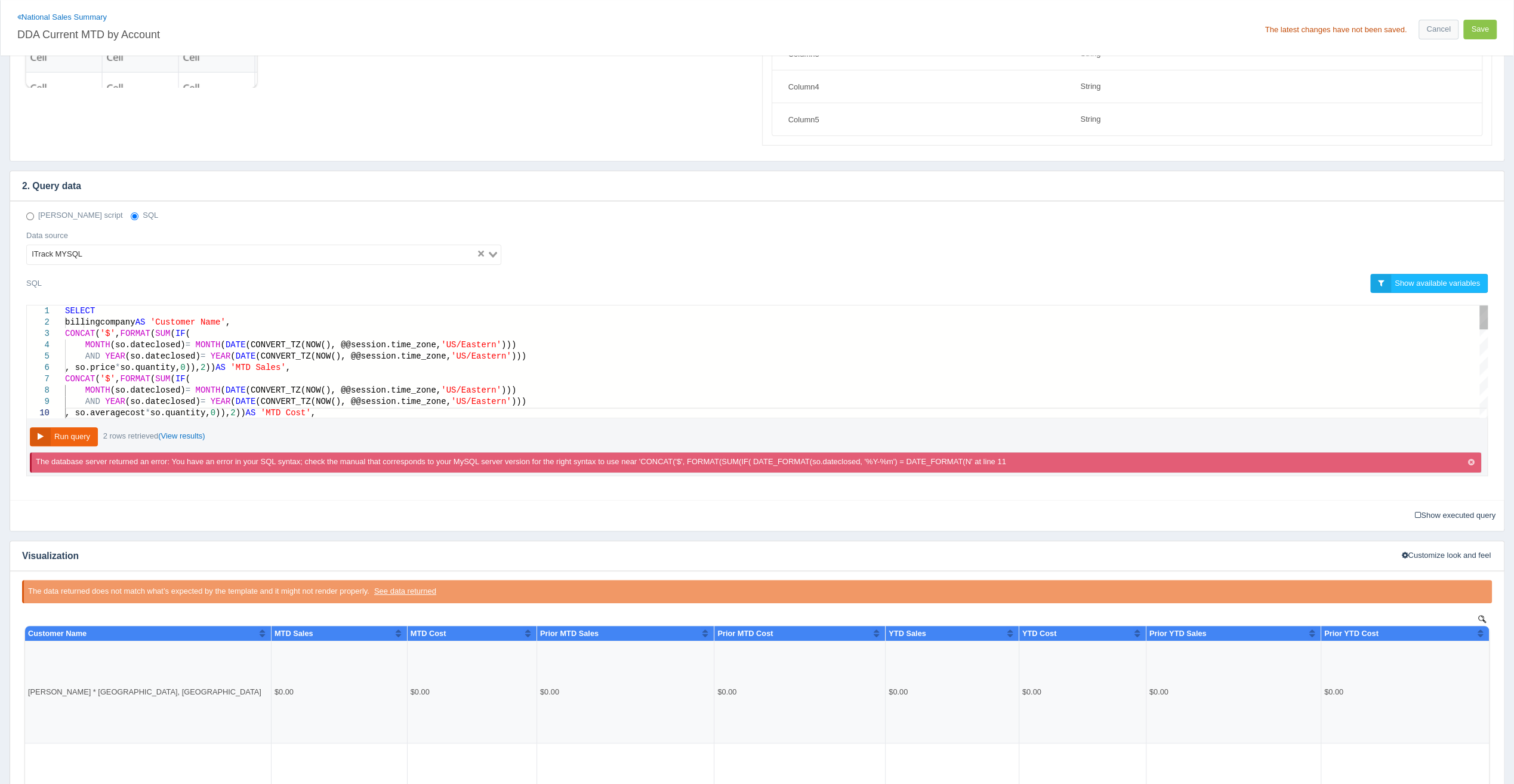
scroll to position [173, 0]
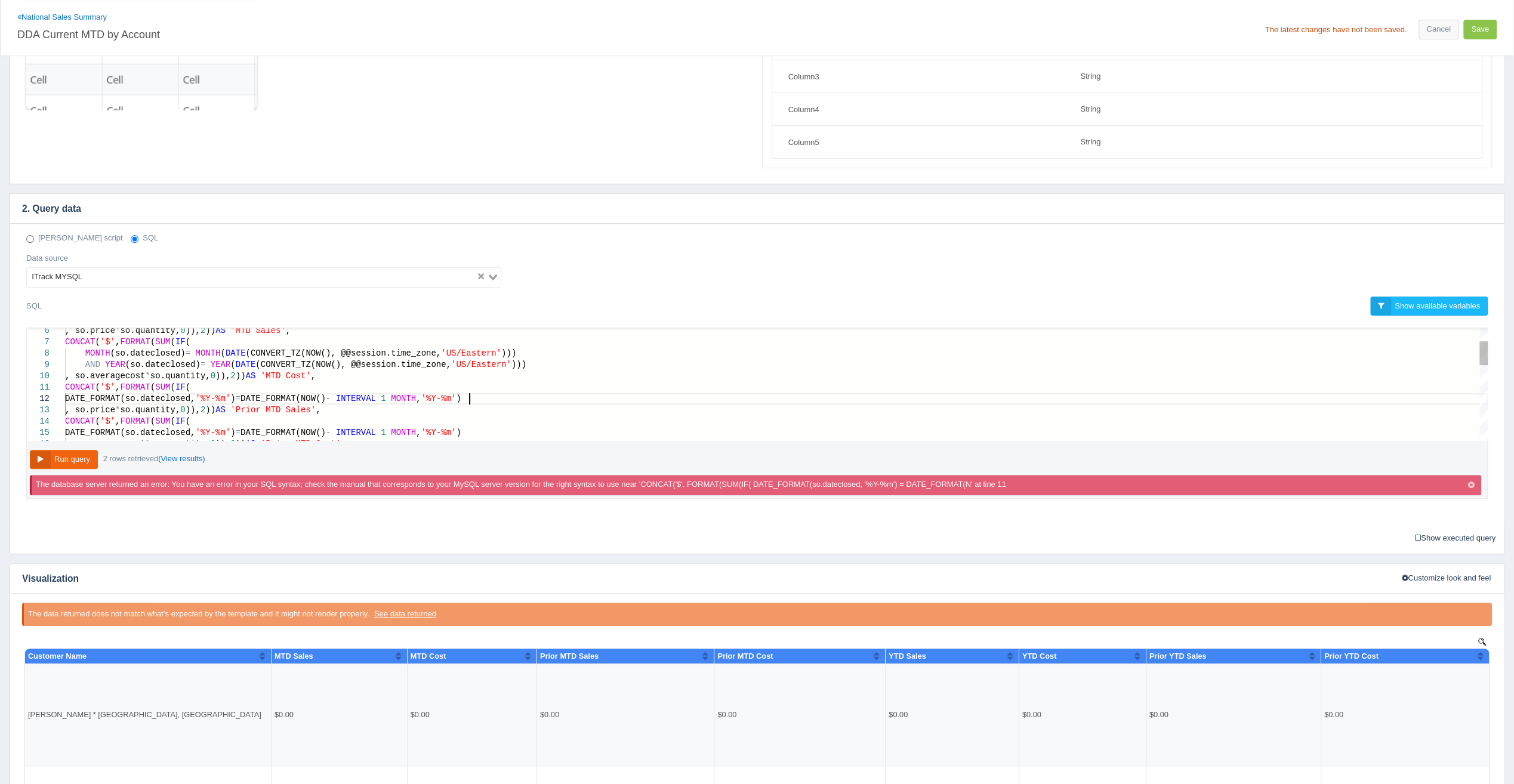
click at [488, 393] on div "DATE_FORMAT(so.dateclosed, '%Y-%m' ) = DATE_FORMAT(NOW() - INTERVAL 1 MONTH , '…" at bounding box center [777, 399] width 1423 height 12
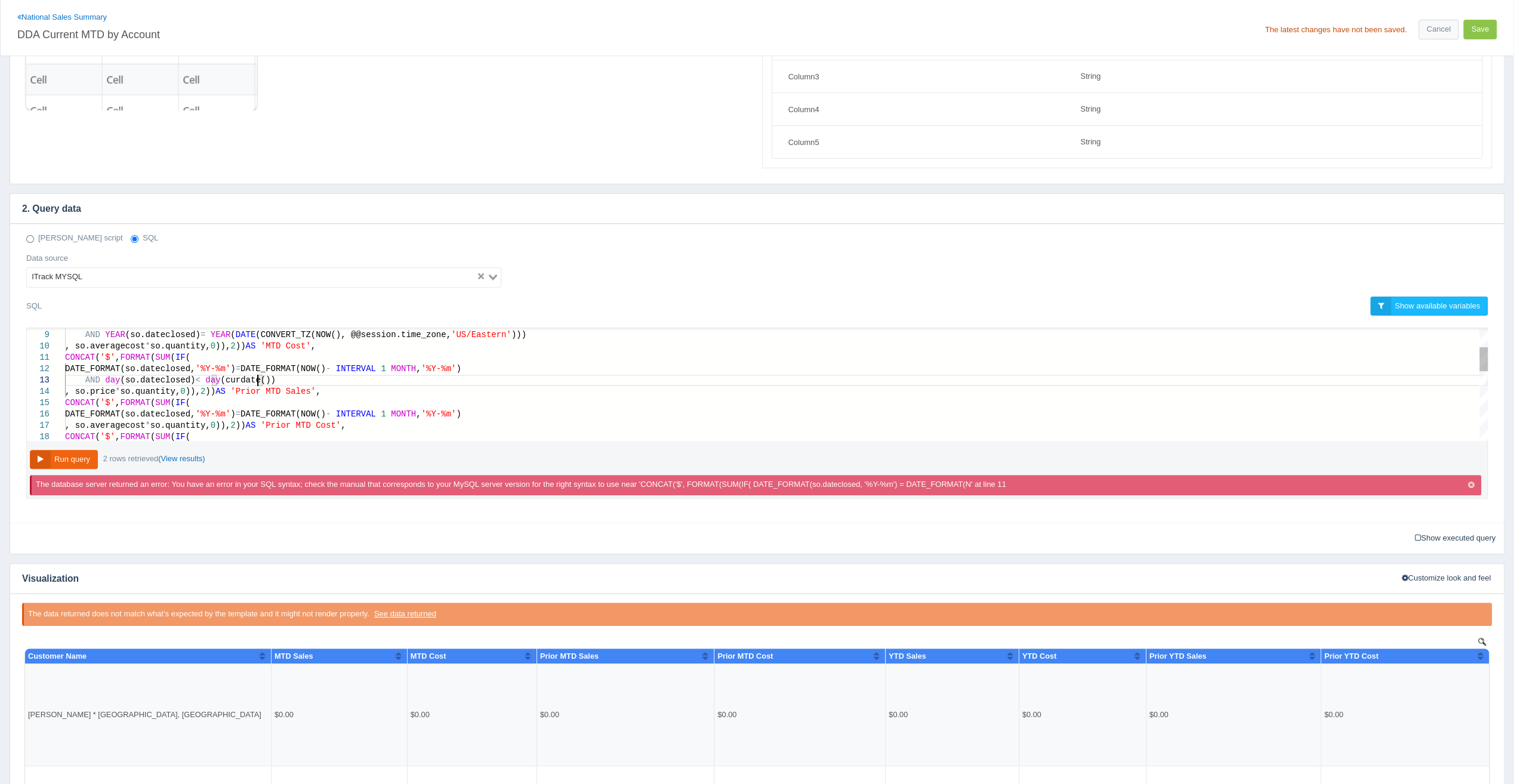
click at [488, 411] on div "DATE_FORMAT(so.dateclosed, '%Y-%m' ) = DATE_FORMAT(NOW() - INTERVAL 1 MONTH , '…" at bounding box center [777, 414] width 1423 height 12
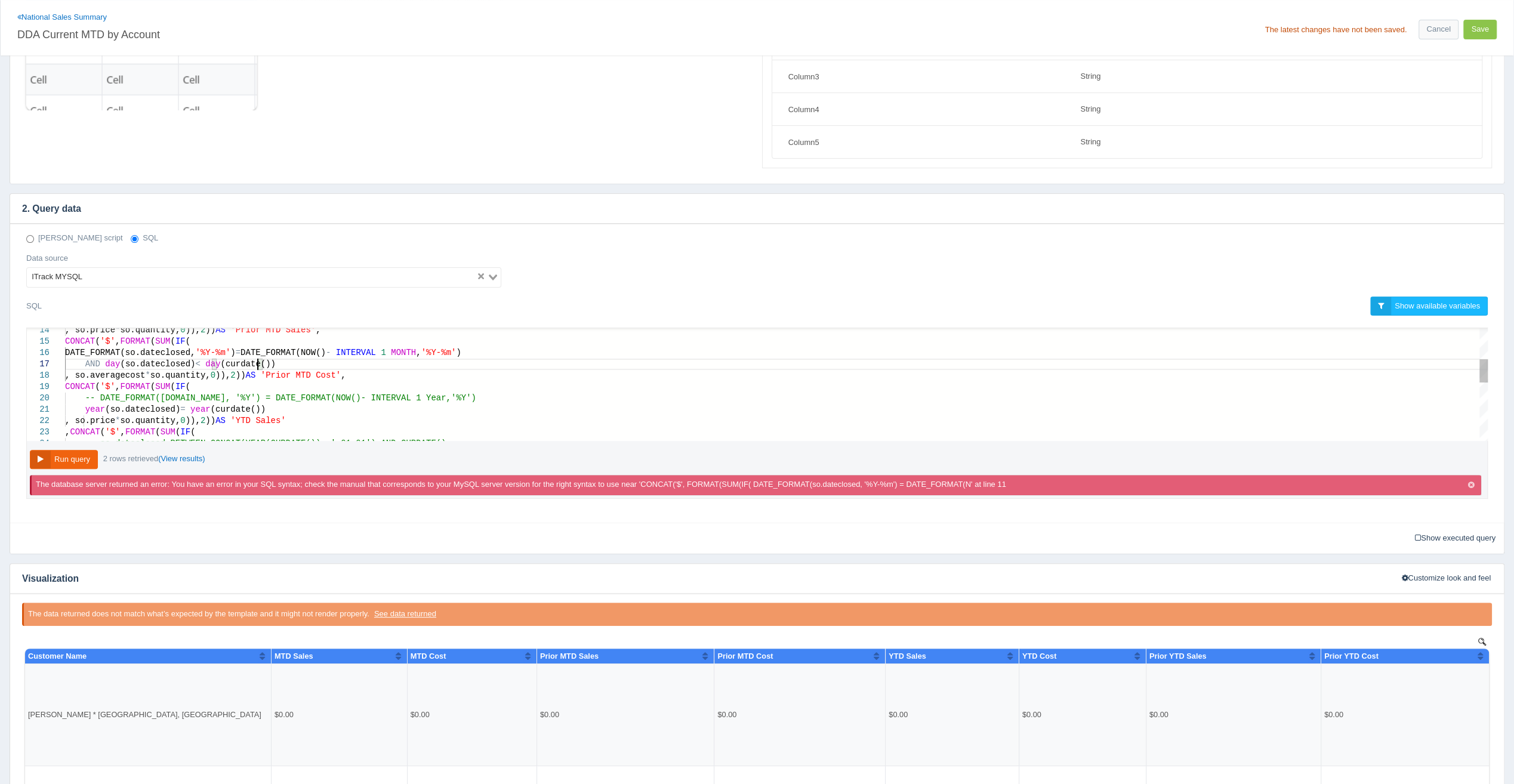
click at [330, 405] on div "year (so.dateclosed) = year (curdate())" at bounding box center [777, 410] width 1423 height 12
paste textarea "year(so.dateclosed) = year(curdate())-1 AND month(so.dateclosed) <= month(curda…"
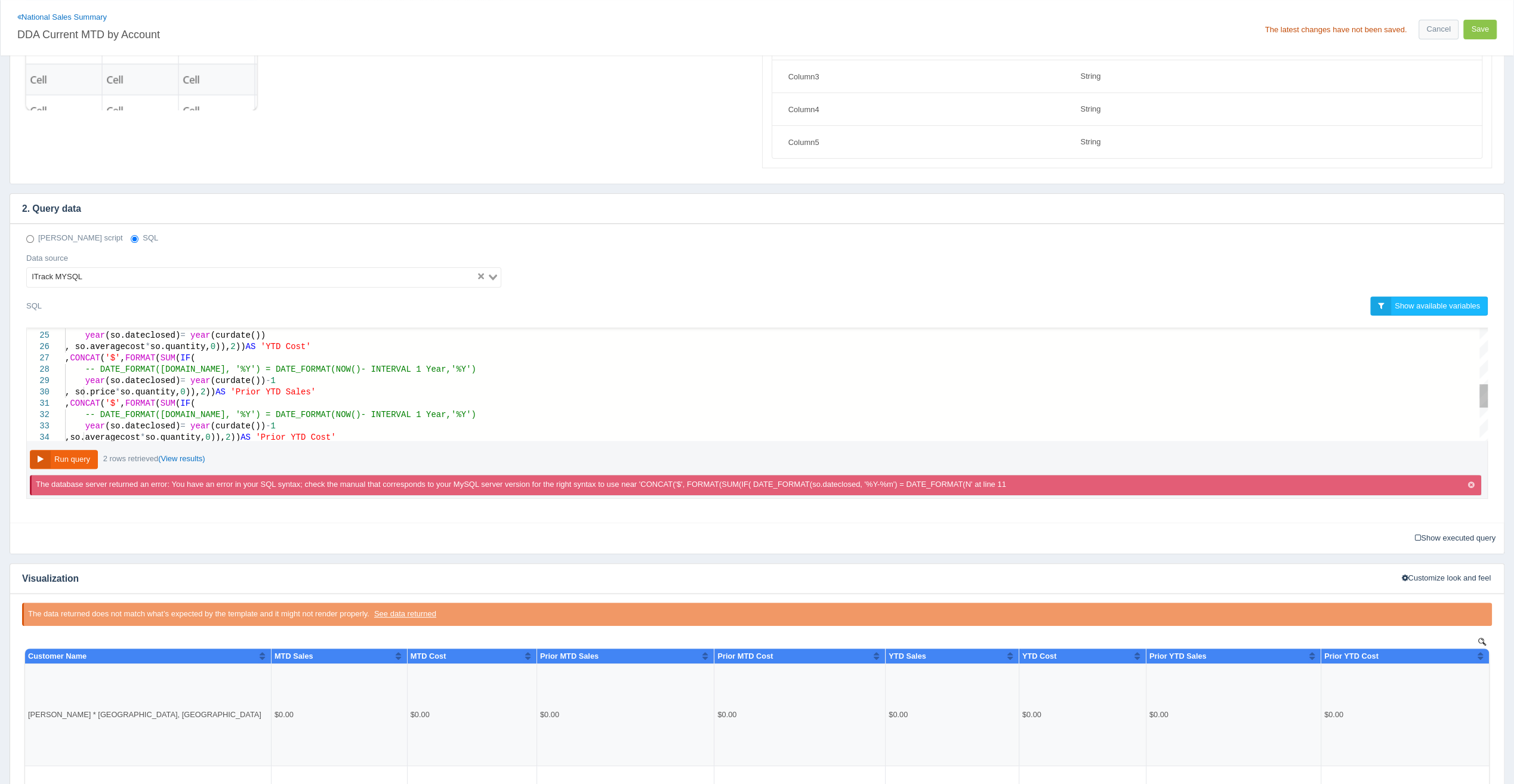
click at [291, 377] on div "year (so.dateclosed) = year (curdate()) - 1" at bounding box center [777, 381] width 1423 height 12
paste textarea "UM(IF( -- so.dateclosed BETWEEN CONCAT(YEAR(CURDATE()), '-01-01') AND CURDATE()…"
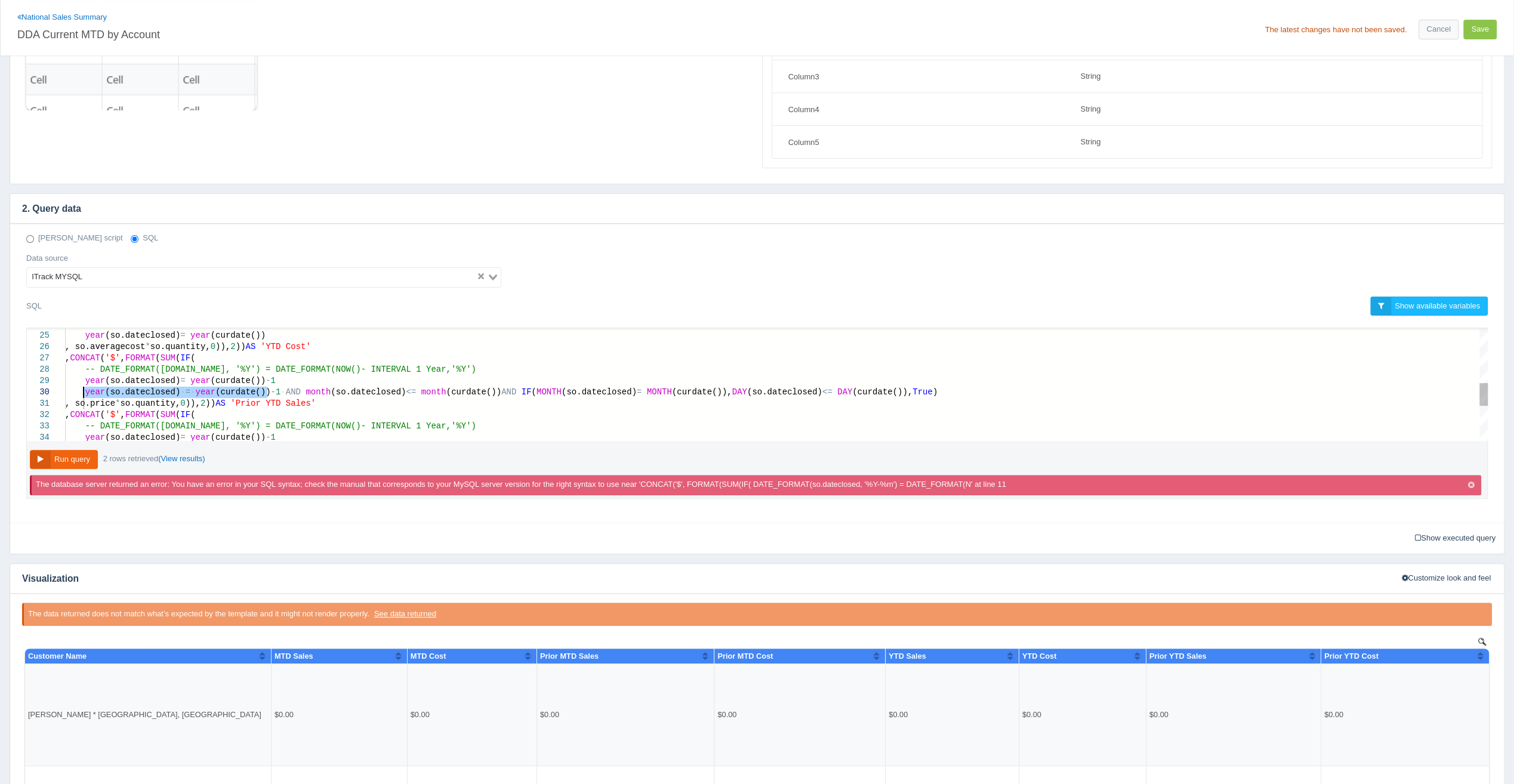
drag, startPoint x: 269, startPoint y: 388, endPoint x: 82, endPoint y: 390, distance: 187.0
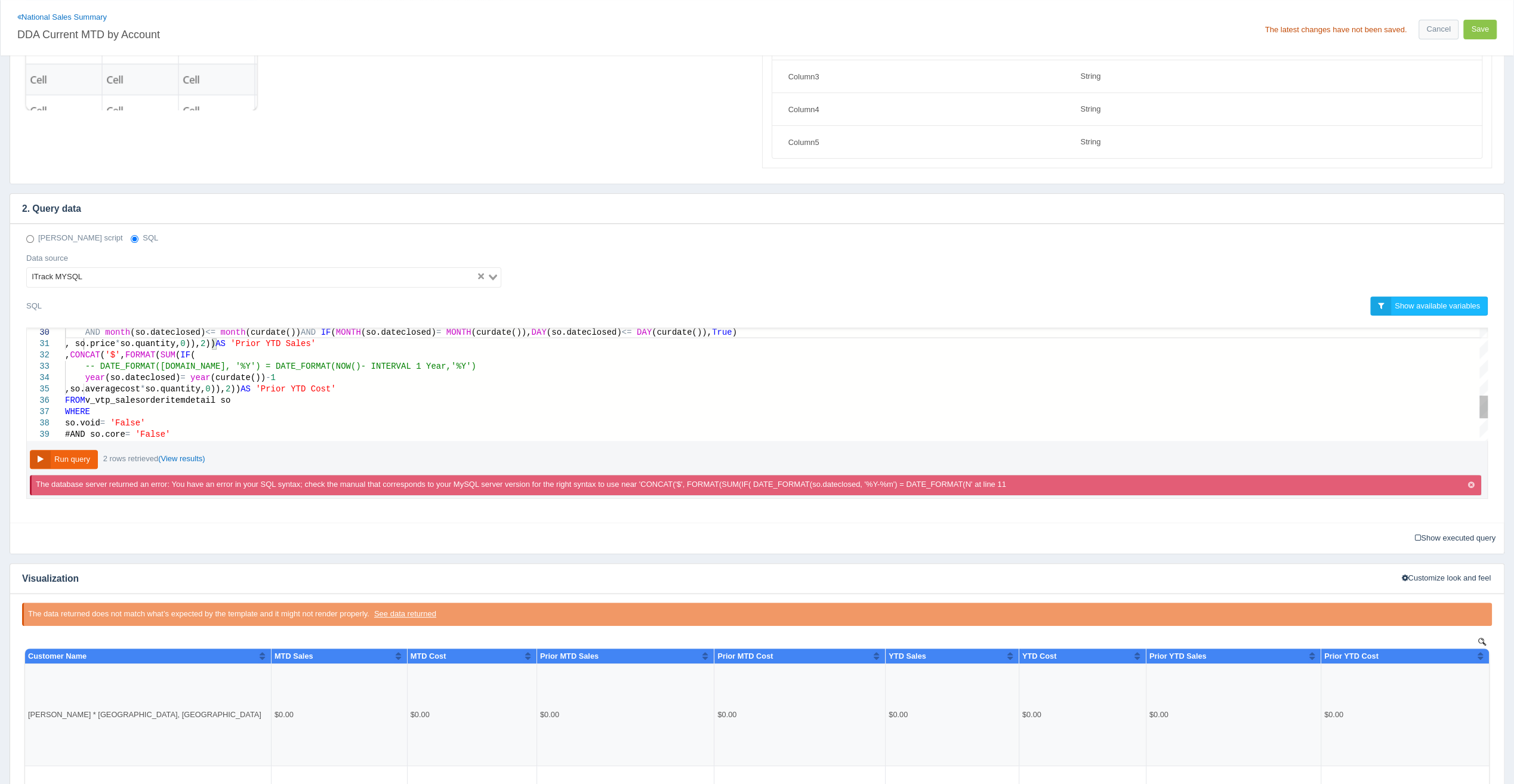
click at [292, 374] on div "year (so.dateclosed) = year (curdate()) - 1" at bounding box center [777, 378] width 1423 height 12
paste textarea "year(so.dateclosed) = year(curdate())-1 AND month(so.dateclosed) <= month(curda…"
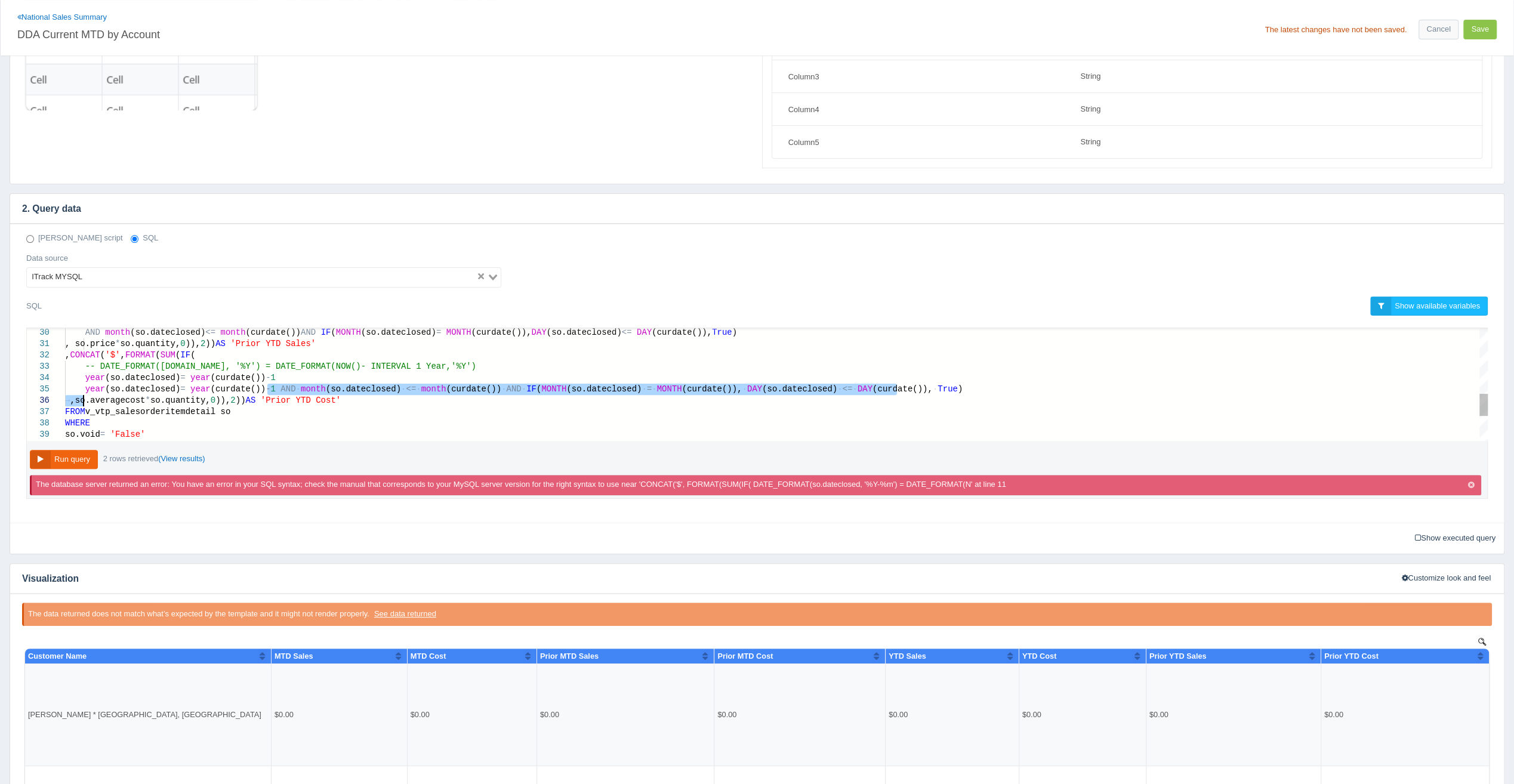
drag, startPoint x: 267, startPoint y: 385, endPoint x: 83, endPoint y: 391, distance: 184.1
click at [281, 389] on span "AND" at bounding box center [288, 389] width 15 height 10
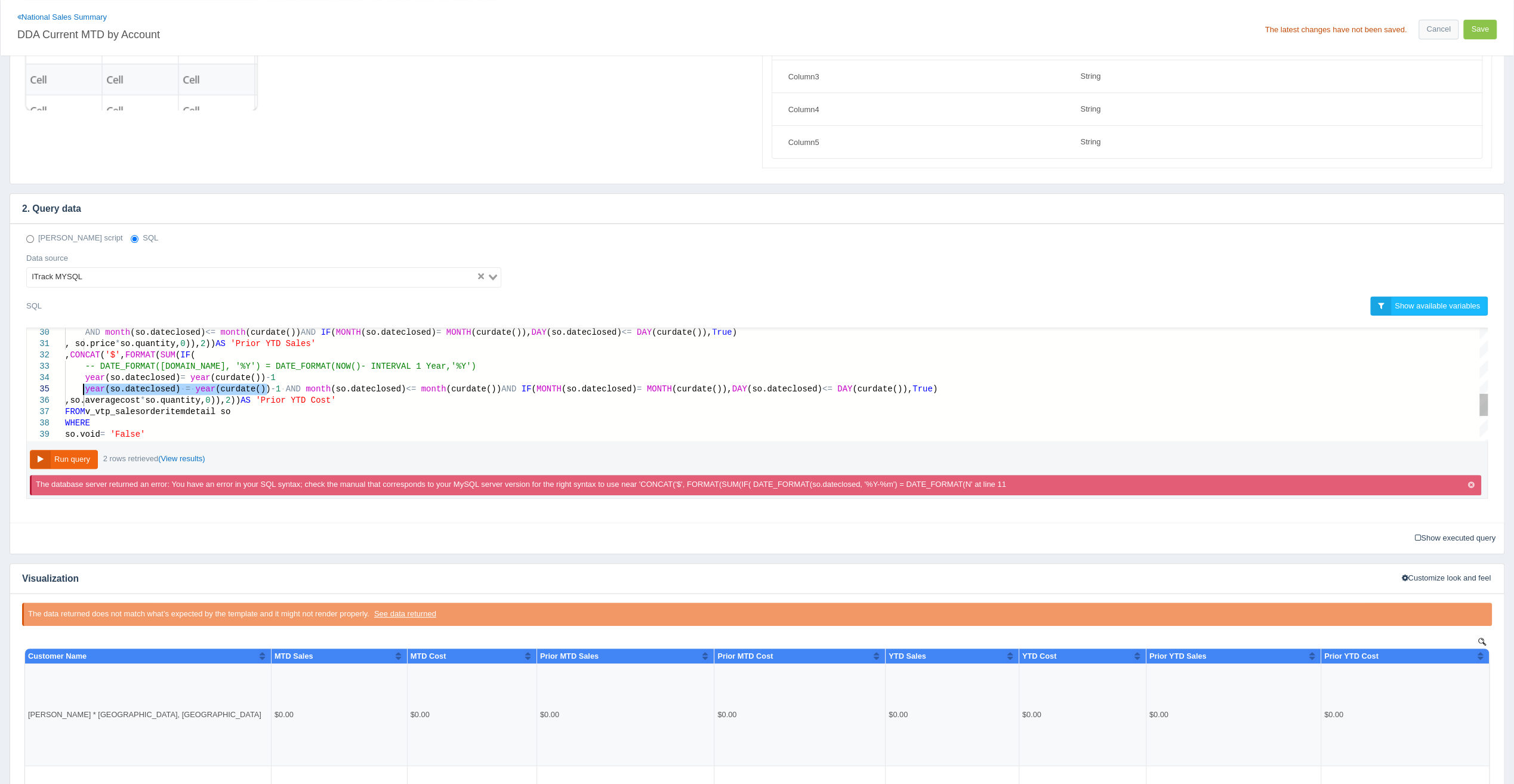
drag, startPoint x: 267, startPoint y: 385, endPoint x: 85, endPoint y: 384, distance: 182.0
type textarea ", so.price * so.quantity, 0)), 2)) AS 'Prior YTD Sales' ,CONCAT('$', FORMAT(SUM…"
click at [62, 454] on button "Run query" at bounding box center [65, 459] width 68 height 20
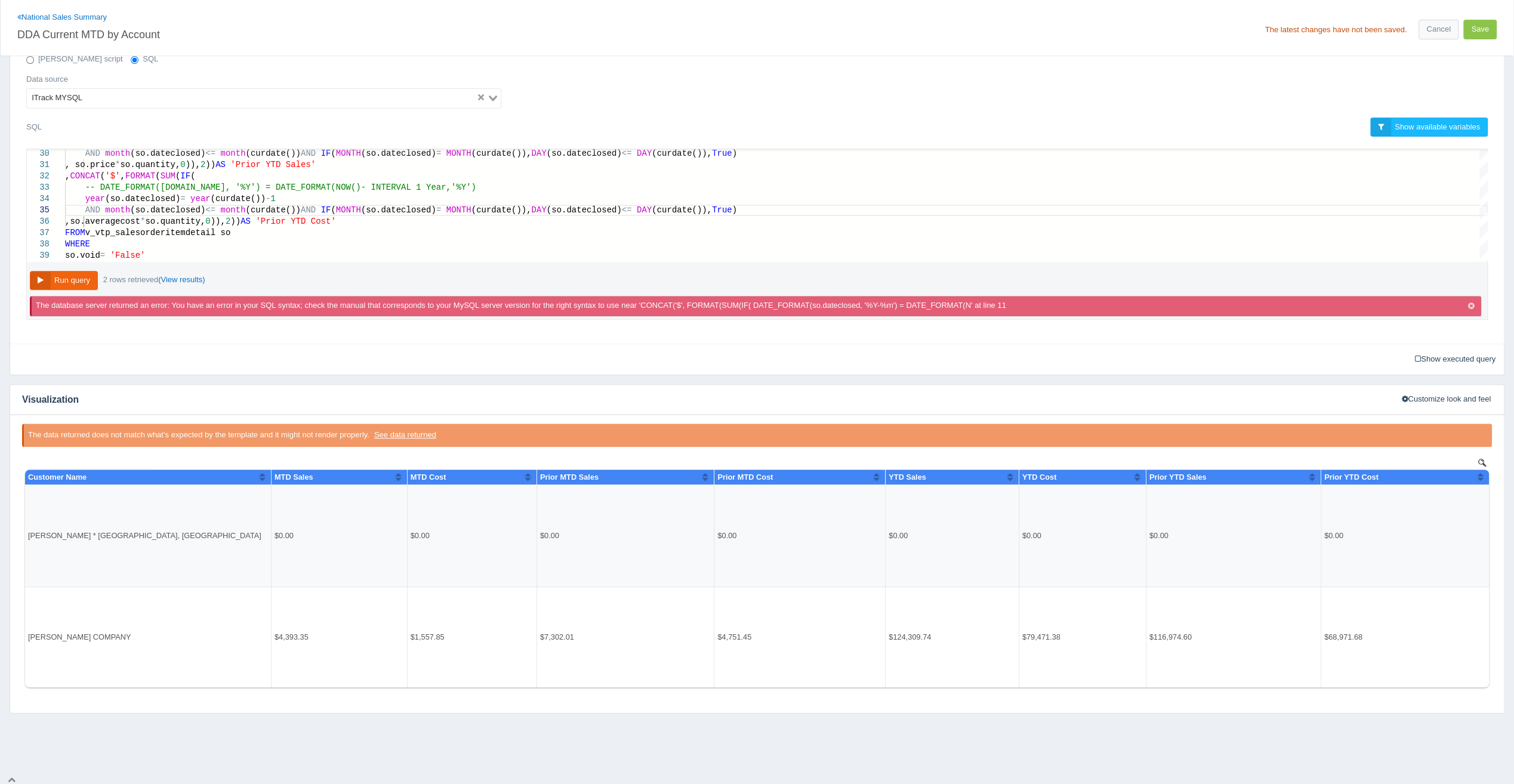
scroll to position [353, 0]
click at [1474, 33] on button "Save" at bounding box center [1480, 29] width 33 height 20
